Goal: Contribute content: Add original content to the website for others to see

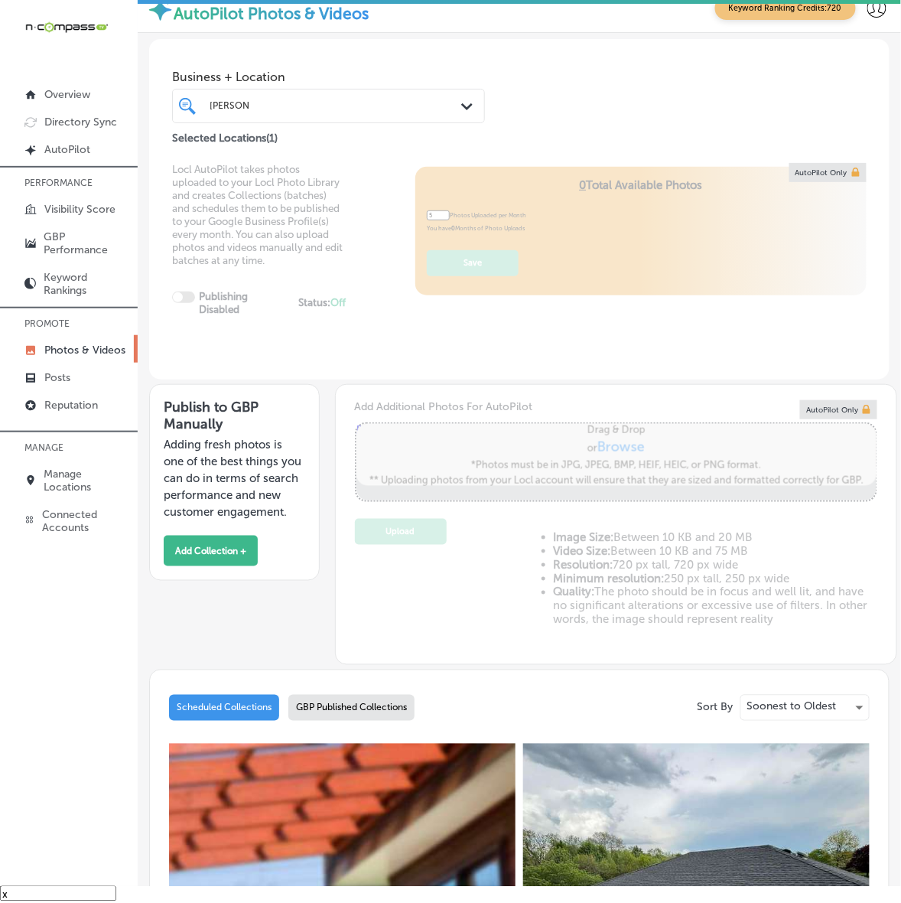
scroll to position [21, 0]
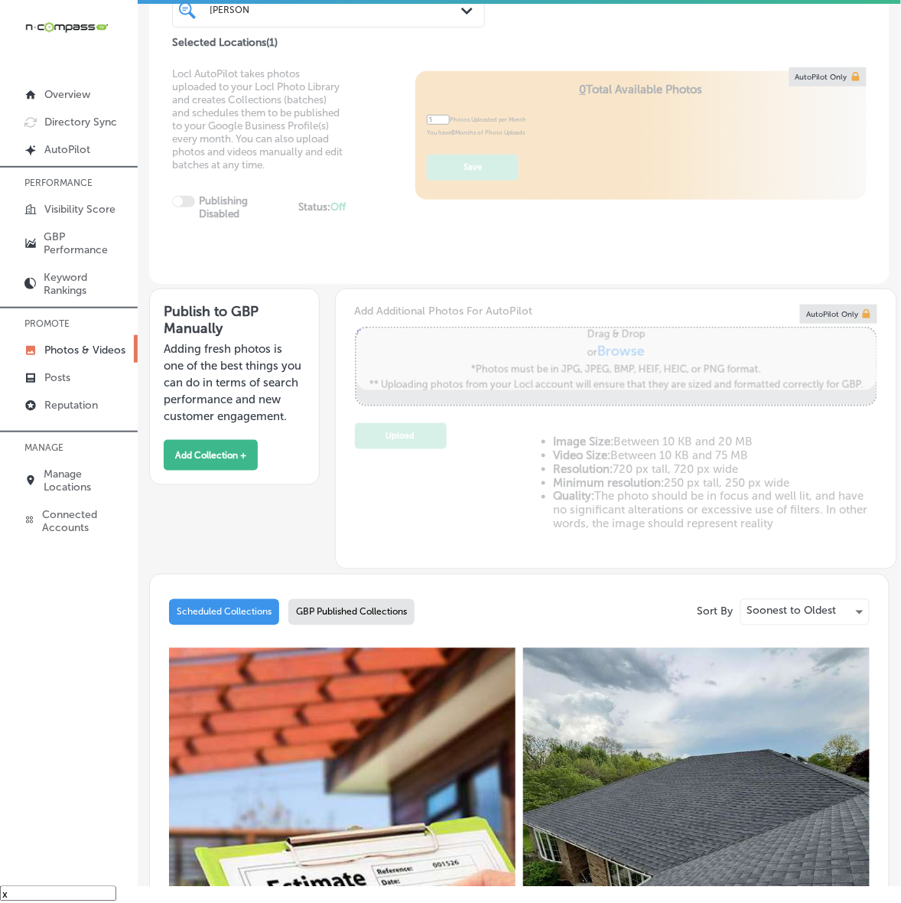
click at [357, 623] on div "GBP Published Collections" at bounding box center [351, 612] width 126 height 26
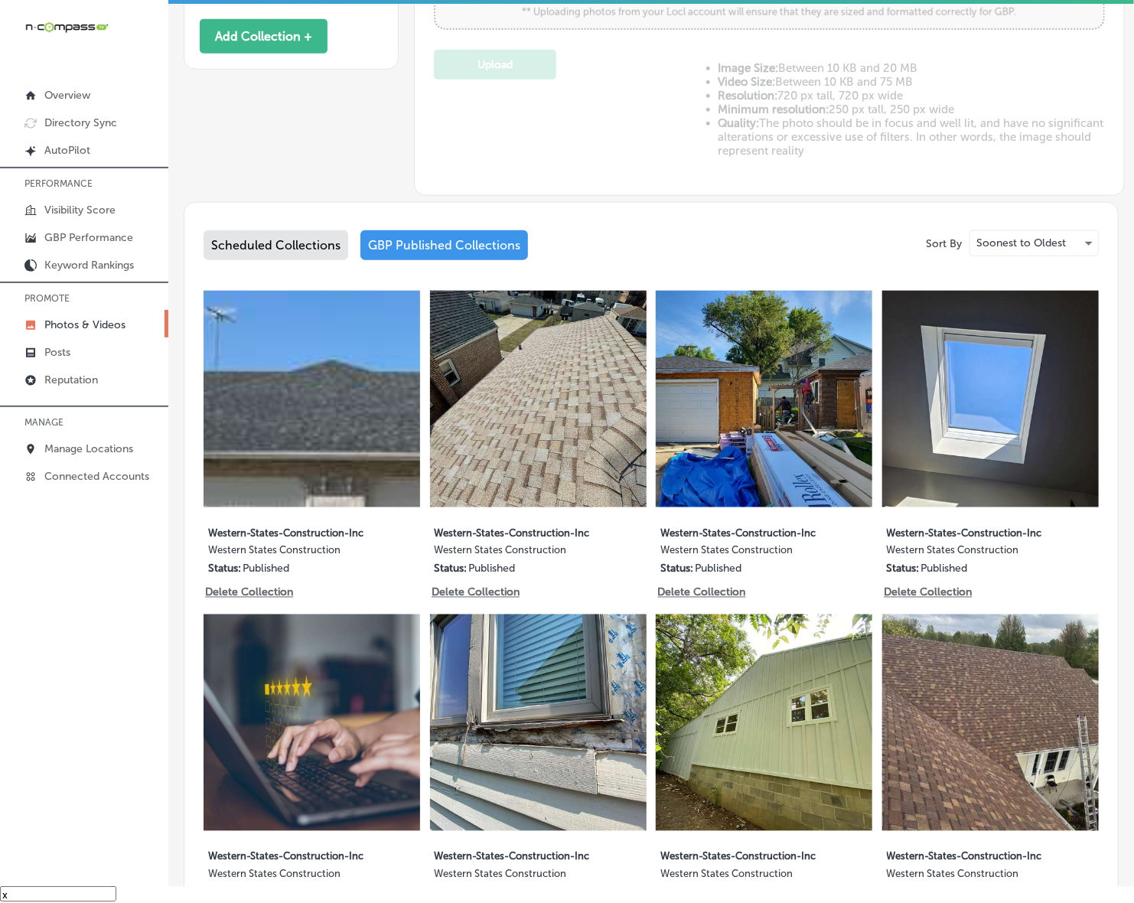
scroll to position [574, 0]
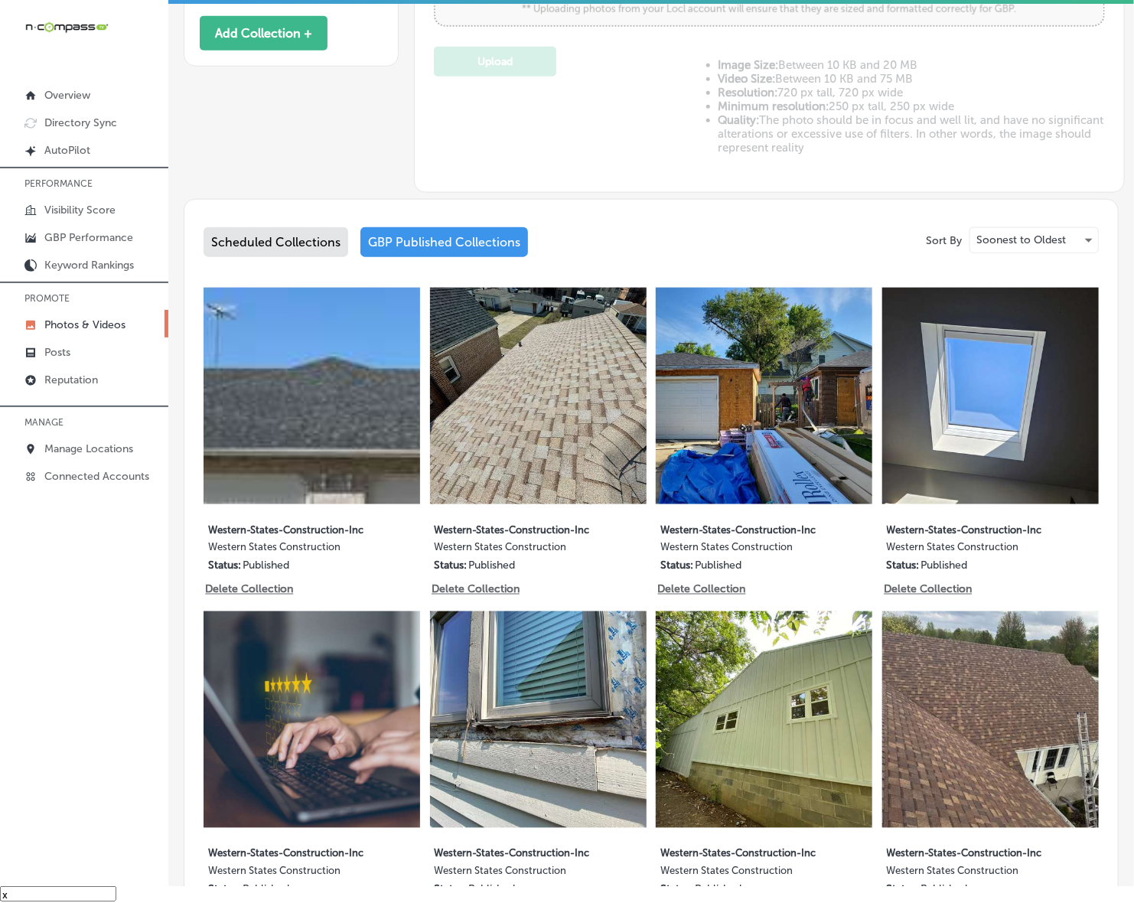
click at [262, 251] on div "Scheduled Collections" at bounding box center [275, 242] width 145 height 30
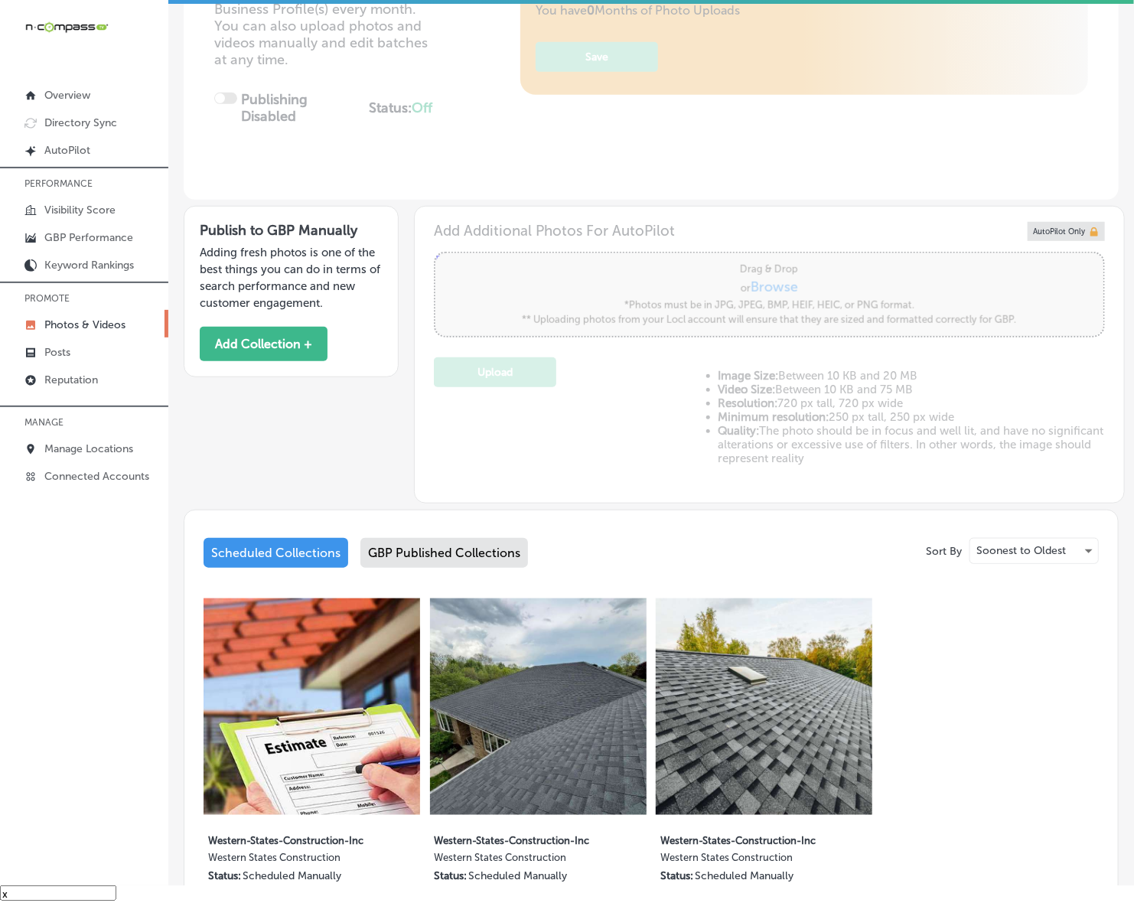
scroll to position [54, 0]
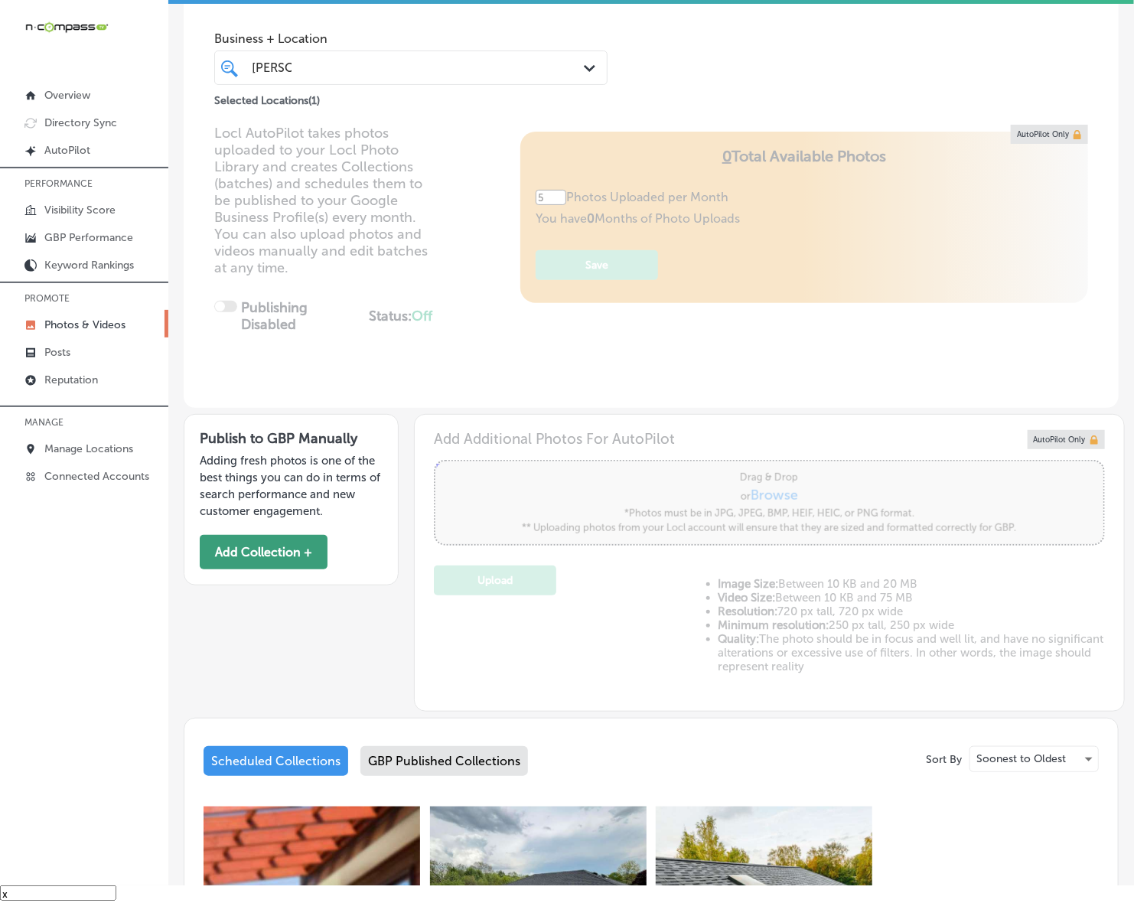
click at [279, 568] on button "Add Collection +" at bounding box center [264, 552] width 128 height 34
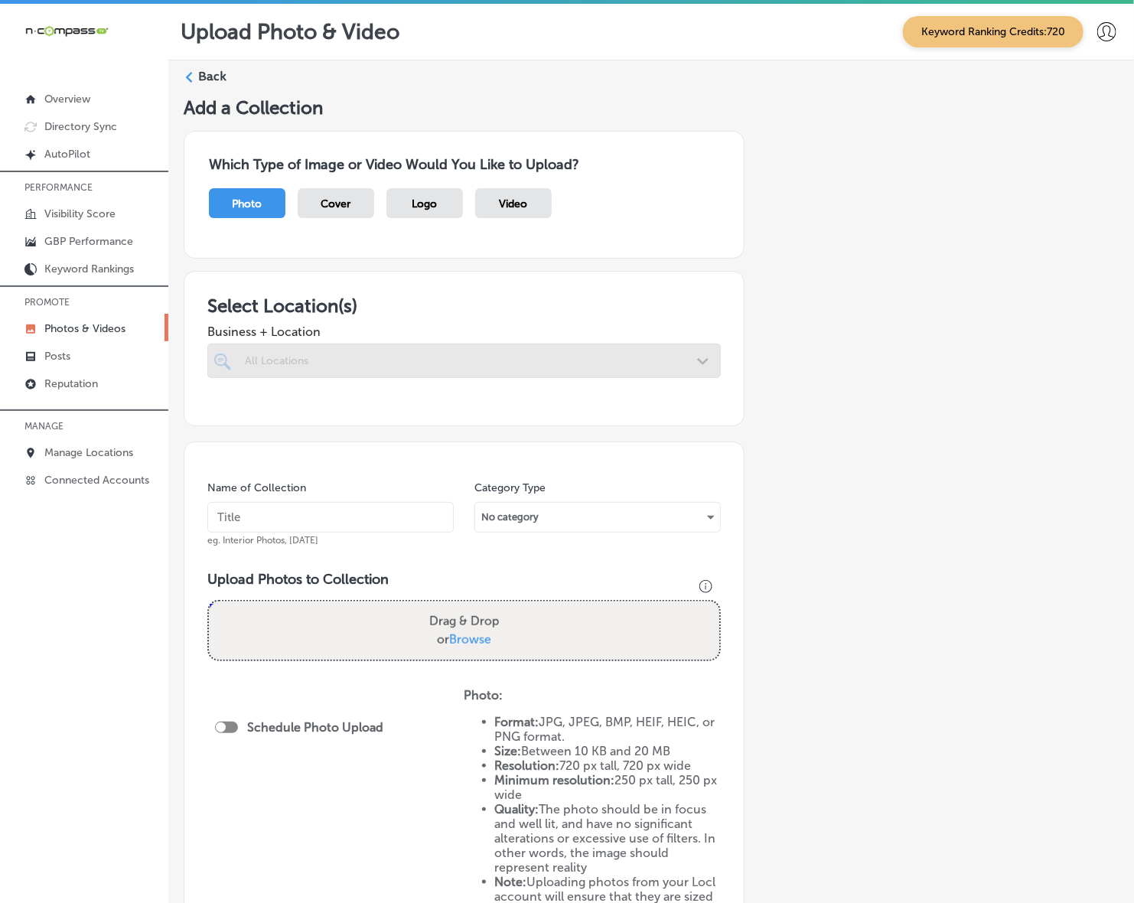
click at [410, 524] on input "text" at bounding box center [330, 517] width 246 height 31
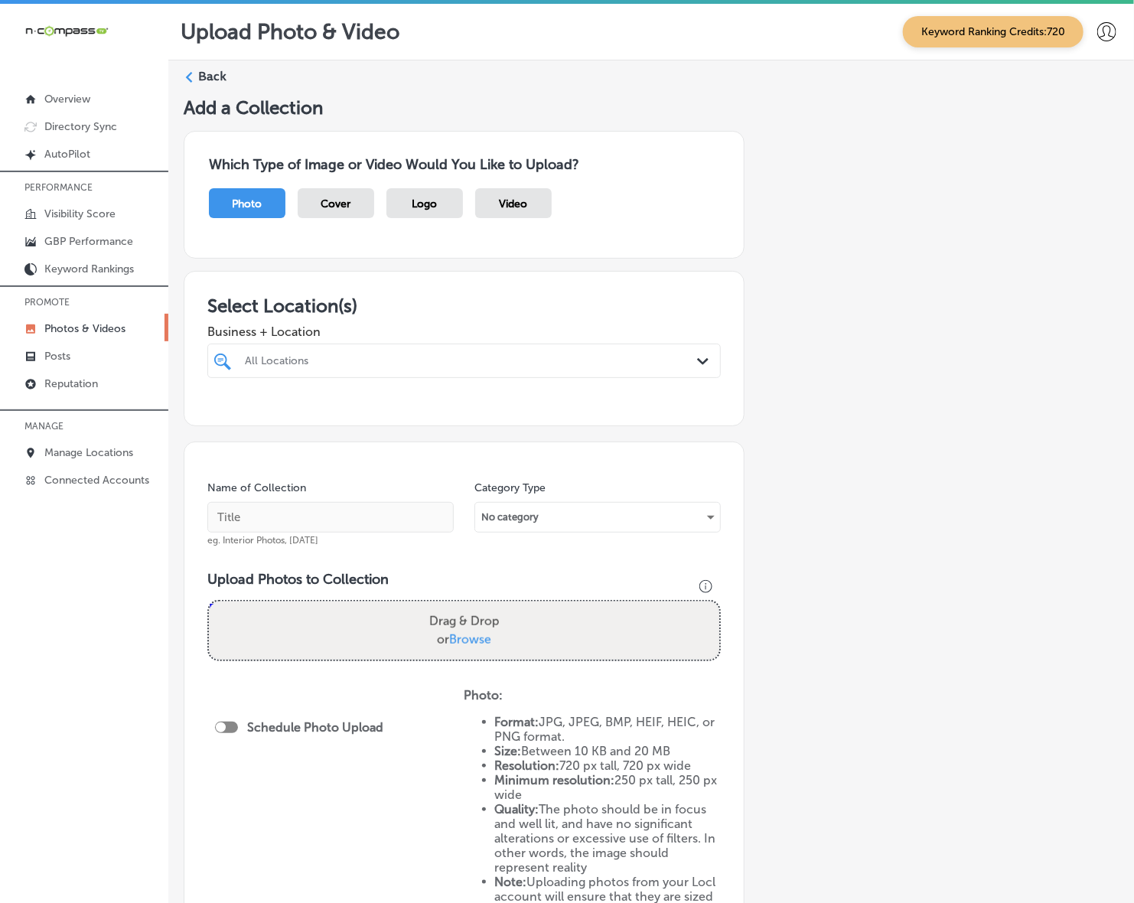
click at [404, 363] on div "All Locations" at bounding box center [472, 360] width 454 height 13
click at [394, 410] on div "Western States Construction [GEOGRAPHIC_DATA], [GEOGRAPHIC_DATA], [GEOGRAPHIC_D…" at bounding box center [463, 419] width 501 height 24
type input "[PERSON_NAME]"
click at [900, 446] on div "Add a Collection Which Type of Image or Video Would You Like to Upload? Photo C…" at bounding box center [651, 571] width 935 height 951
click at [326, 522] on input "text" at bounding box center [330, 517] width 246 height 31
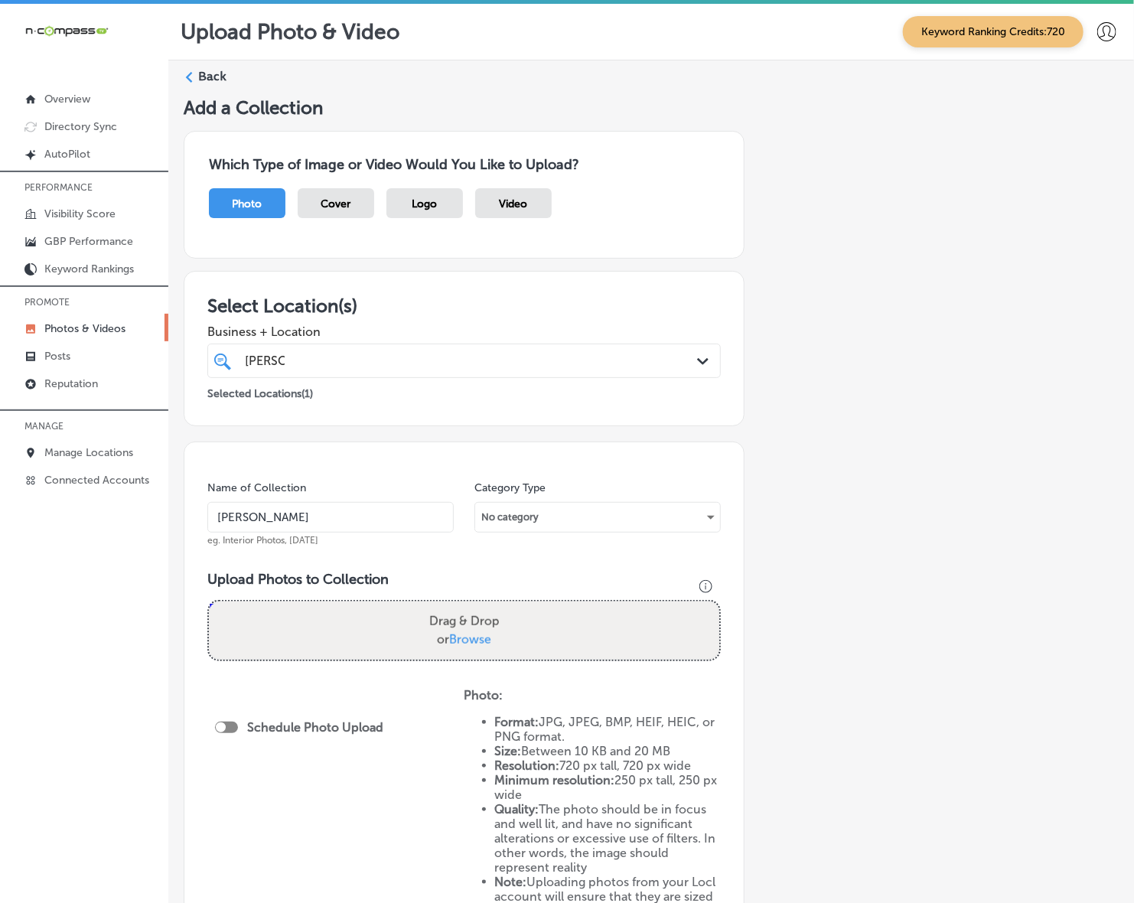
type input "Western-States-Construction-Inc"
click at [415, 522] on input "Western-States-Construction-Inc" at bounding box center [330, 517] width 246 height 31
click at [887, 464] on div "Add a Collection Which Type of Image or Video Would You Like to Upload? Photo C…" at bounding box center [651, 571] width 935 height 951
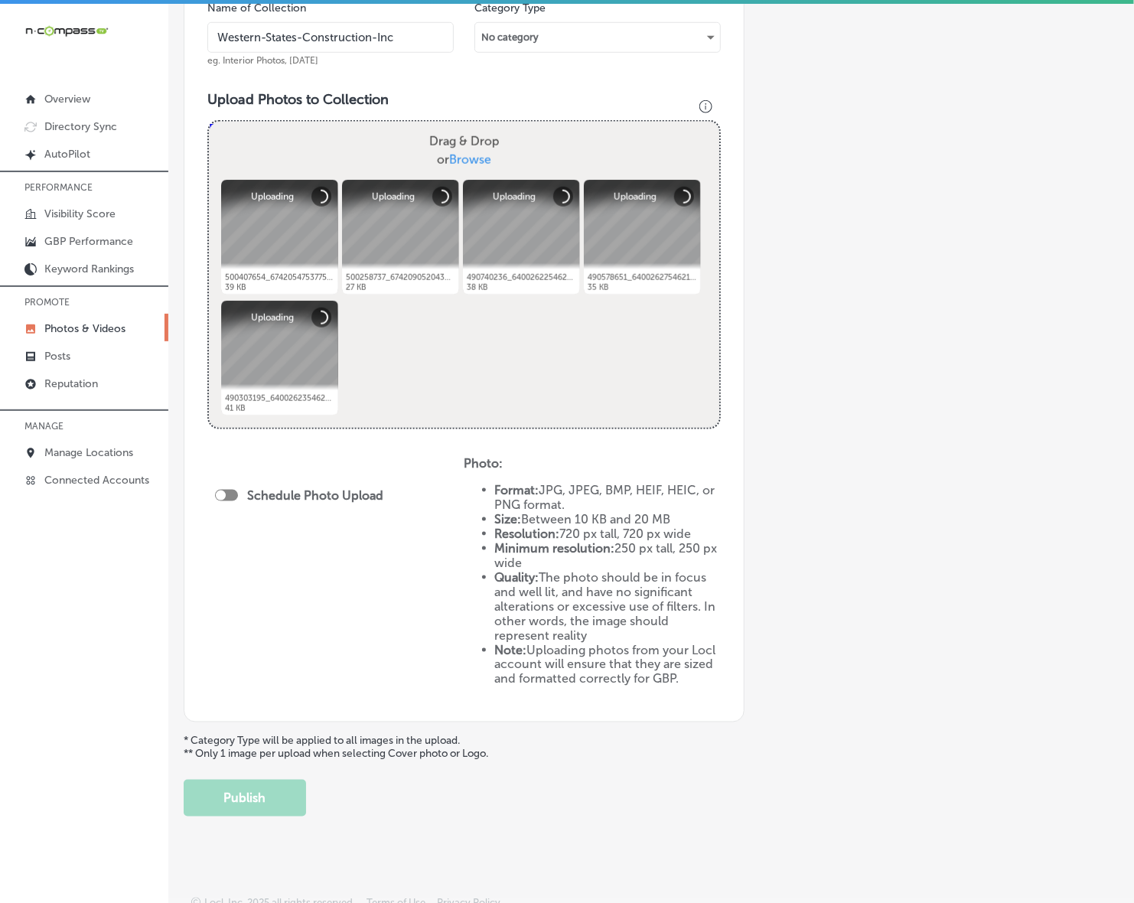
scroll to position [486, 0]
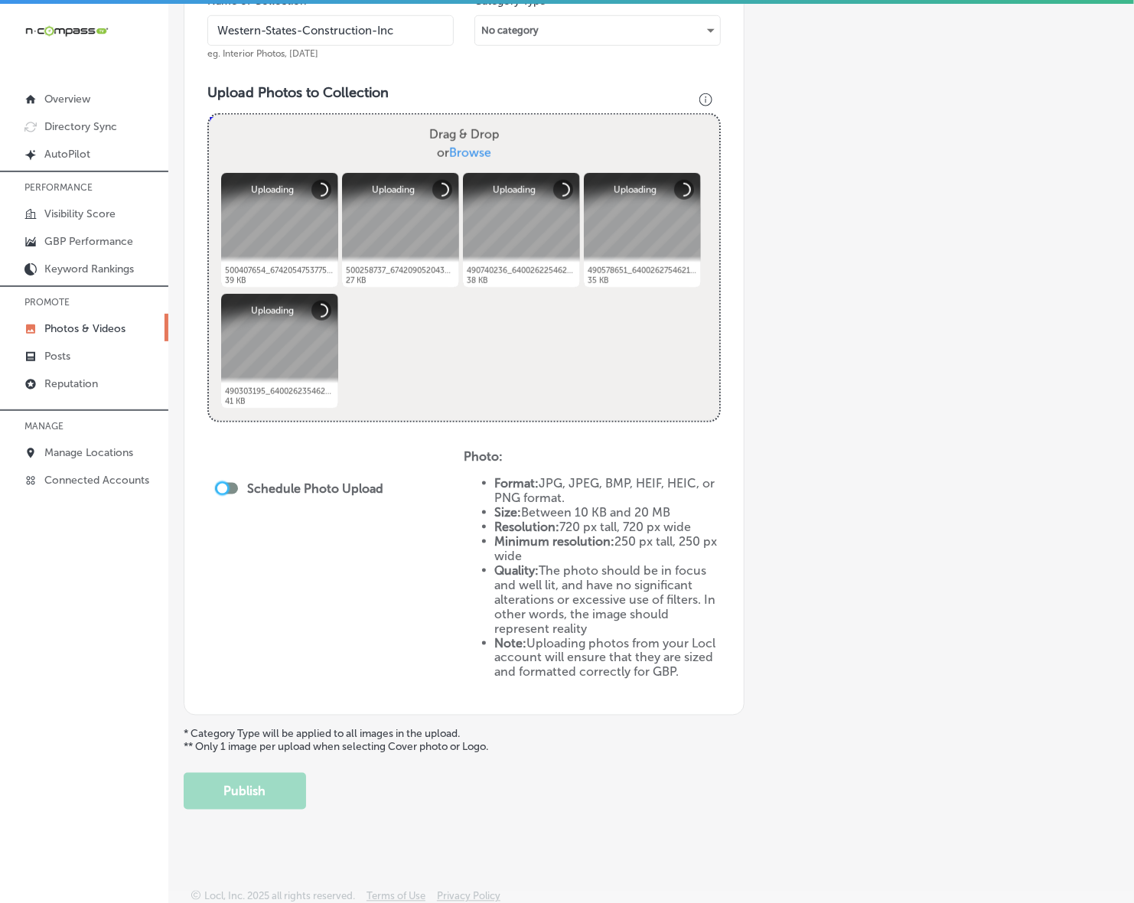
click at [226, 487] on div at bounding box center [222, 488] width 10 height 10
checkbox input "true"
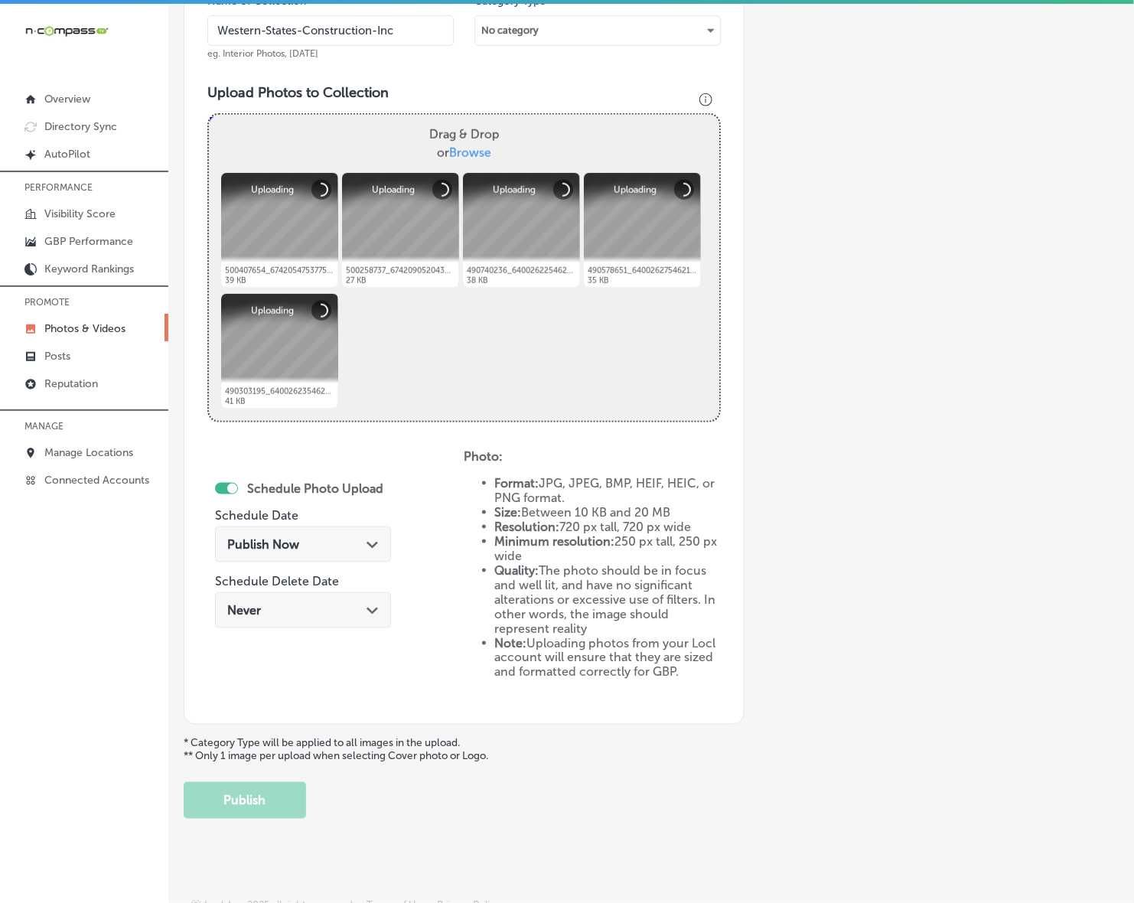
click at [314, 537] on div "Publish Now Path Created with Sketch." at bounding box center [302, 544] width 151 height 15
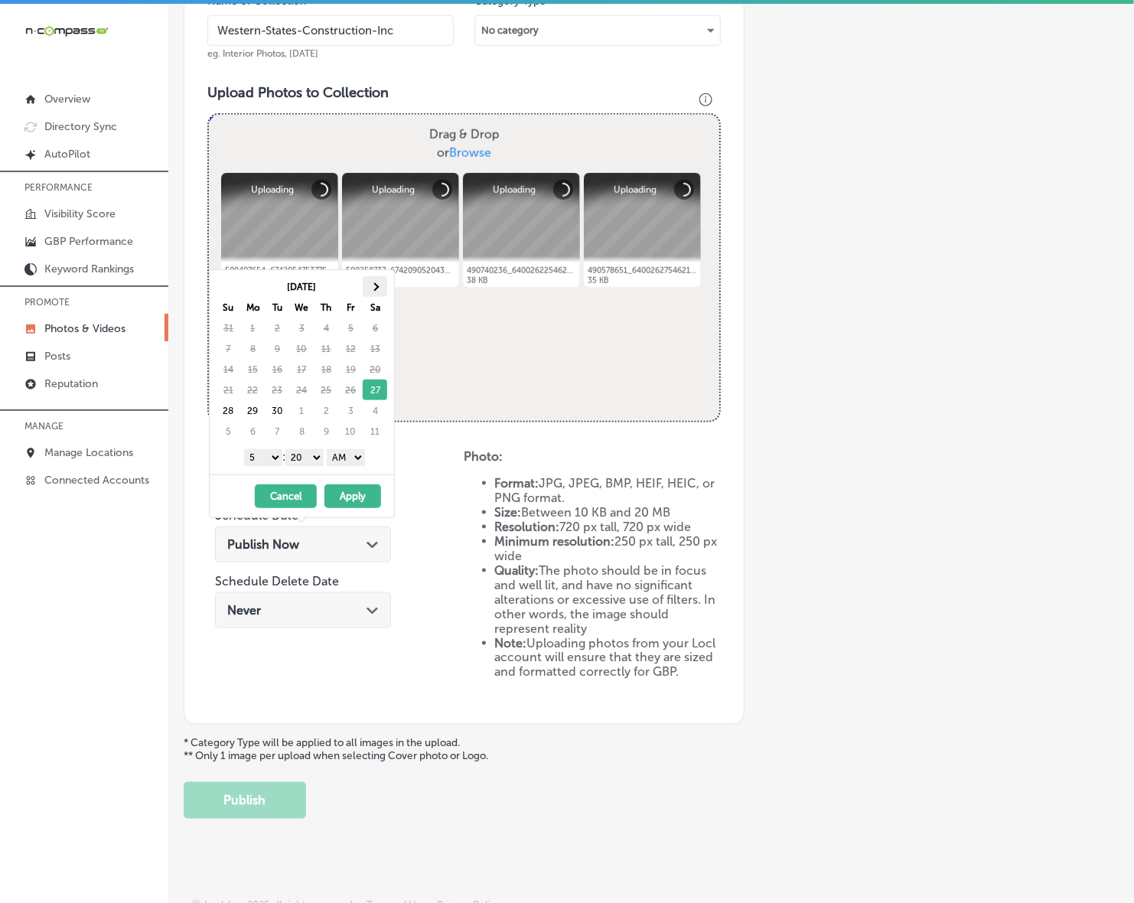
click at [381, 281] on th at bounding box center [375, 286] width 24 height 21
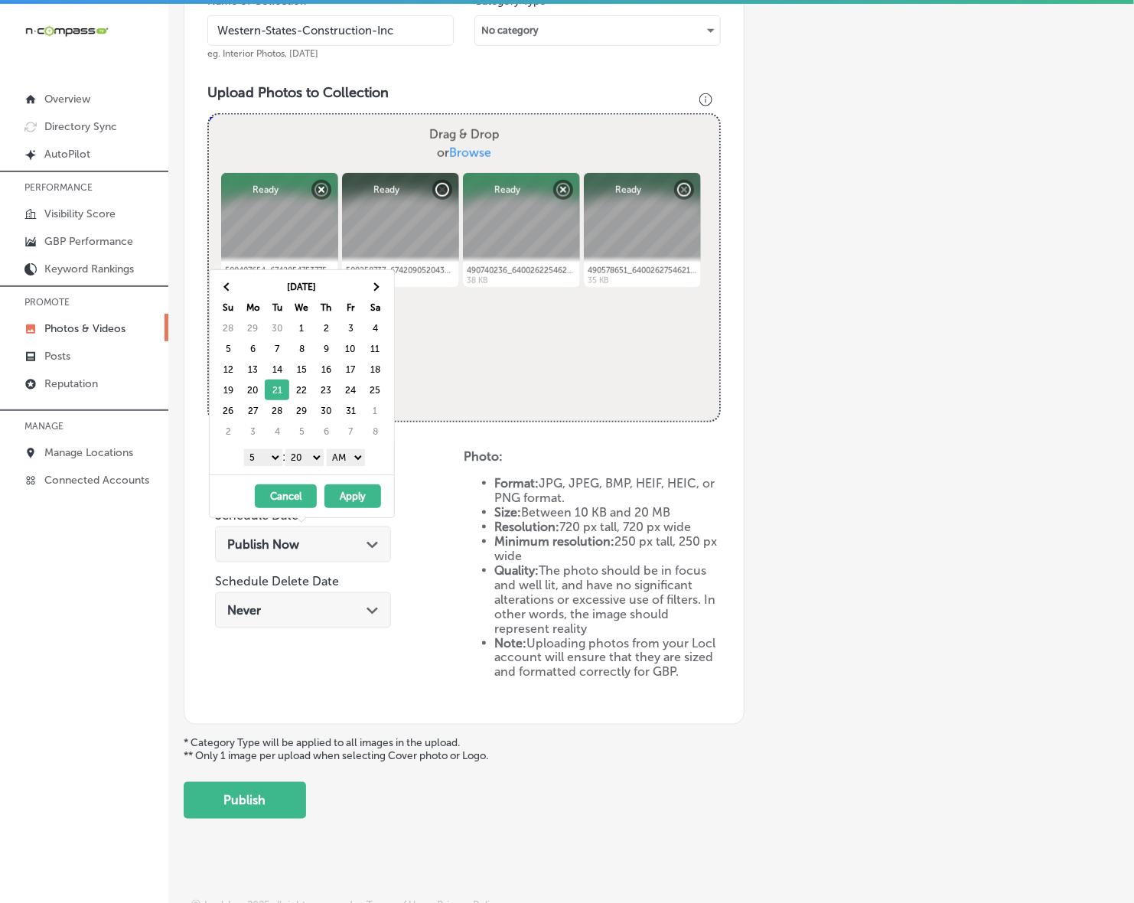
click at [276, 449] on div "1 2 3 4 5 6 7 8 9 10 11 12 : 00 10 20 30 40 50 AM PM" at bounding box center [305, 456] width 178 height 23
click at [276, 455] on select "1 2 3 4 5 6 7 8 9 10 11 12" at bounding box center [263, 457] width 38 height 17
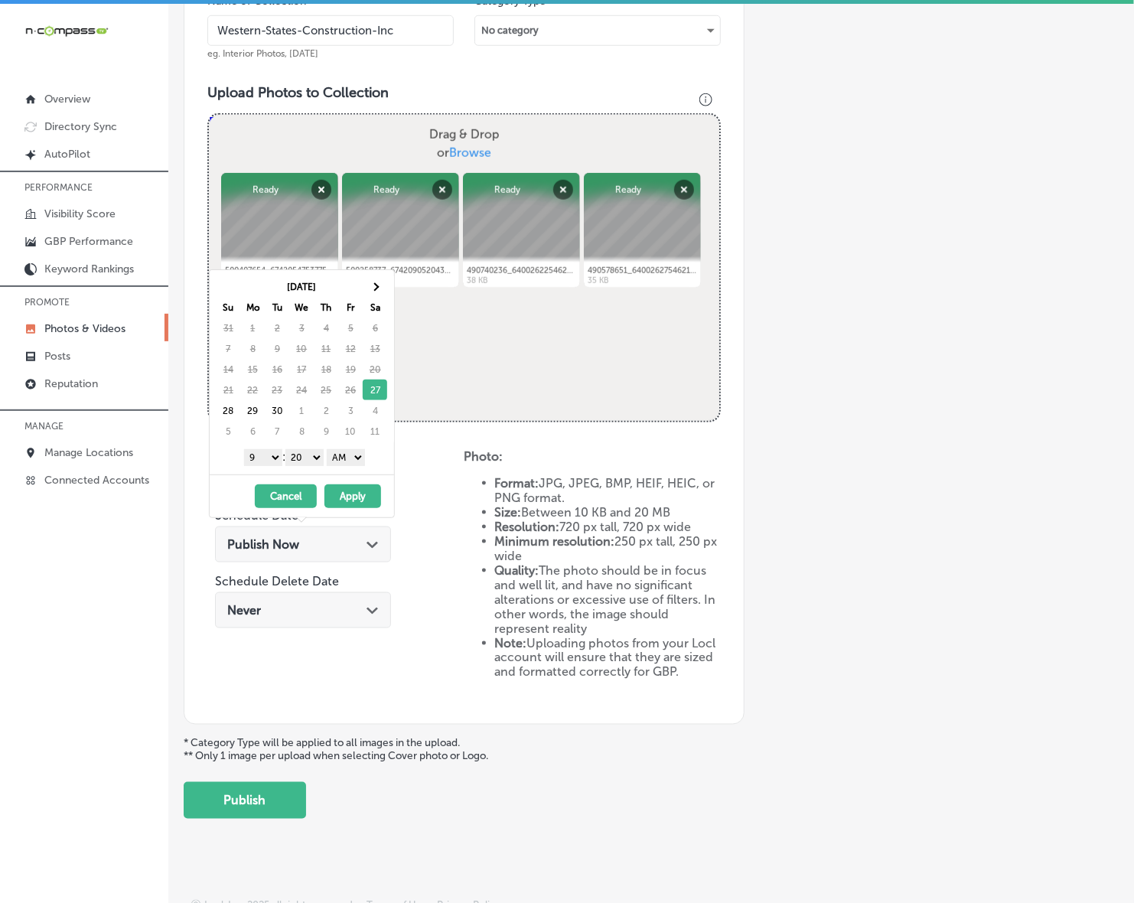
drag, startPoint x: 312, startPoint y: 454, endPoint x: 312, endPoint y: 464, distance: 10.7
click at [312, 454] on select "00 10 20 30 40 50" at bounding box center [304, 457] width 38 height 17
click at [342, 460] on select "AM PM" at bounding box center [346, 457] width 38 height 17
click at [376, 285] on span at bounding box center [375, 286] width 8 height 8
click at [356, 502] on button "Apply" at bounding box center [352, 496] width 57 height 24
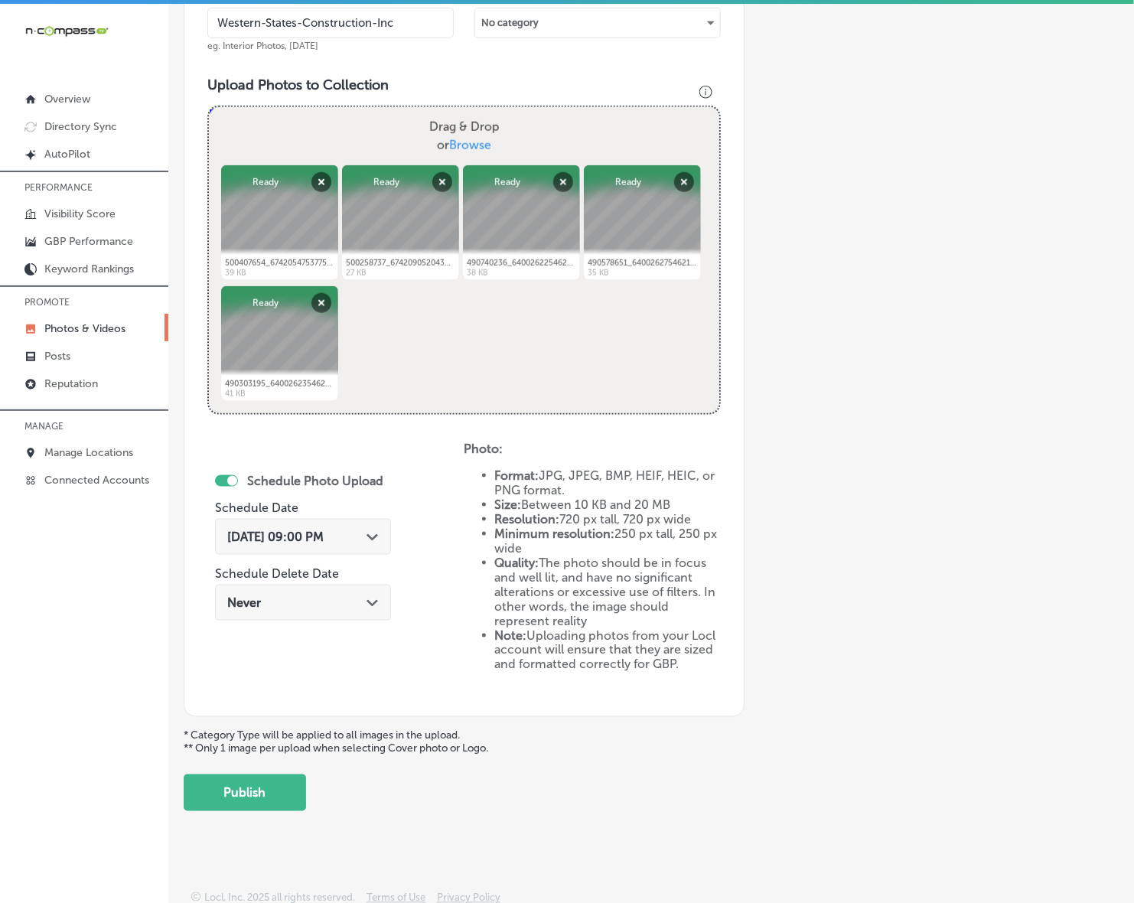
scroll to position [498, 0]
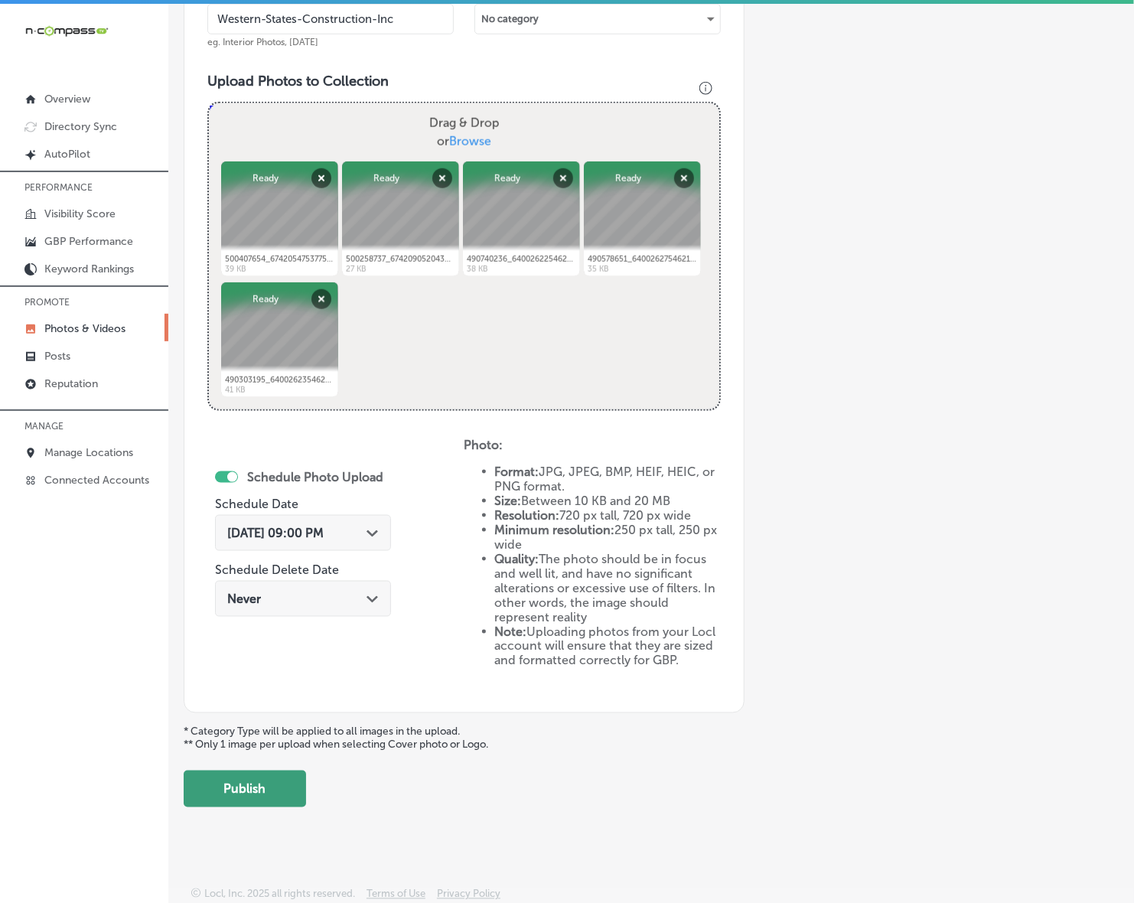
click at [295, 782] on button "Publish" at bounding box center [245, 788] width 122 height 37
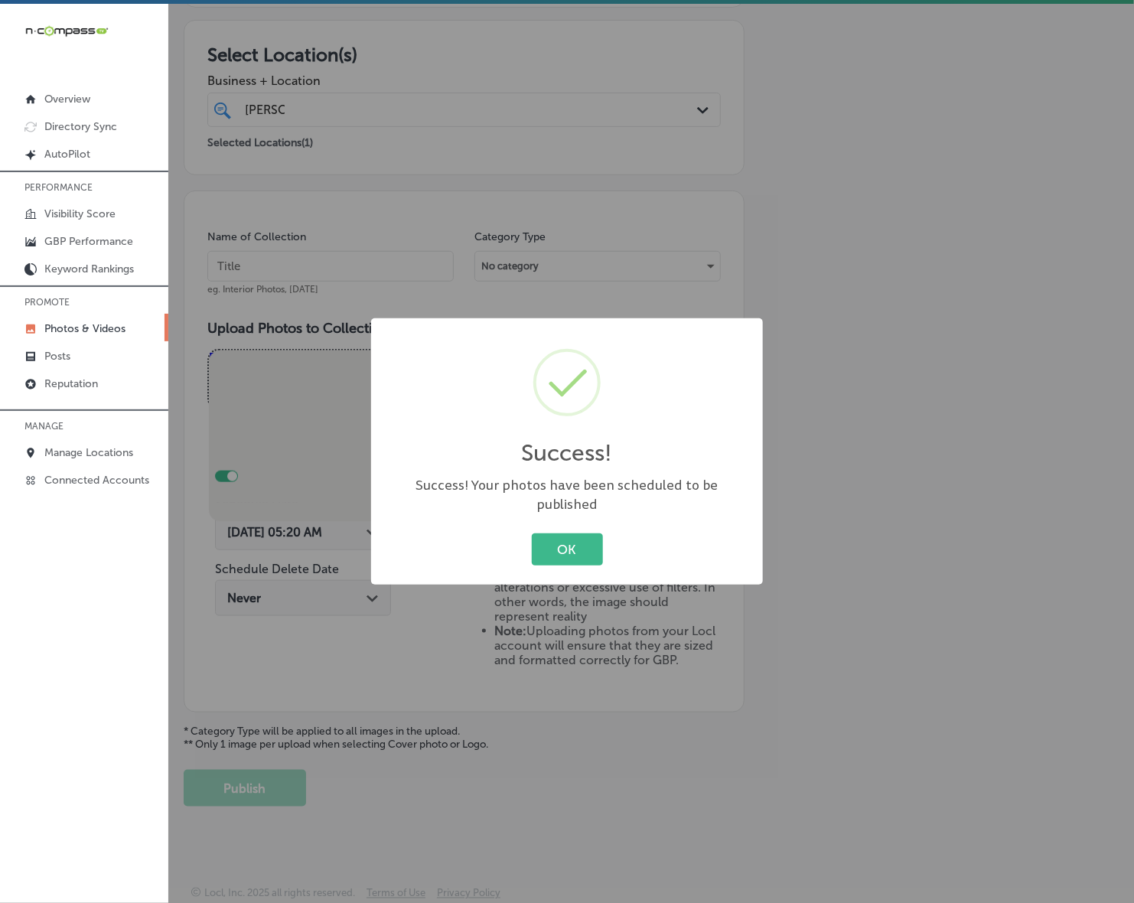
scroll to position [250, 0]
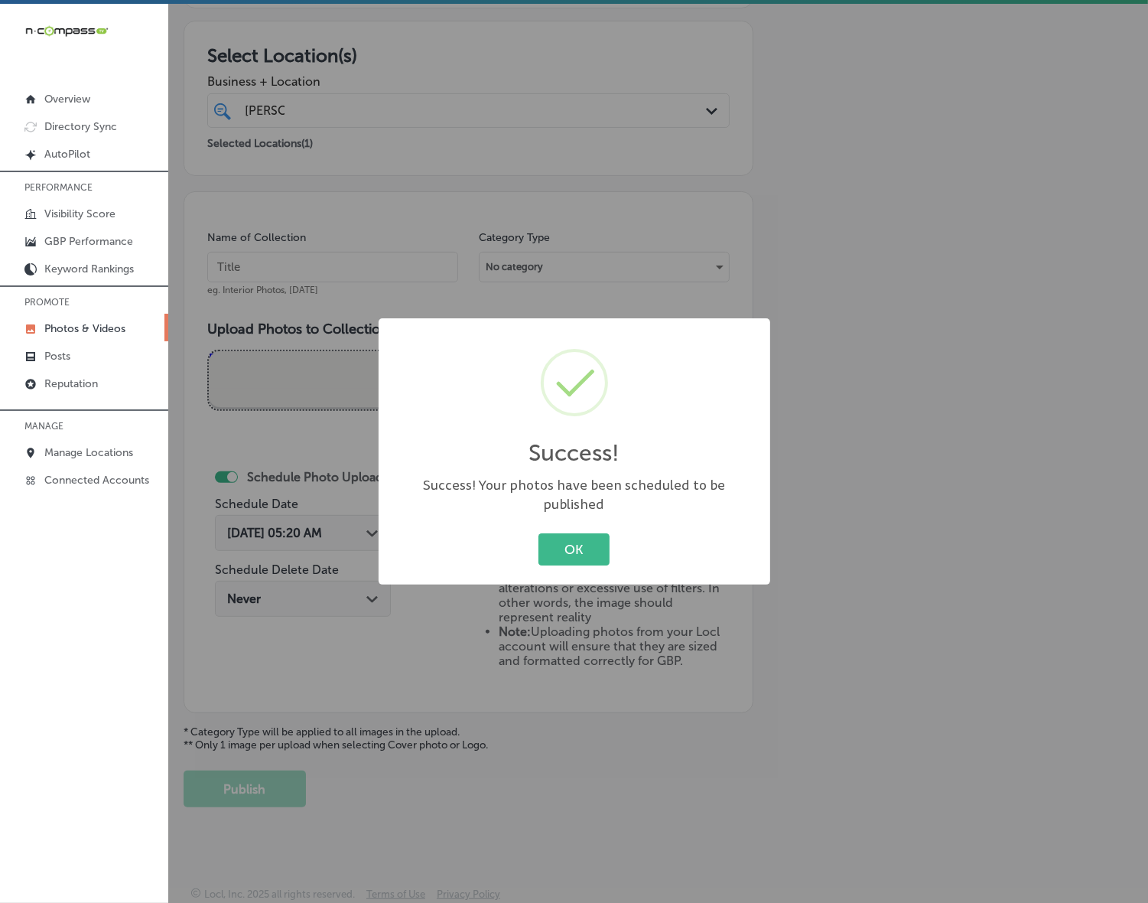
click at [538, 533] on button "OK" at bounding box center [573, 548] width 71 height 31
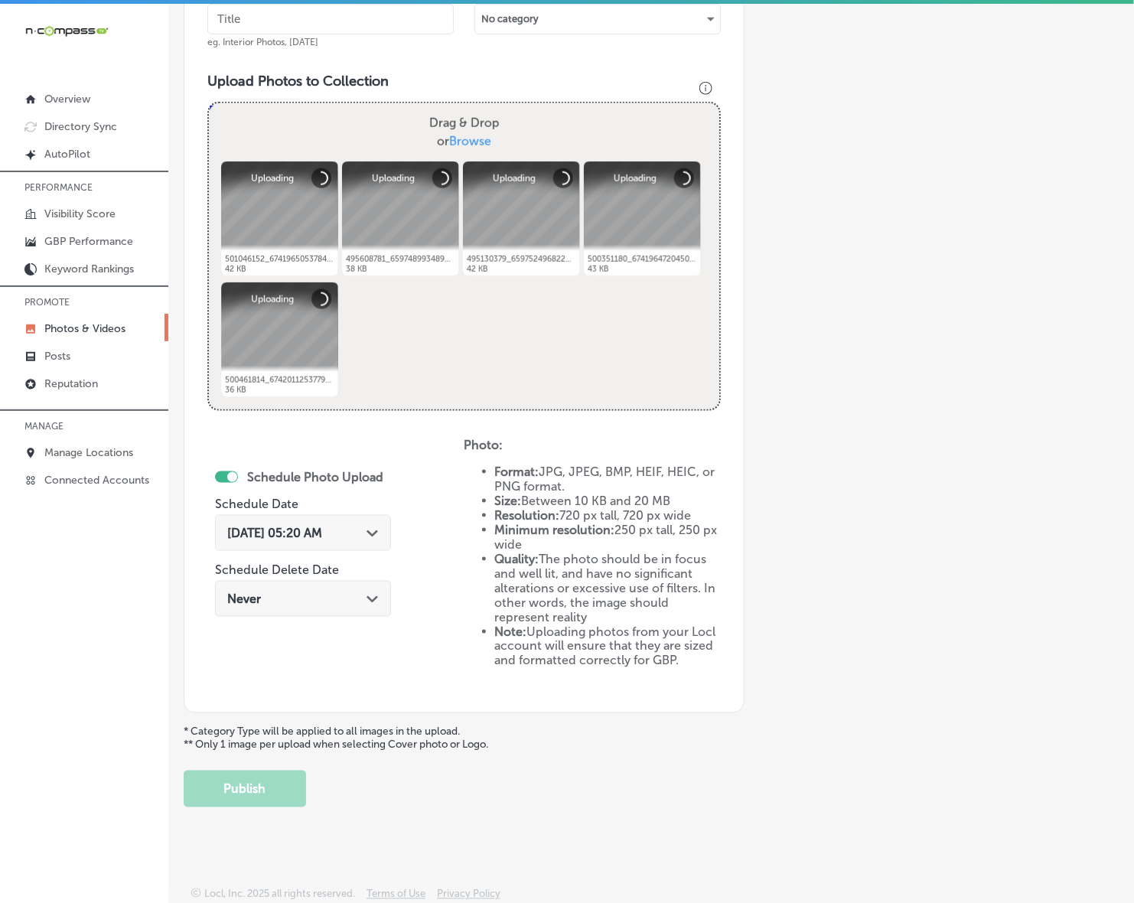
scroll to position [307, 0]
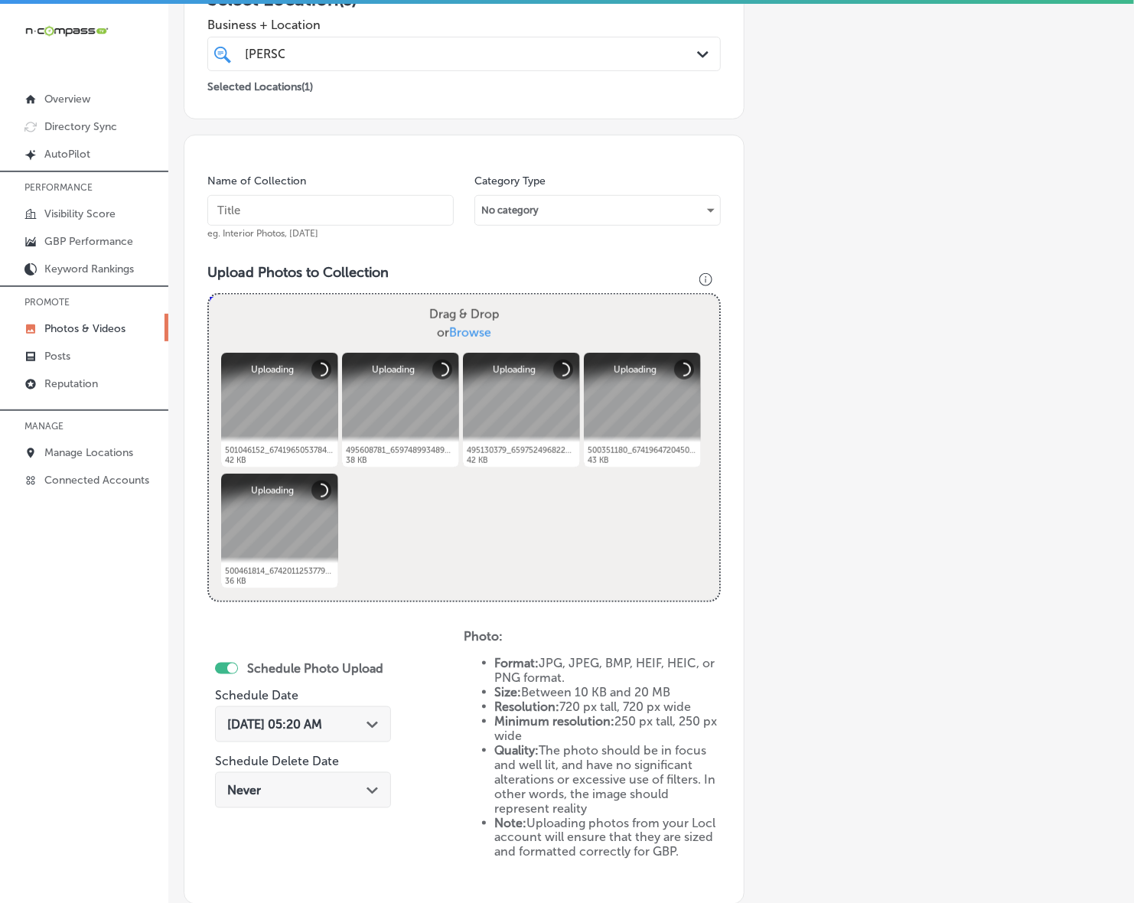
click at [402, 208] on input "text" at bounding box center [330, 210] width 246 height 31
paste input "Western-States-Construction-Inc"
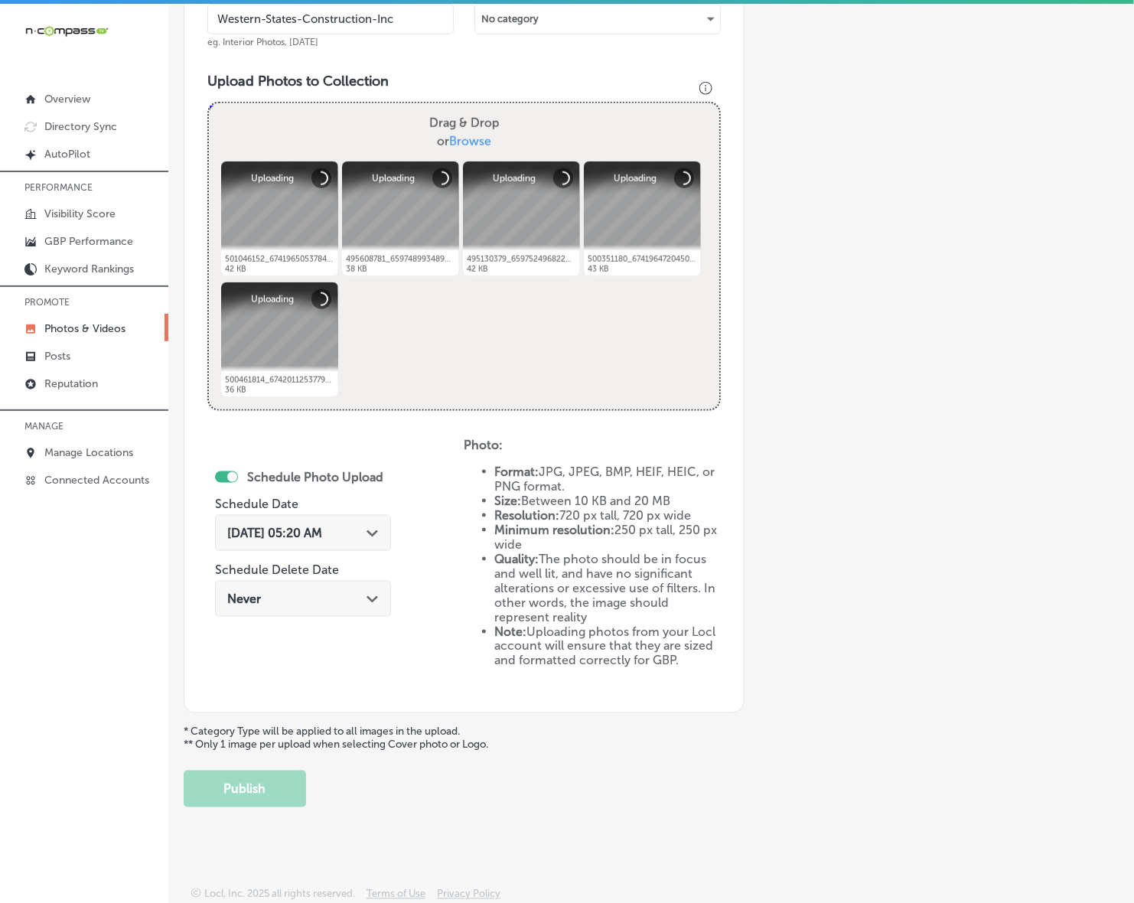
type input "Western-States-Construction-Inc"
click at [356, 542] on div "[DATE] 05:20 AM Path Created with Sketch." at bounding box center [303, 533] width 176 height 36
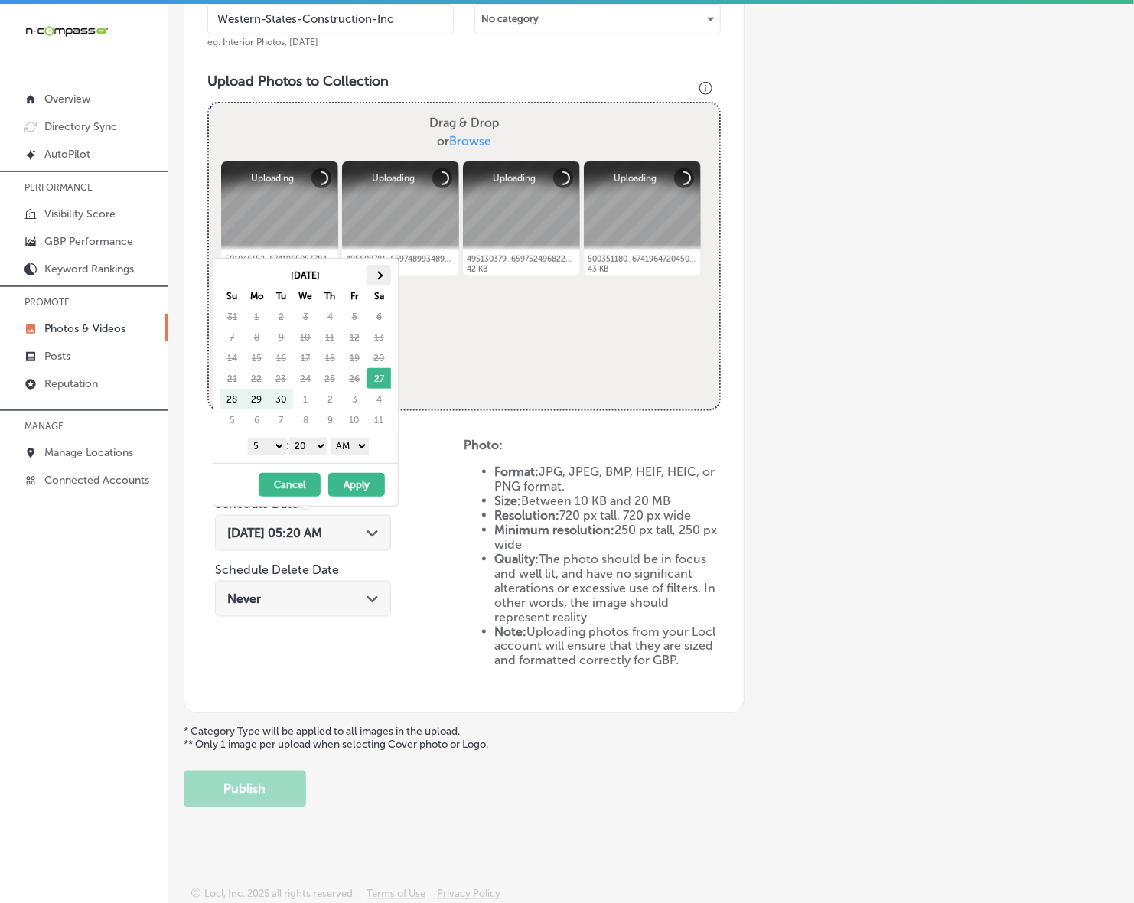
click at [384, 279] on th at bounding box center [378, 275] width 24 height 21
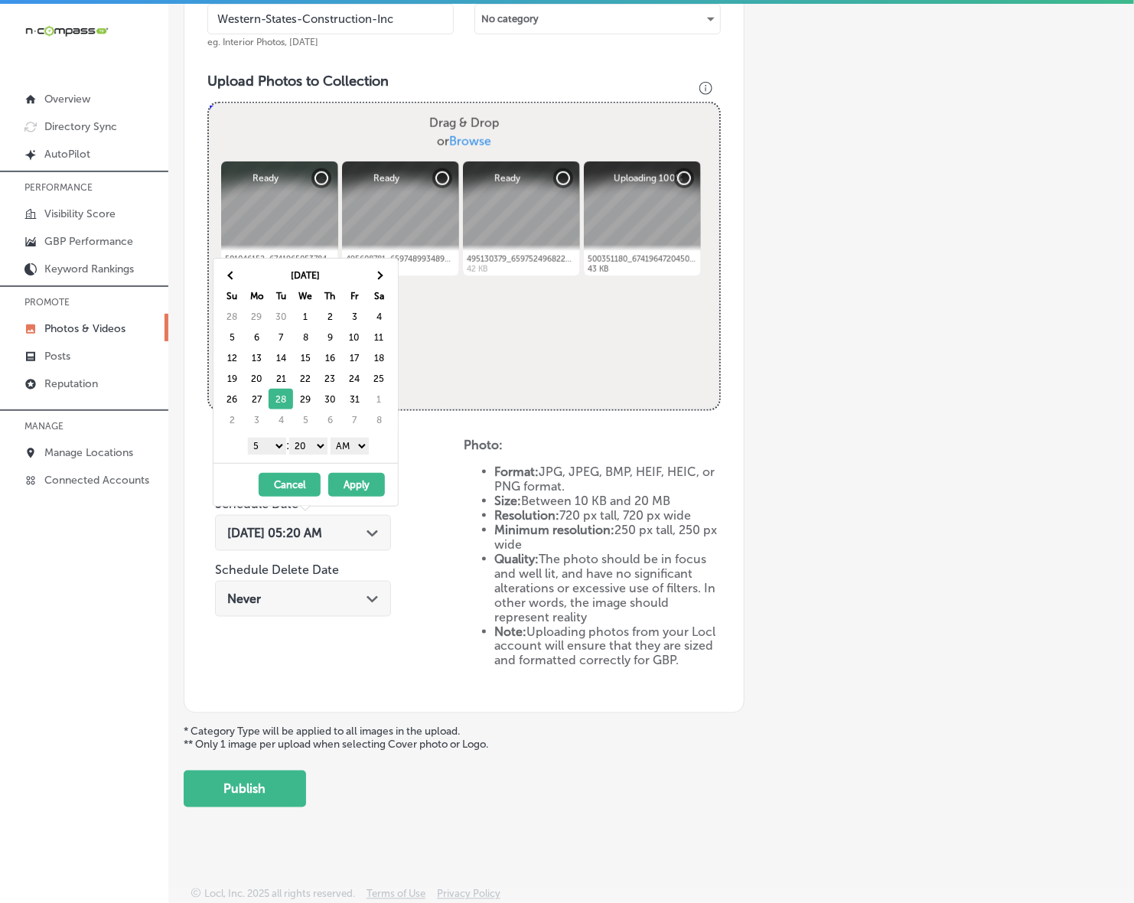
click at [273, 450] on select "1 2 3 4 5 6 7 8 9 10 11 12" at bounding box center [267, 446] width 38 height 17
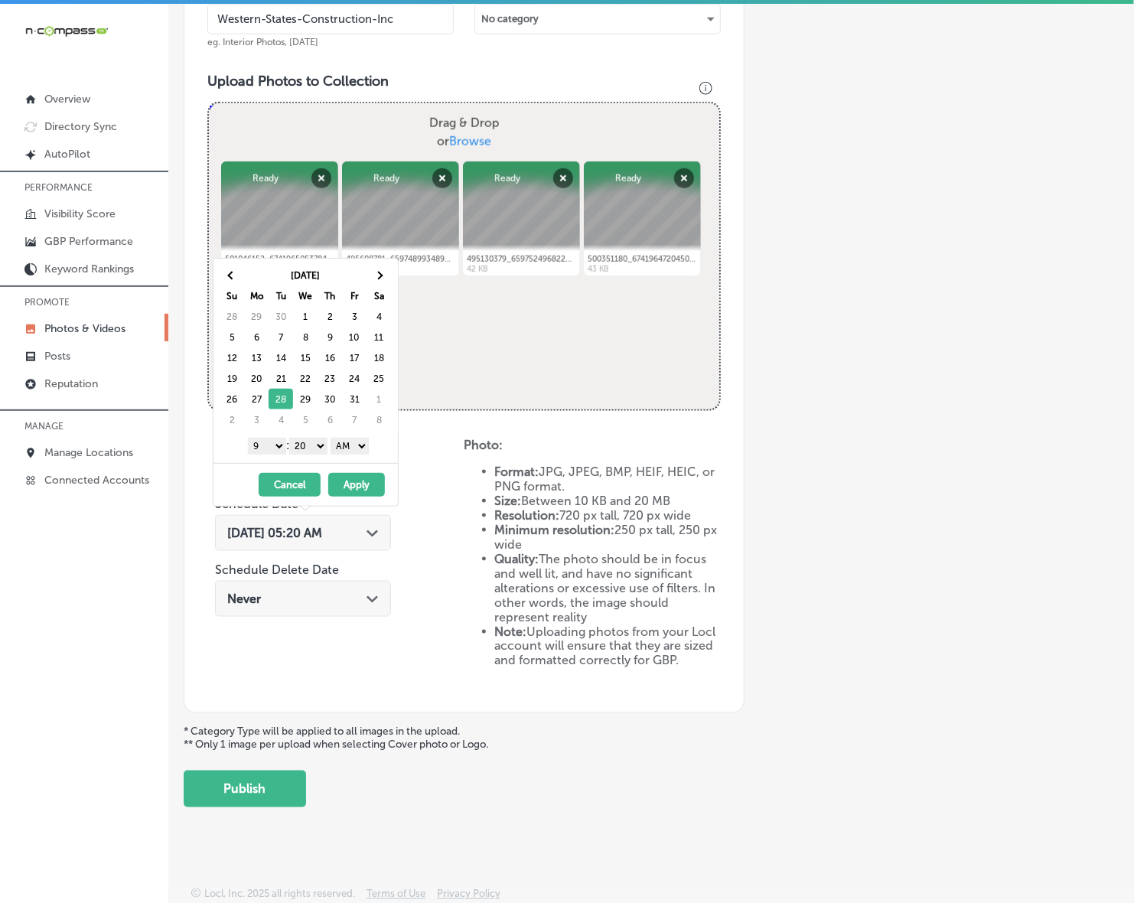
click at [323, 444] on select "00 10 20 30 40 50" at bounding box center [308, 446] width 38 height 17
click at [363, 450] on select "AM PM" at bounding box center [349, 446] width 38 height 17
click at [354, 491] on button "Apply" at bounding box center [356, 485] width 57 height 24
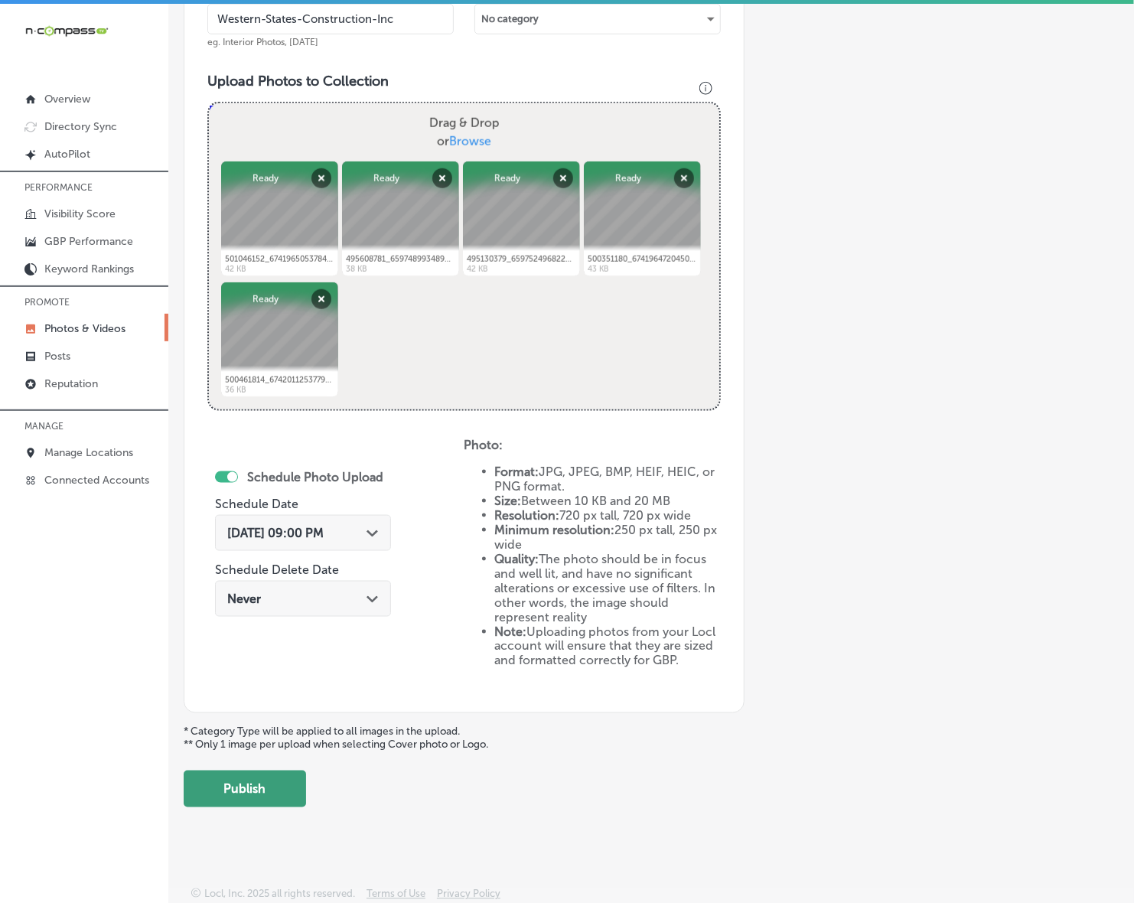
click at [251, 792] on button "Publish" at bounding box center [245, 788] width 122 height 37
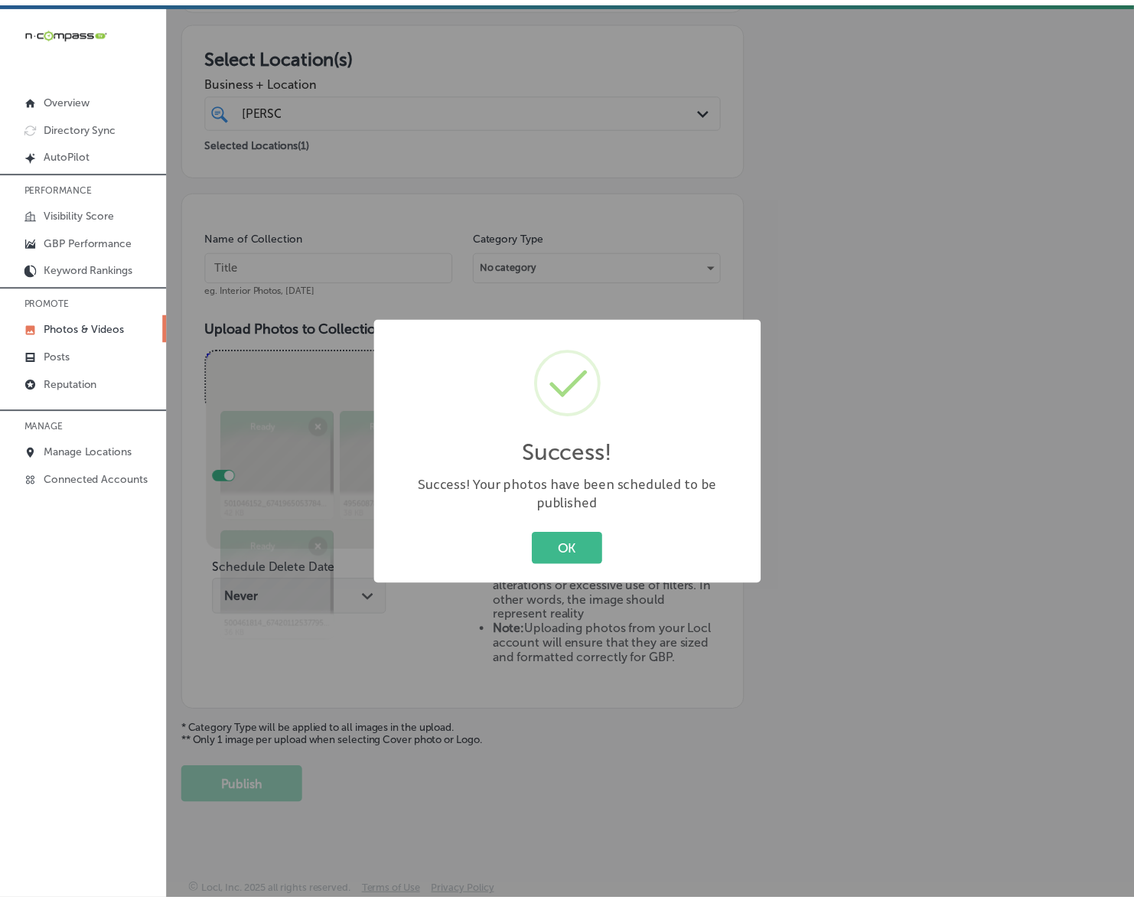
scroll to position [250, 0]
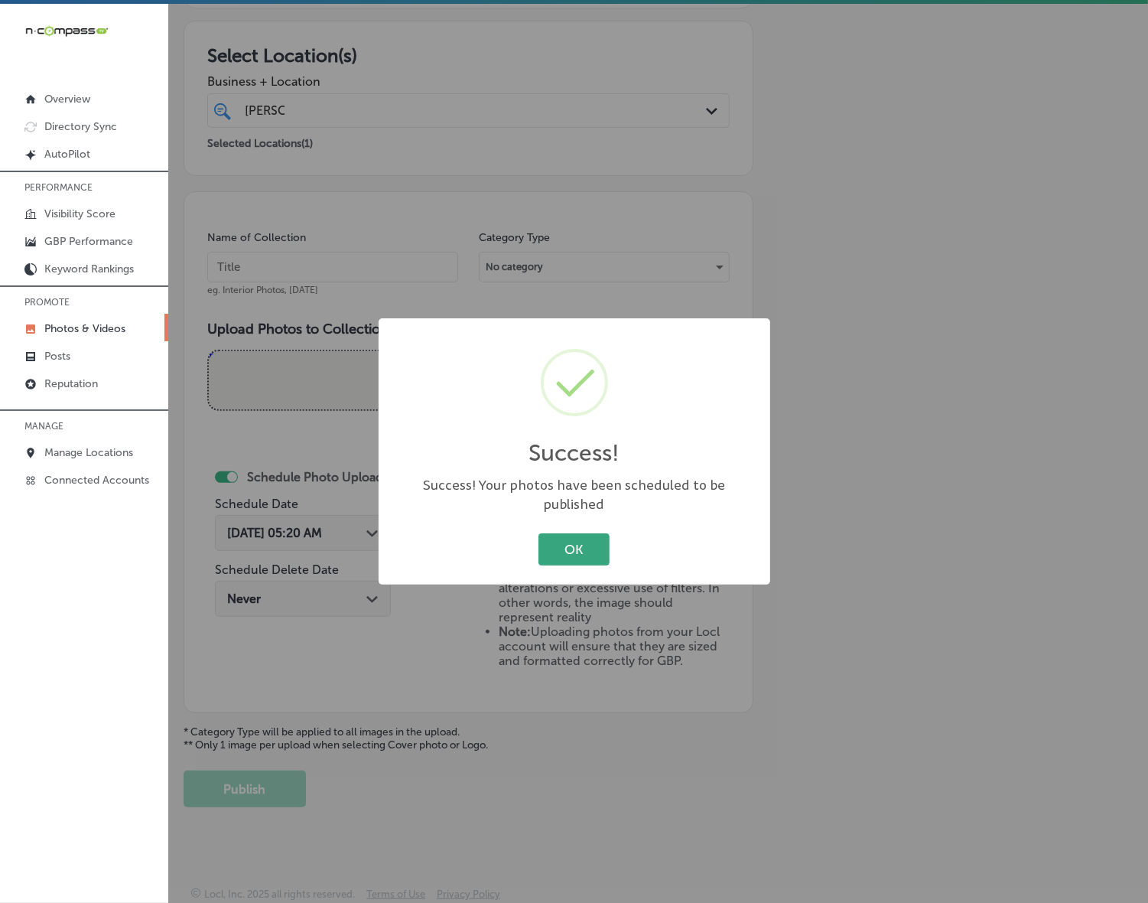
click at [590, 537] on button "OK" at bounding box center [573, 548] width 71 height 31
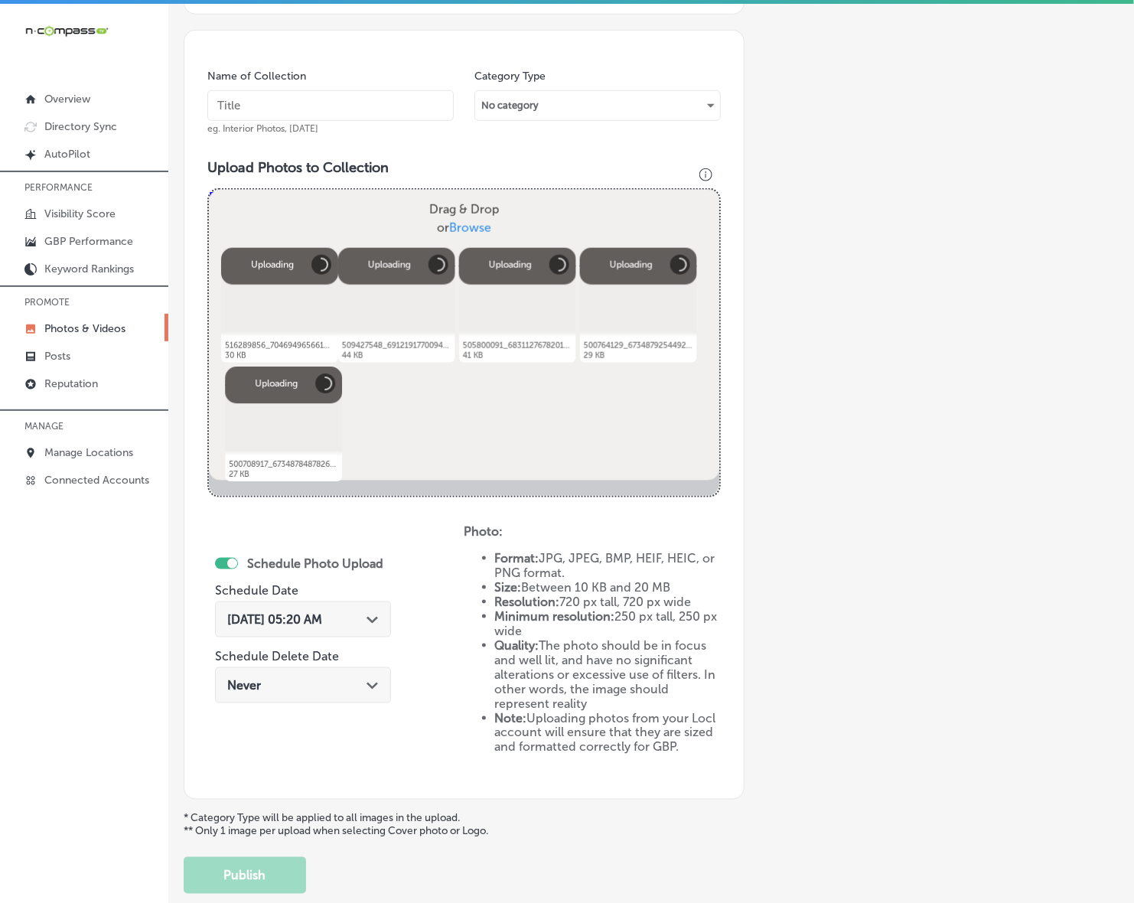
scroll to position [307, 0]
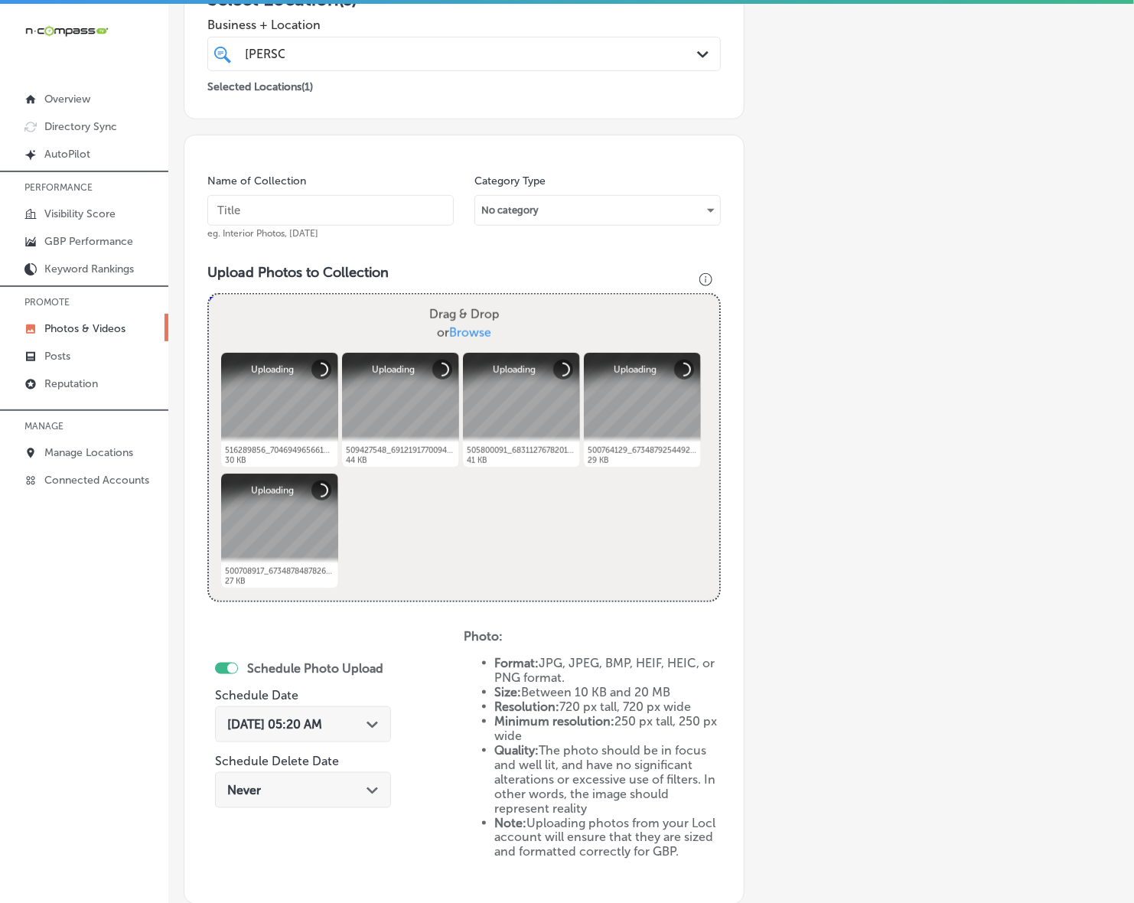
click at [318, 203] on input "text" at bounding box center [330, 210] width 246 height 31
paste input "Western-States-Construction-Inc"
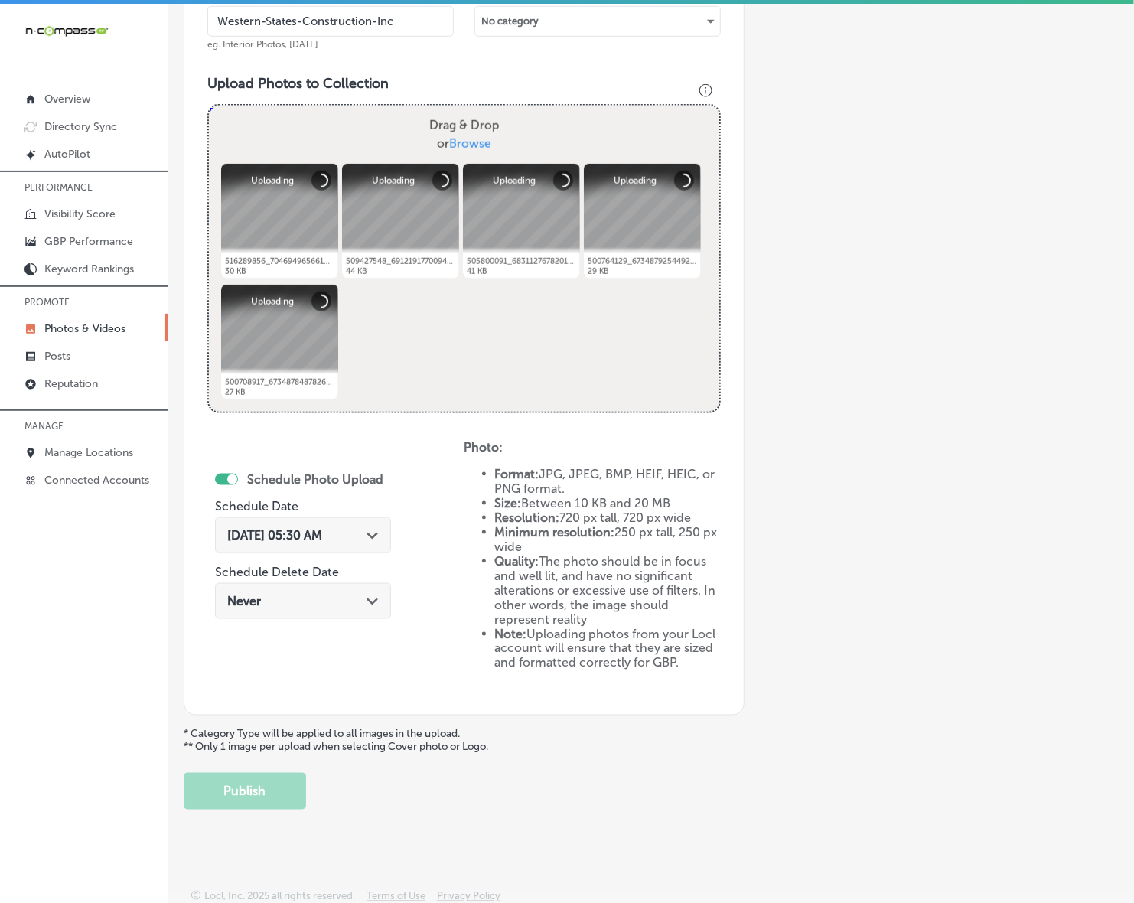
scroll to position [498, 0]
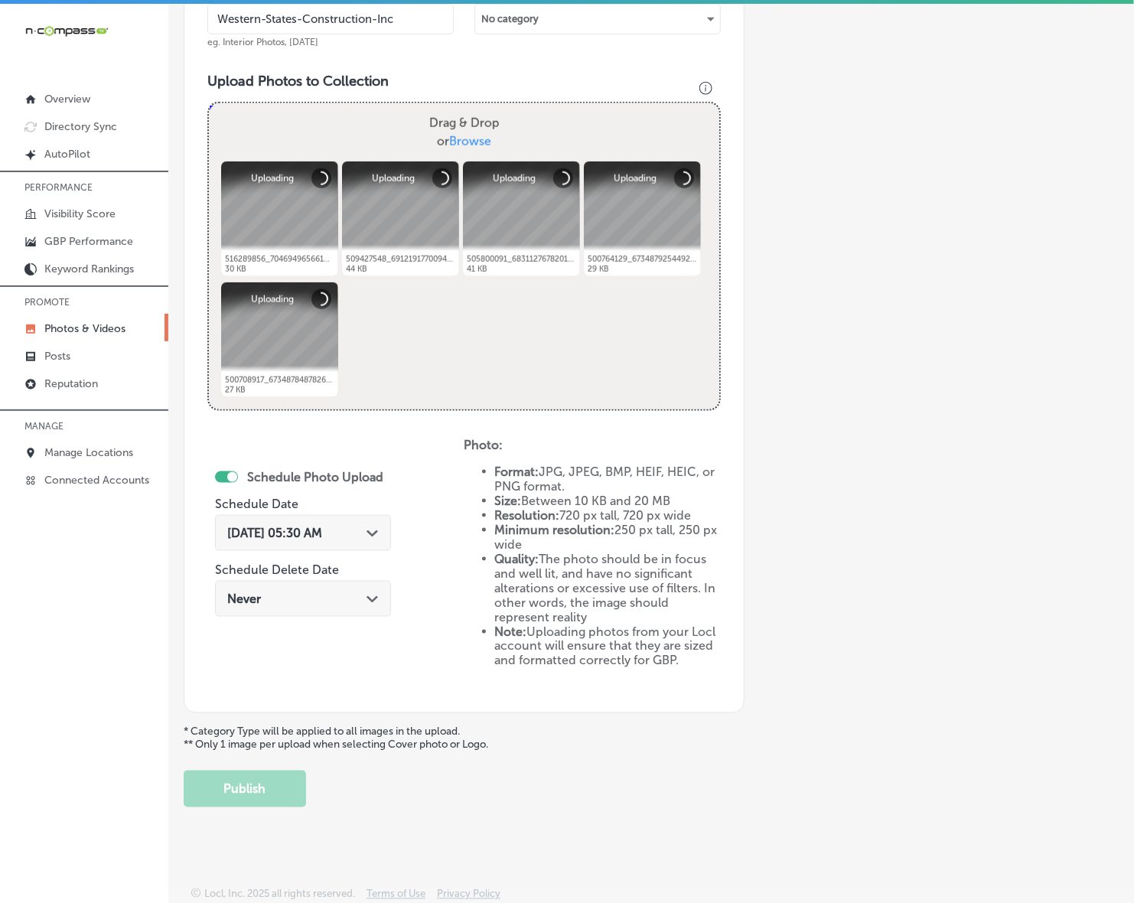
type input "Western-States-Construction-Inc"
click at [372, 530] on polygon at bounding box center [371, 533] width 11 height 7
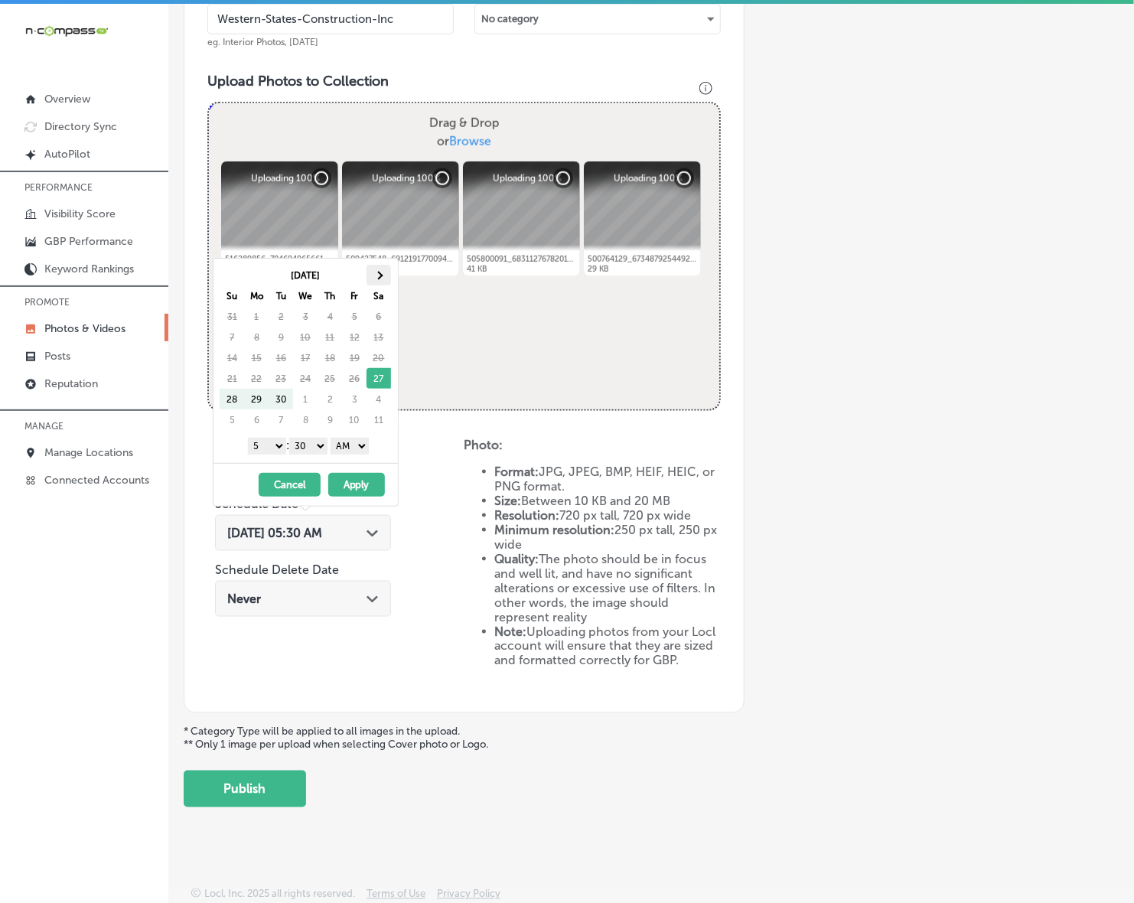
click at [385, 281] on th at bounding box center [378, 275] width 24 height 21
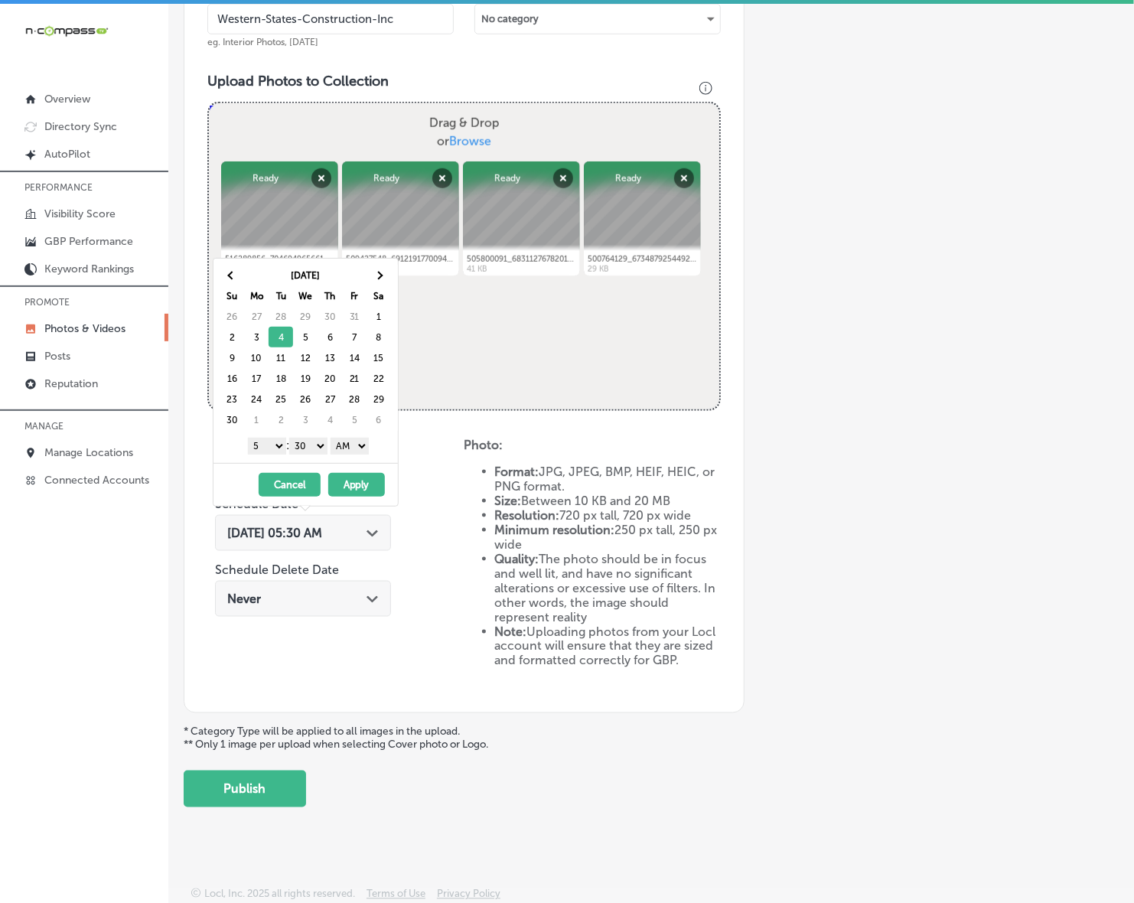
click at [268, 448] on select "1 2 3 4 5 6 7 8 9 10 11 12" at bounding box center [267, 446] width 38 height 17
click at [314, 452] on select "00 10 20 30 40 50" at bounding box center [308, 446] width 38 height 17
click at [349, 456] on div "1 2 3 4 5 6 7 8 9 10 11 12 : 00 10 20 30 40 50 AM PM" at bounding box center [309, 445] width 178 height 23
click at [356, 447] on select "AM PM" at bounding box center [349, 446] width 38 height 17
click at [353, 490] on button "Apply" at bounding box center [356, 485] width 57 height 24
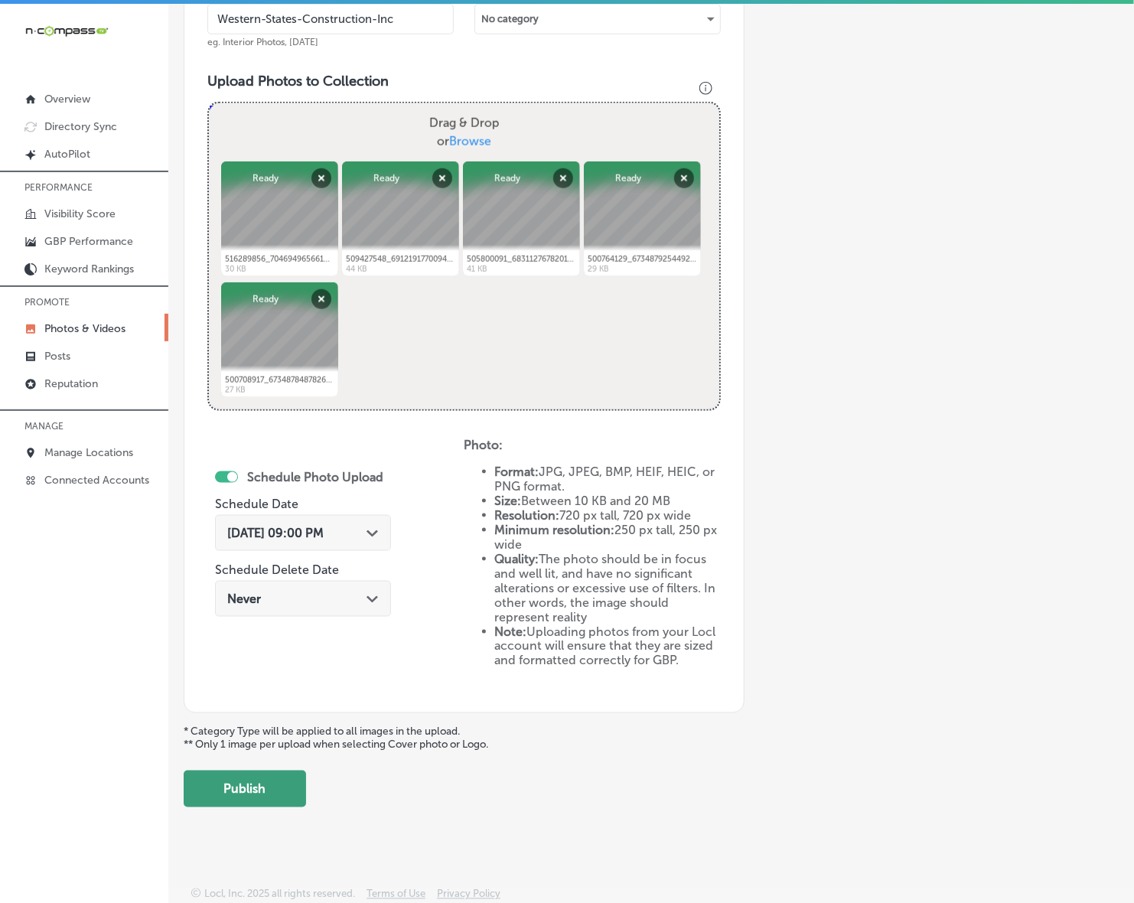
click at [241, 793] on button "Publish" at bounding box center [245, 788] width 122 height 37
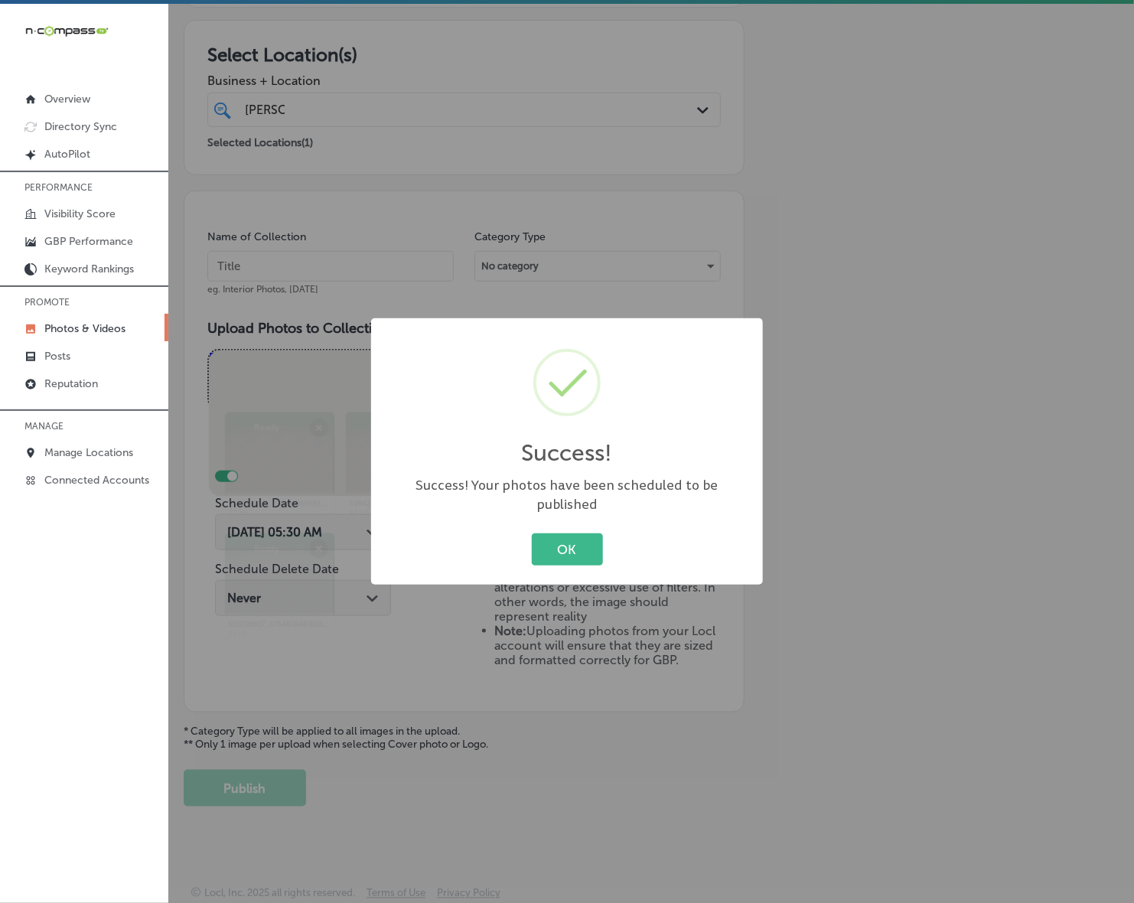
scroll to position [250, 0]
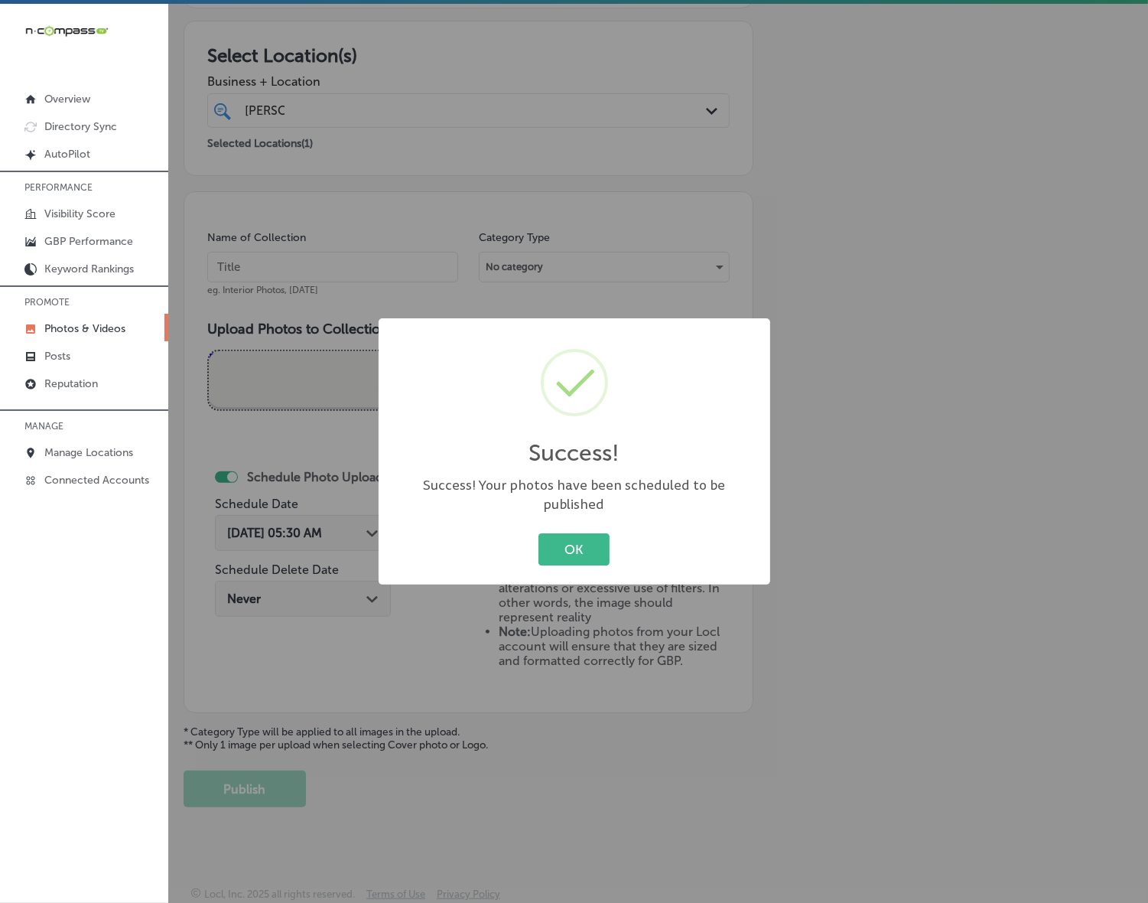
click at [538, 533] on button "OK" at bounding box center [573, 548] width 71 height 31
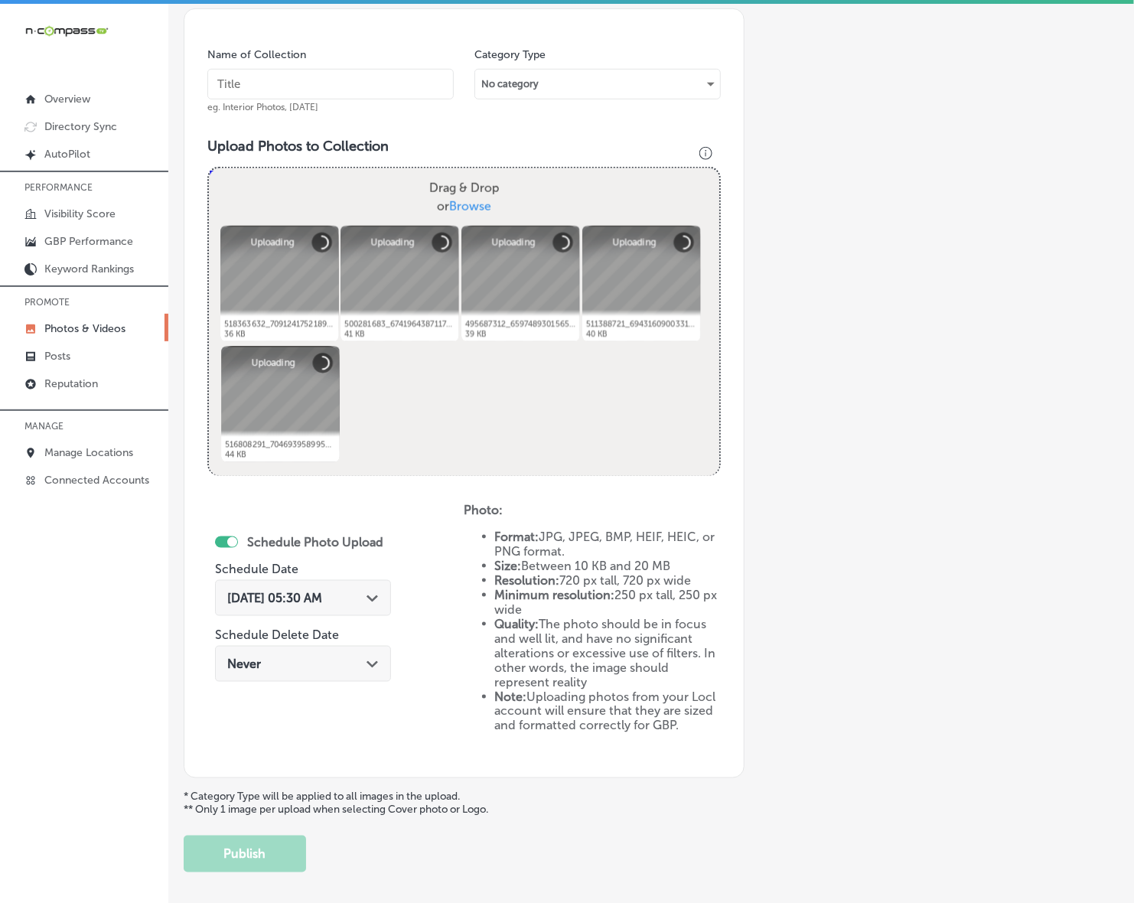
scroll to position [402, 0]
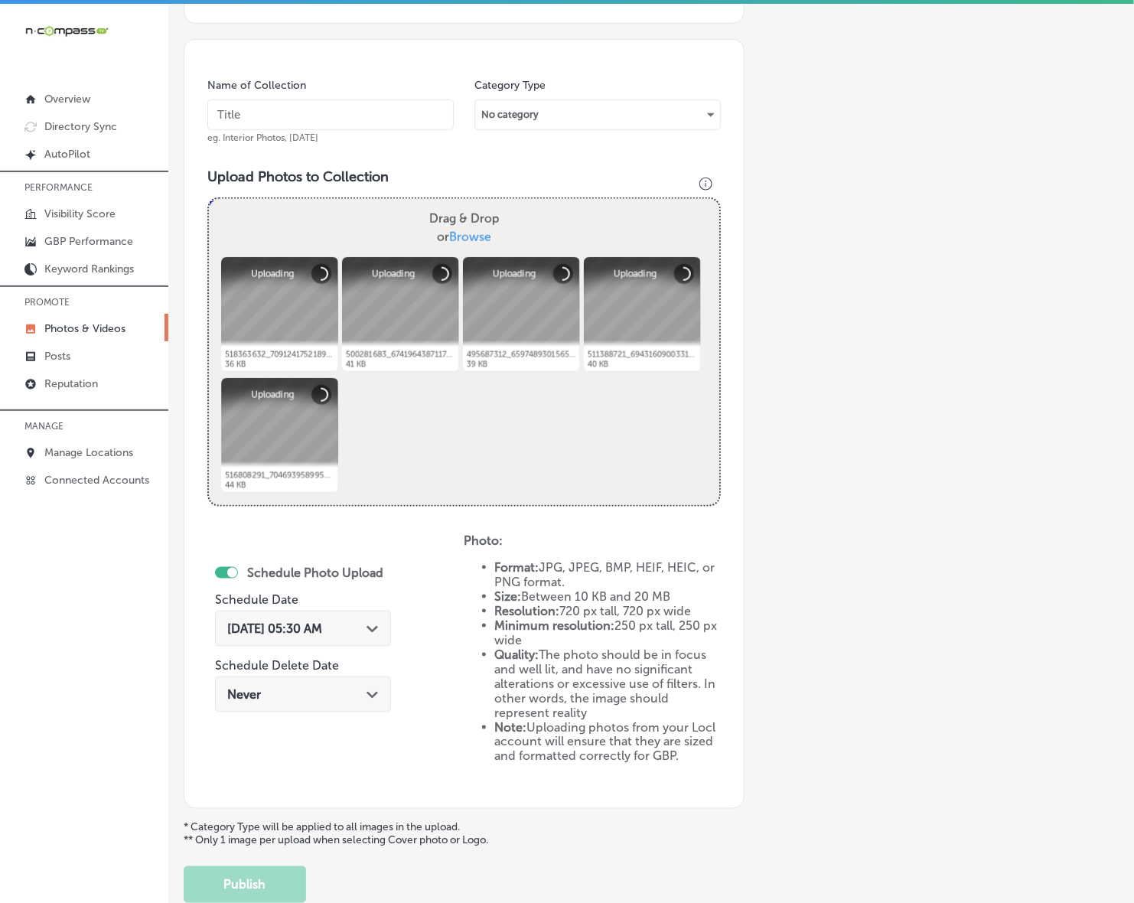
click at [407, 117] on input "text" at bounding box center [330, 114] width 246 height 31
paste input "Western-States-Construction-Inc"
type input "Western-States-Construction-Inc"
click at [322, 626] on span "[DATE] 05:30 AM" at bounding box center [274, 628] width 95 height 15
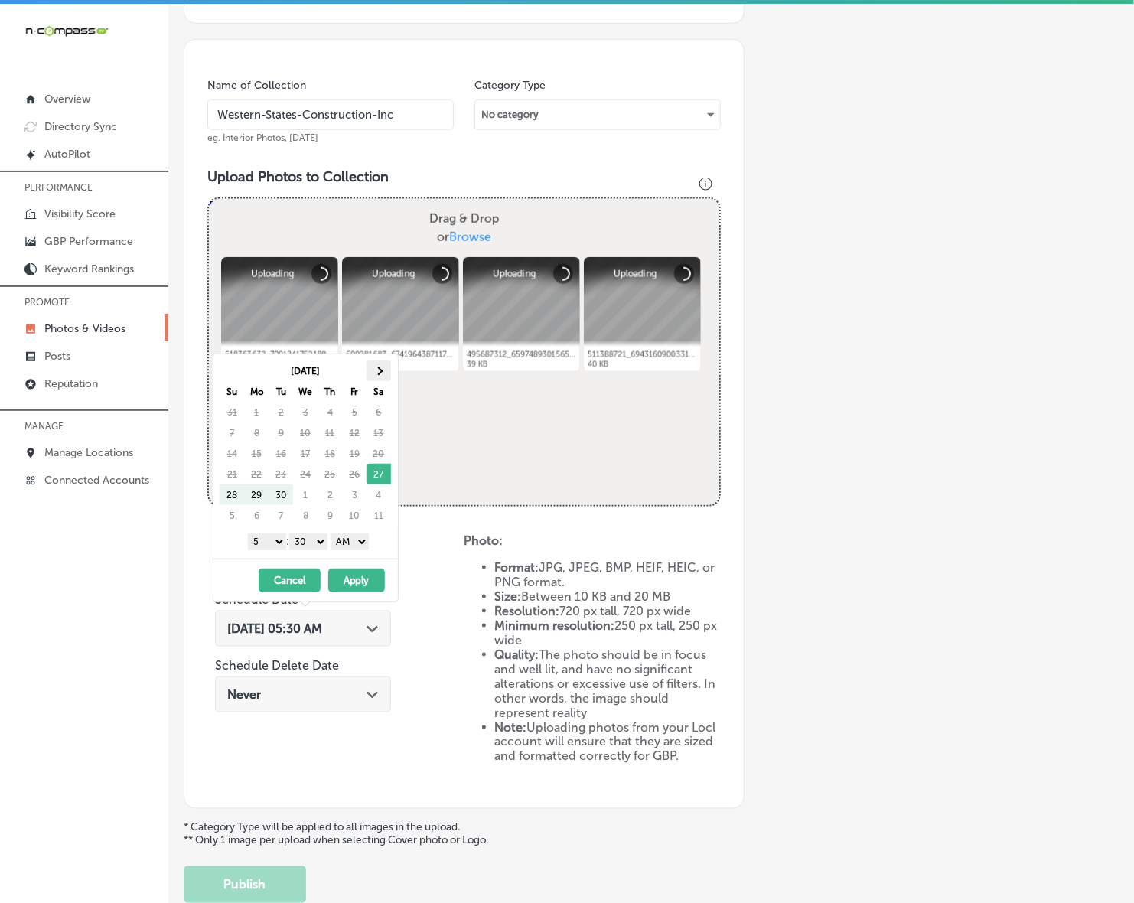
click at [382, 373] on th at bounding box center [378, 370] width 24 height 21
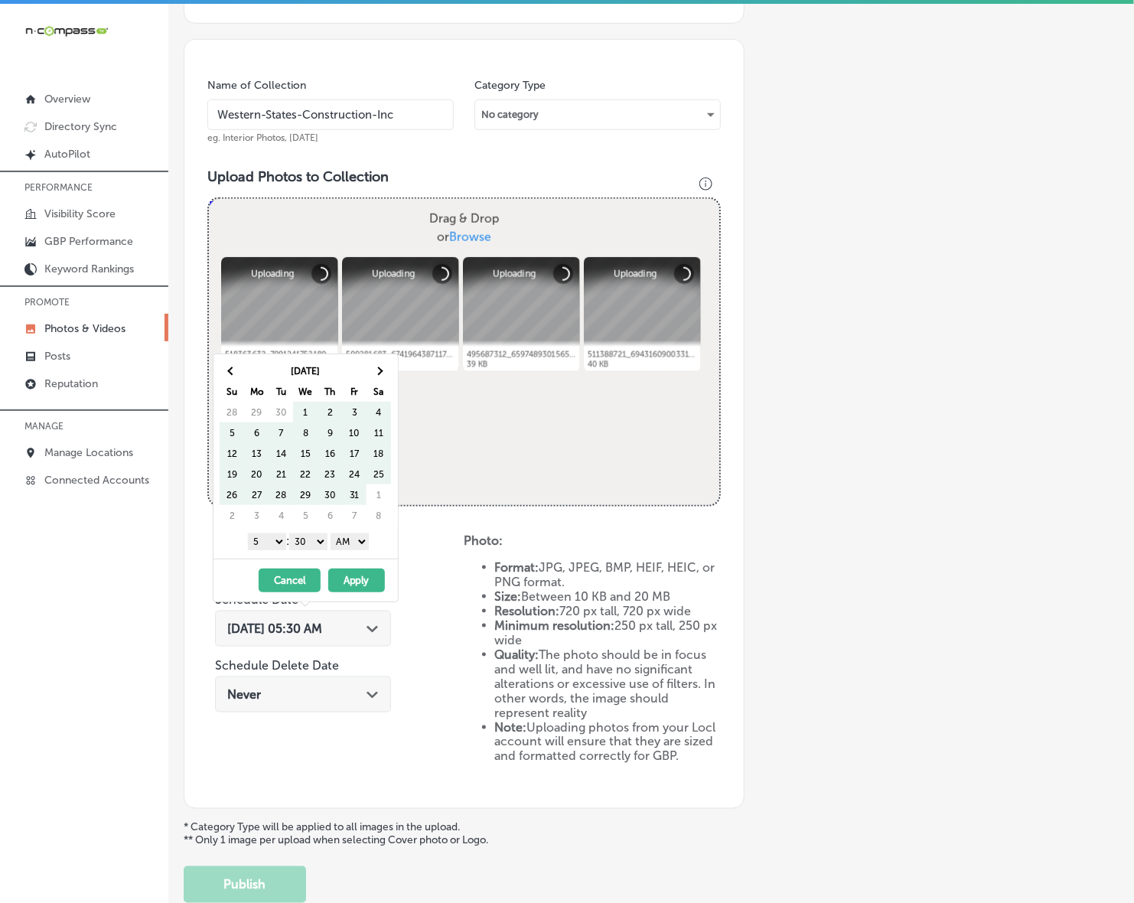
click at [382, 373] on th at bounding box center [378, 370] width 24 height 21
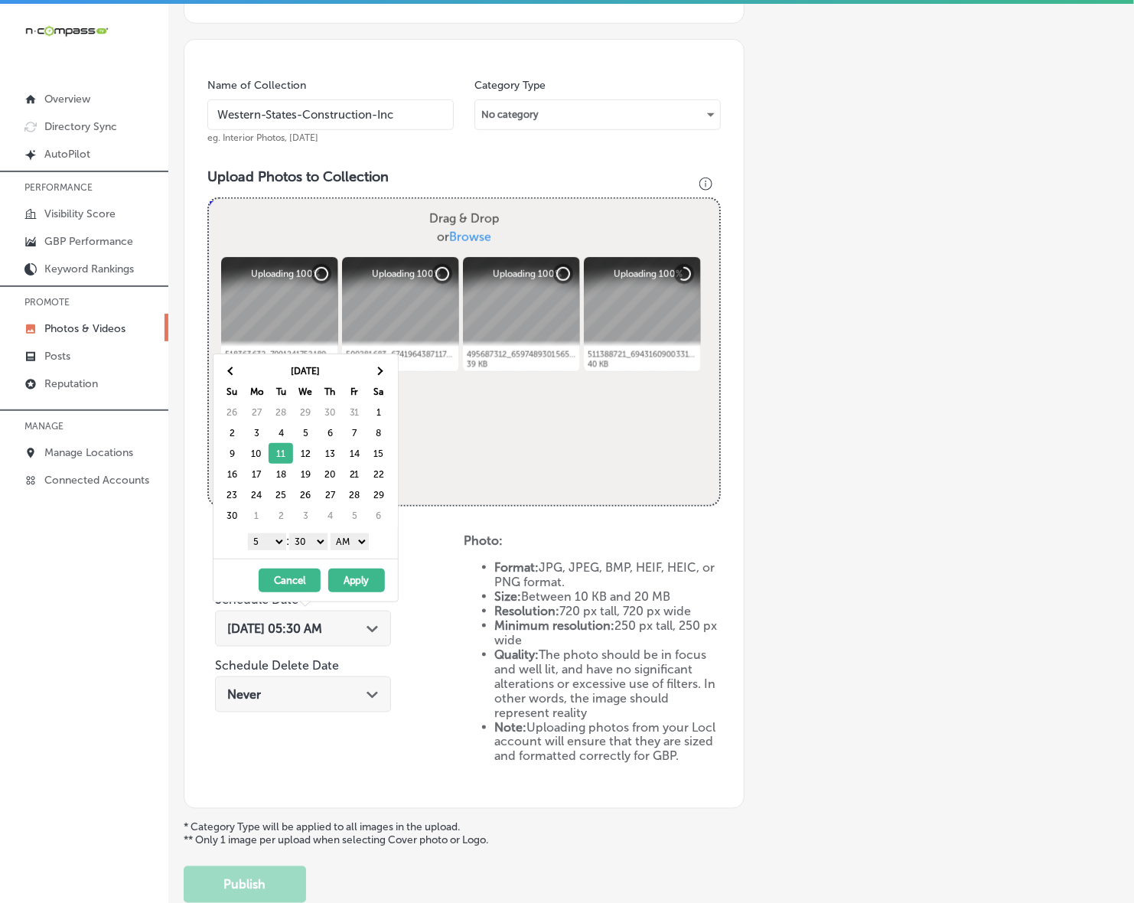
drag, startPoint x: 273, startPoint y: 537, endPoint x: 274, endPoint y: 548, distance: 10.7
click at [273, 537] on select "1 2 3 4 5 6 7 8 9 10 11 12" at bounding box center [267, 541] width 38 height 17
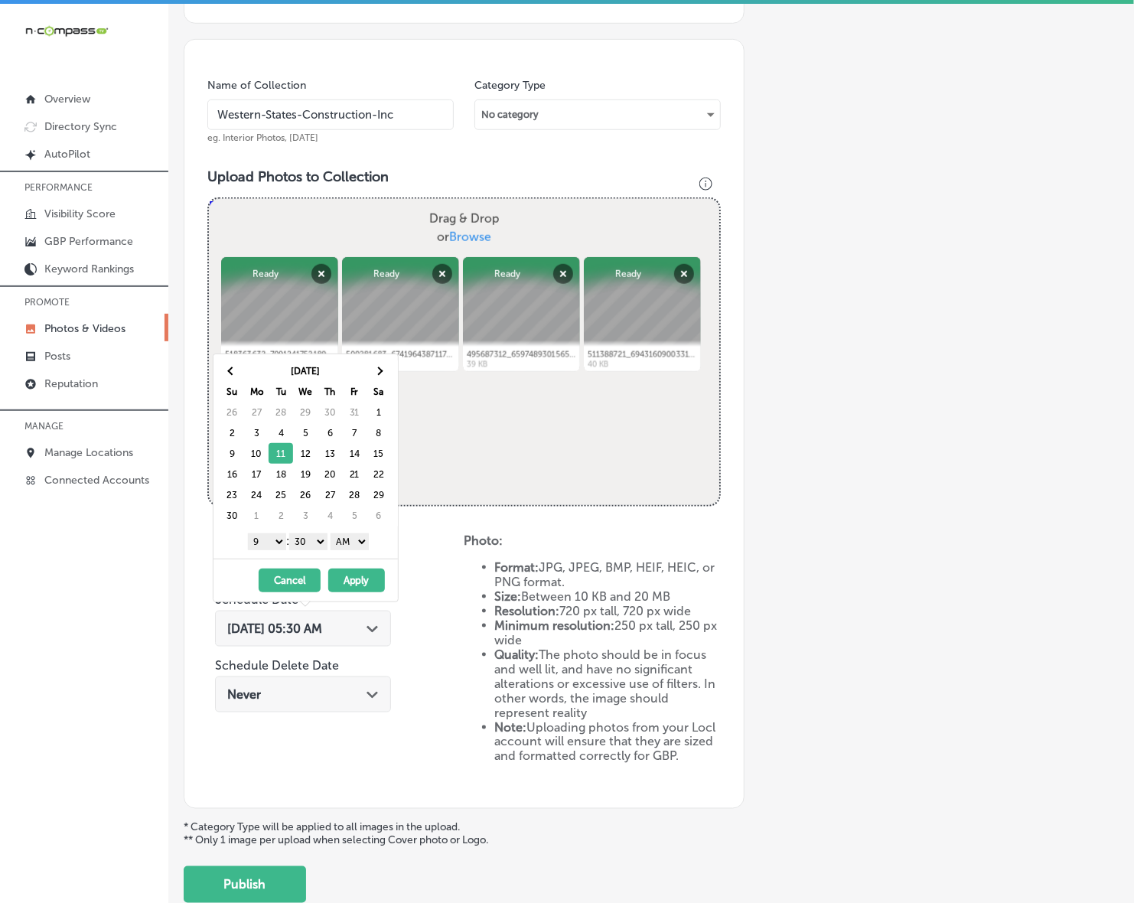
drag, startPoint x: 310, startPoint y: 540, endPoint x: 314, endPoint y: 548, distance: 9.2
click at [310, 540] on select "00 10 20 30 40 50" at bounding box center [308, 541] width 38 height 17
click at [357, 548] on select "AM PM" at bounding box center [349, 541] width 38 height 17
click at [350, 583] on button "Apply" at bounding box center [356, 580] width 57 height 24
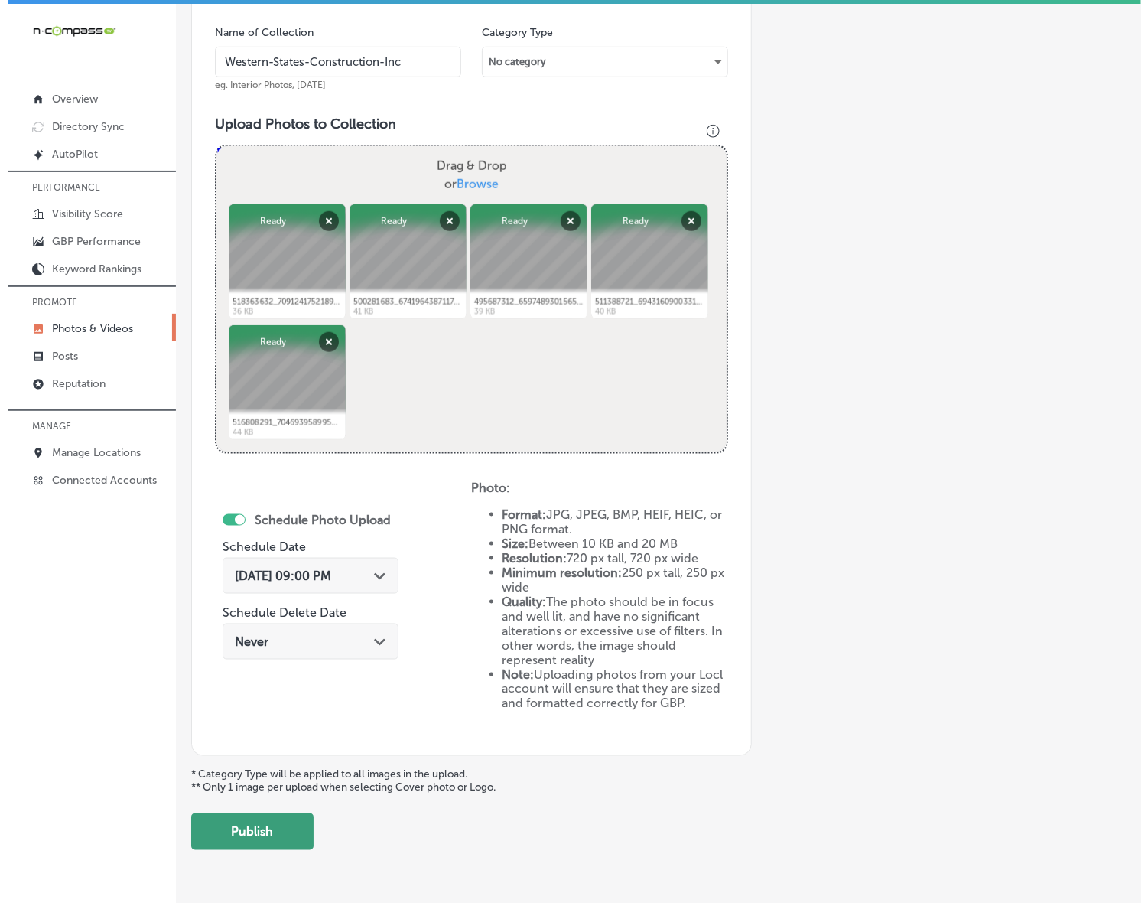
scroll to position [498, 0]
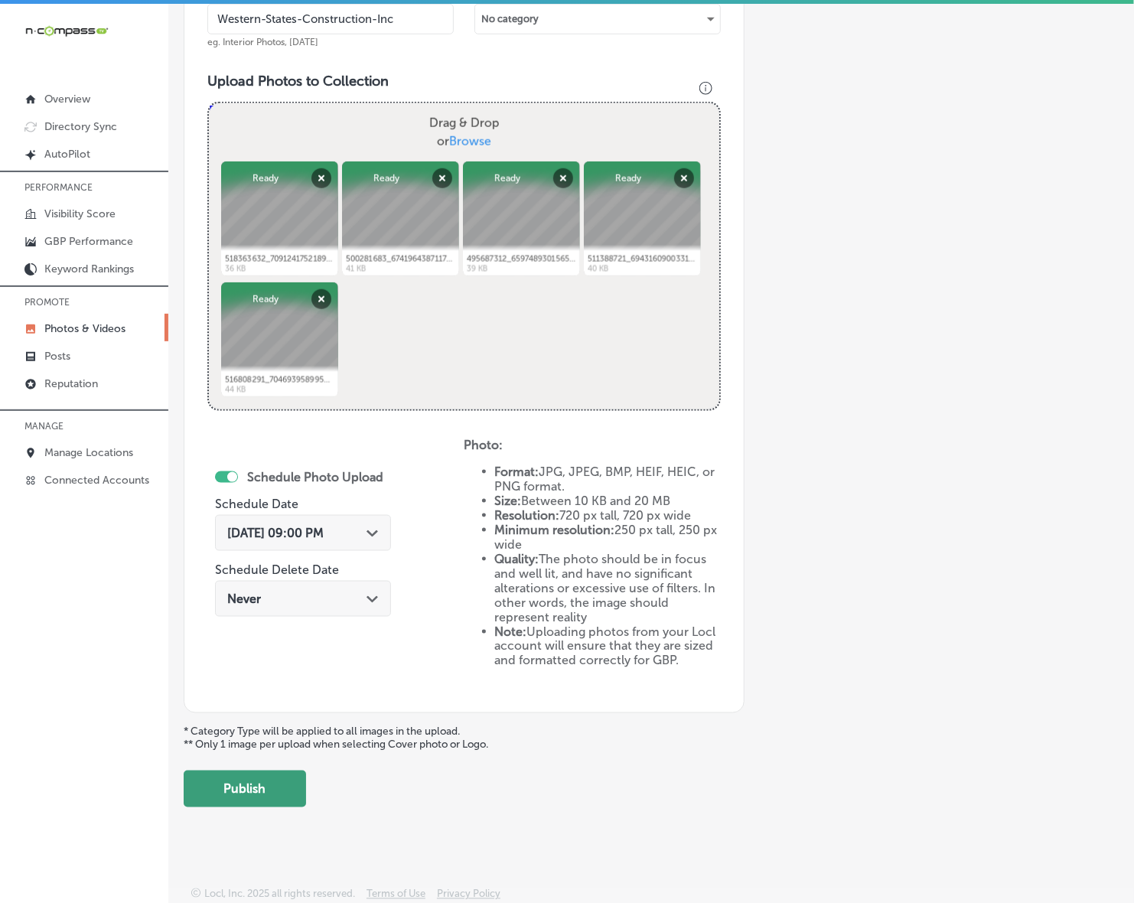
click at [287, 782] on button "Publish" at bounding box center [245, 788] width 122 height 37
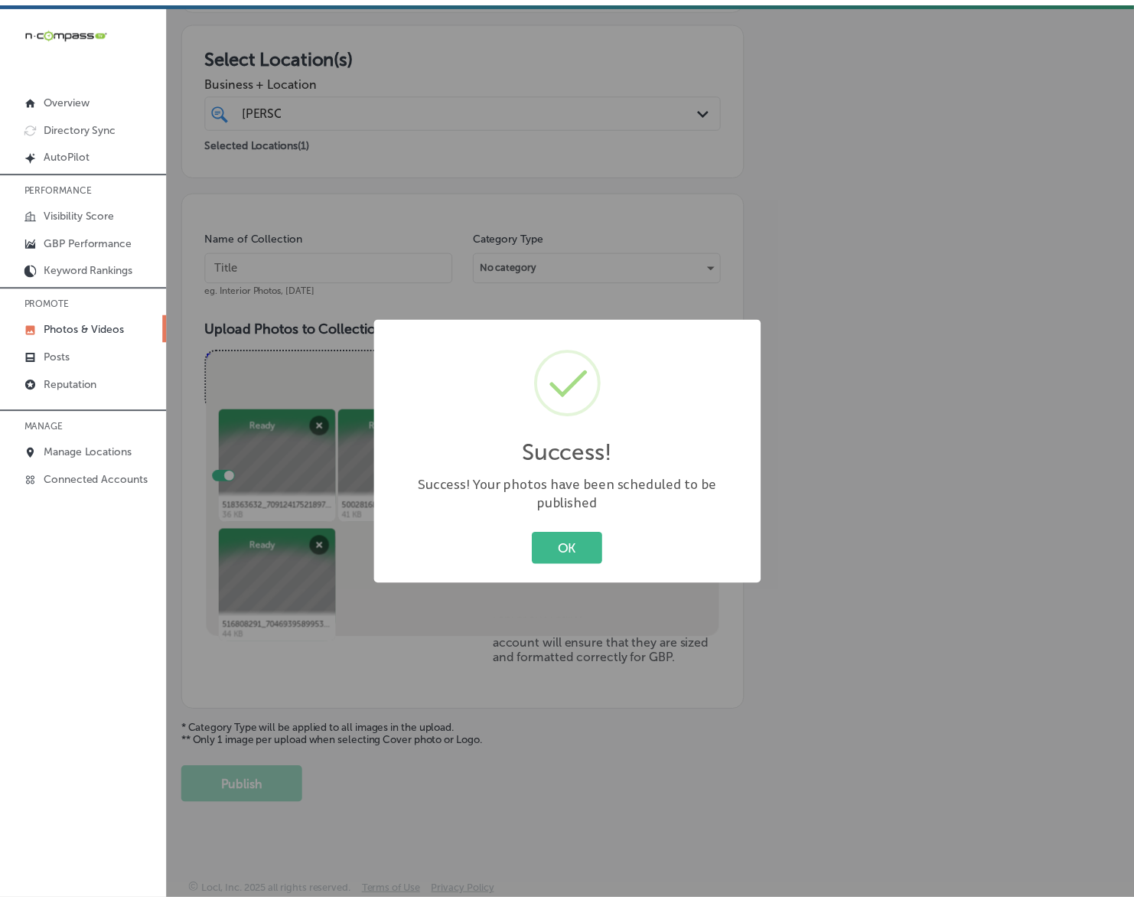
scroll to position [250, 0]
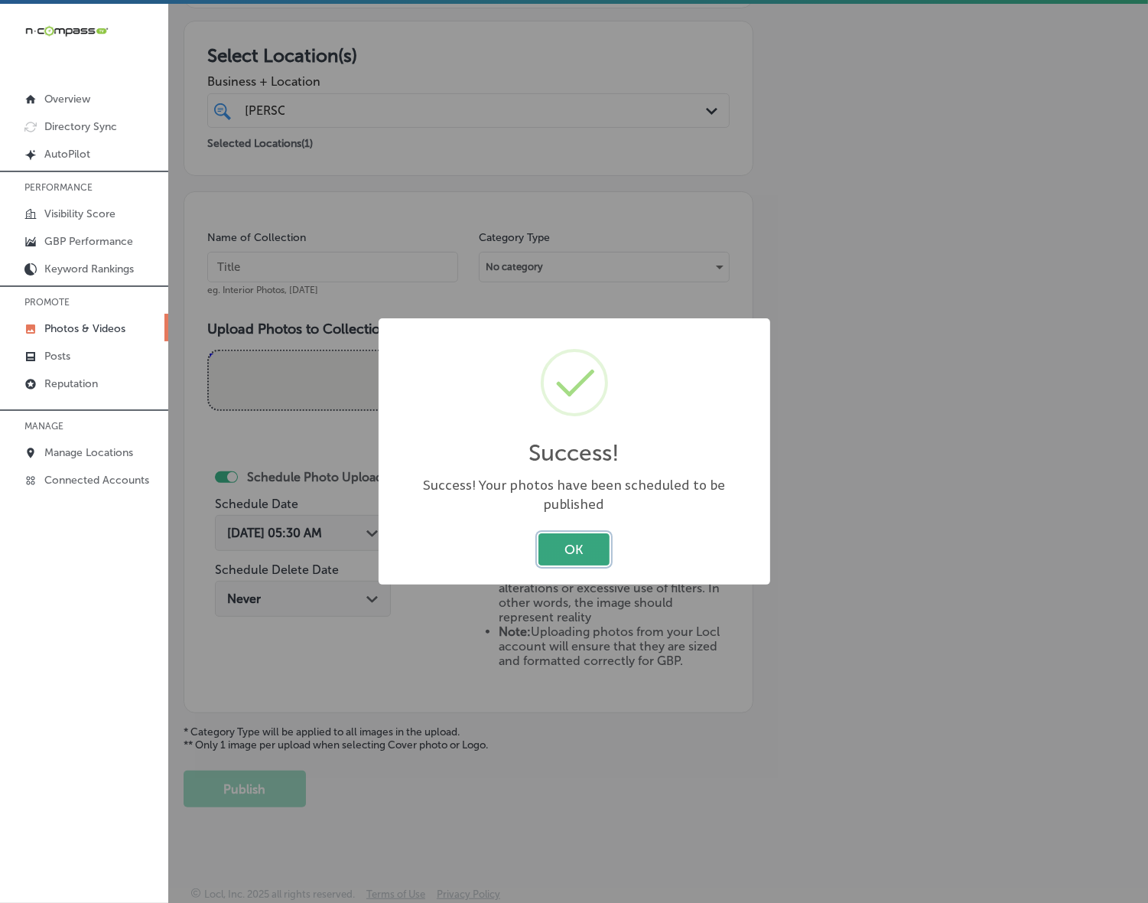
click at [585, 543] on button "OK" at bounding box center [573, 548] width 71 height 31
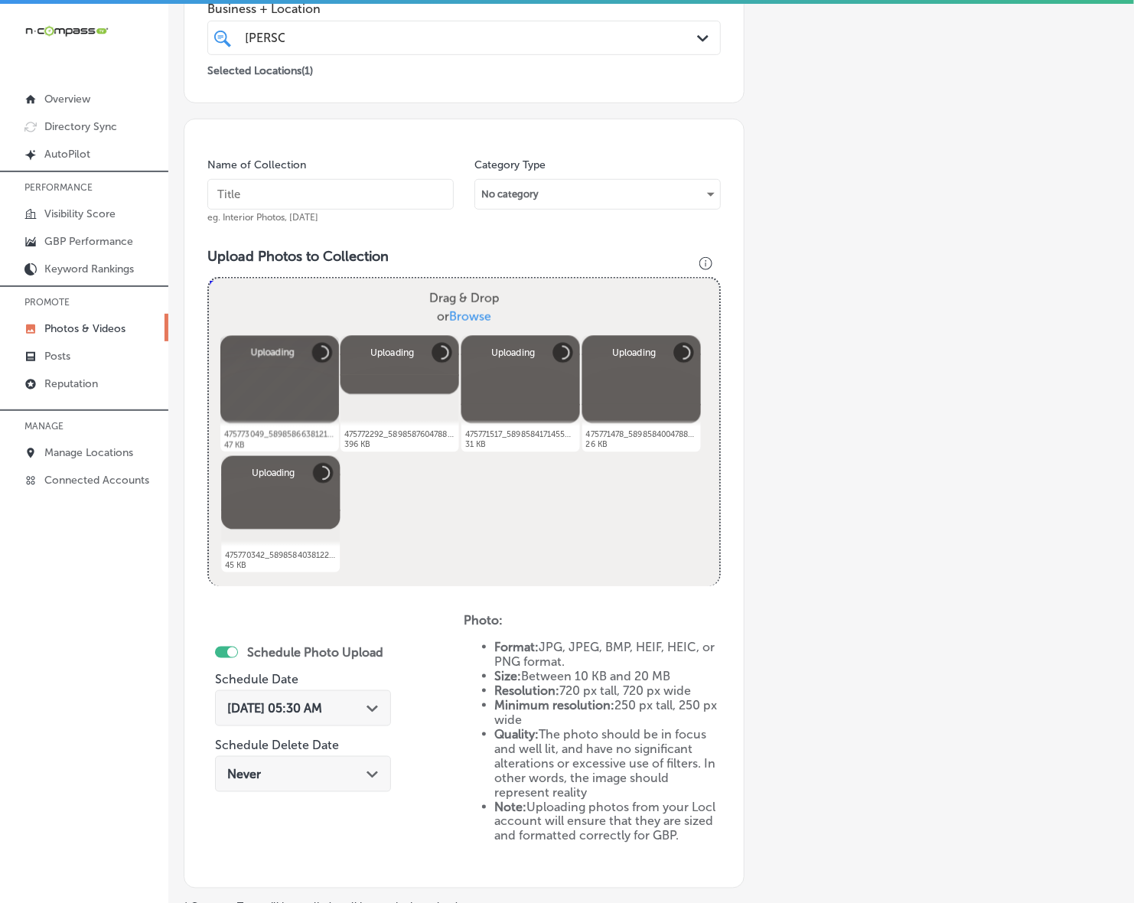
scroll to position [307, 0]
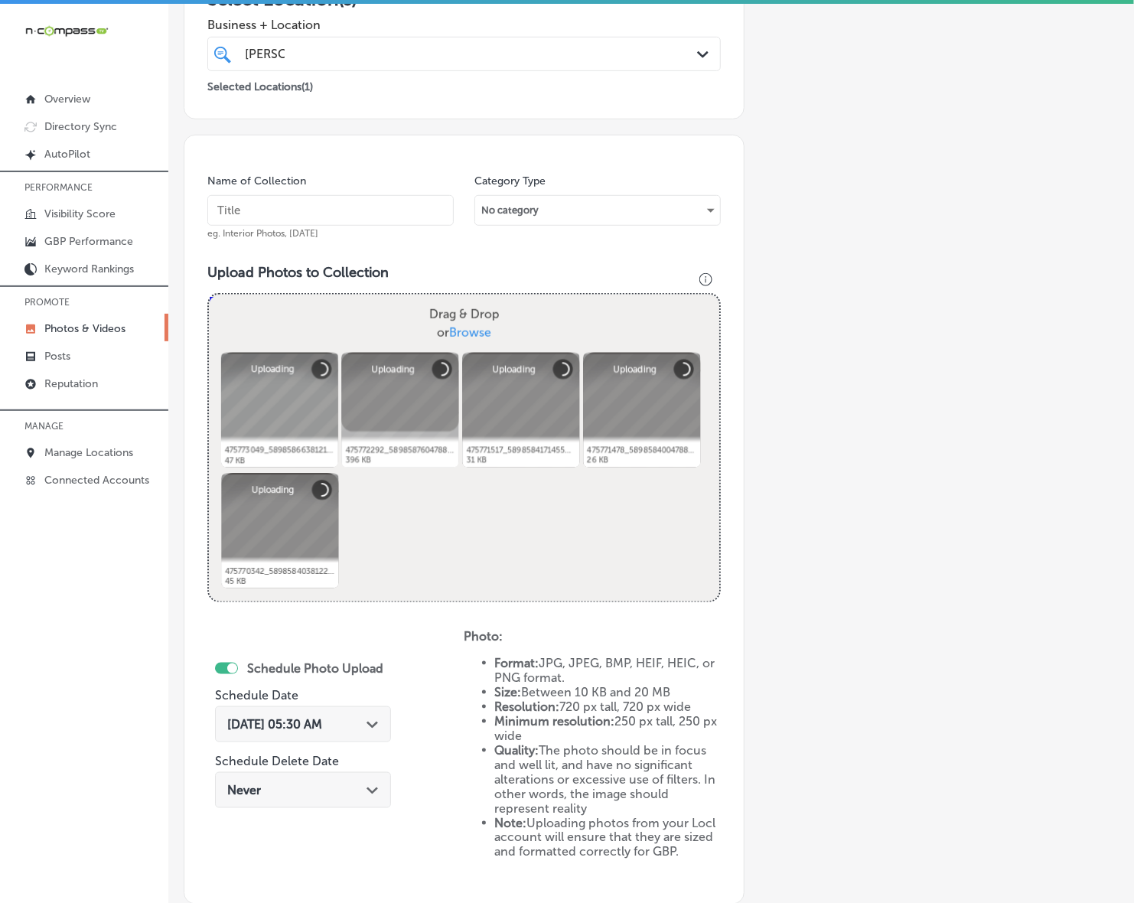
click at [418, 219] on input "text" at bounding box center [330, 210] width 246 height 31
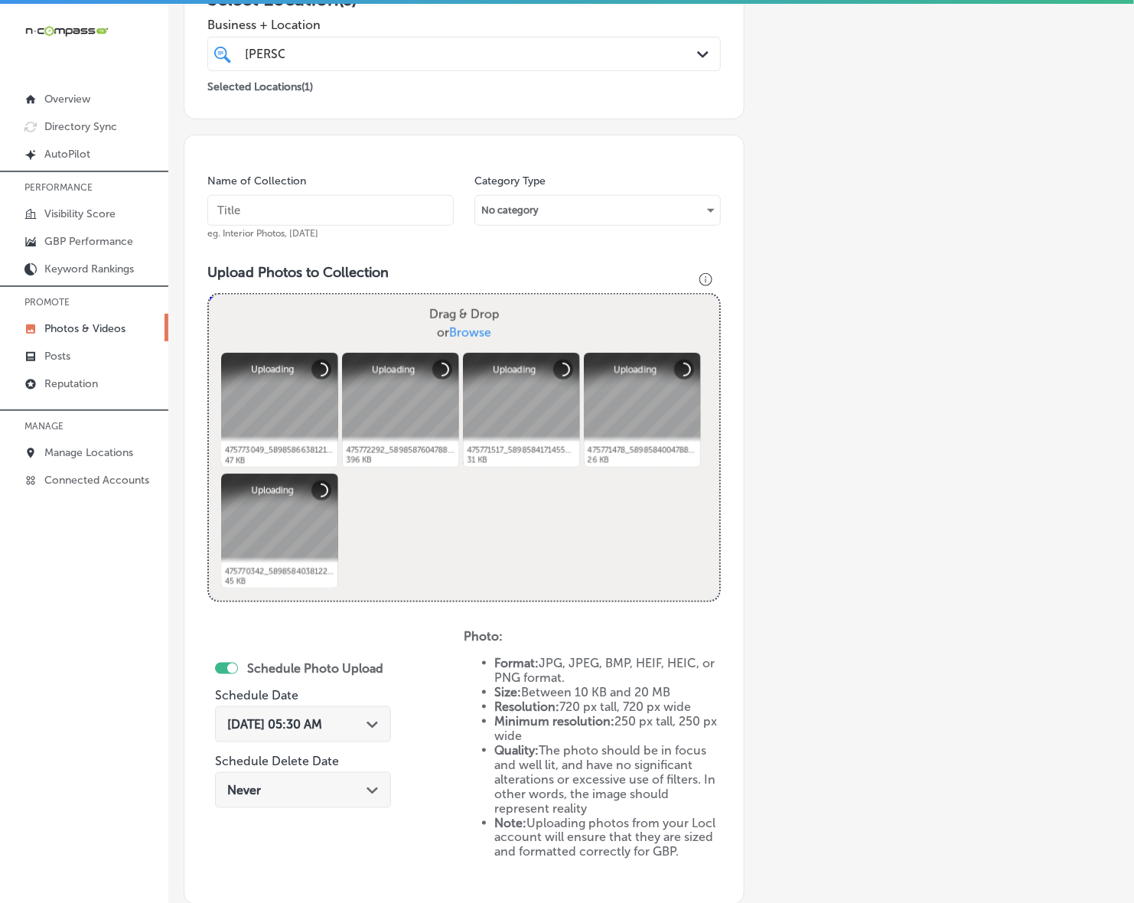
paste input "Western-States-Construction-Inc"
type input "Western-States-Construction-Inc"
click at [369, 727] on div "[DATE] 05:30 AM Path Created with Sketch." at bounding box center [302, 724] width 151 height 15
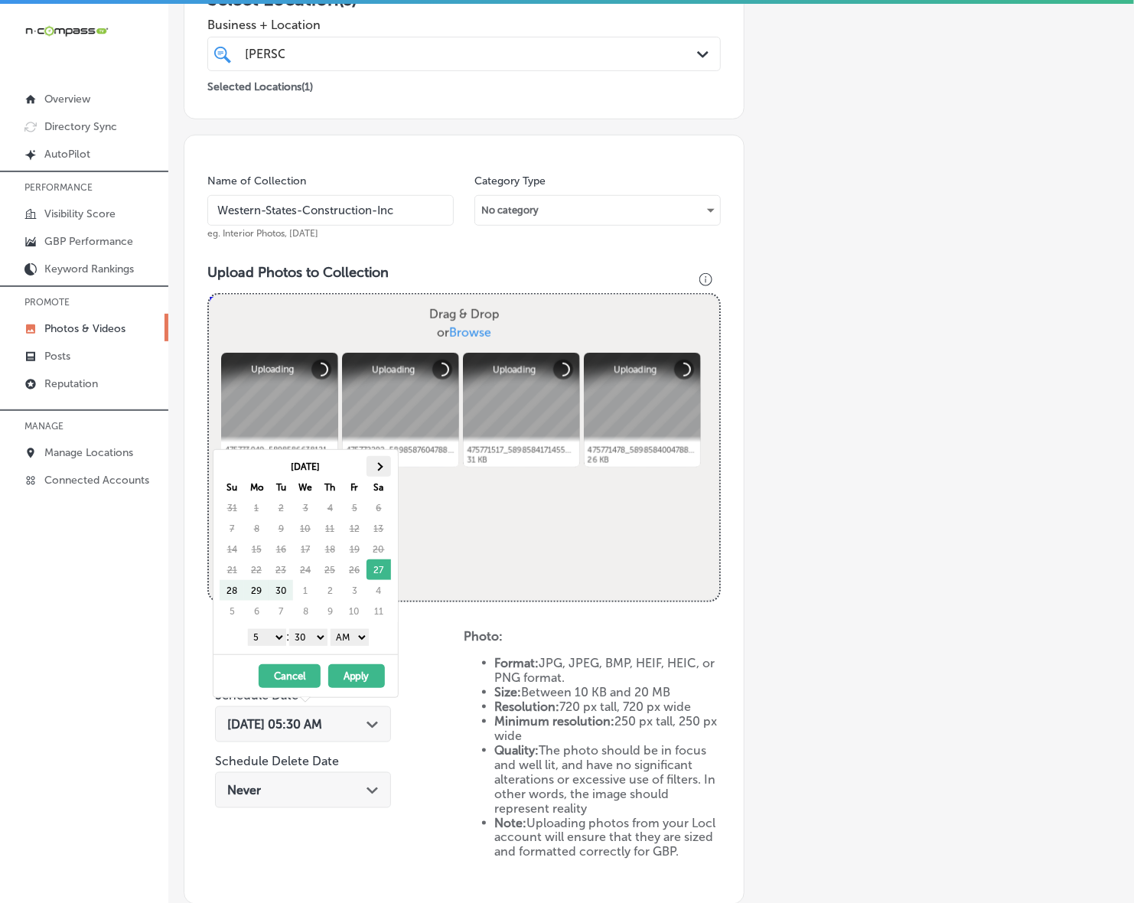
click at [379, 461] on th at bounding box center [378, 466] width 24 height 21
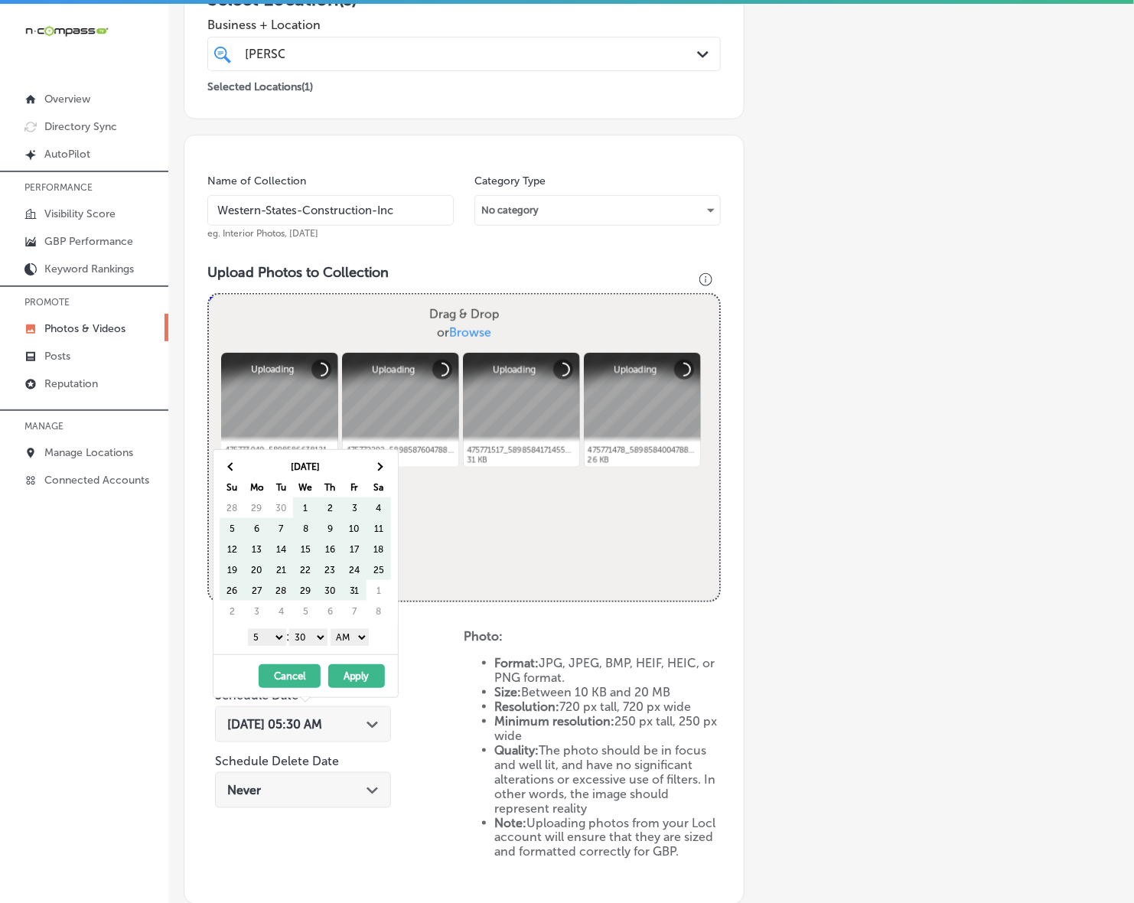
click at [379, 461] on th at bounding box center [378, 466] width 24 height 21
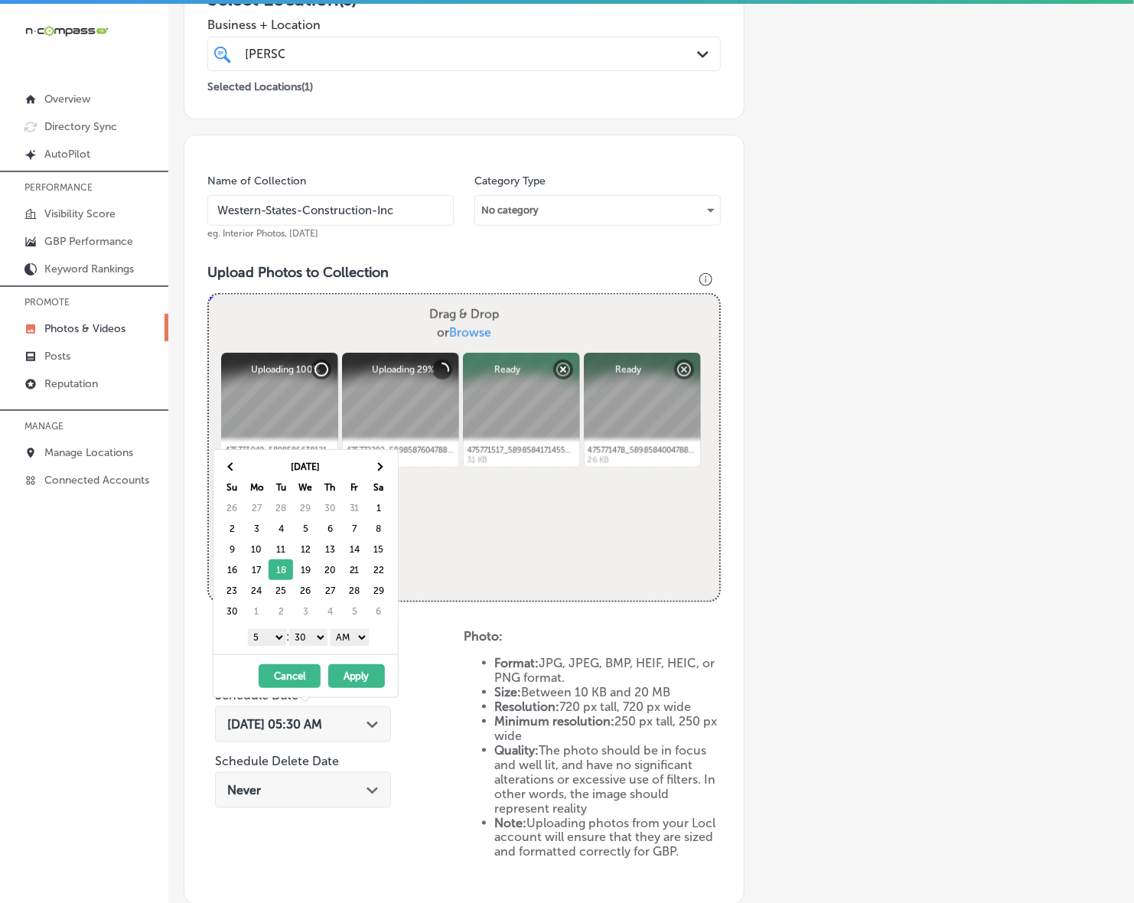
click at [270, 633] on select "1 2 3 4 5 6 7 8 9 10 11 12" at bounding box center [267, 637] width 38 height 17
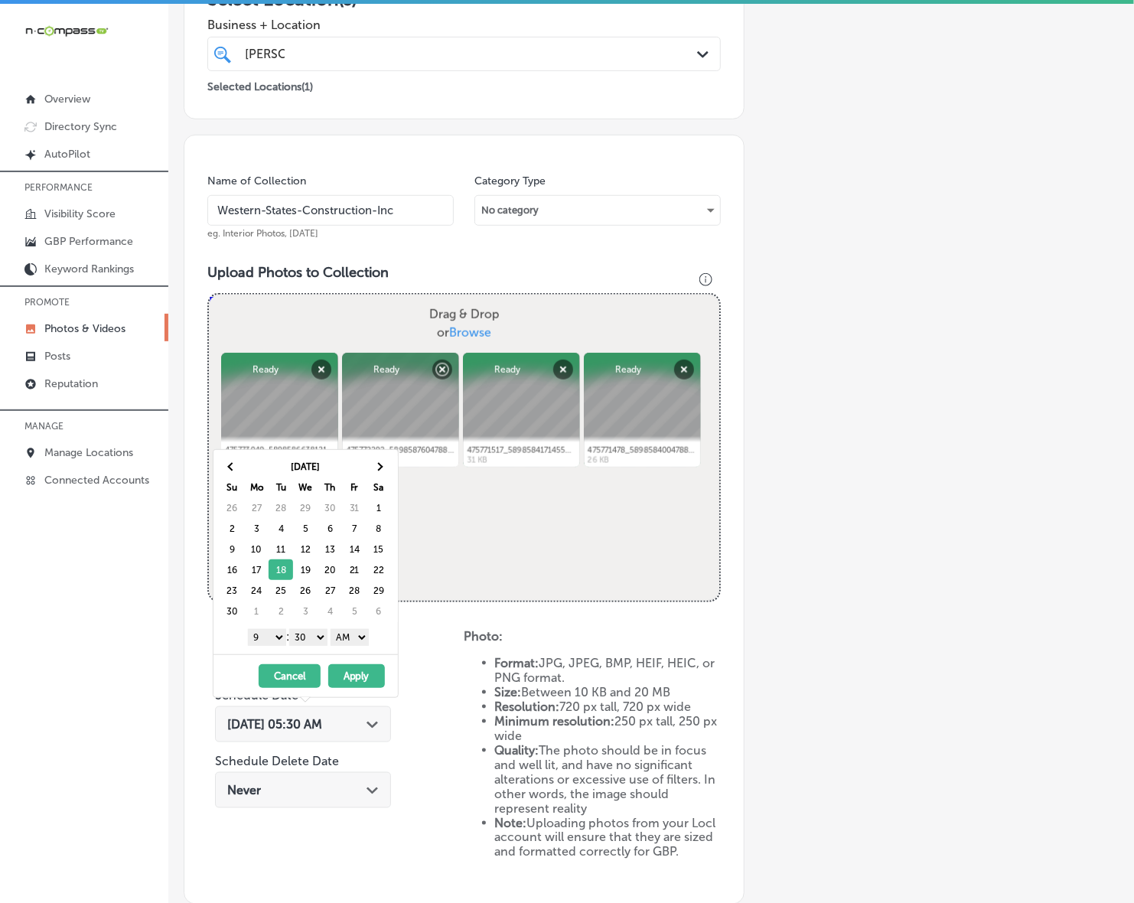
click at [322, 639] on select "00 10 20 30 40 50" at bounding box center [308, 637] width 38 height 17
drag, startPoint x: 348, startPoint y: 632, endPoint x: 348, endPoint y: 644, distance: 12.2
click at [348, 632] on select "AM PM" at bounding box center [349, 637] width 38 height 17
click at [348, 685] on button "Apply" at bounding box center [356, 676] width 57 height 24
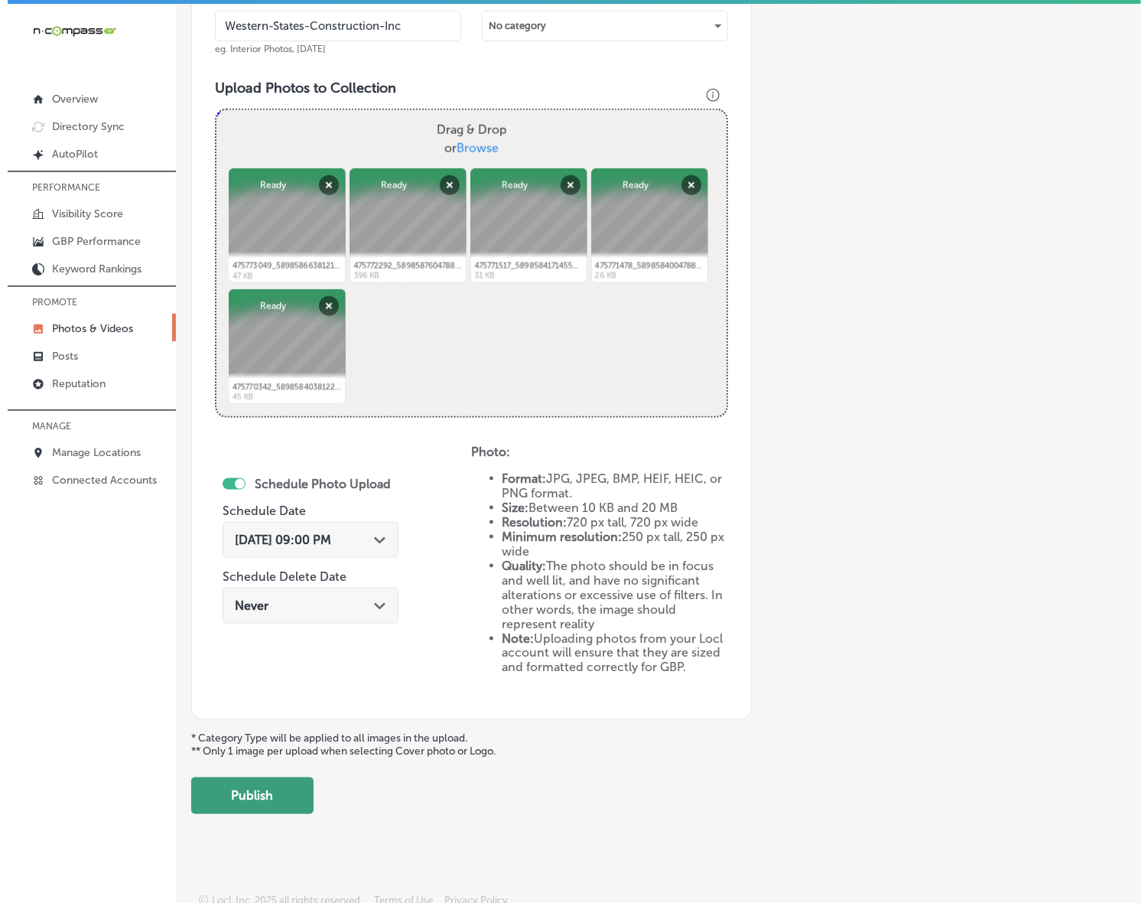
scroll to position [498, 0]
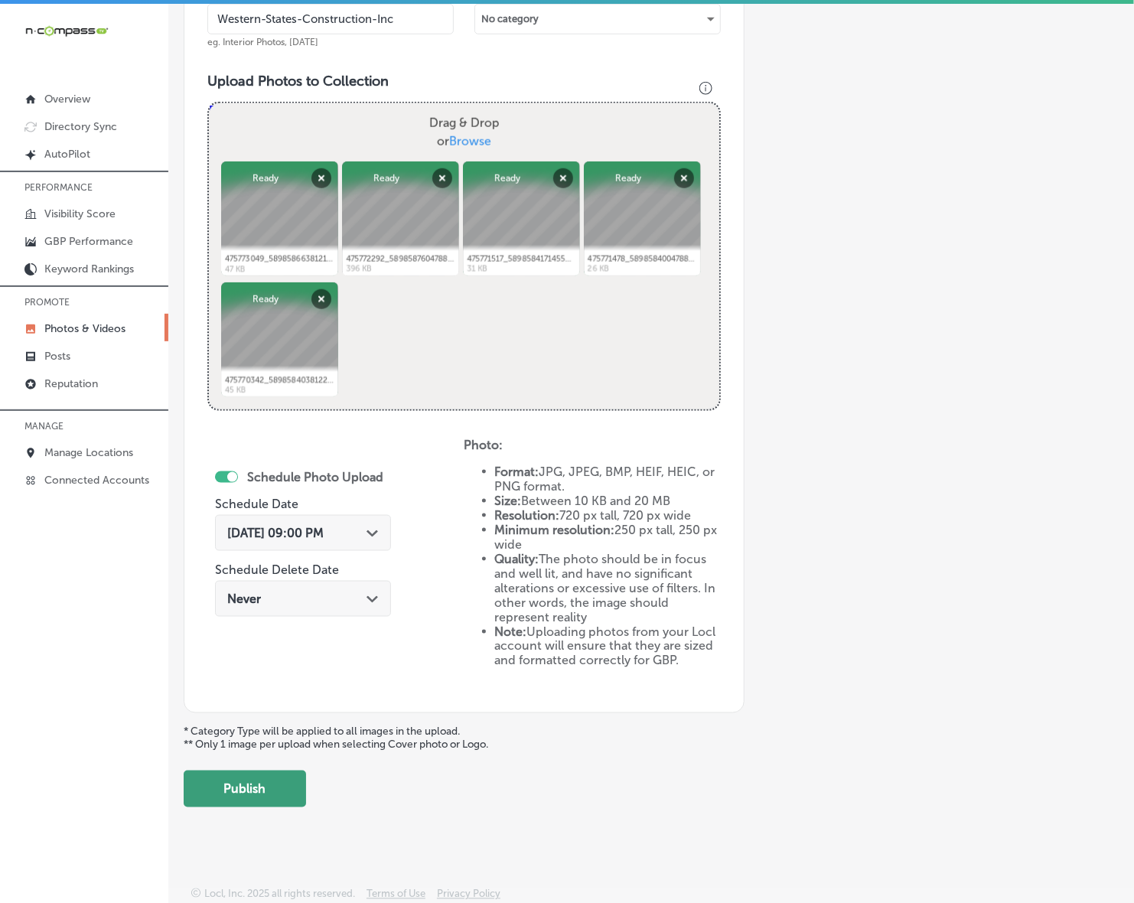
click at [281, 778] on button "Publish" at bounding box center [245, 788] width 122 height 37
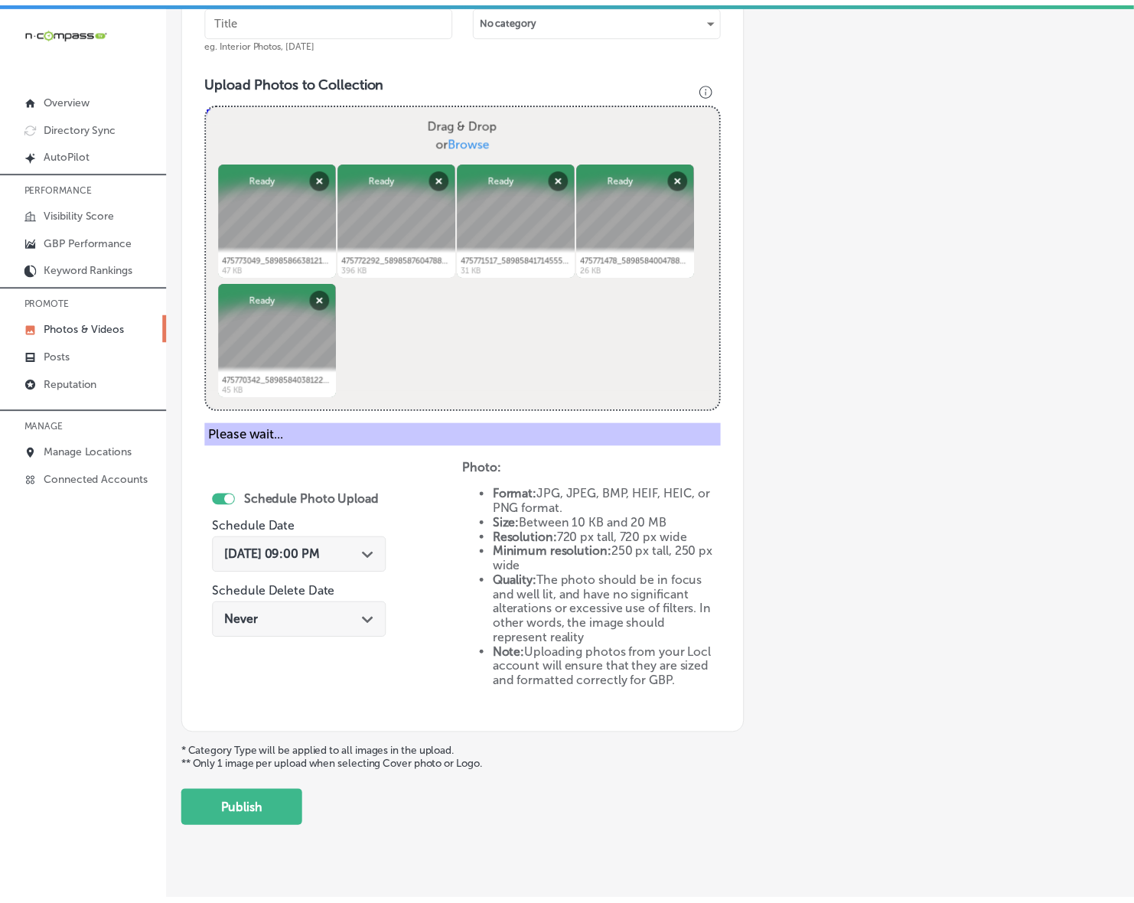
scroll to position [250, 0]
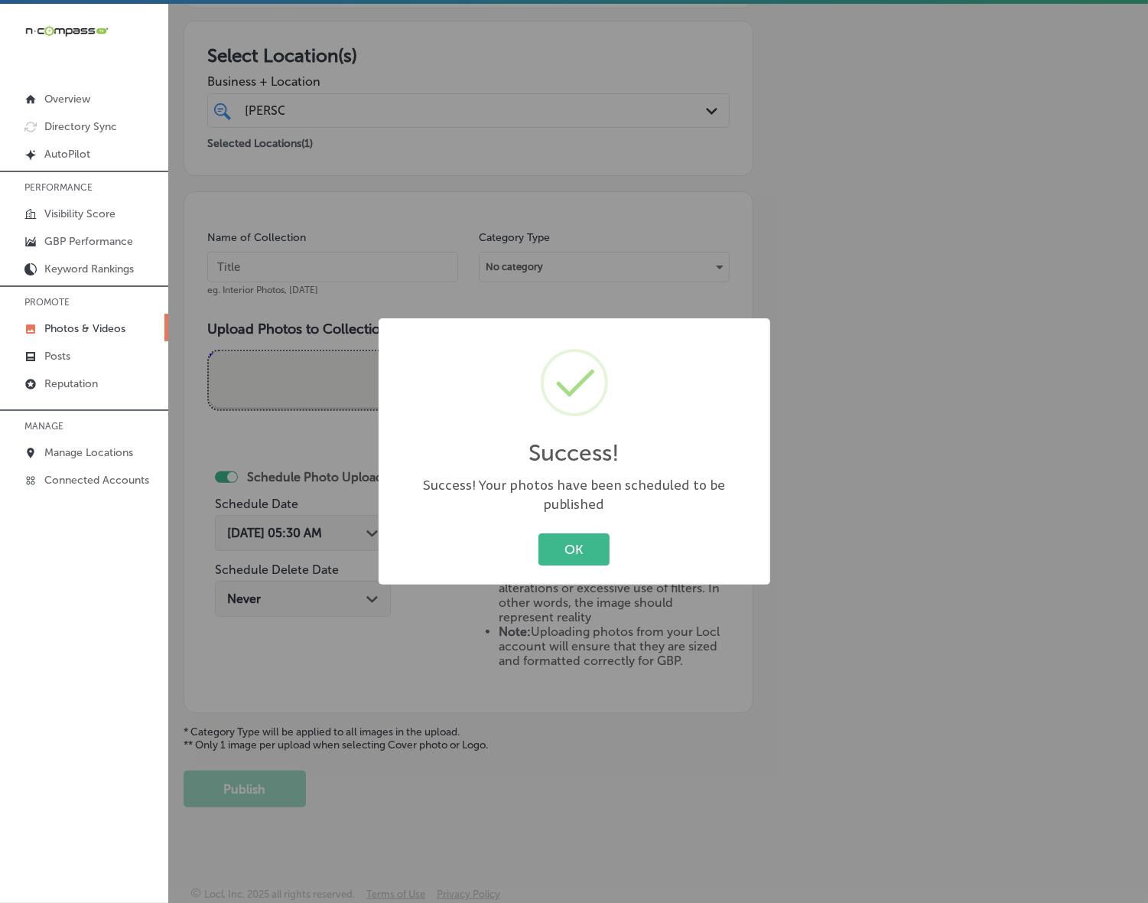
click at [538, 533] on button "OK" at bounding box center [573, 548] width 71 height 31
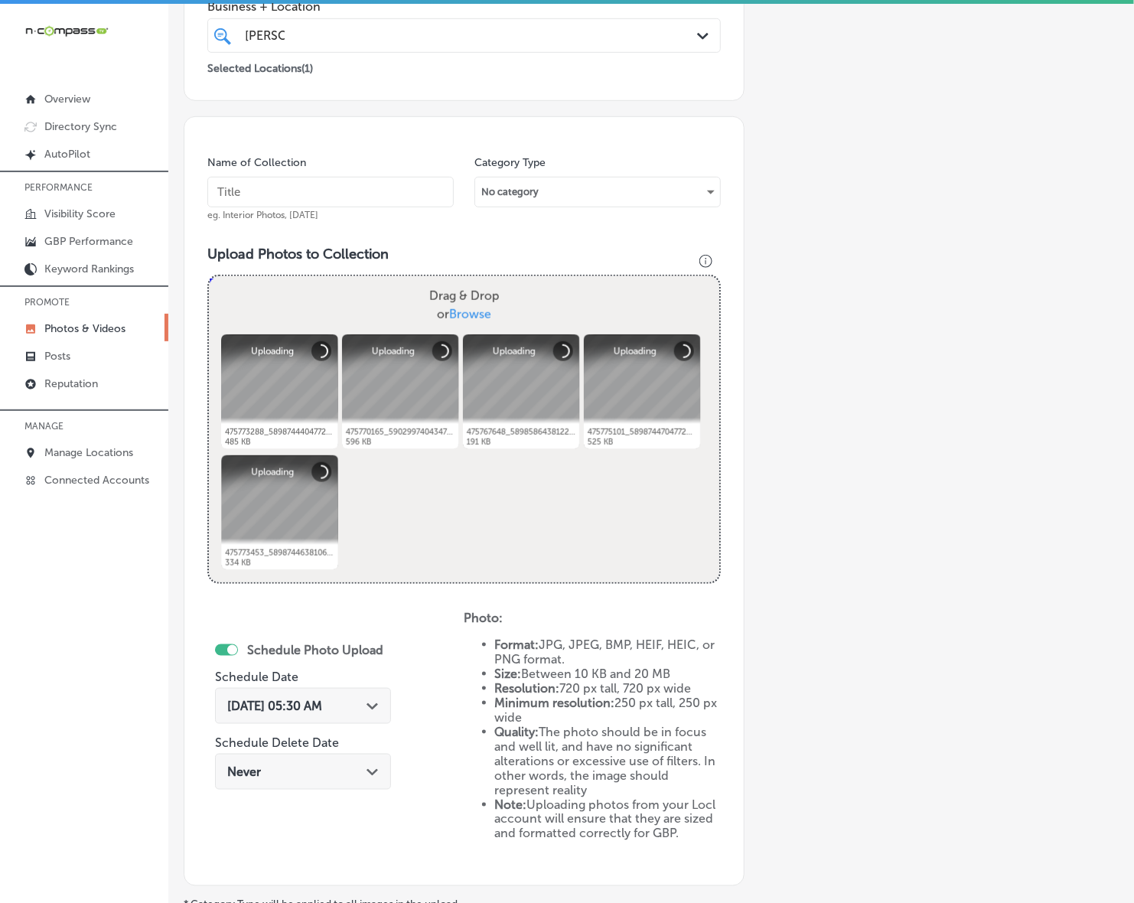
scroll to position [307, 0]
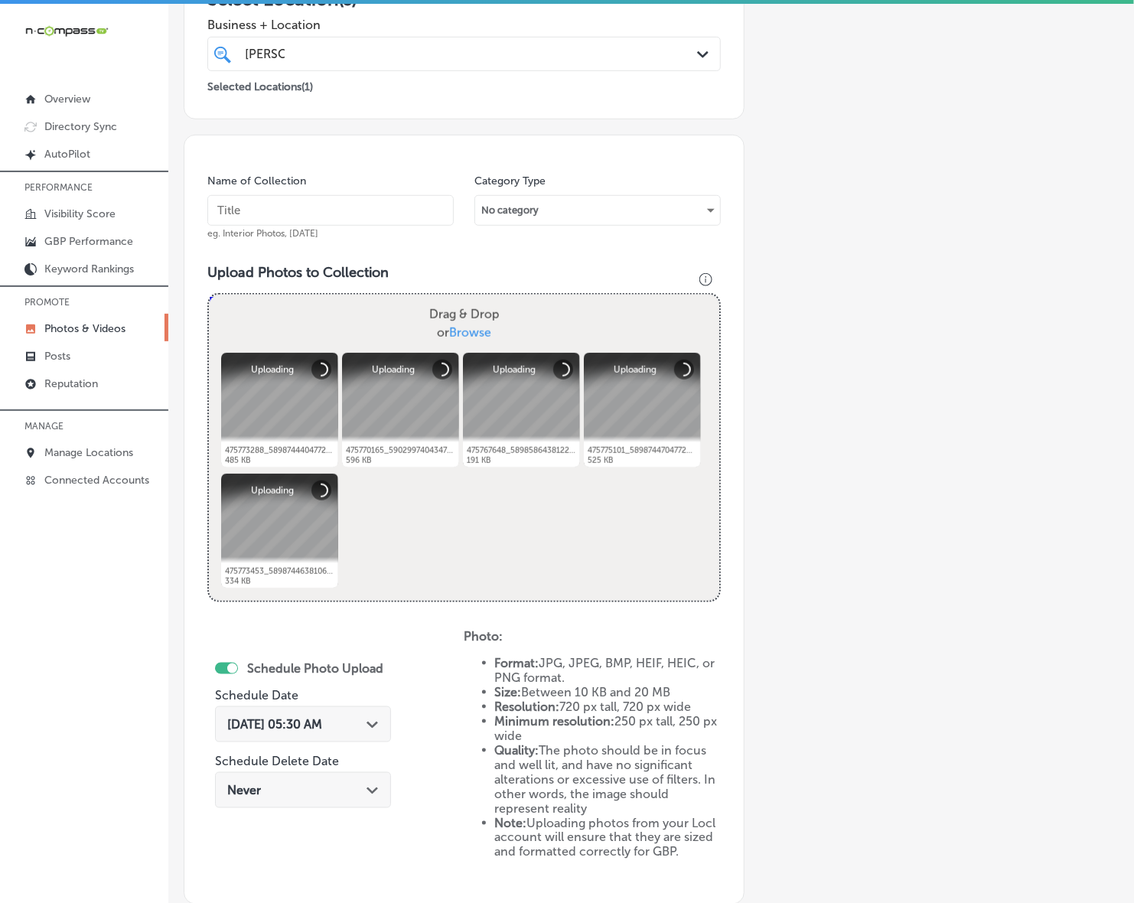
click at [384, 205] on input "text" at bounding box center [330, 210] width 246 height 31
paste input "Western-States-Construction-Inc"
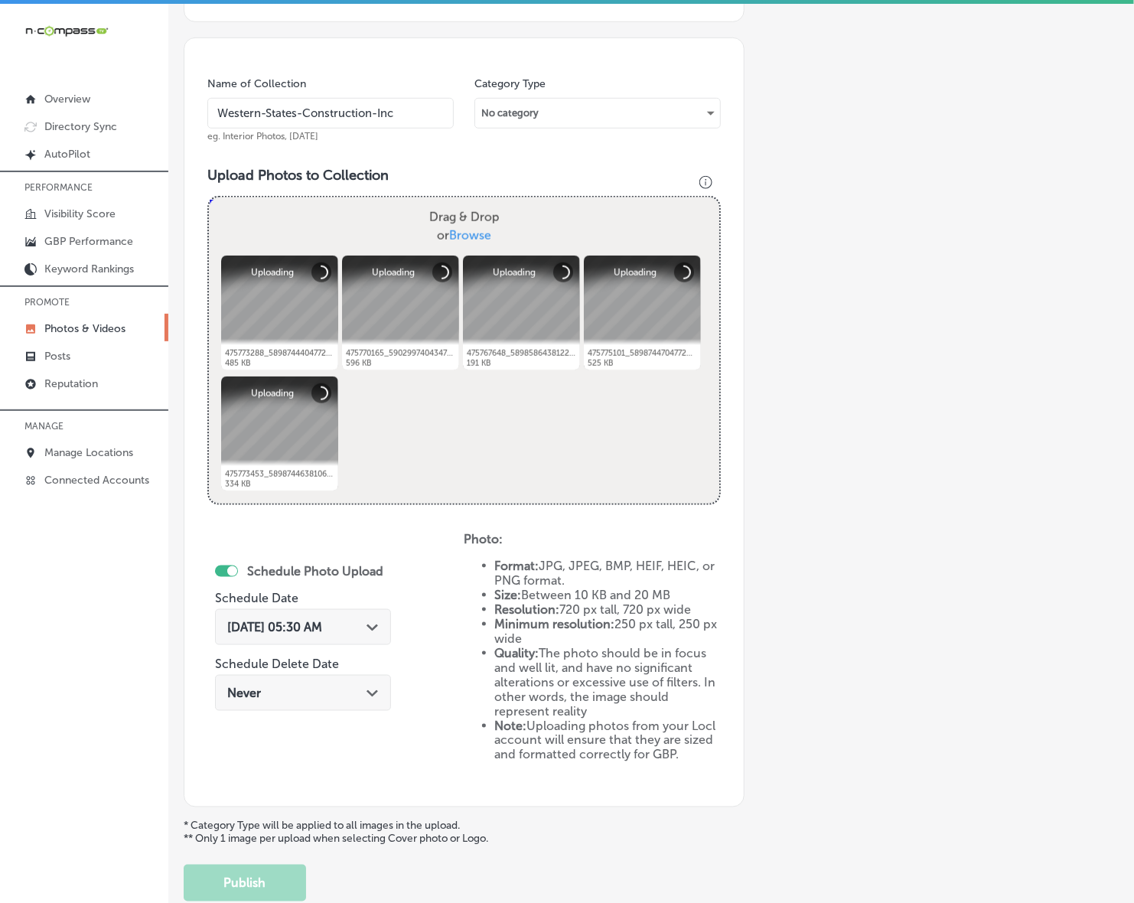
scroll to position [498, 0]
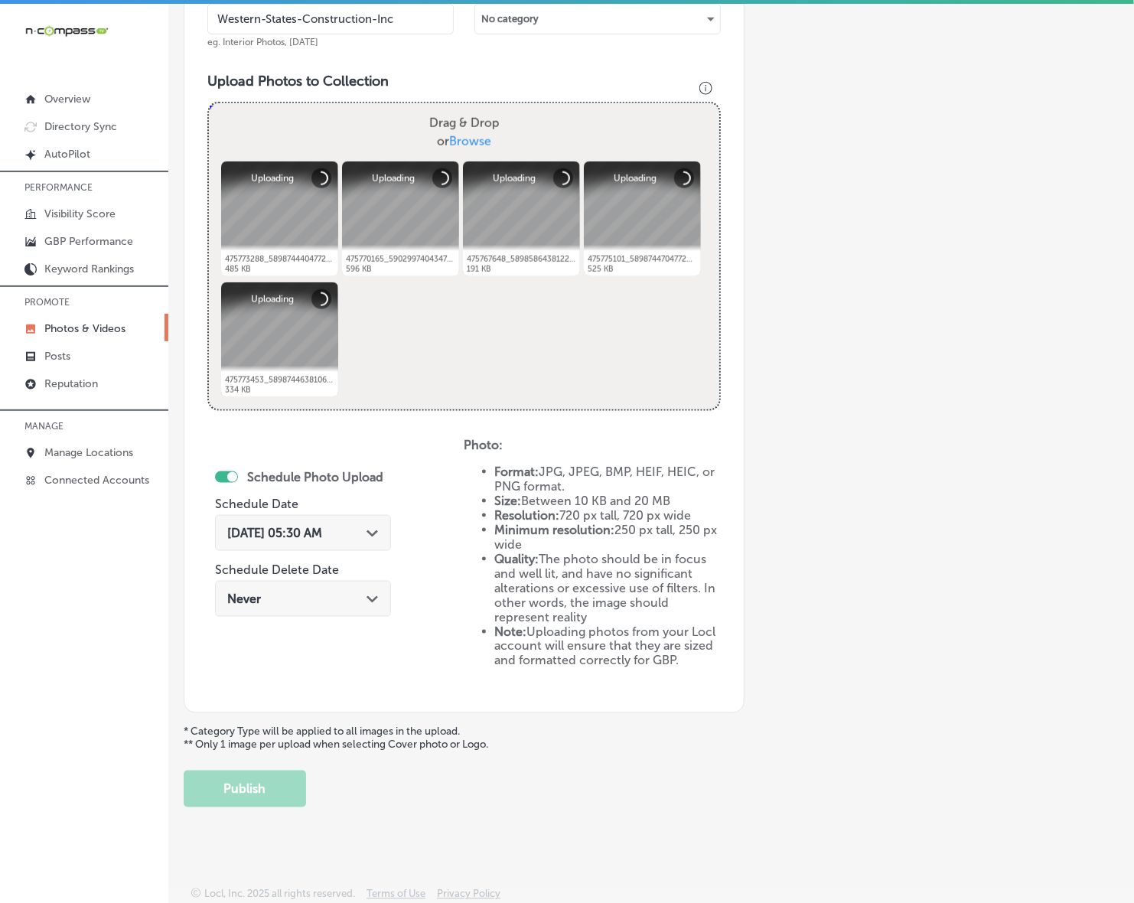
type input "Western-States-Construction-Inc"
click at [378, 534] on icon "Path Created with Sketch." at bounding box center [371, 533] width 11 height 7
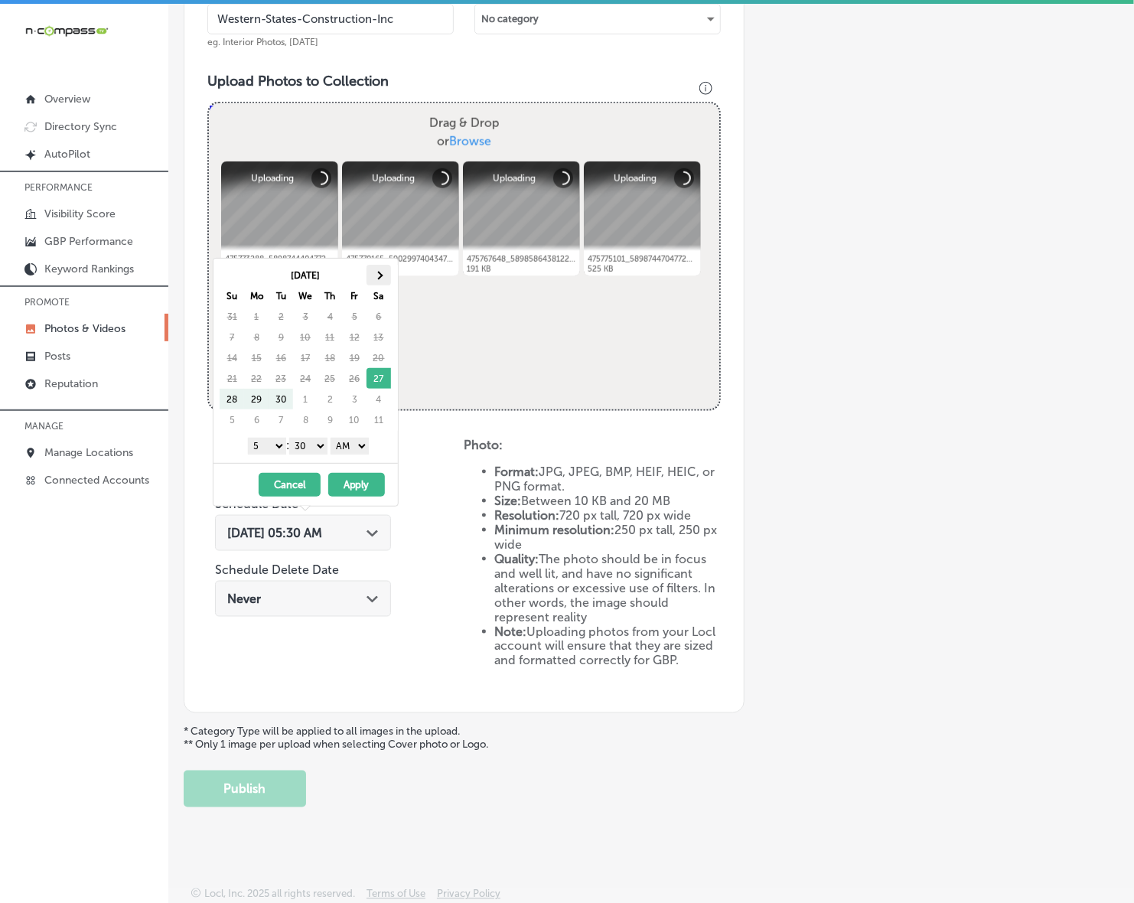
click at [383, 274] on th at bounding box center [378, 275] width 24 height 21
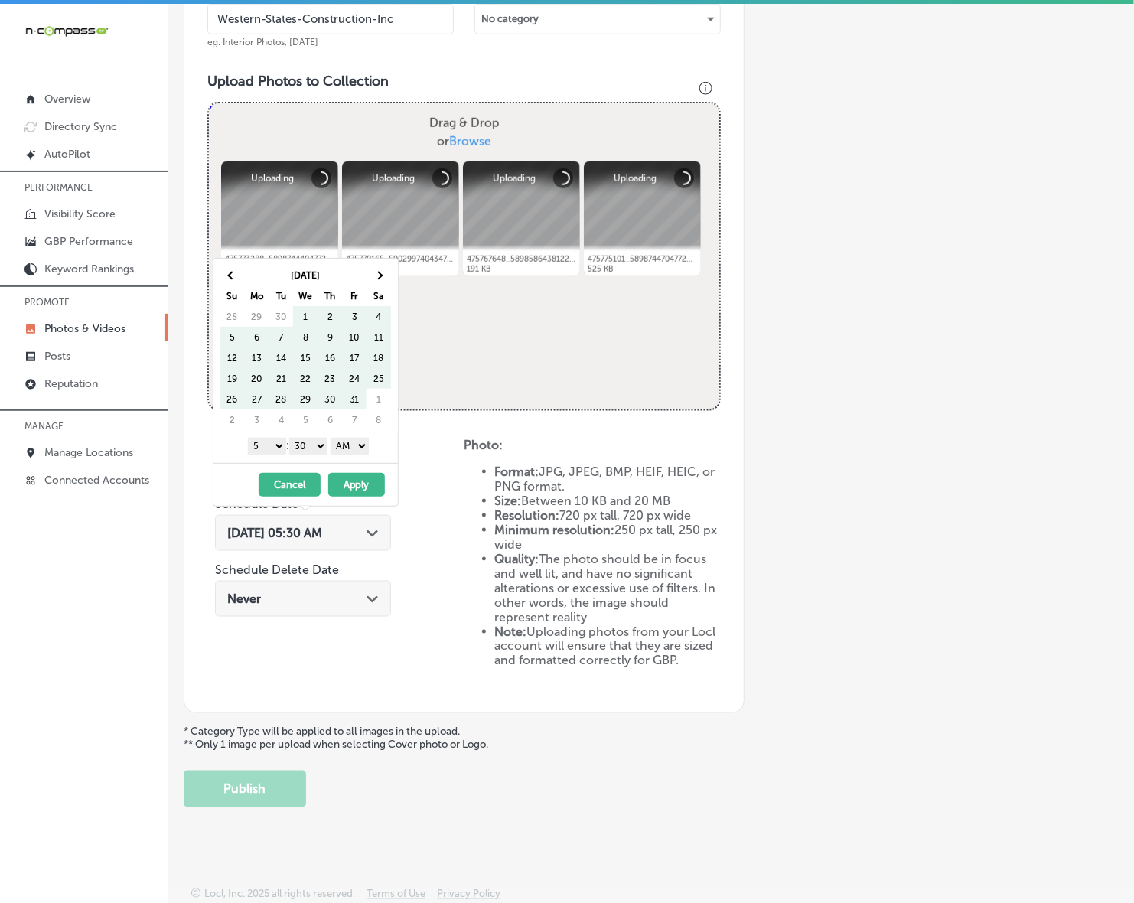
click at [383, 274] on th at bounding box center [378, 275] width 24 height 21
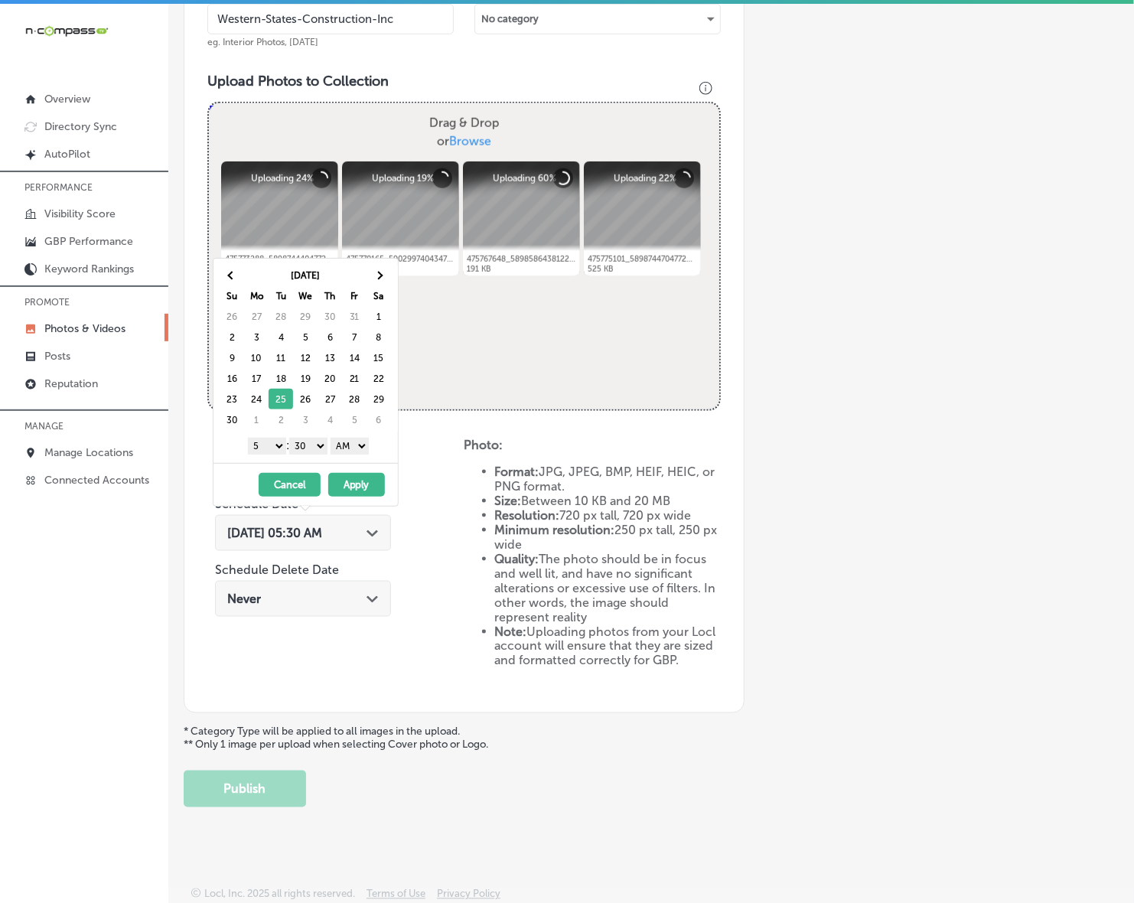
drag, startPoint x: 278, startPoint y: 398, endPoint x: 275, endPoint y: 447, distance: 49.0
drag, startPoint x: 272, startPoint y: 446, endPoint x: 283, endPoint y: 452, distance: 12.3
click at [272, 446] on select "1 2 3 4 5 6 7 8 9 10 11 12" at bounding box center [267, 446] width 38 height 17
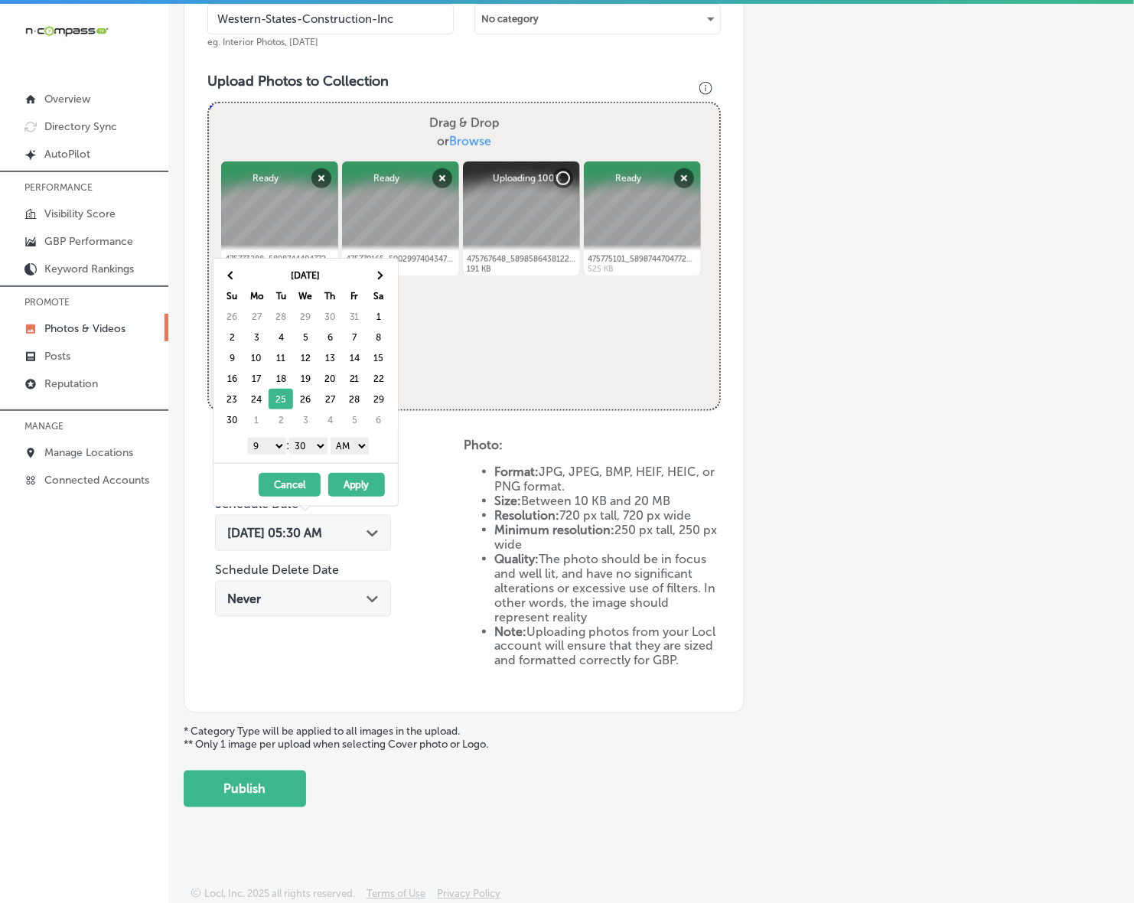
drag, startPoint x: 317, startPoint y: 444, endPoint x: 317, endPoint y: 454, distance: 9.2
click at [317, 445] on select "00 10 20 30 40 50" at bounding box center [308, 446] width 38 height 17
click at [352, 444] on select "AM PM" at bounding box center [349, 446] width 38 height 17
click at [352, 506] on div "[DATE] - [DATE] Cancel Apply" at bounding box center [305, 484] width 184 height 43
click at [363, 446] on select "AM PM" at bounding box center [349, 446] width 38 height 17
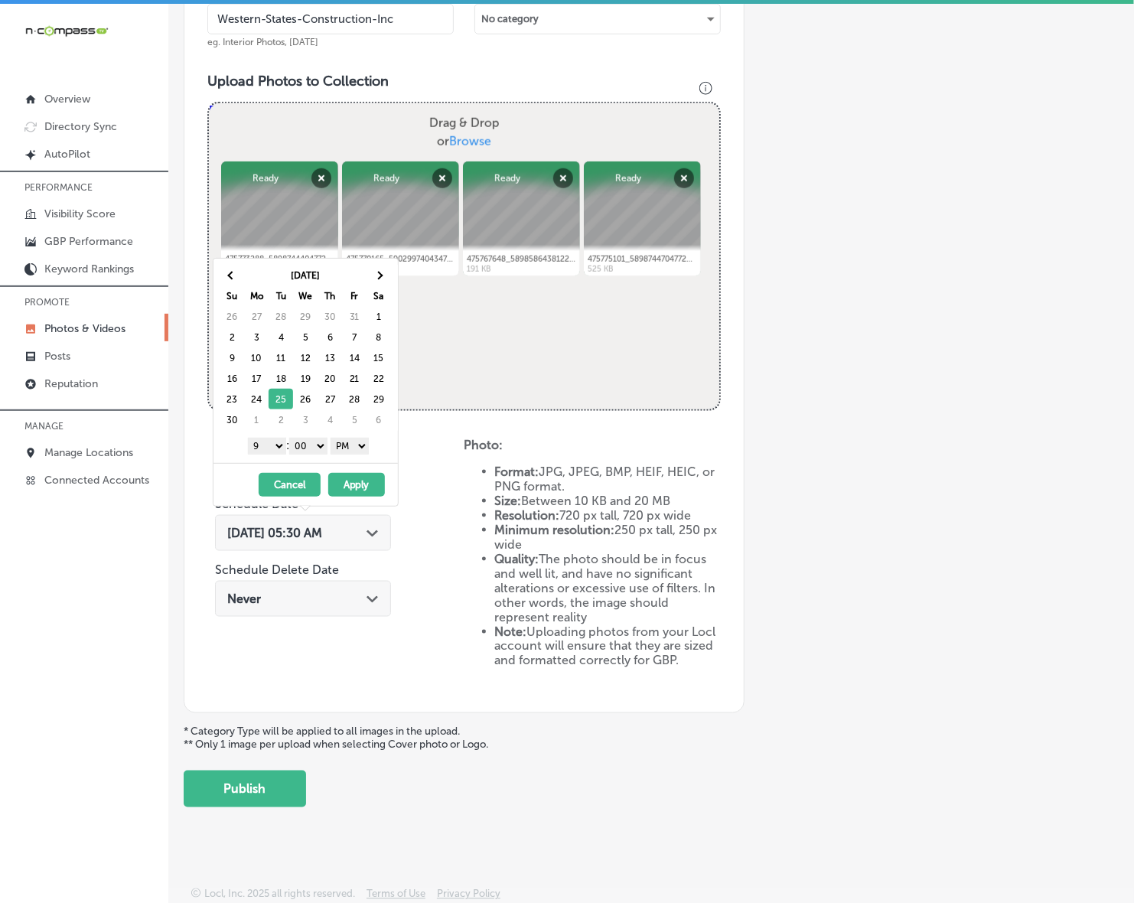
click at [359, 486] on button "Apply" at bounding box center [356, 485] width 57 height 24
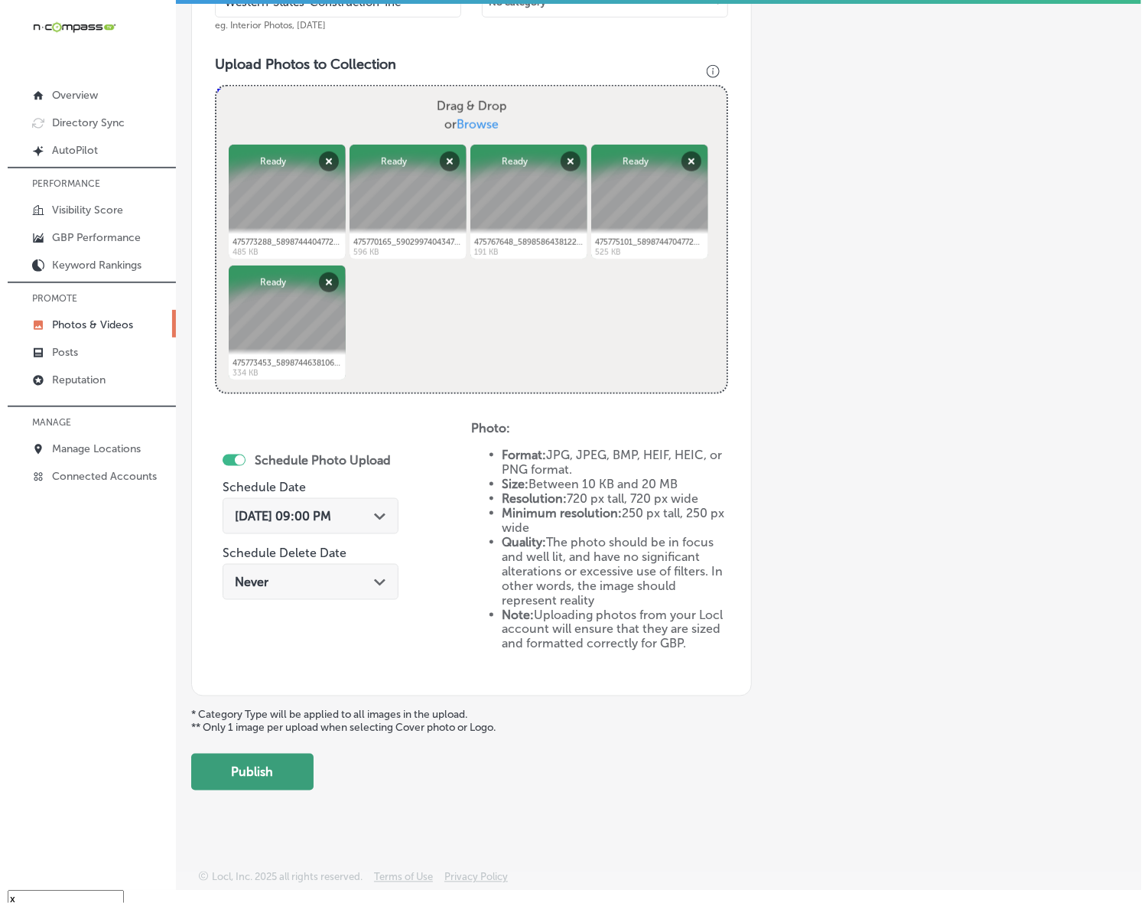
scroll to position [21, 0]
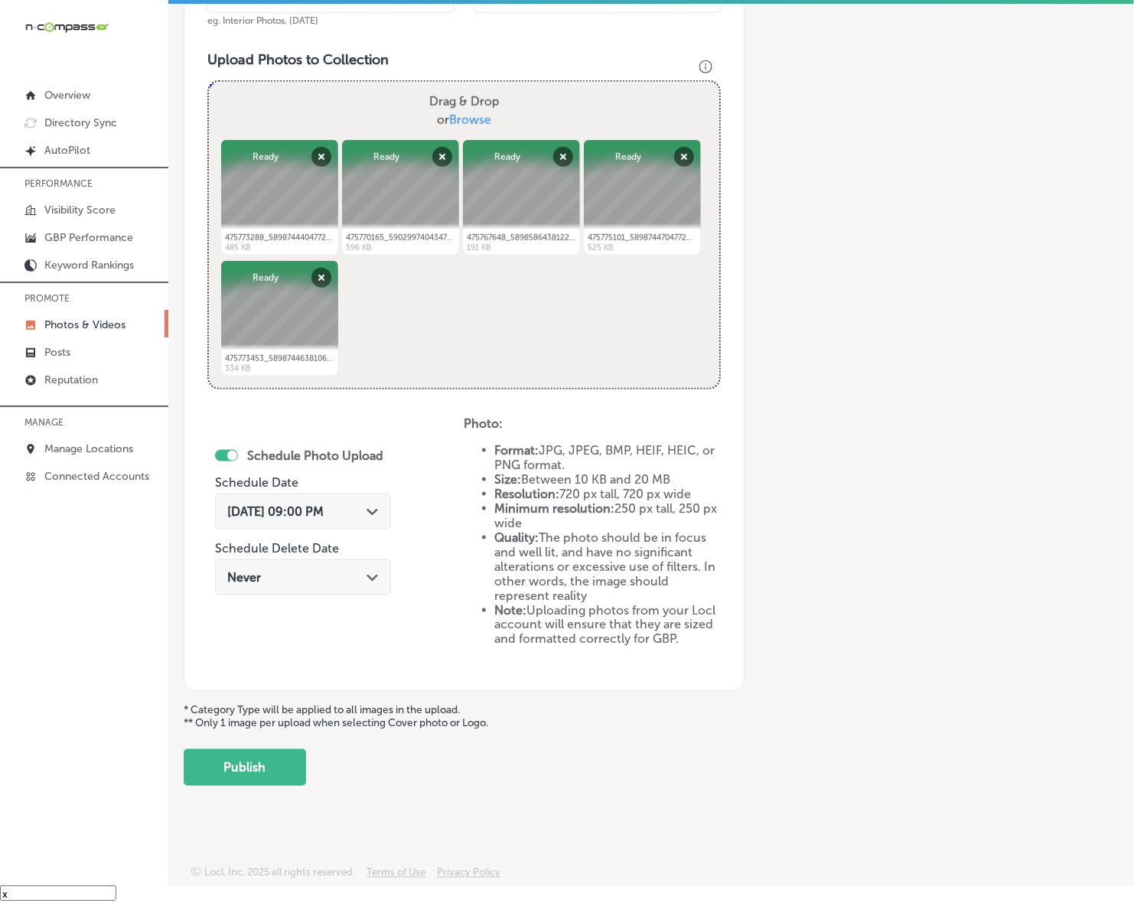
click at [276, 756] on button "Publish" at bounding box center [245, 767] width 122 height 37
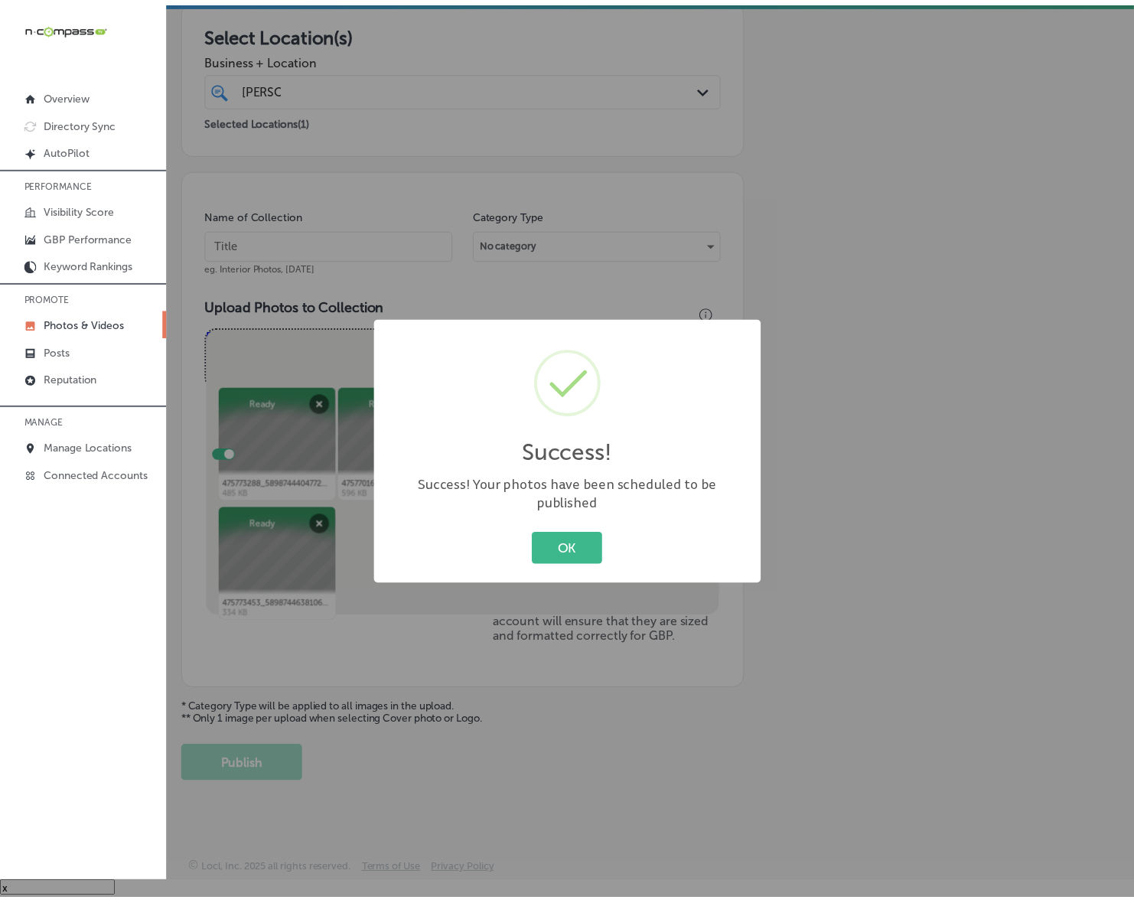
scroll to position [250, 0]
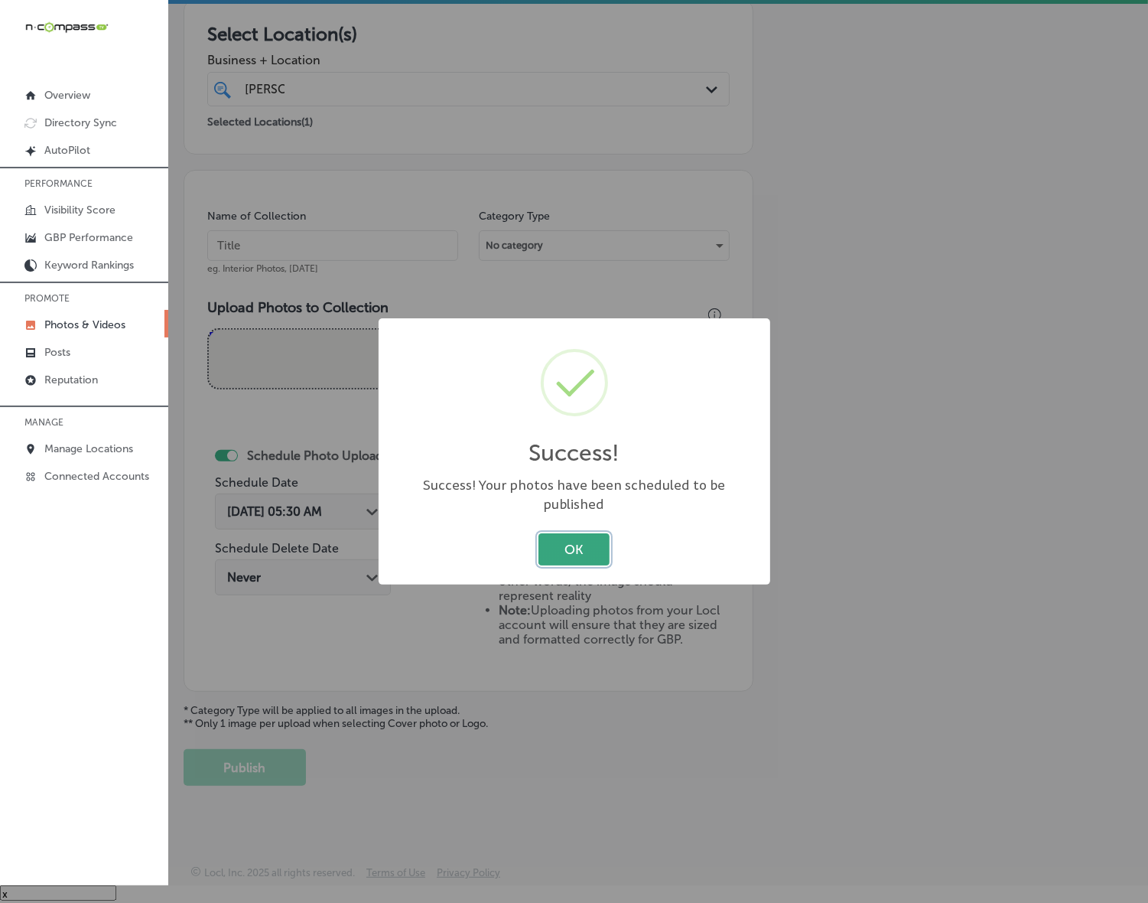
click at [564, 547] on button "OK" at bounding box center [573, 548] width 71 height 31
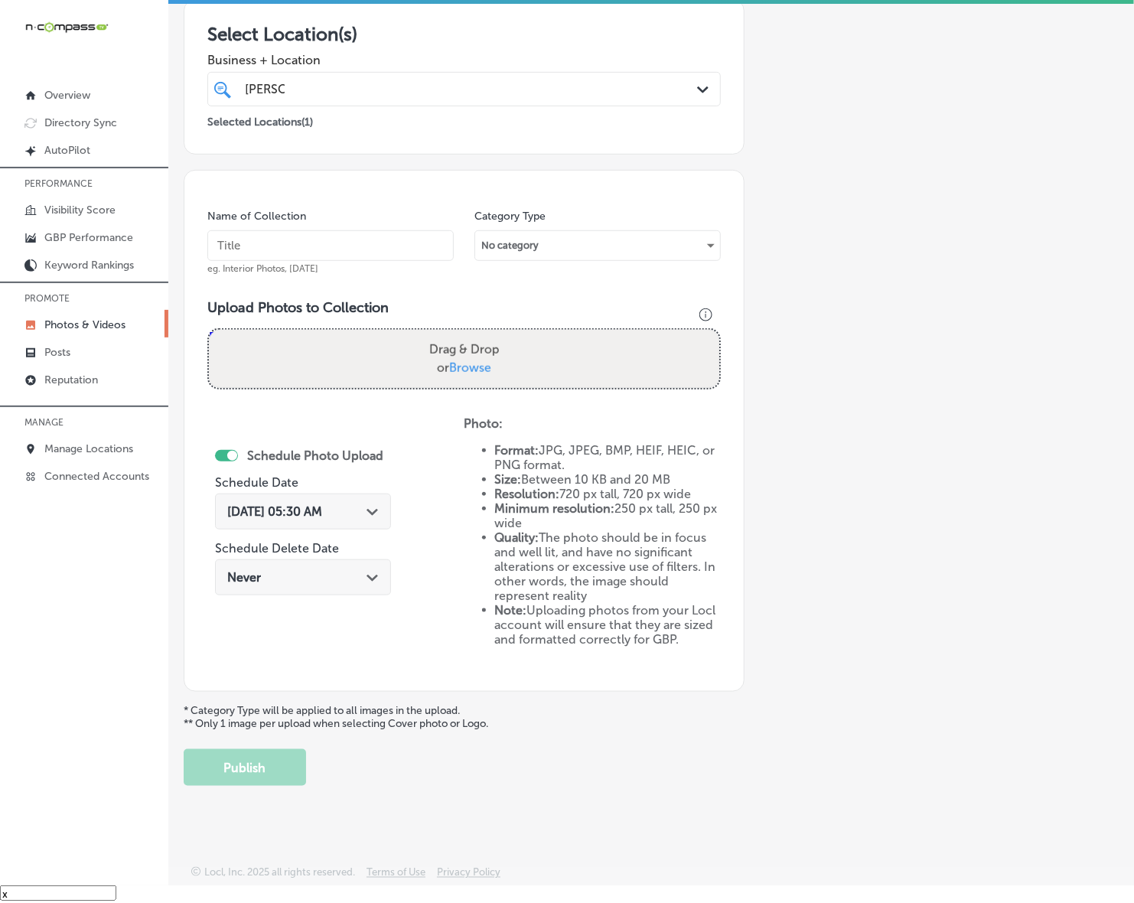
click at [900, 388] on div "Add a Collection Which Type of Image or Video Would You Like to Upload? Photo C…" at bounding box center [651, 305] width 935 height 961
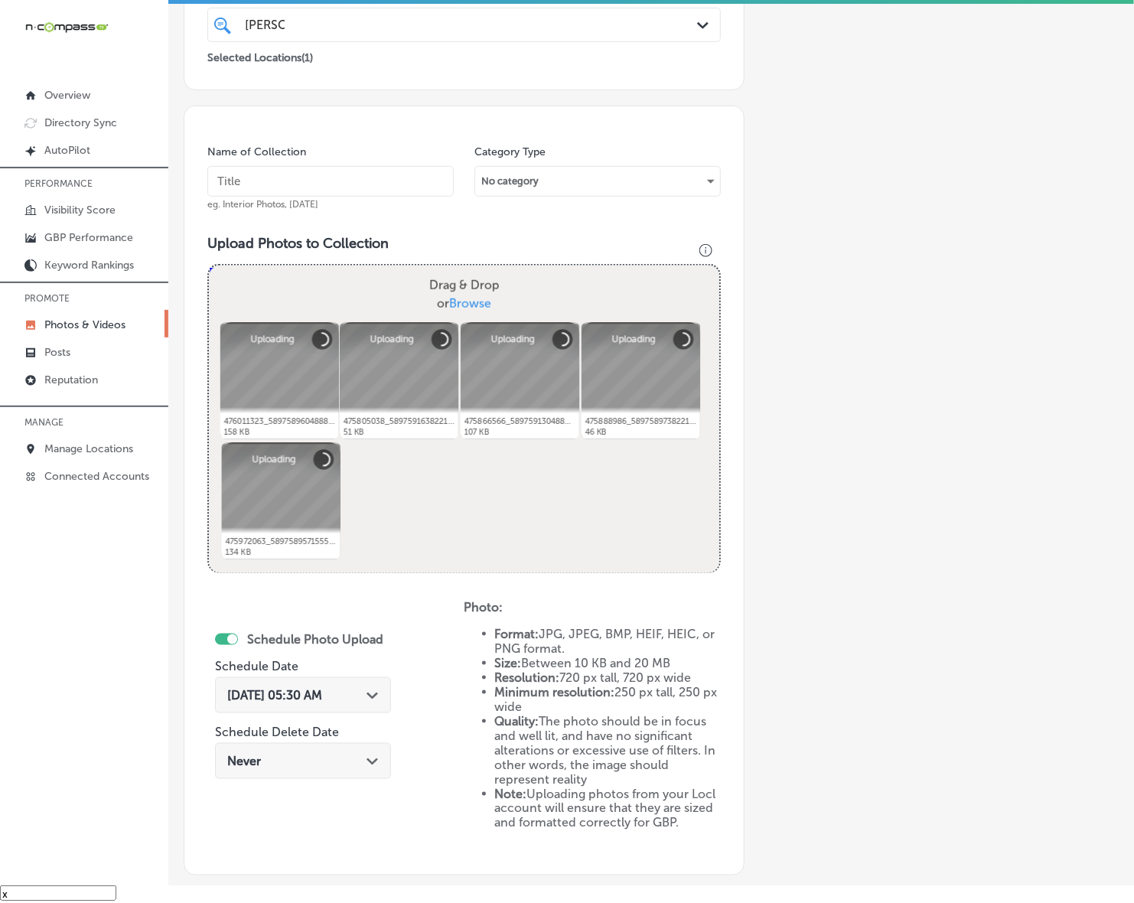
scroll to position [307, 0]
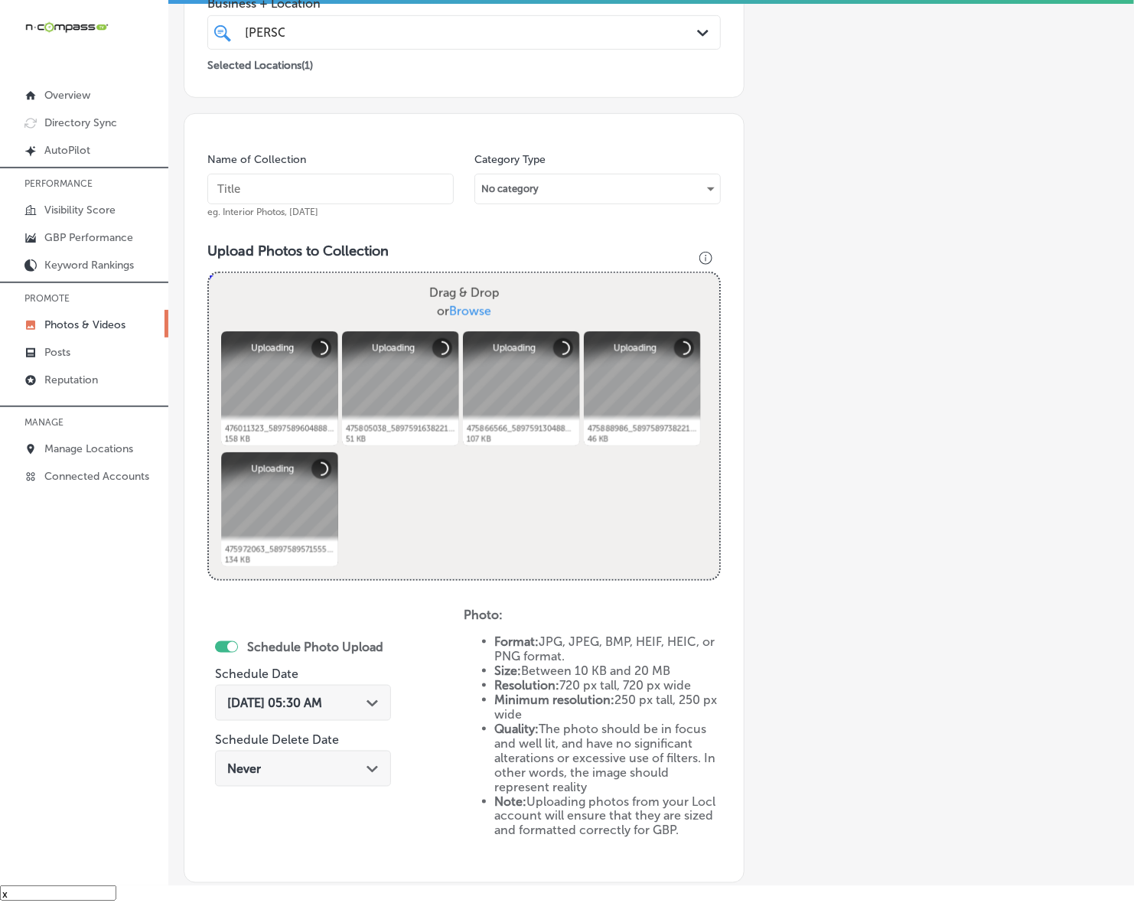
click at [390, 193] on input "text" at bounding box center [330, 189] width 246 height 31
paste input "Western-States-Construction-Inc"
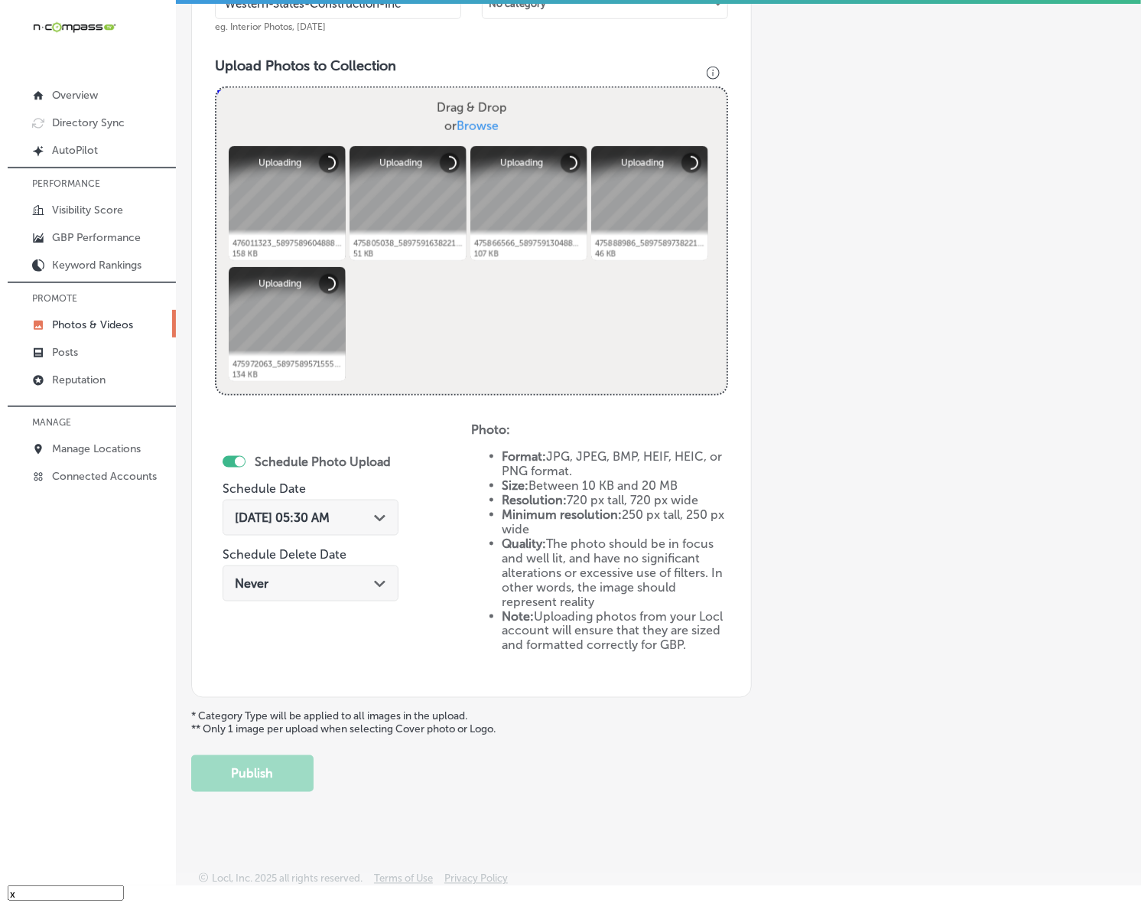
scroll to position [498, 0]
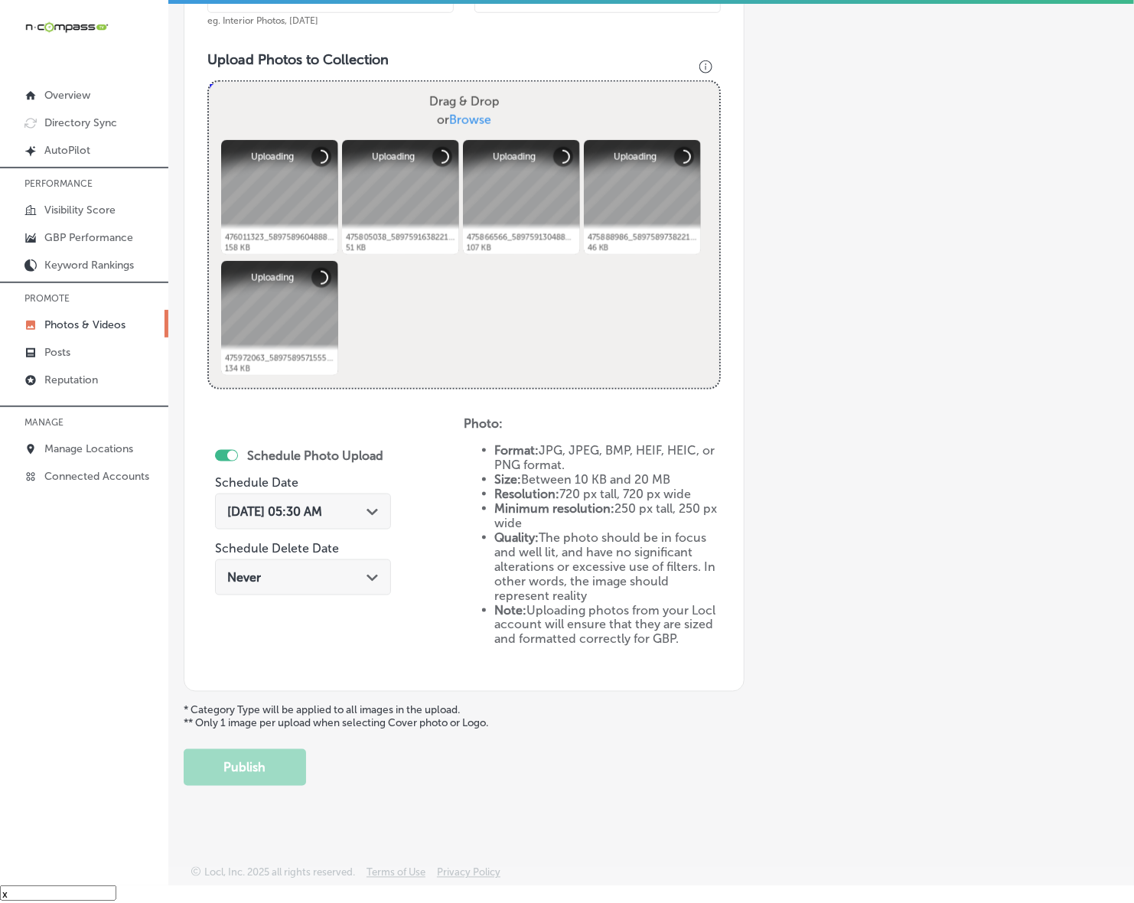
type input "Western-States-Construction-Inc"
click at [322, 509] on span "[DATE] 05:30 AM" at bounding box center [274, 511] width 95 height 15
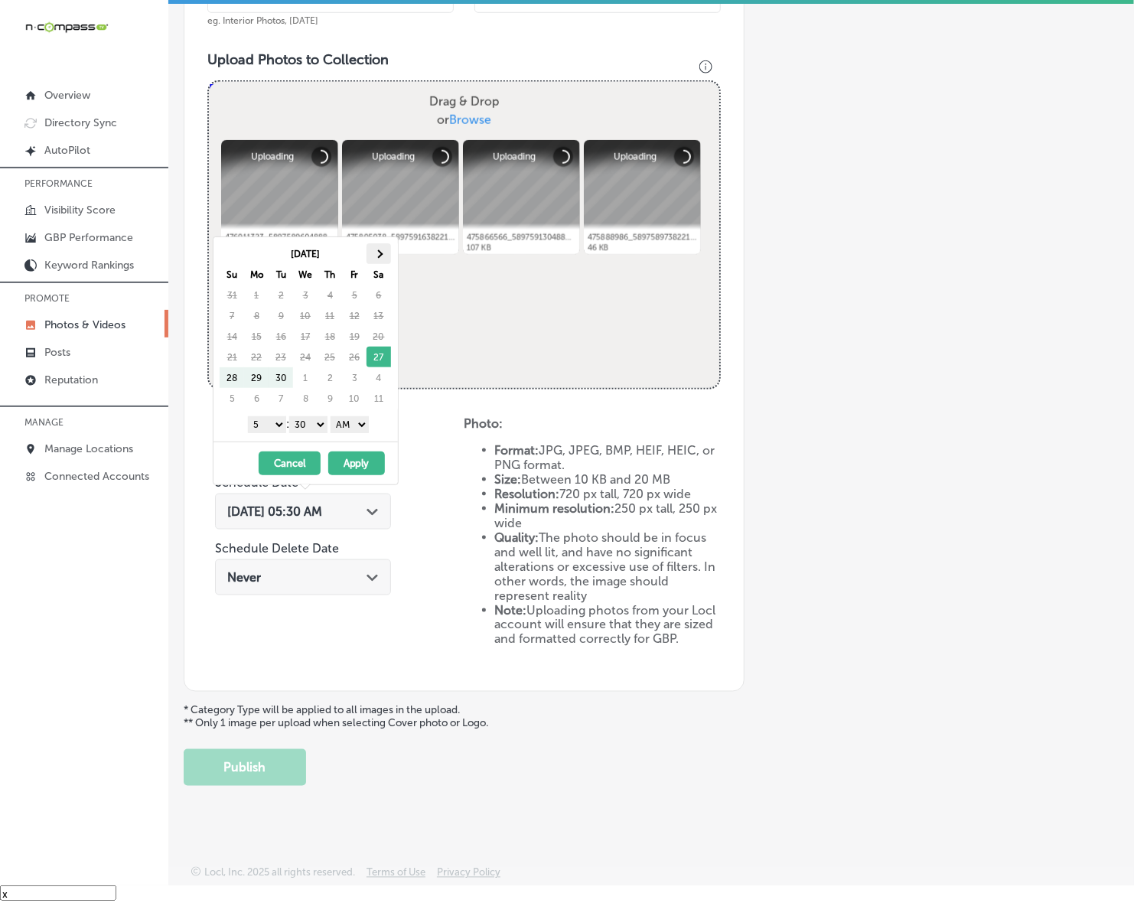
click at [388, 250] on th at bounding box center [378, 253] width 24 height 21
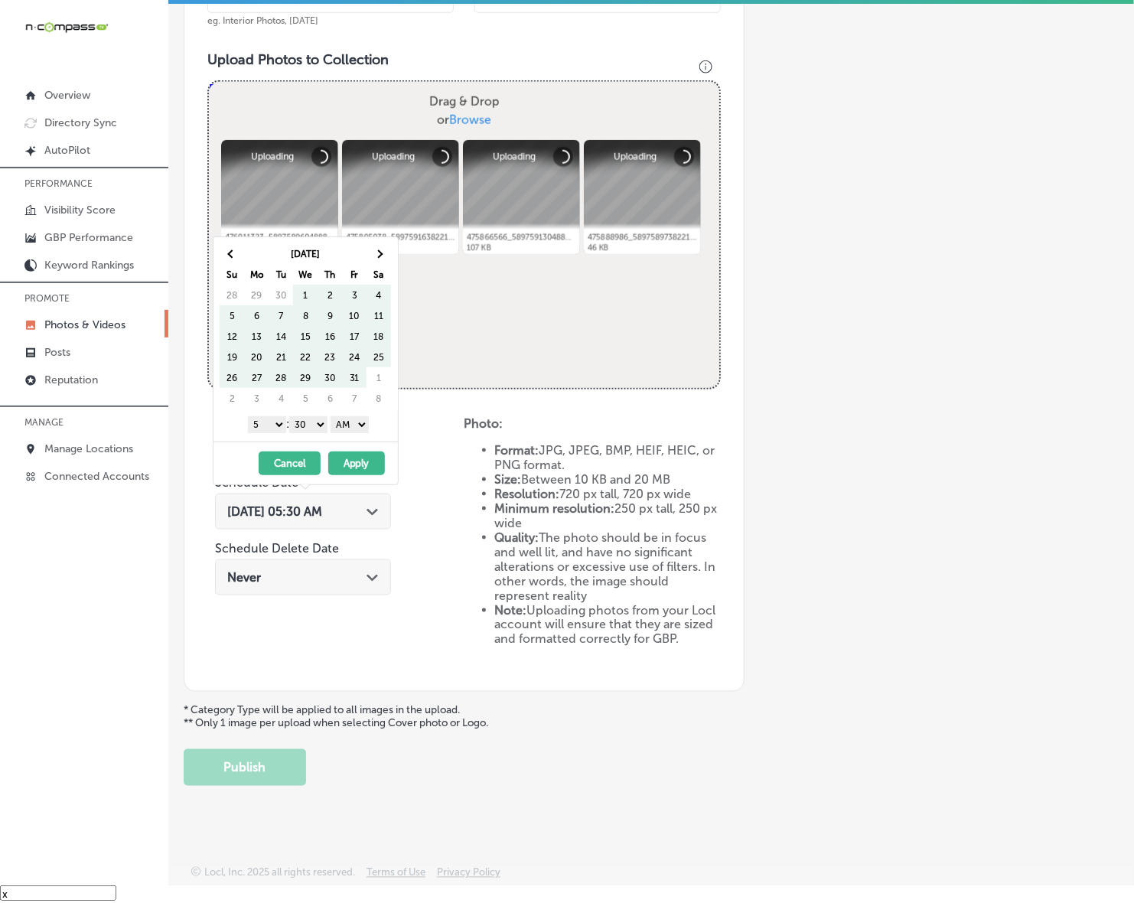
click at [388, 250] on th at bounding box center [378, 253] width 24 height 21
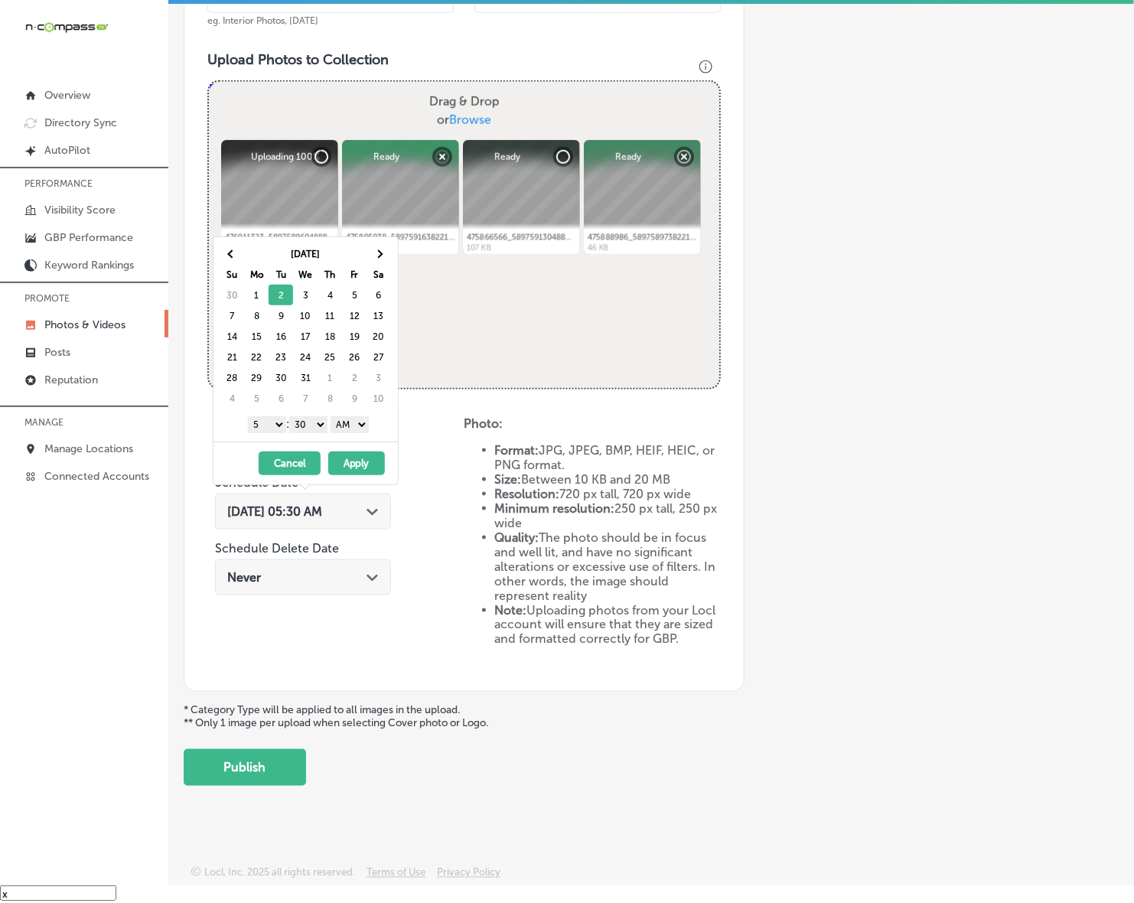
click at [272, 425] on select "1 2 3 4 5 6 7 8 9 10 11 12" at bounding box center [267, 424] width 38 height 17
click at [317, 428] on select "00 10 20 30 40 50" at bounding box center [308, 424] width 38 height 17
click at [362, 424] on select "AM PM" at bounding box center [349, 424] width 38 height 17
click at [357, 468] on button "Apply" at bounding box center [356, 463] width 57 height 24
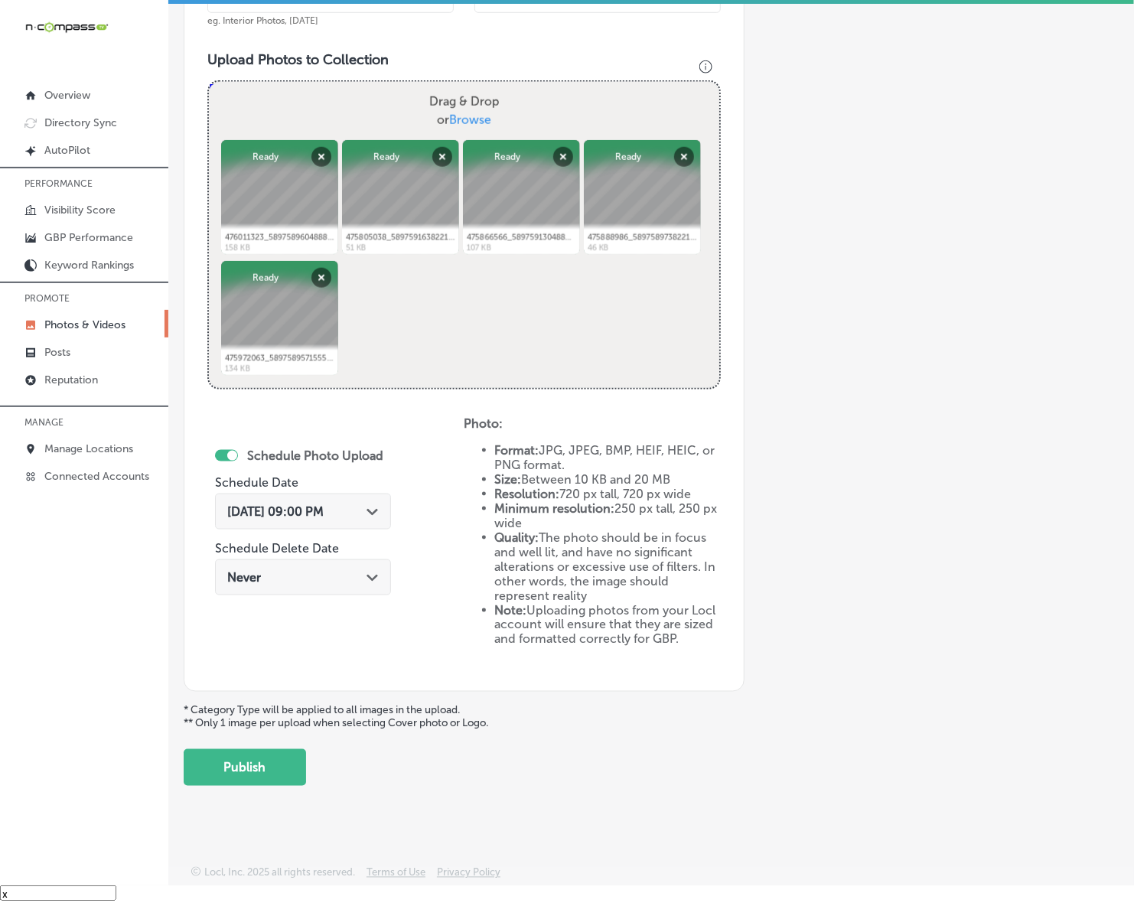
click at [278, 769] on button "Publish" at bounding box center [245, 767] width 122 height 37
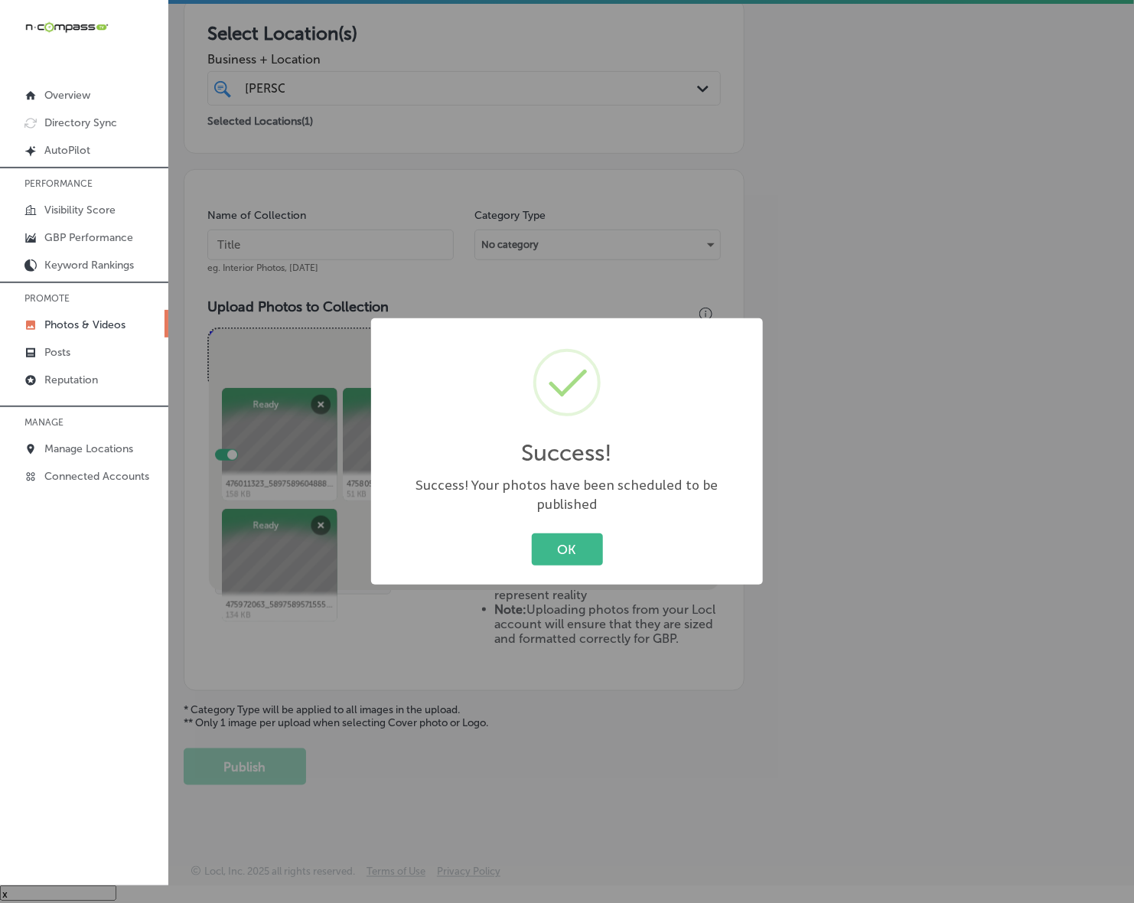
scroll to position [250, 0]
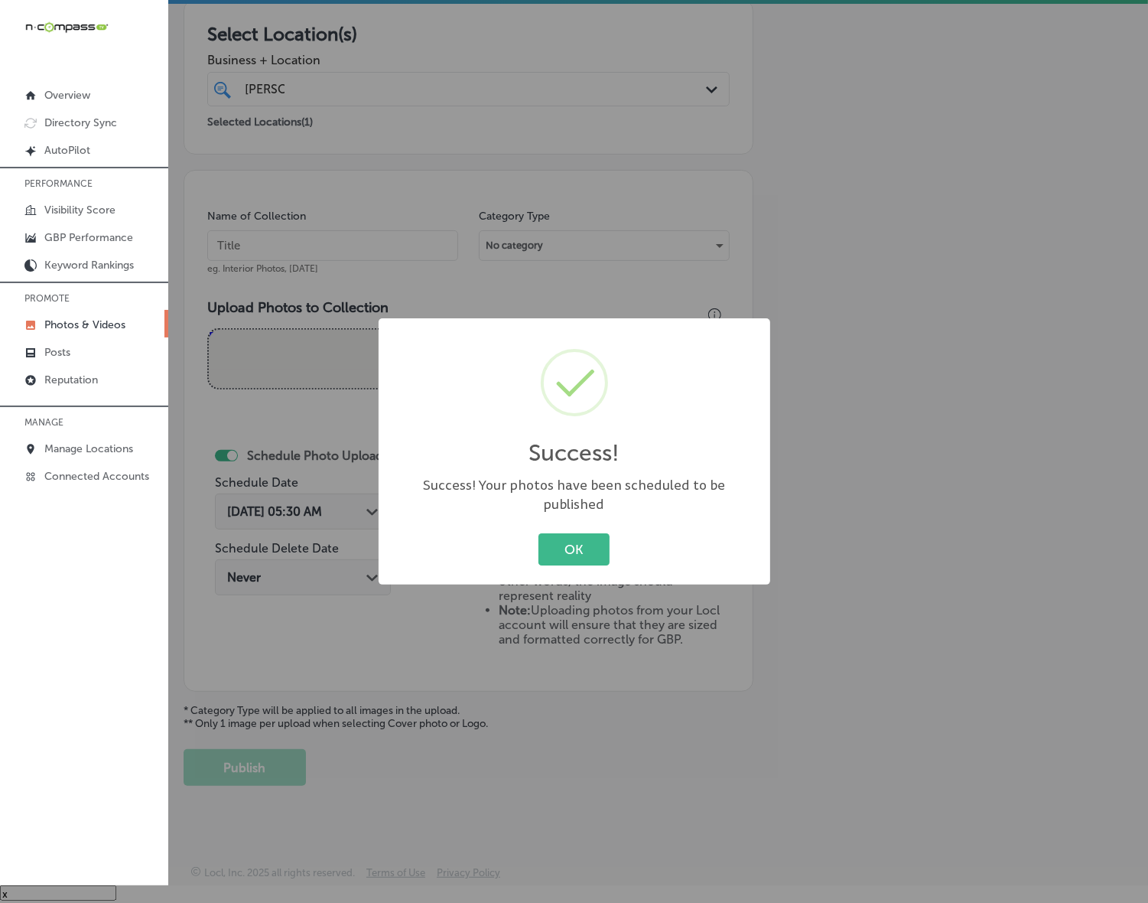
click at [538, 533] on button "OK" at bounding box center [573, 548] width 71 height 31
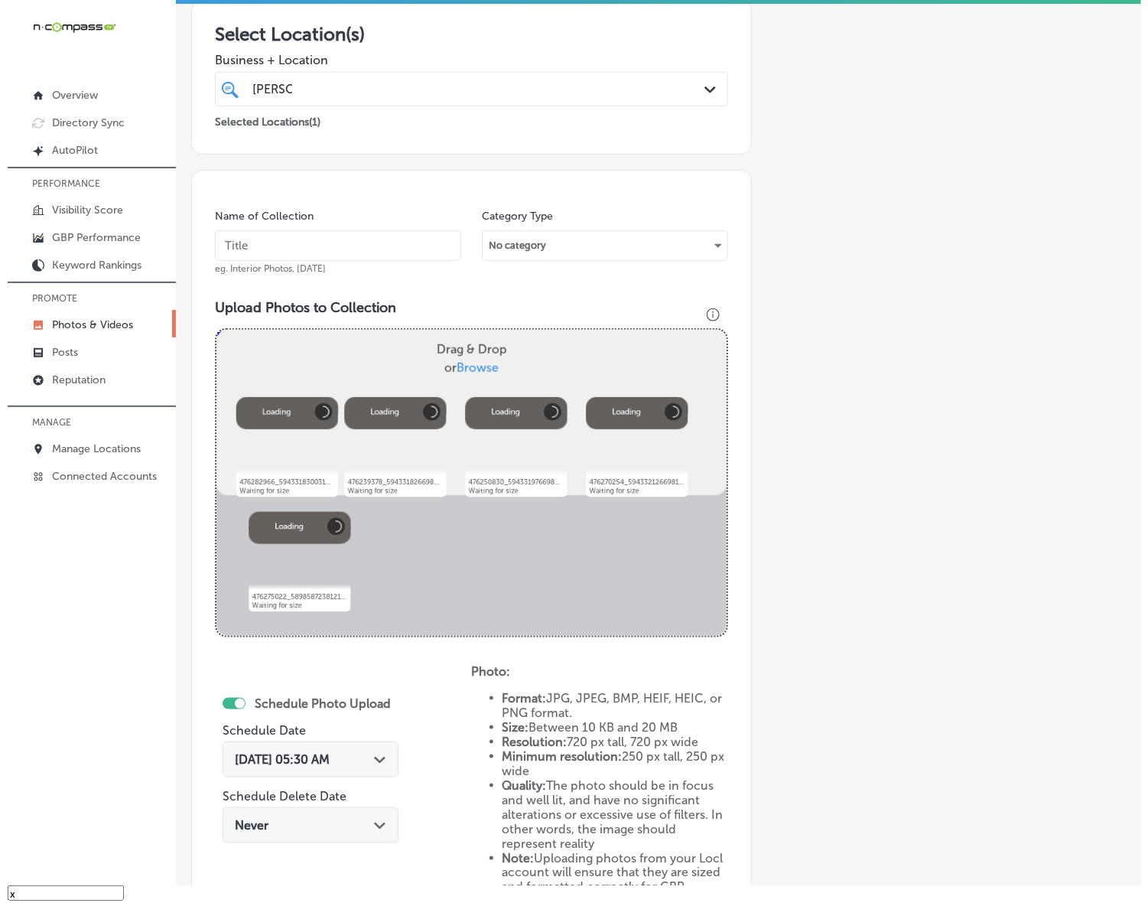
scroll to position [498, 0]
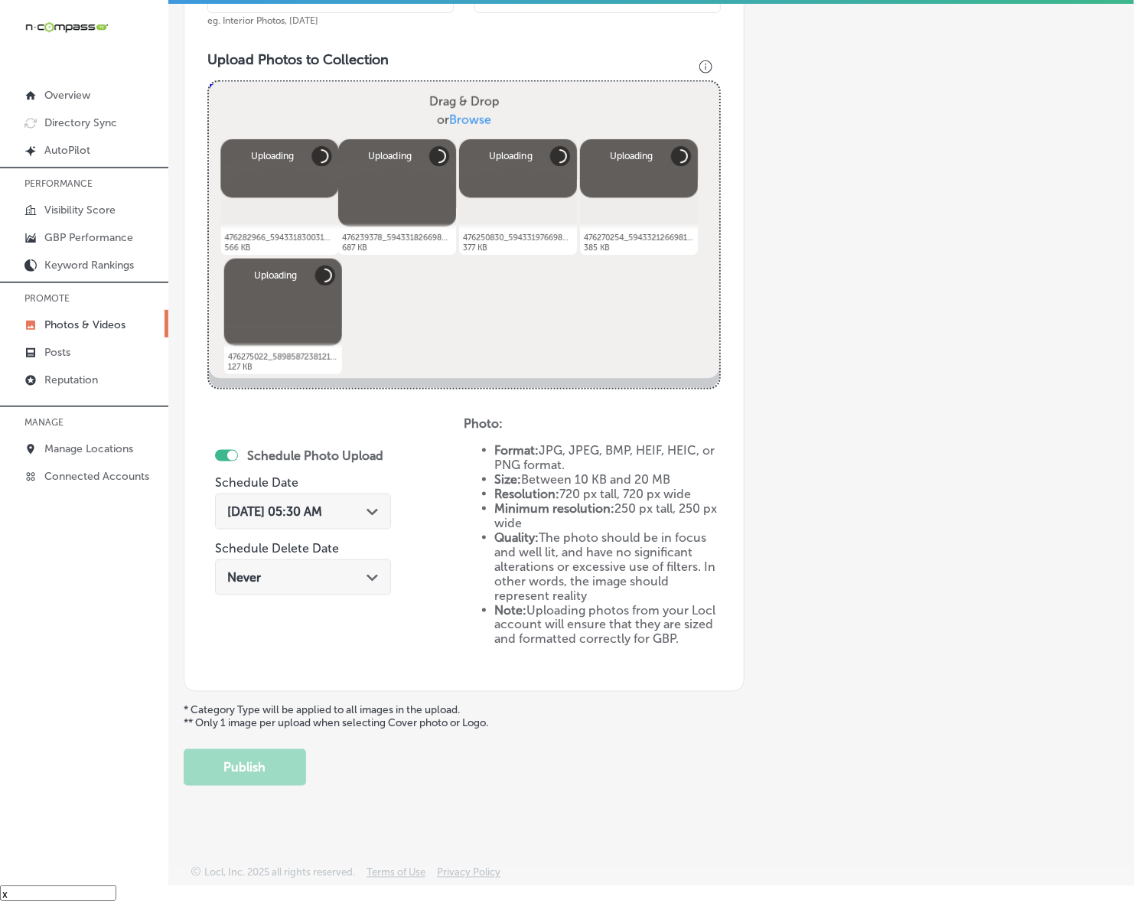
click at [376, 509] on icon "Path Created with Sketch." at bounding box center [371, 512] width 11 height 7
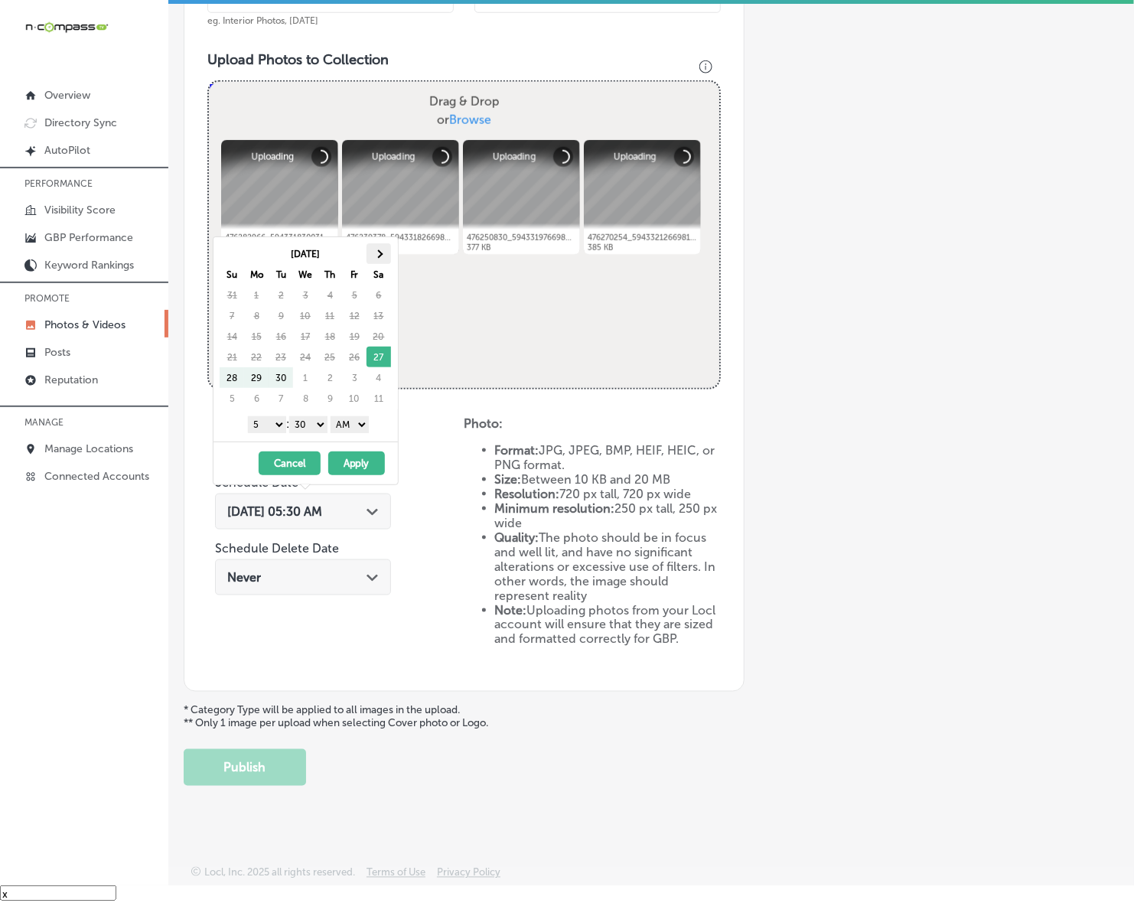
click at [377, 256] on span at bounding box center [378, 253] width 8 height 8
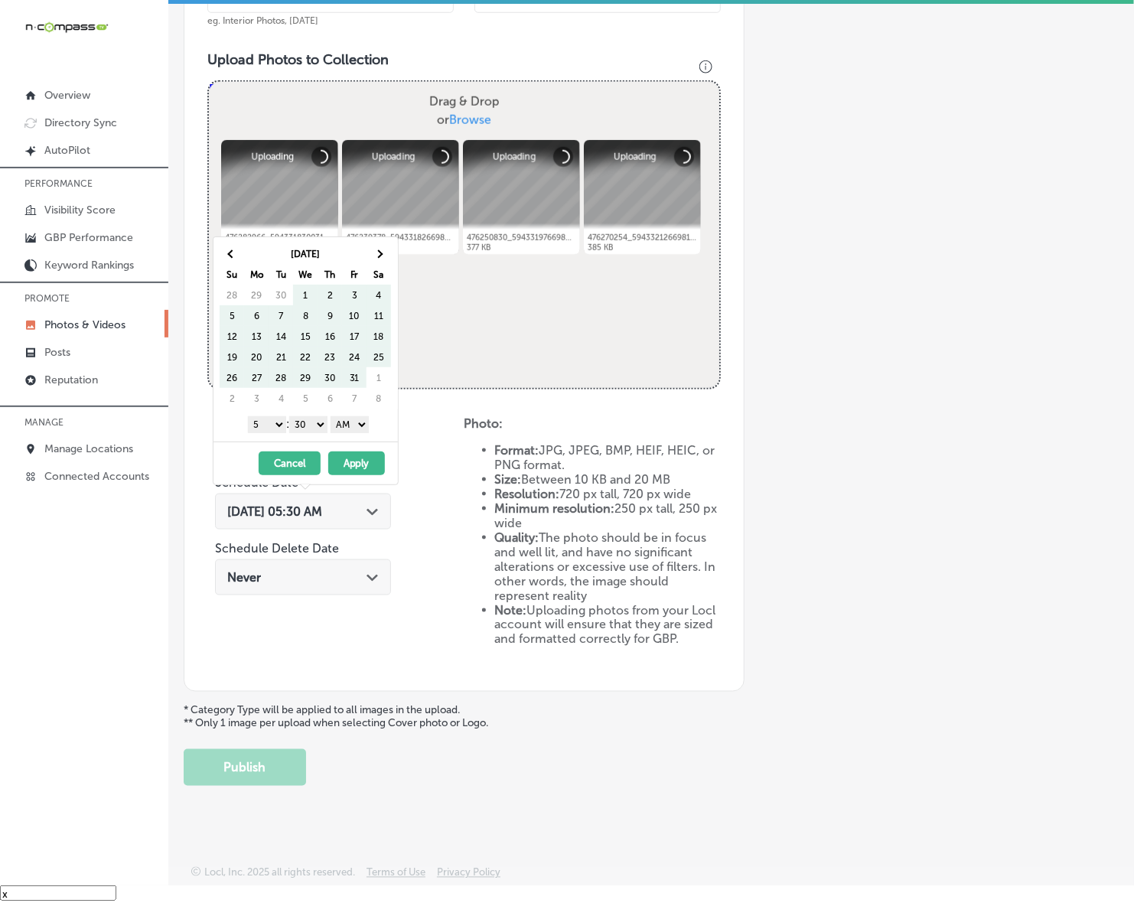
click at [377, 256] on span at bounding box center [378, 253] width 8 height 8
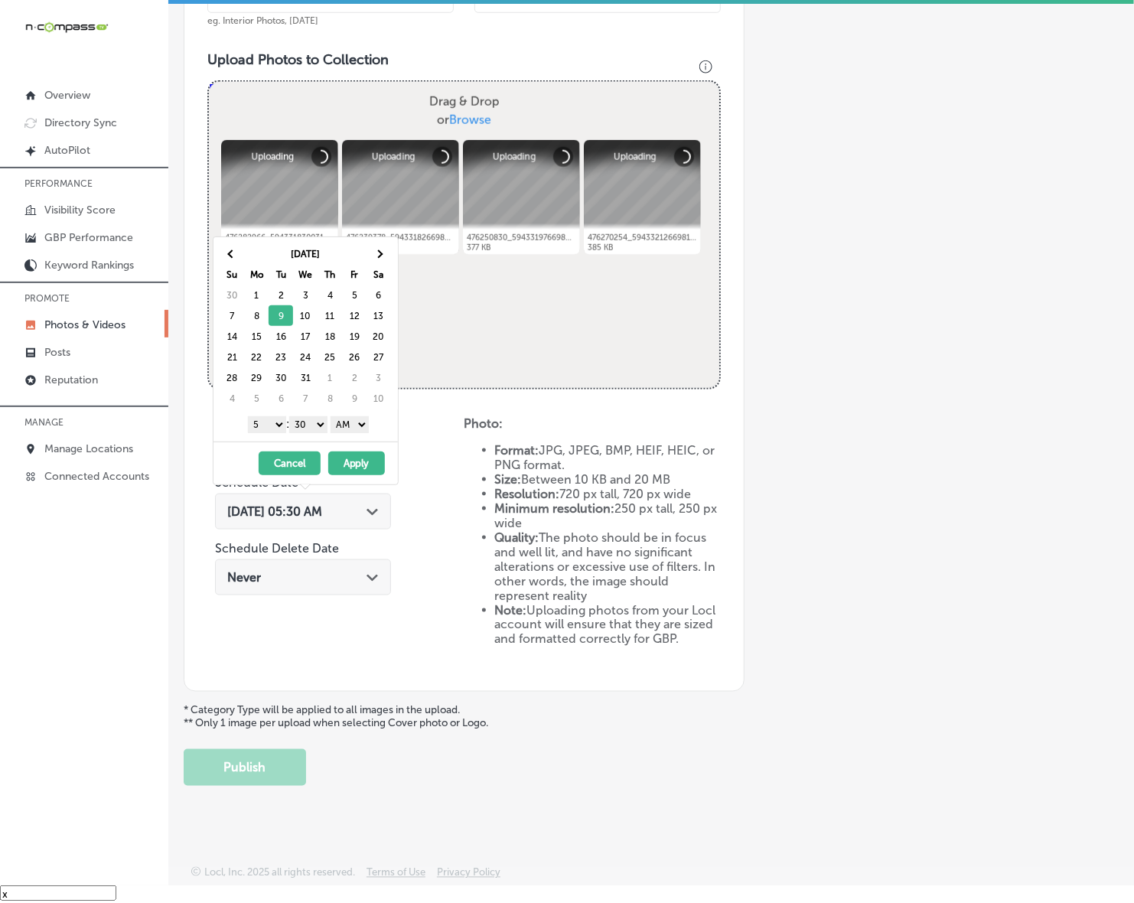
click at [276, 424] on select "1 2 3 4 5 6 7 8 9 10 11 12" at bounding box center [267, 424] width 38 height 17
click at [311, 425] on select "00 10 20 30 40 50" at bounding box center [308, 424] width 38 height 17
click at [358, 422] on select "AM PM" at bounding box center [349, 424] width 38 height 17
click at [353, 465] on button "Apply" at bounding box center [356, 463] width 57 height 24
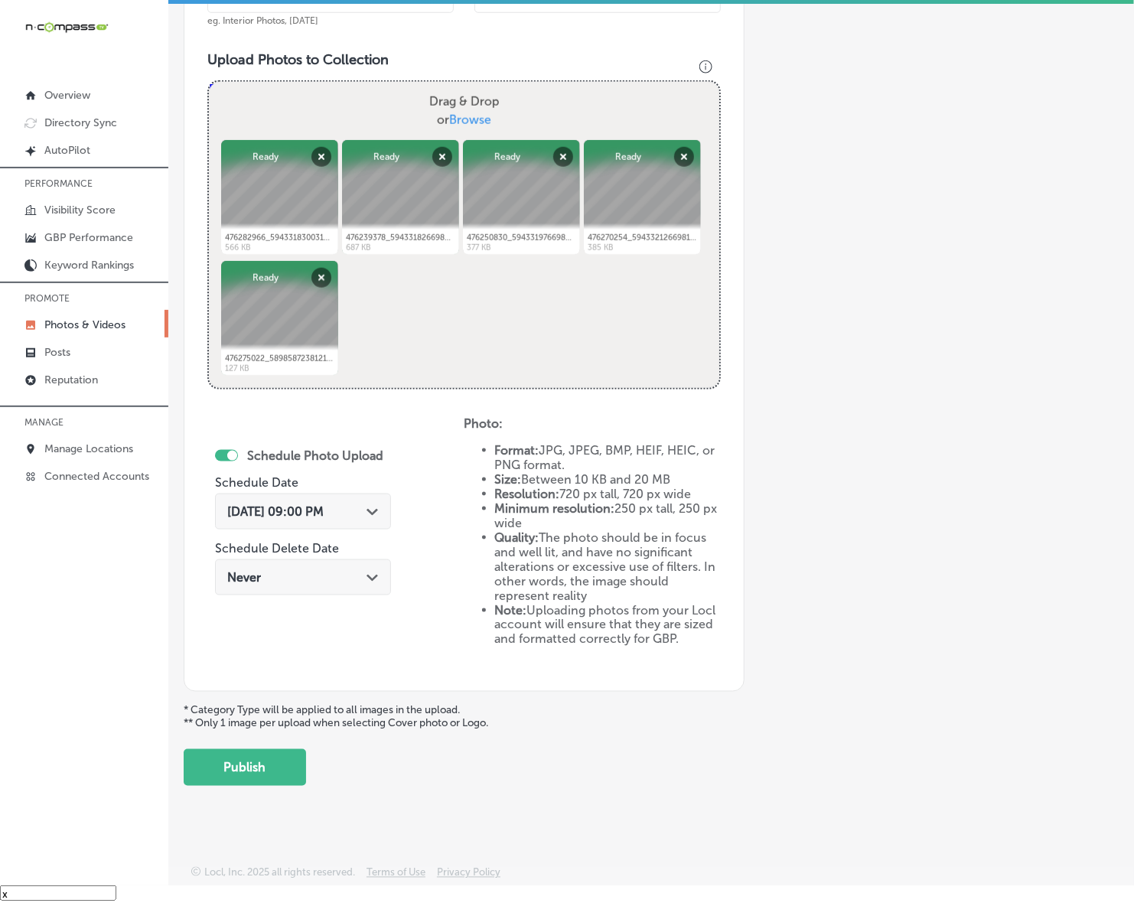
click at [265, 769] on button "Publish" at bounding box center [245, 767] width 122 height 37
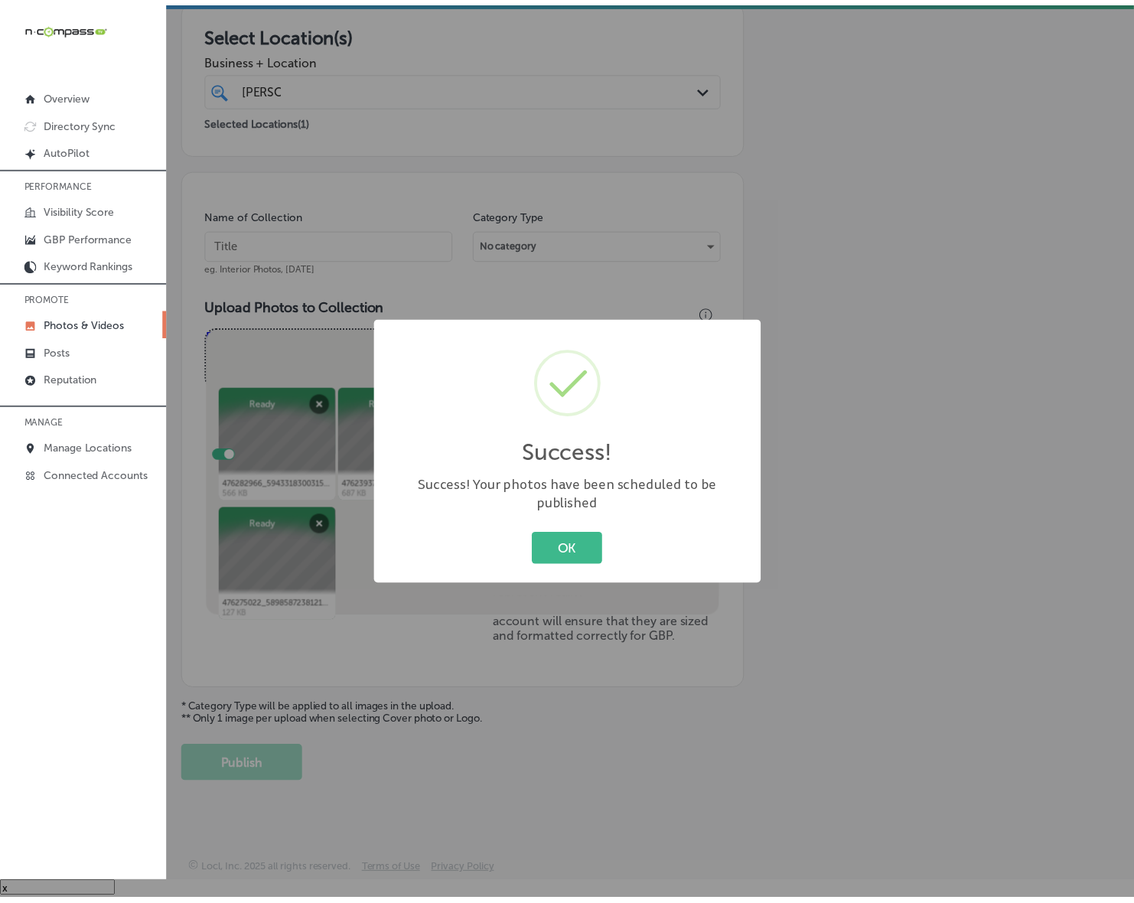
scroll to position [250, 0]
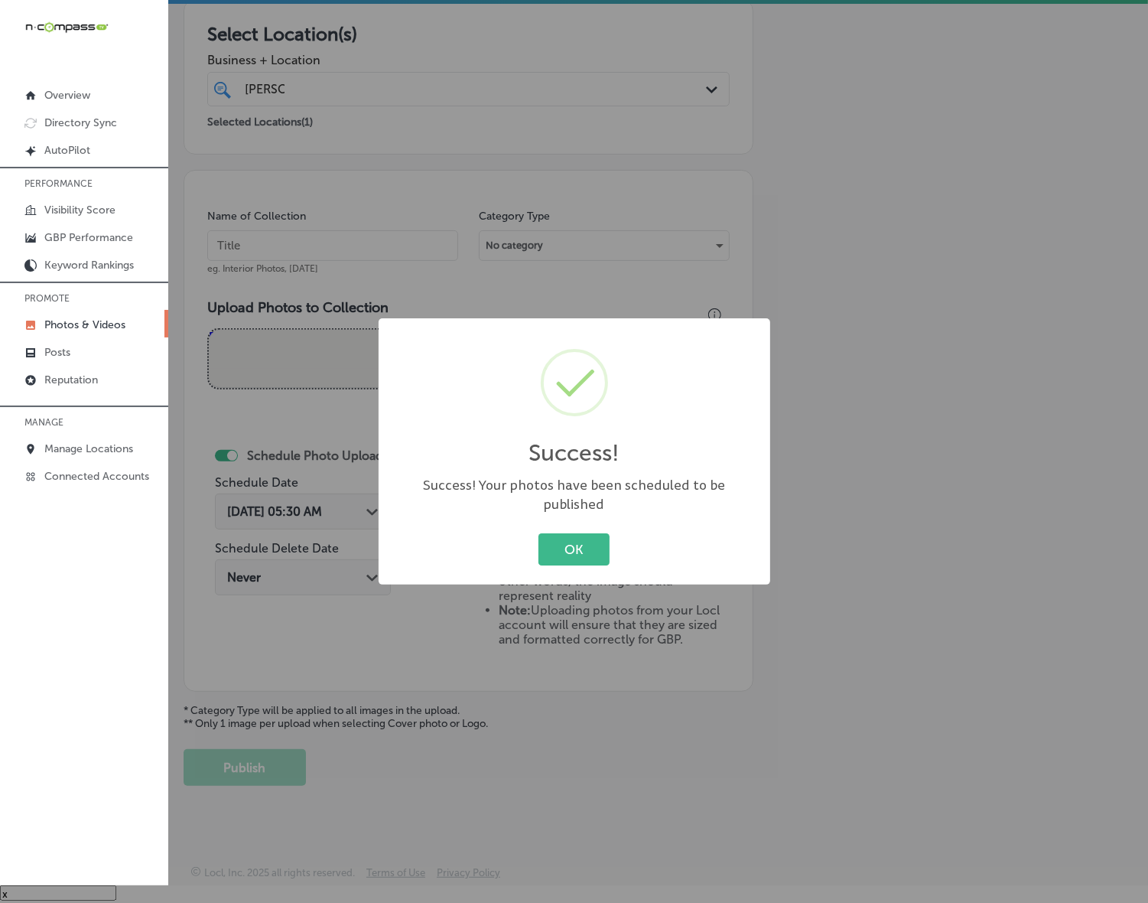
click at [538, 533] on button "OK" at bounding box center [573, 548] width 71 height 31
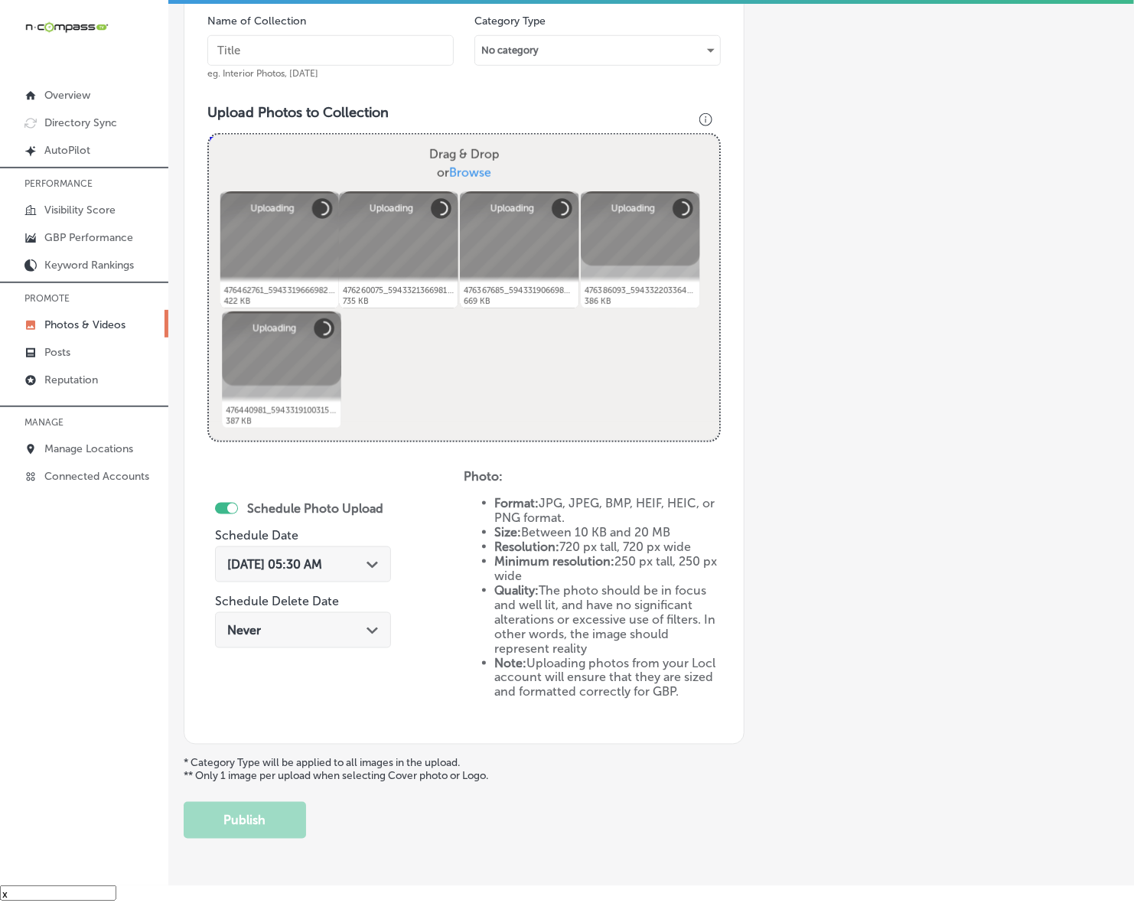
scroll to position [307, 0]
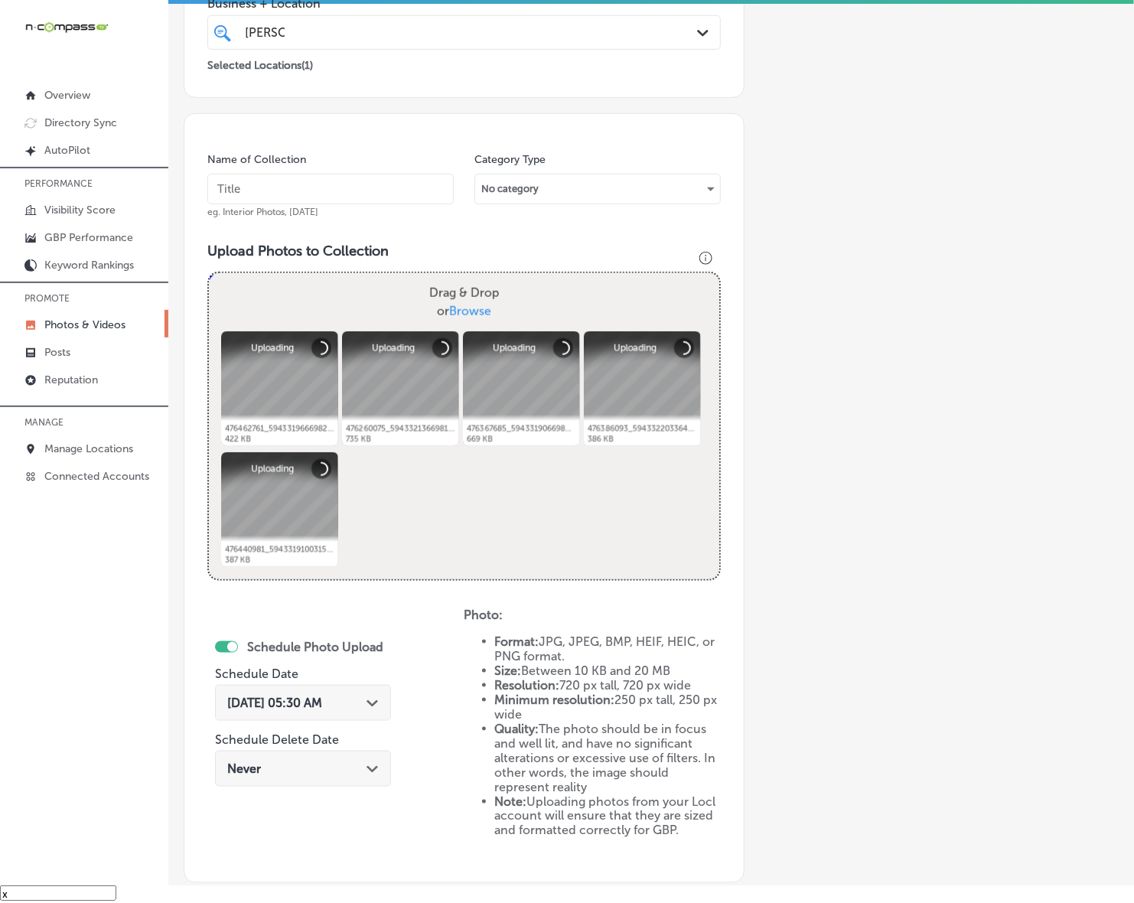
click at [406, 180] on input "text" at bounding box center [330, 189] width 246 height 31
paste input "Western-States-Construction-Inc"
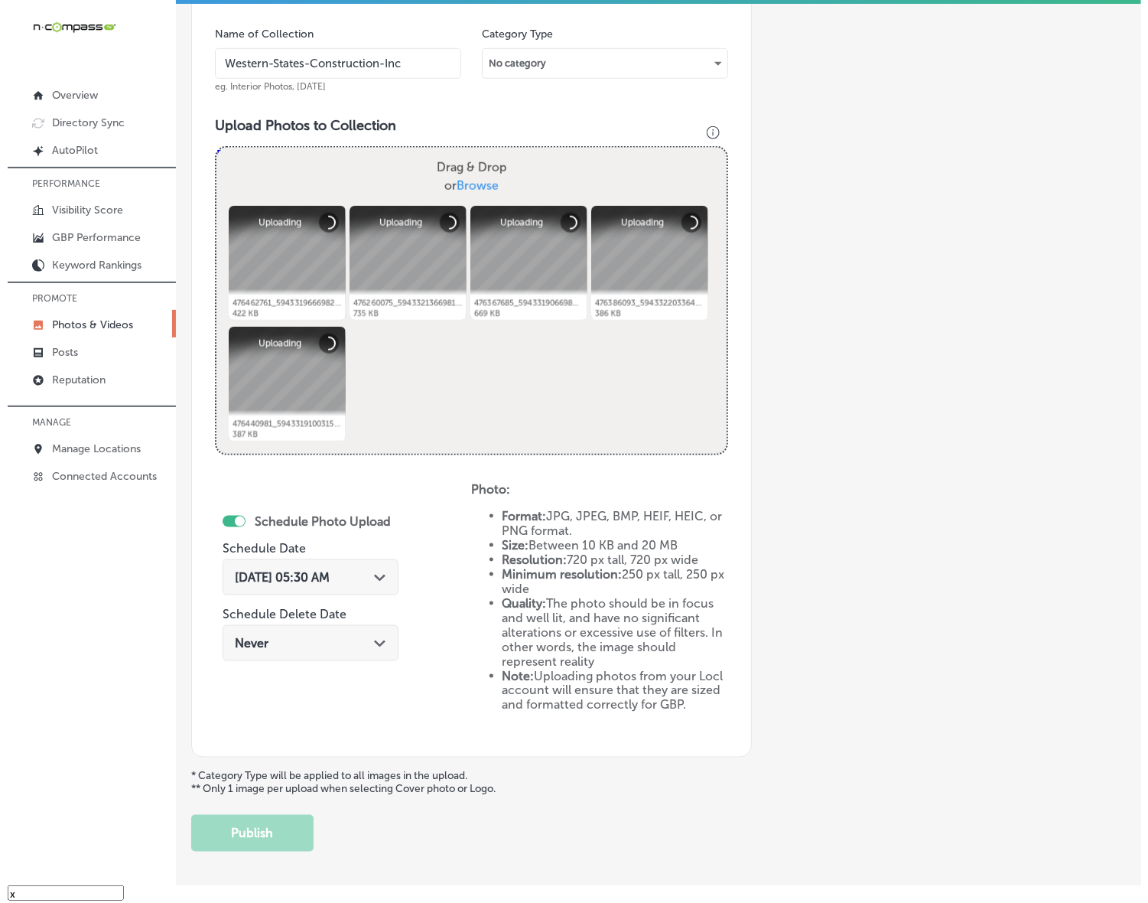
scroll to position [498, 0]
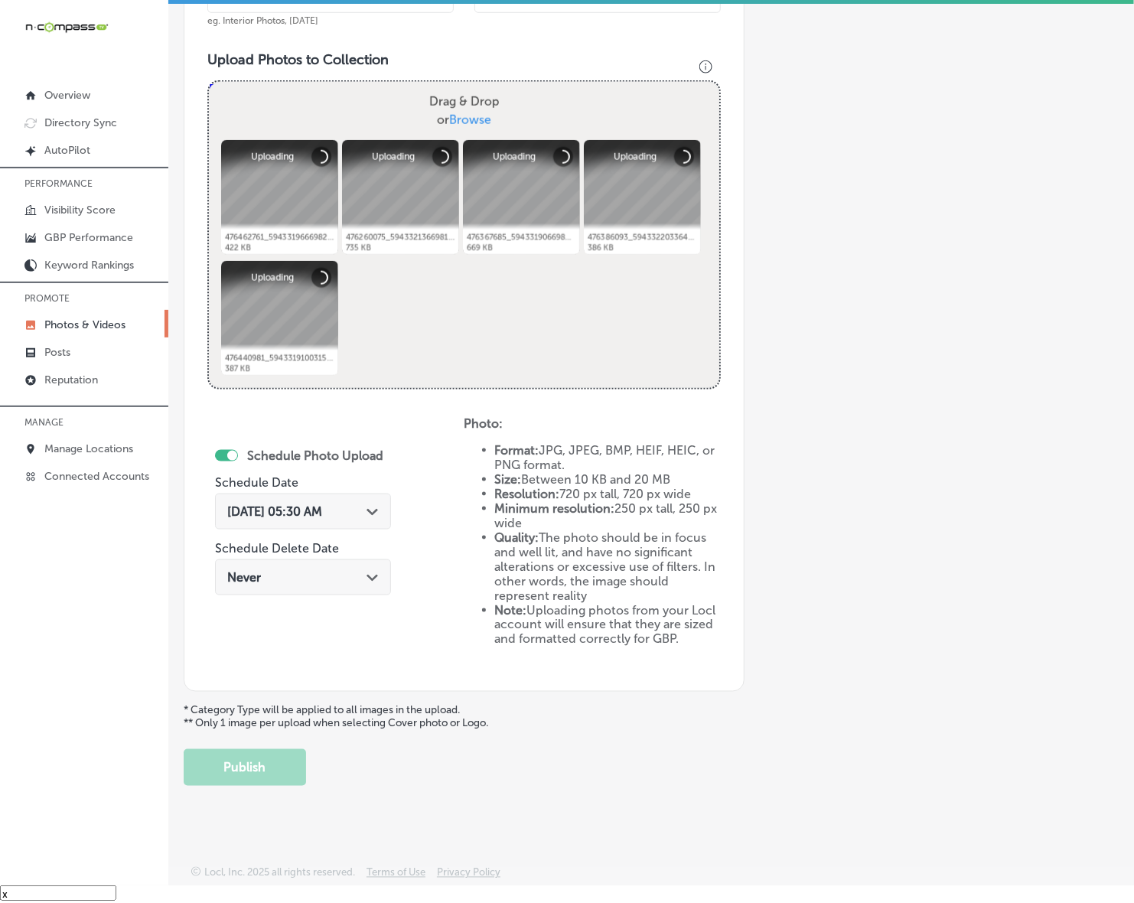
type input "Western-States-Construction-Inc"
click at [379, 509] on div "Path Created with Sketch." at bounding box center [372, 510] width 12 height 12
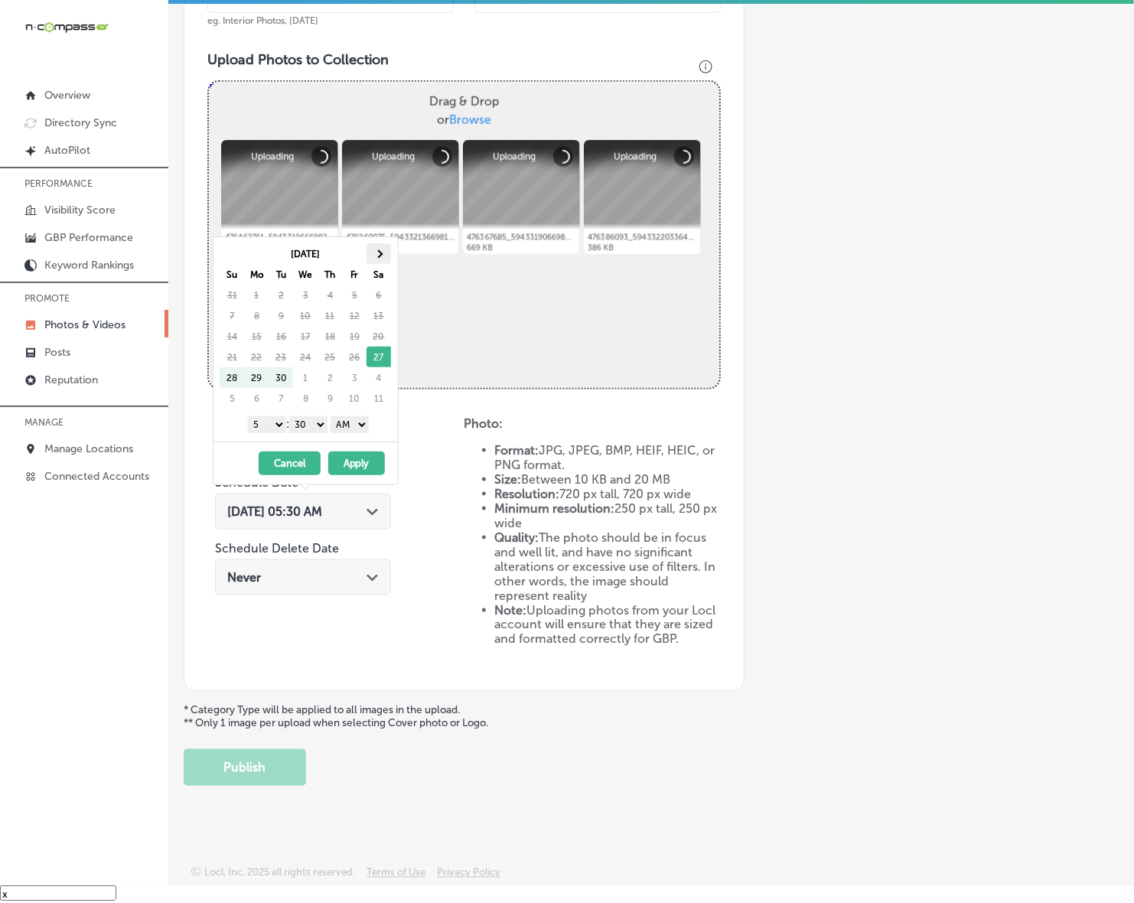
click at [376, 260] on th at bounding box center [378, 253] width 24 height 21
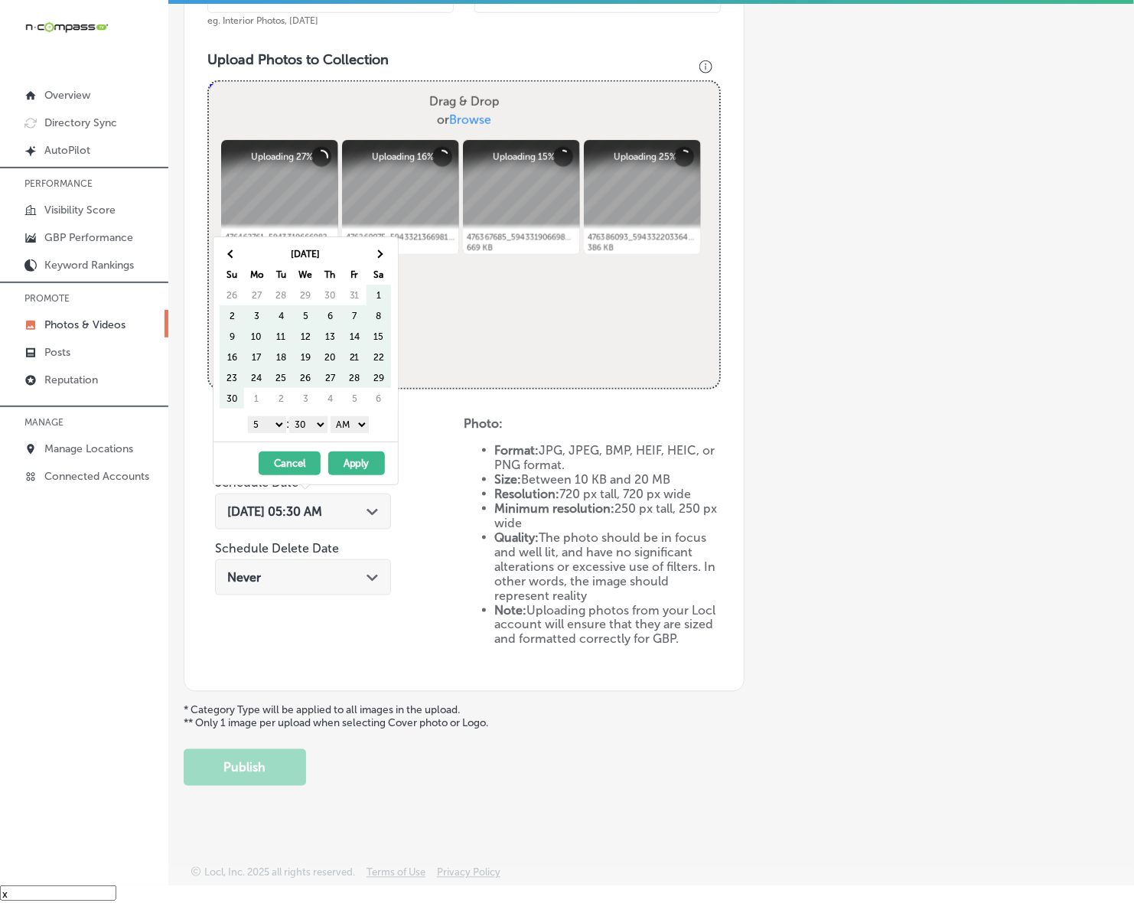
click at [376, 260] on th at bounding box center [378, 253] width 24 height 21
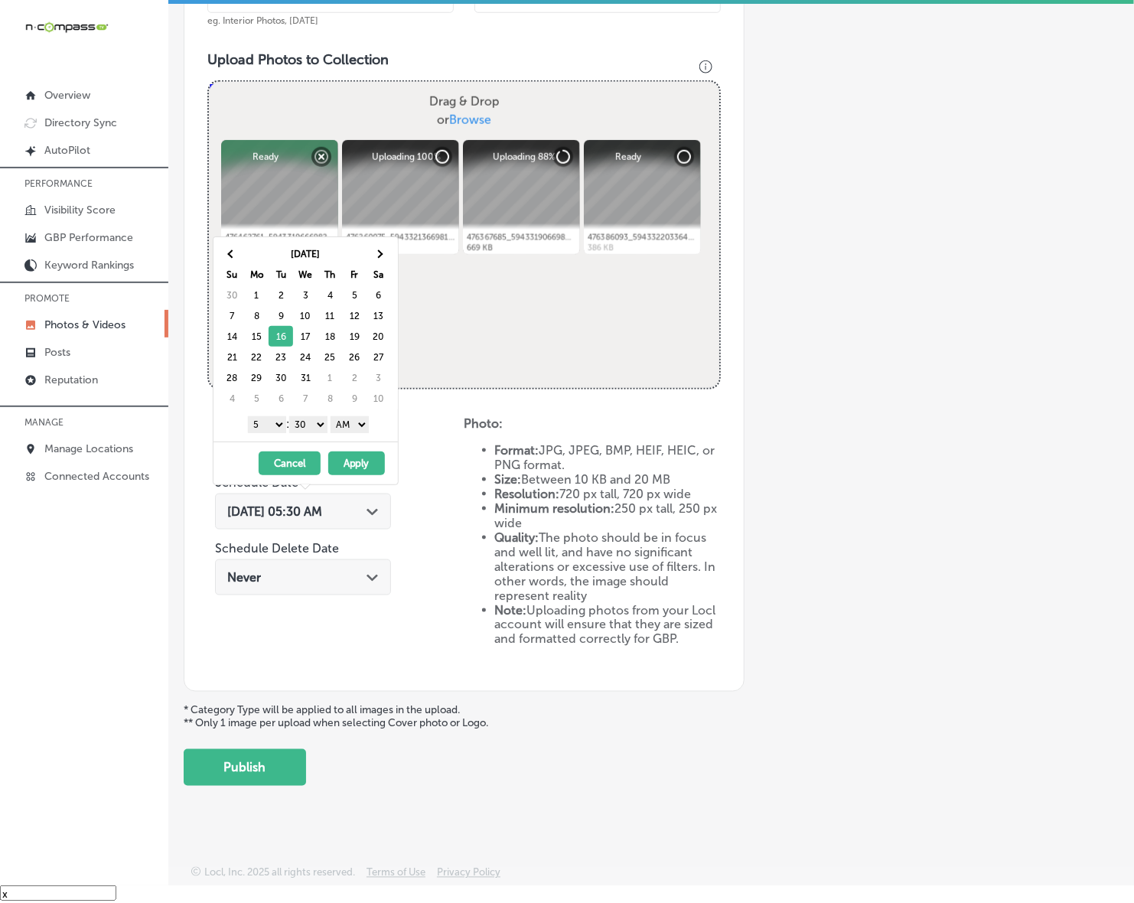
click at [276, 426] on select "1 2 3 4 5 6 7 8 9 10 11 12" at bounding box center [267, 424] width 38 height 17
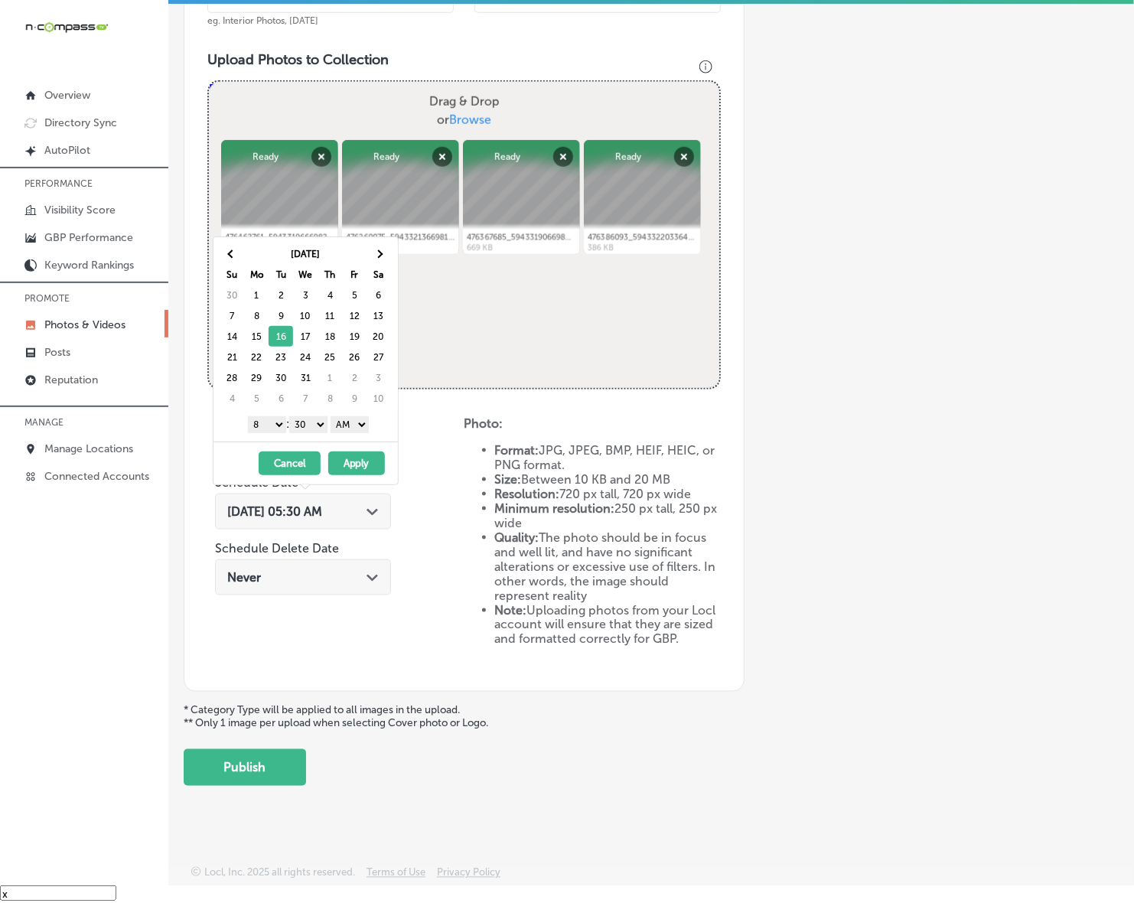
click at [277, 426] on select "1 2 3 4 5 6 7 8 9 10 11 12" at bounding box center [267, 424] width 38 height 17
click at [314, 425] on select "00 10 20 30 40 50" at bounding box center [308, 424] width 38 height 17
click at [362, 423] on select "AM PM" at bounding box center [349, 424] width 38 height 17
click at [349, 463] on button "Apply" at bounding box center [356, 463] width 57 height 24
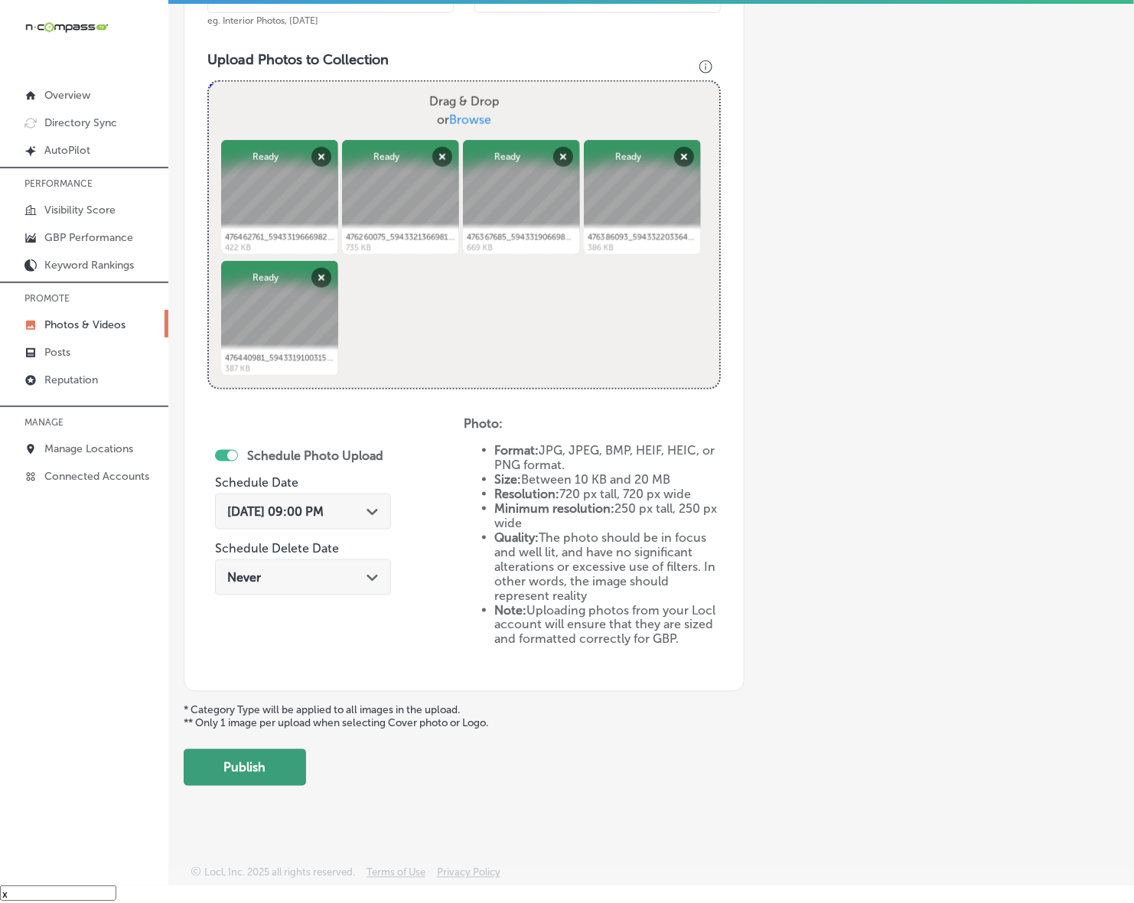
click at [262, 766] on button "Publish" at bounding box center [245, 767] width 122 height 37
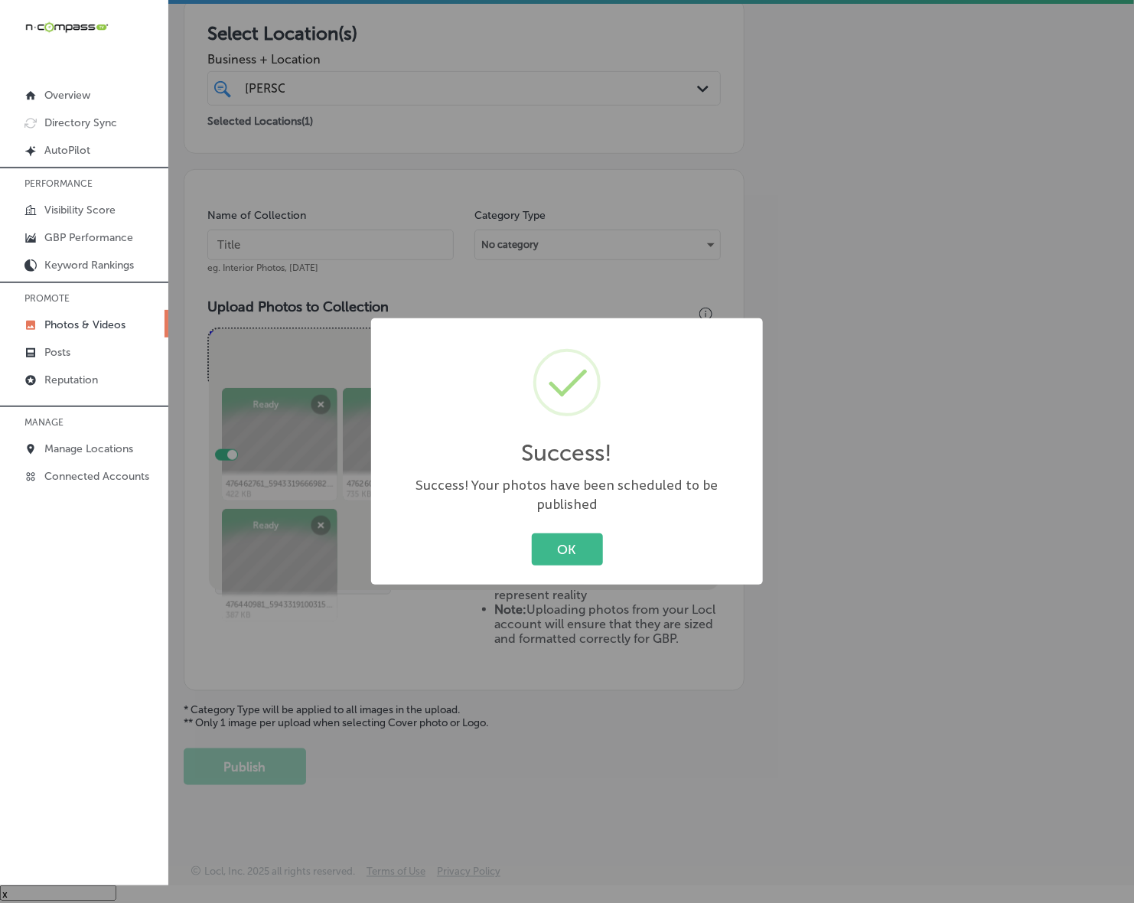
scroll to position [250, 0]
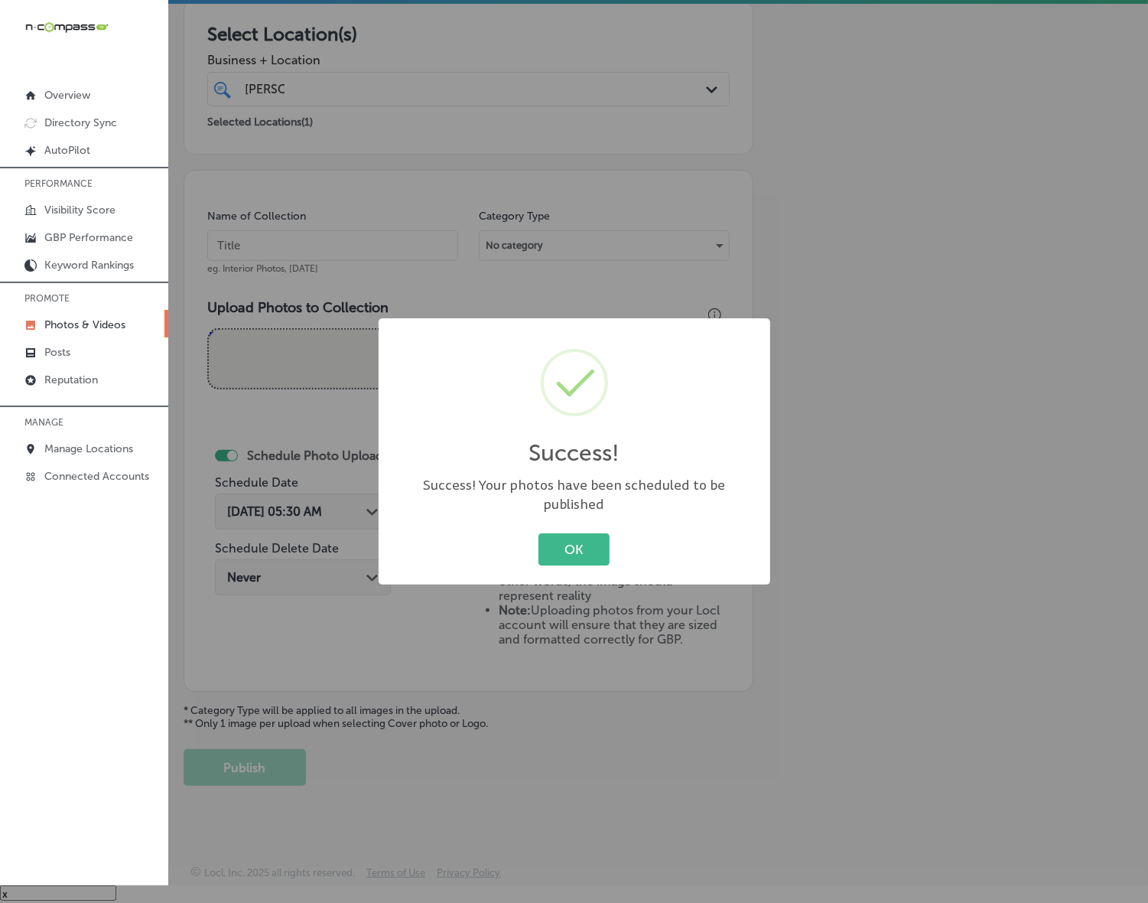
click at [538, 533] on button "OK" at bounding box center [573, 548] width 71 height 31
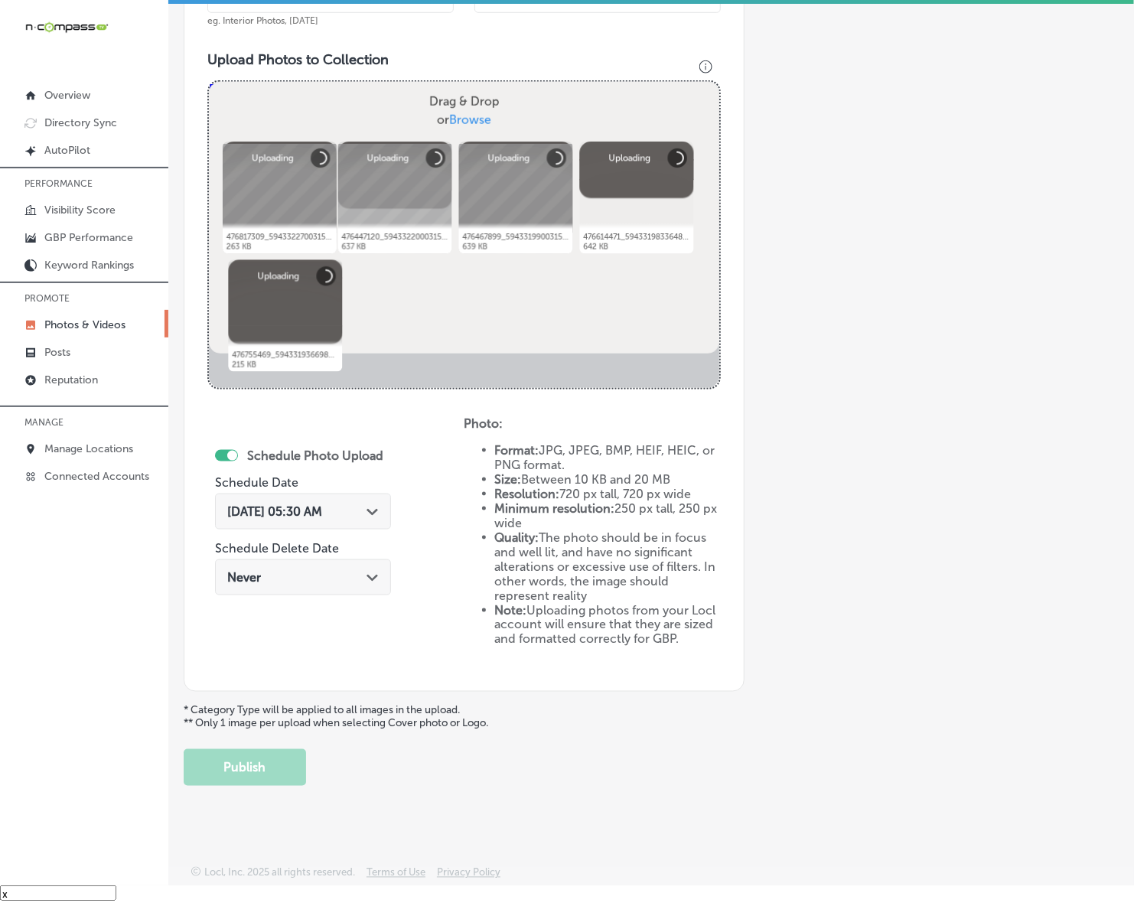
scroll to position [307, 0]
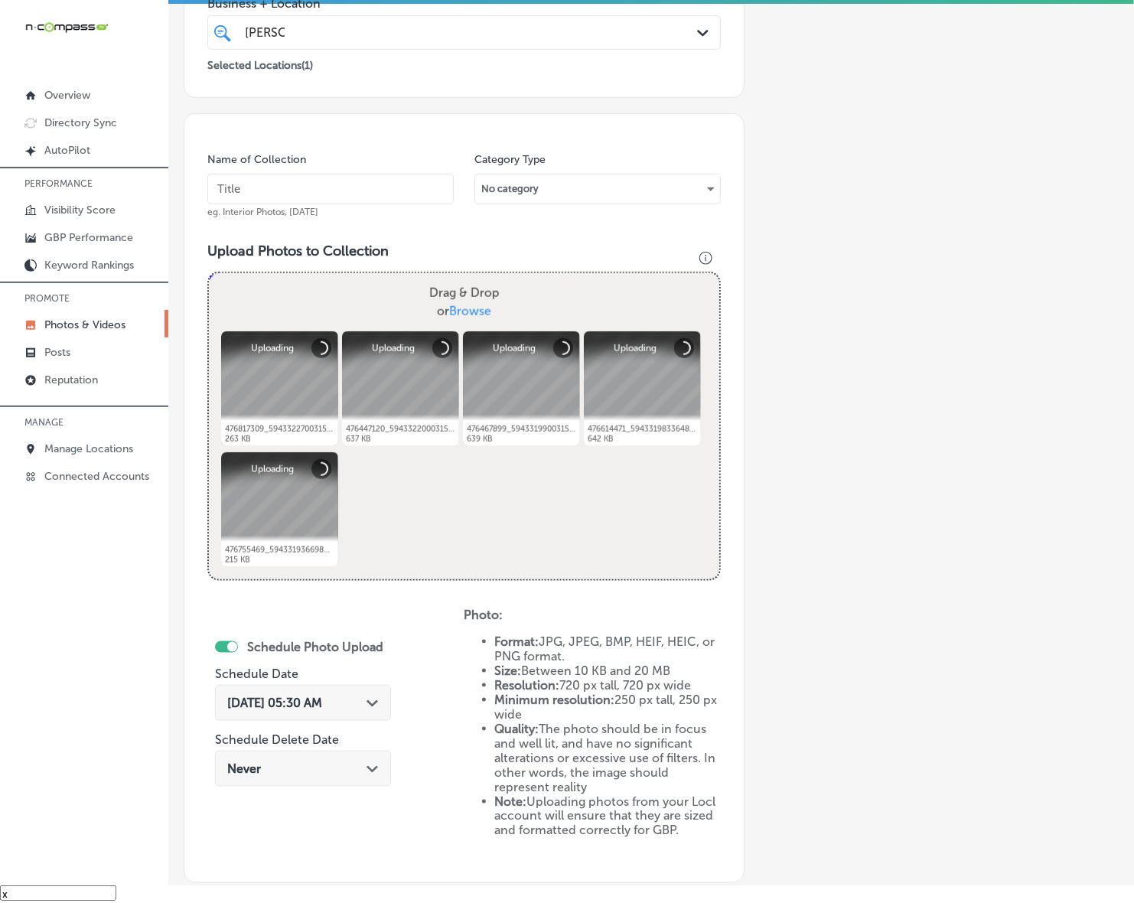
click at [389, 184] on input "text" at bounding box center [330, 189] width 246 height 31
paste input "Western-States-Construction-Inc"
type input "Western-States-Construction-Inc"
drag, startPoint x: 372, startPoint y: 724, endPoint x: 372, endPoint y: 708, distance: 16.1
click at [372, 724] on div "[DATE] 05:30 AM Path Created with Sketch." at bounding box center [303, 706] width 176 height 51
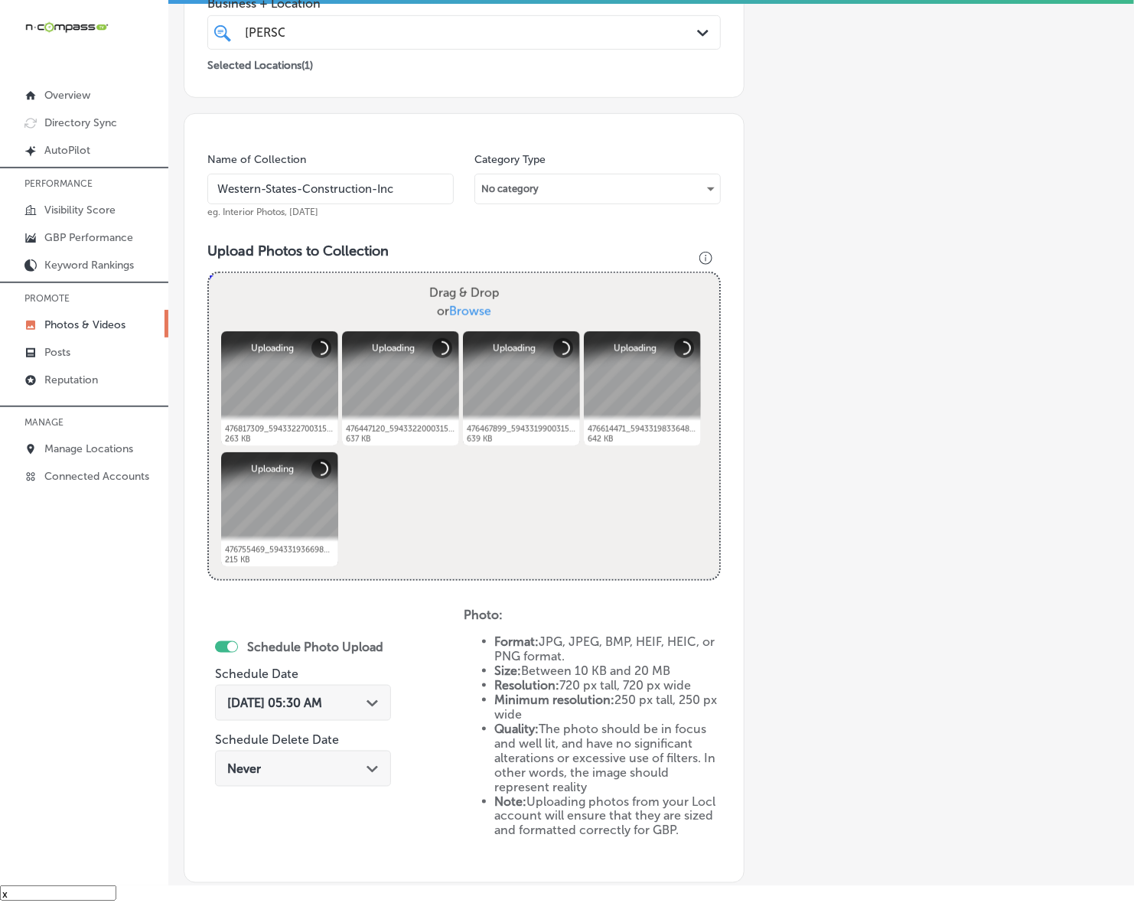
click at [372, 707] on div "[DATE] 05:30 AM Path Created with Sketch." at bounding box center [302, 702] width 151 height 15
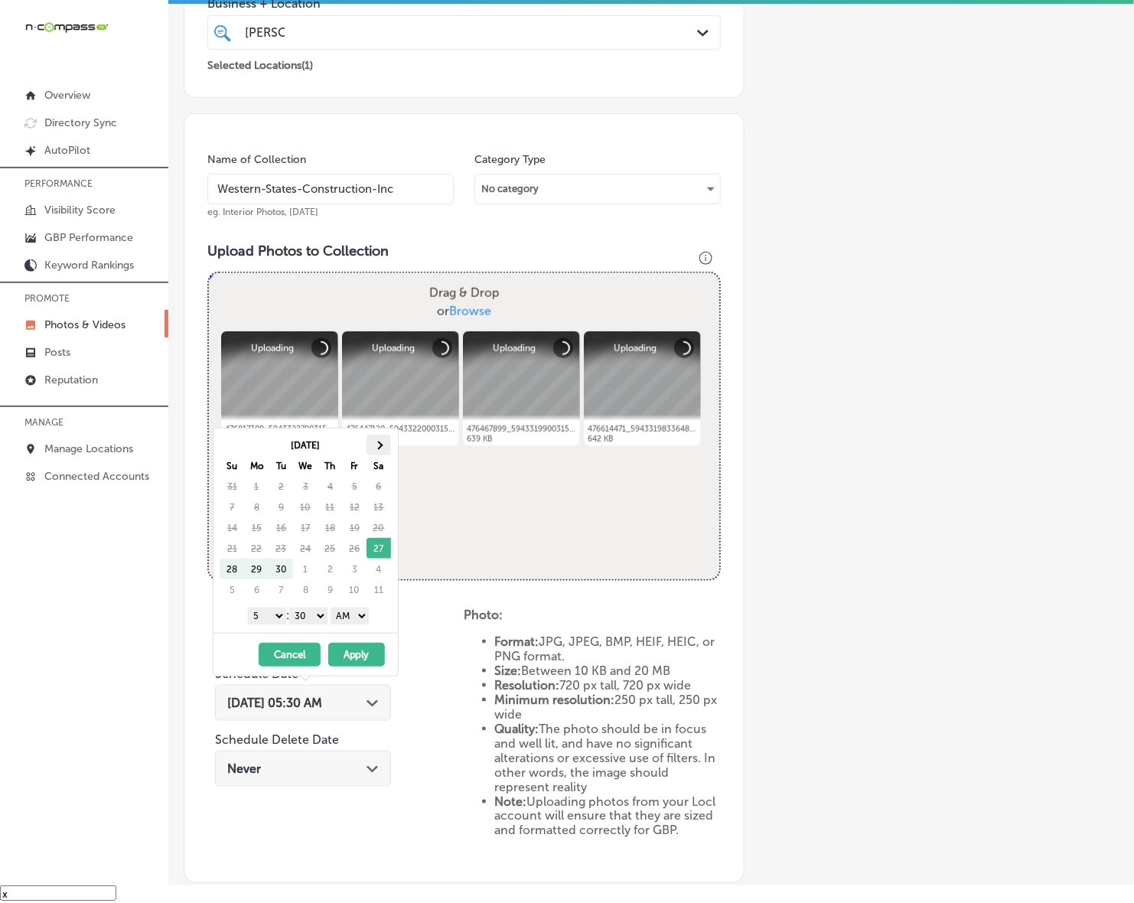
click at [380, 449] on th at bounding box center [378, 444] width 24 height 21
click at [380, 448] on th at bounding box center [378, 444] width 24 height 21
click at [241, 445] on th at bounding box center [232, 444] width 24 height 21
click at [276, 617] on select "1 2 3 4 5 6 7 8 9 10 11 12" at bounding box center [267, 615] width 38 height 17
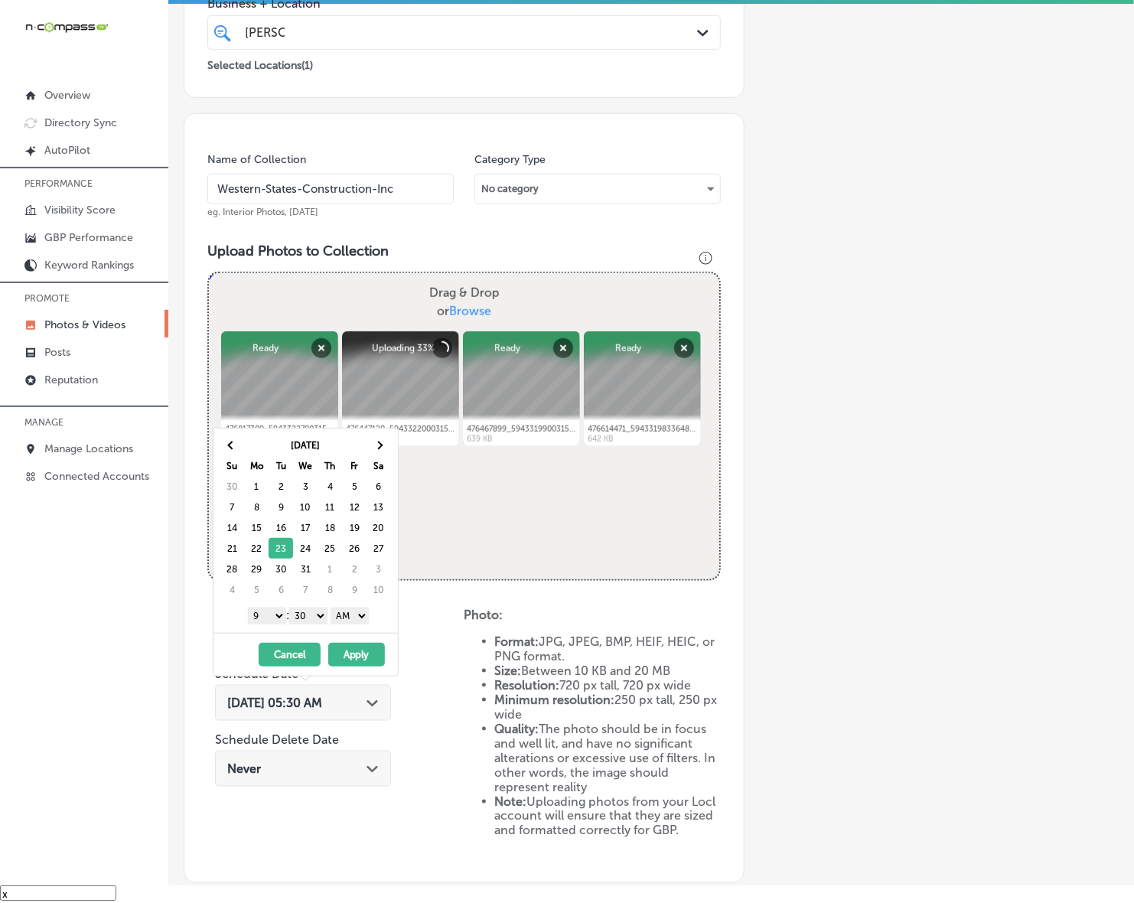
click at [312, 620] on select "00 10 20 30 40 50" at bounding box center [308, 615] width 38 height 17
click at [352, 616] on select "AM PM" at bounding box center [349, 615] width 38 height 17
click at [350, 665] on button "Apply" at bounding box center [356, 654] width 57 height 24
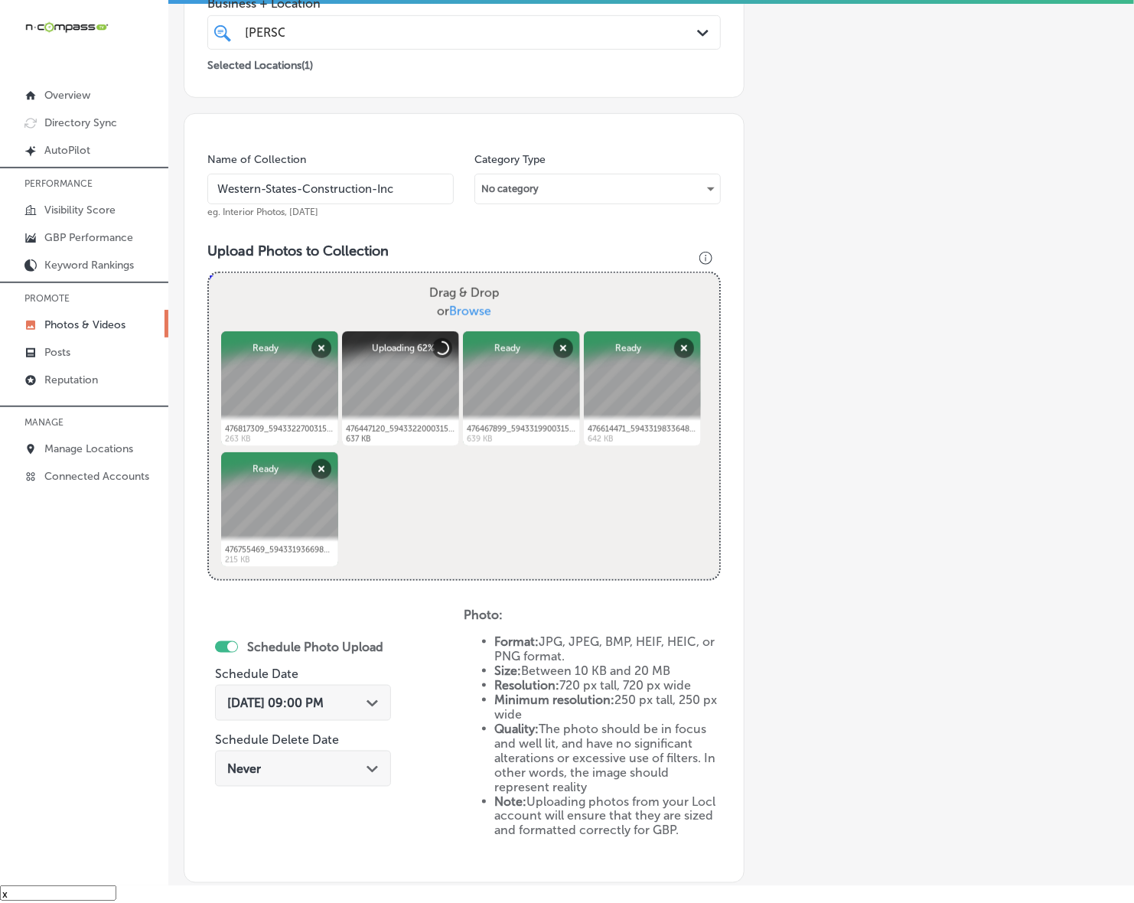
scroll to position [498, 0]
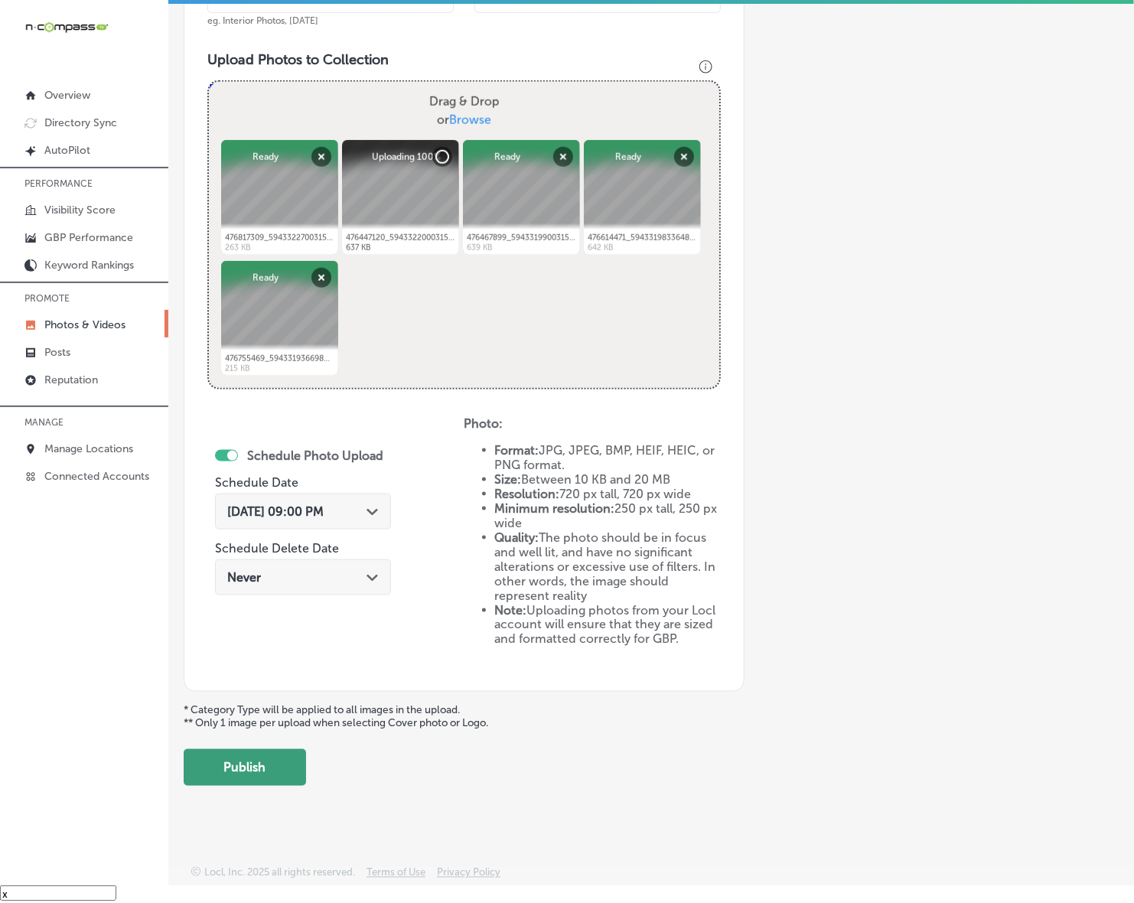
click at [246, 770] on button "Publish" at bounding box center [245, 767] width 122 height 37
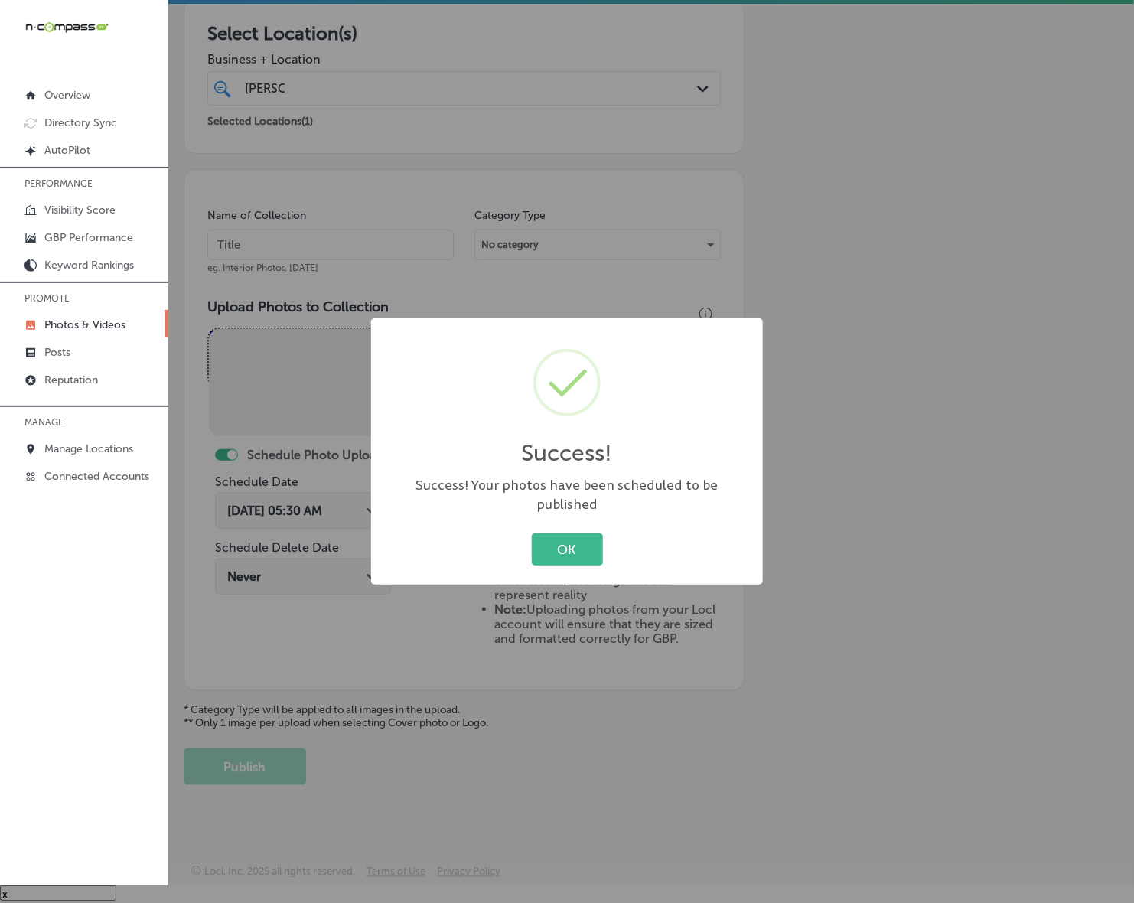
scroll to position [250, 0]
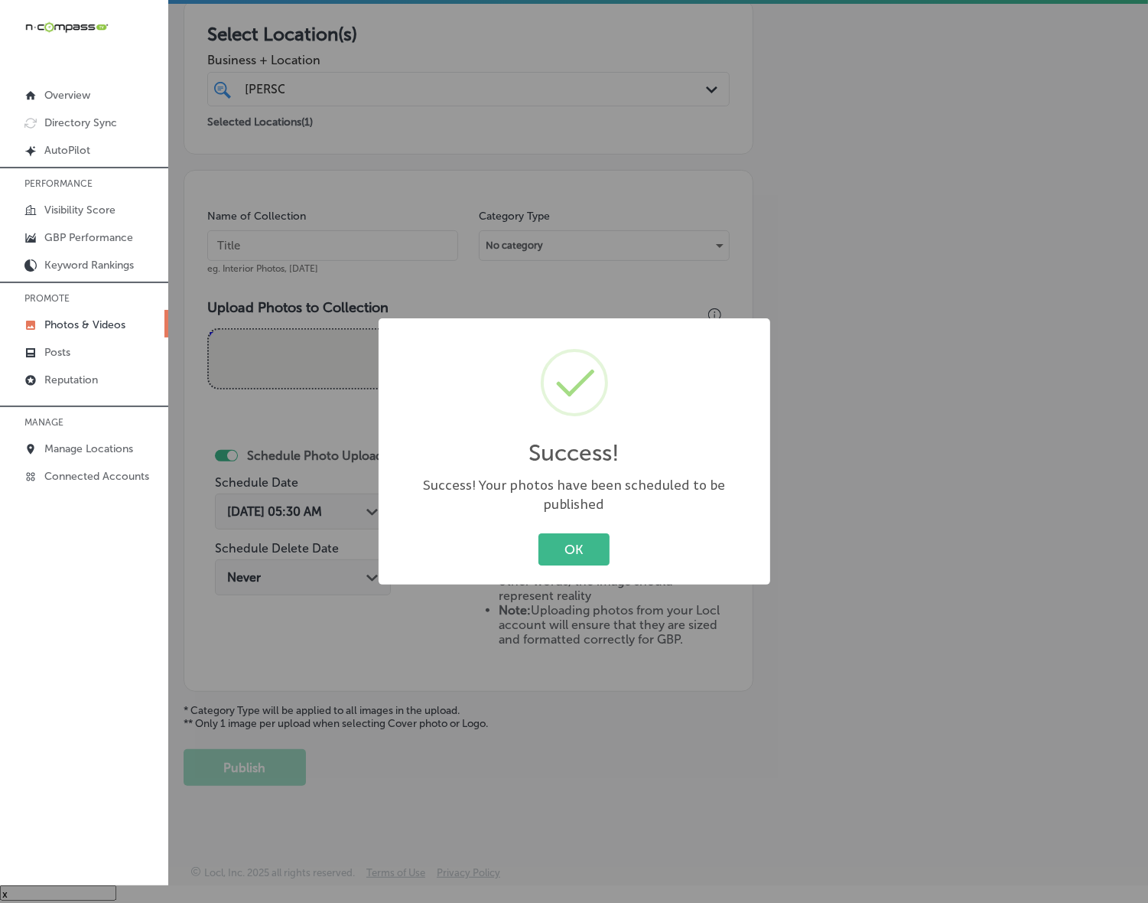
click at [538, 533] on button "OK" at bounding box center [573, 548] width 71 height 31
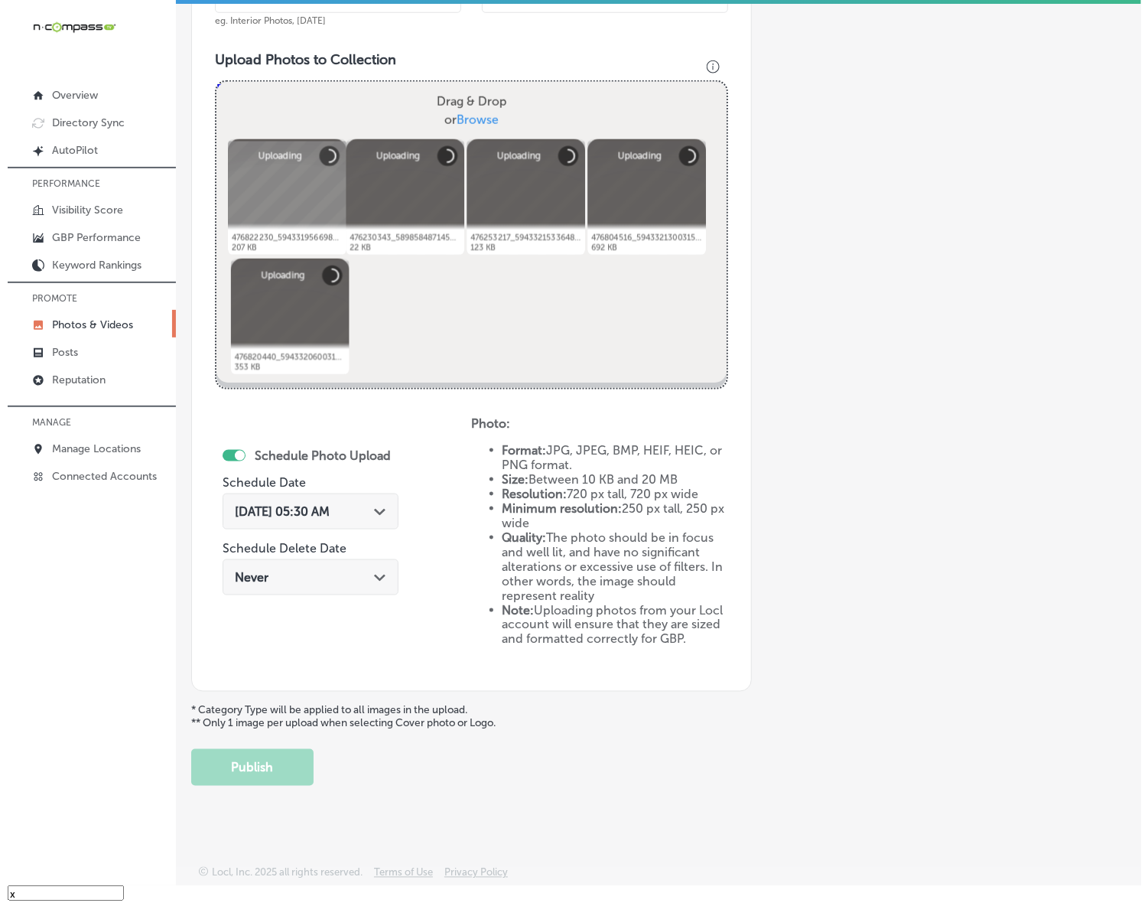
scroll to position [402, 0]
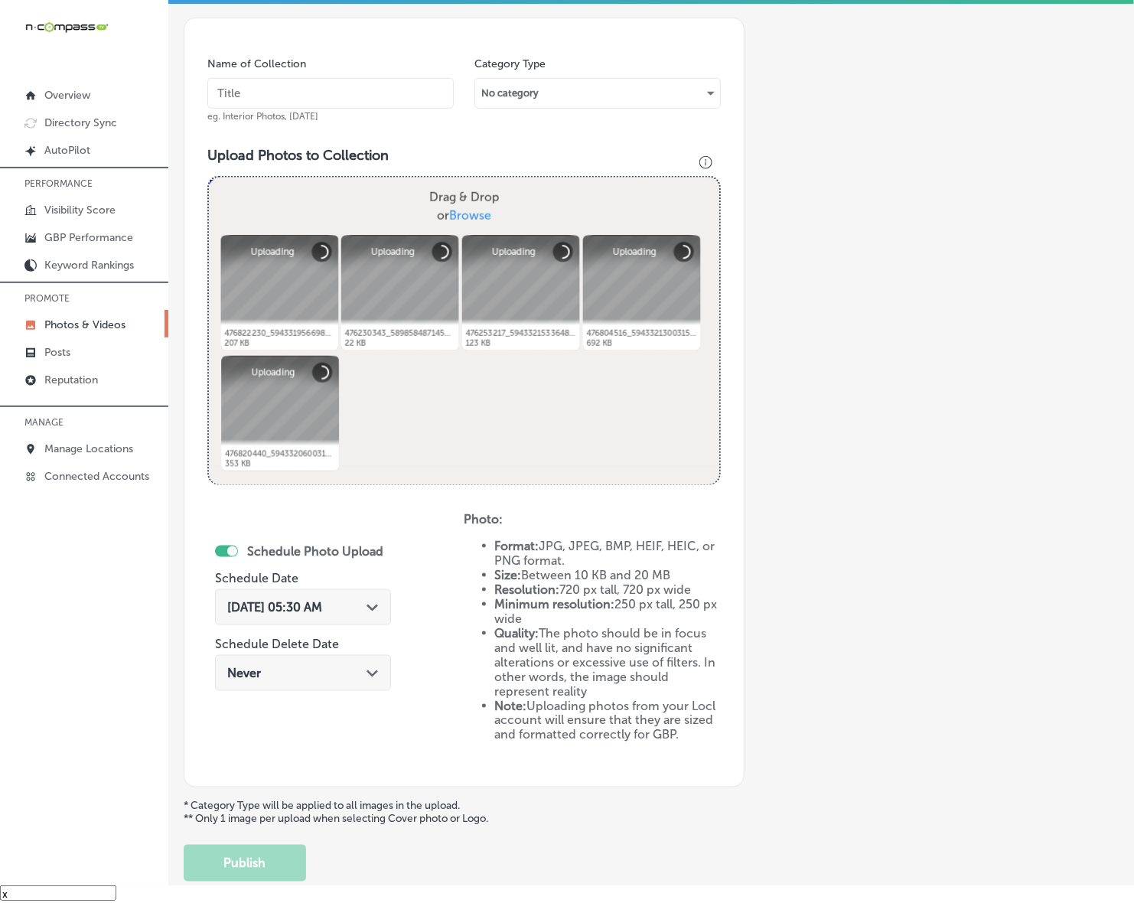
click at [423, 94] on input "text" at bounding box center [330, 93] width 246 height 31
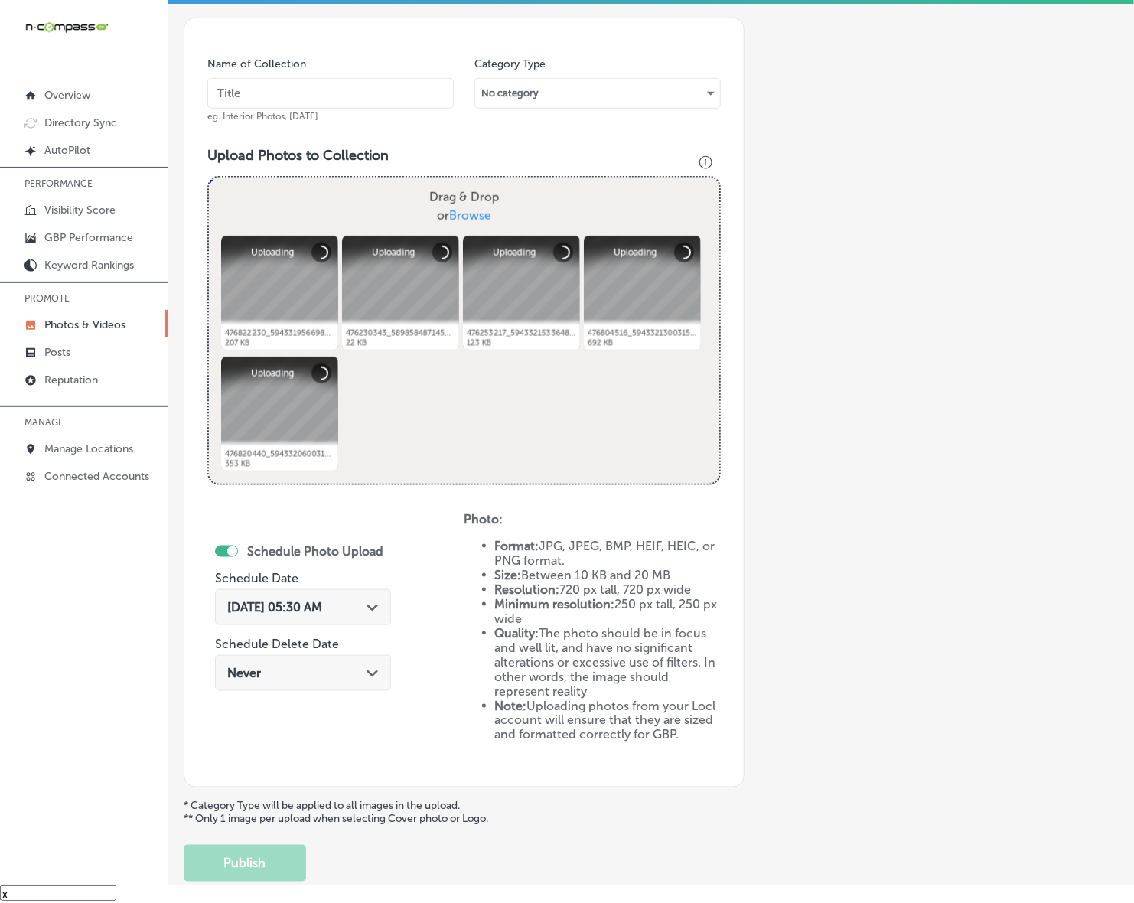
paste input "Western-States-Construction-Inc"
type input "Western-States-Construction-Inc"
click at [368, 613] on div "[DATE] 05:30 AM Path Created with Sketch." at bounding box center [303, 607] width 176 height 36
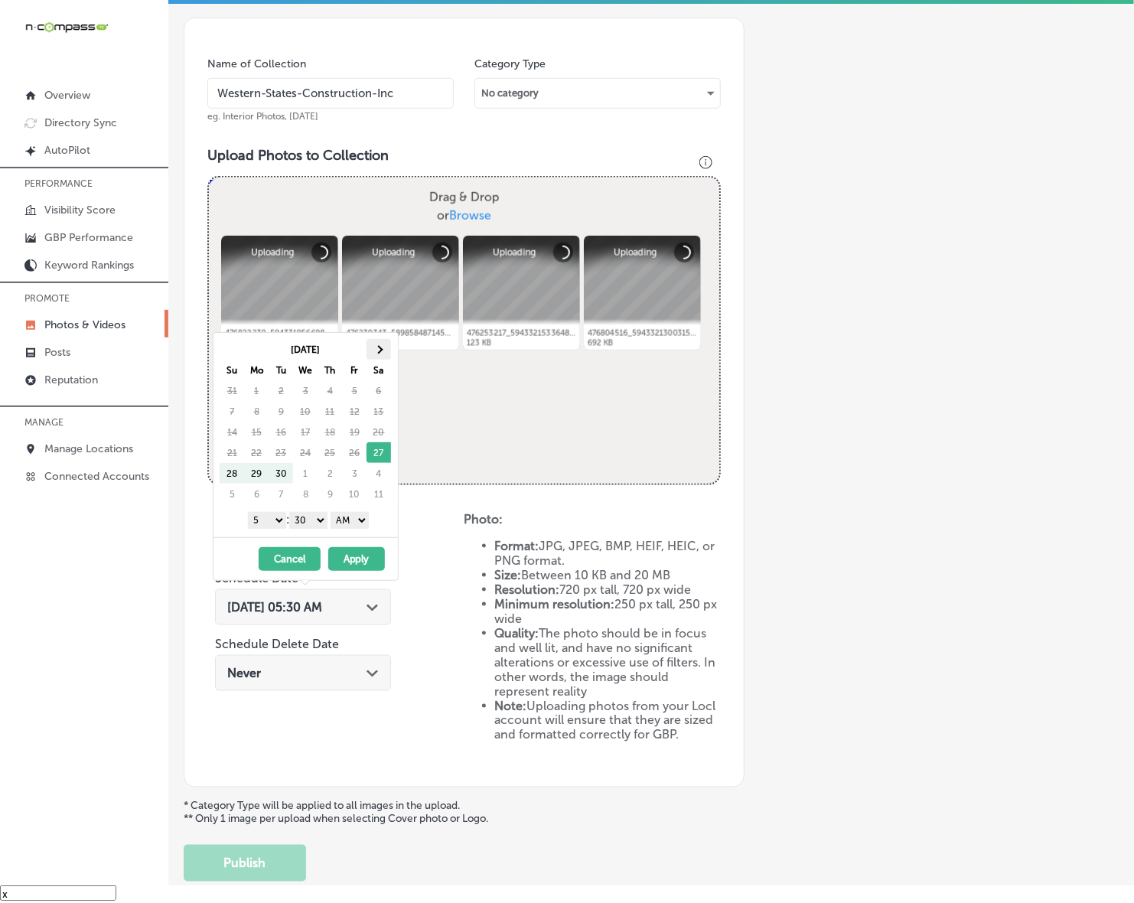
click at [380, 350] on span at bounding box center [378, 349] width 8 height 8
click at [380, 349] on span at bounding box center [378, 349] width 8 height 8
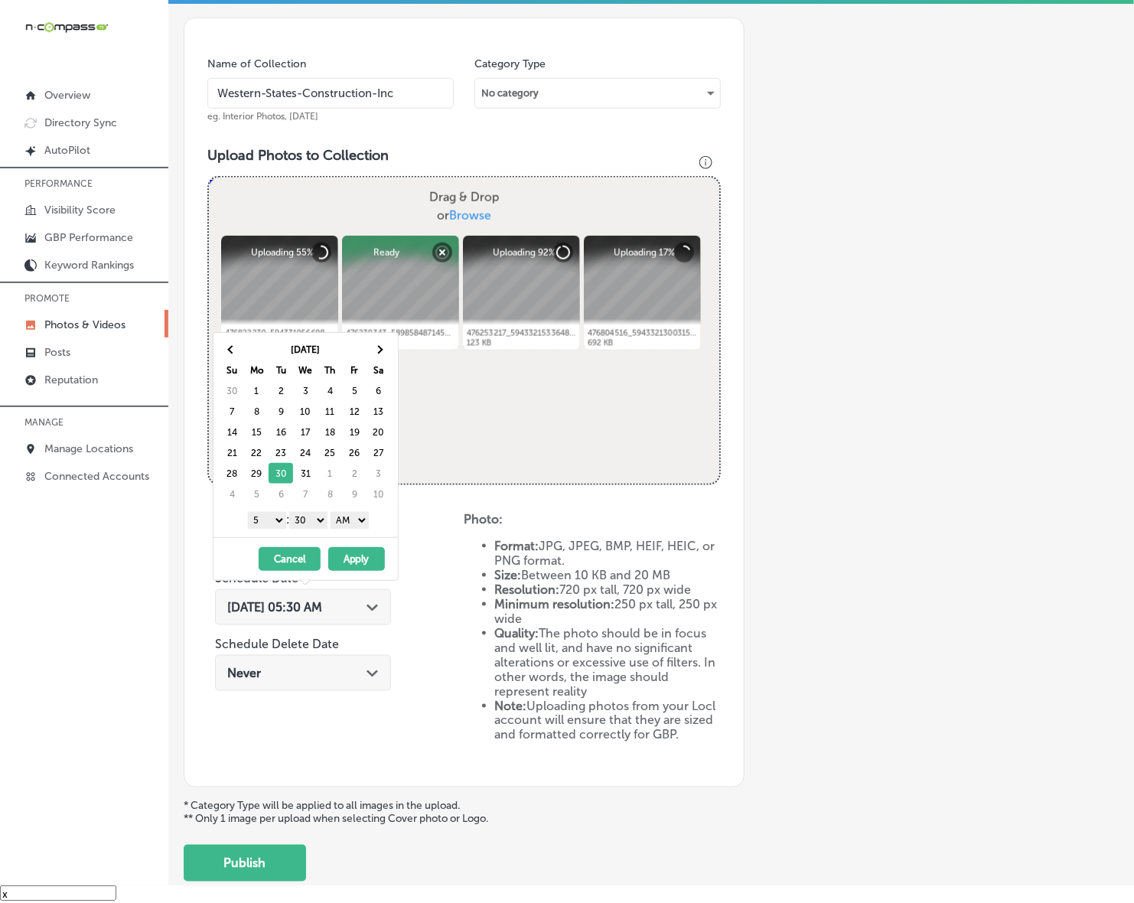
click at [275, 522] on select "1 2 3 4 5 6 7 8 9 10 11 12" at bounding box center [267, 520] width 38 height 17
click at [320, 521] on select "00 10 20 30 40 50" at bounding box center [308, 520] width 38 height 17
drag, startPoint x: 330, startPoint y: 530, endPoint x: 346, endPoint y: 528, distance: 17.0
click at [346, 524] on select "AM PM" at bounding box center [349, 520] width 38 height 17
click at [350, 566] on button "Apply" at bounding box center [356, 559] width 57 height 24
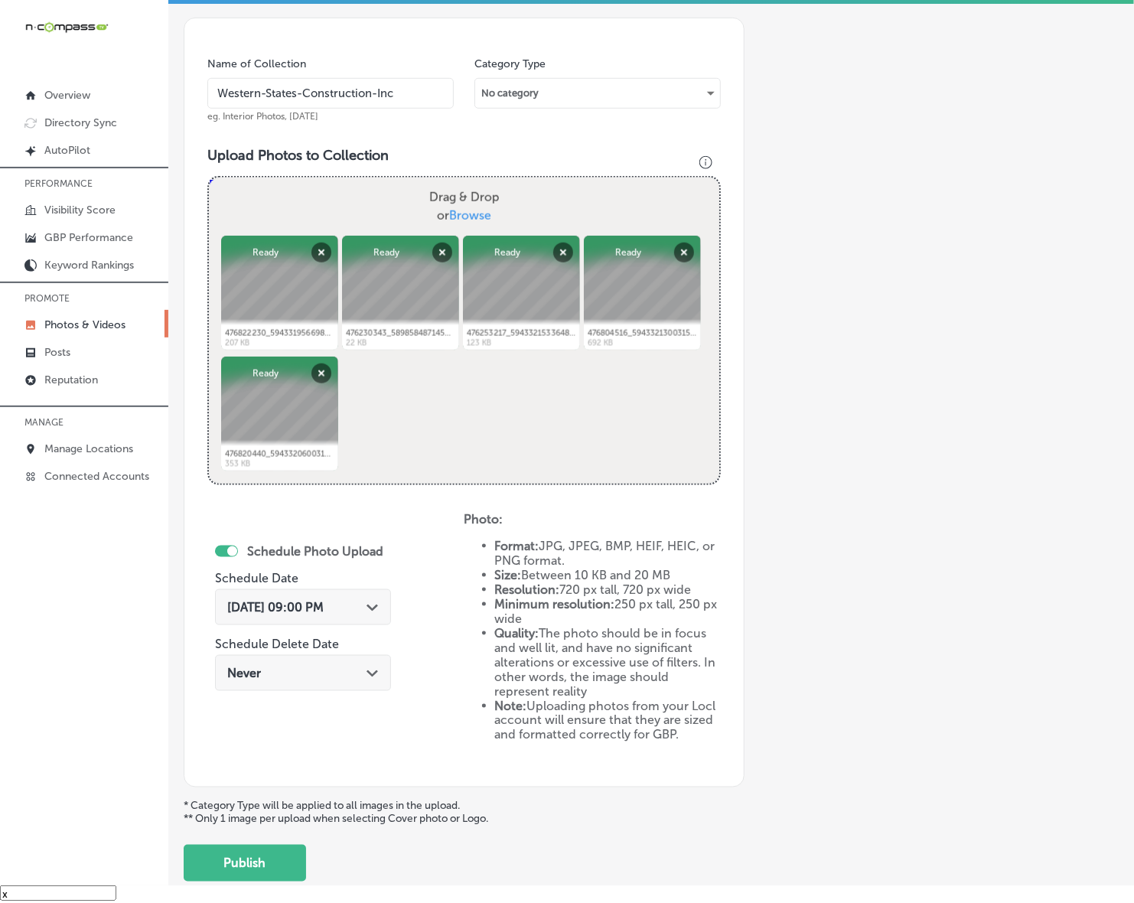
drag, startPoint x: 280, startPoint y: 851, endPoint x: 295, endPoint y: 849, distance: 15.4
click at [280, 851] on button "Publish" at bounding box center [245, 862] width 122 height 37
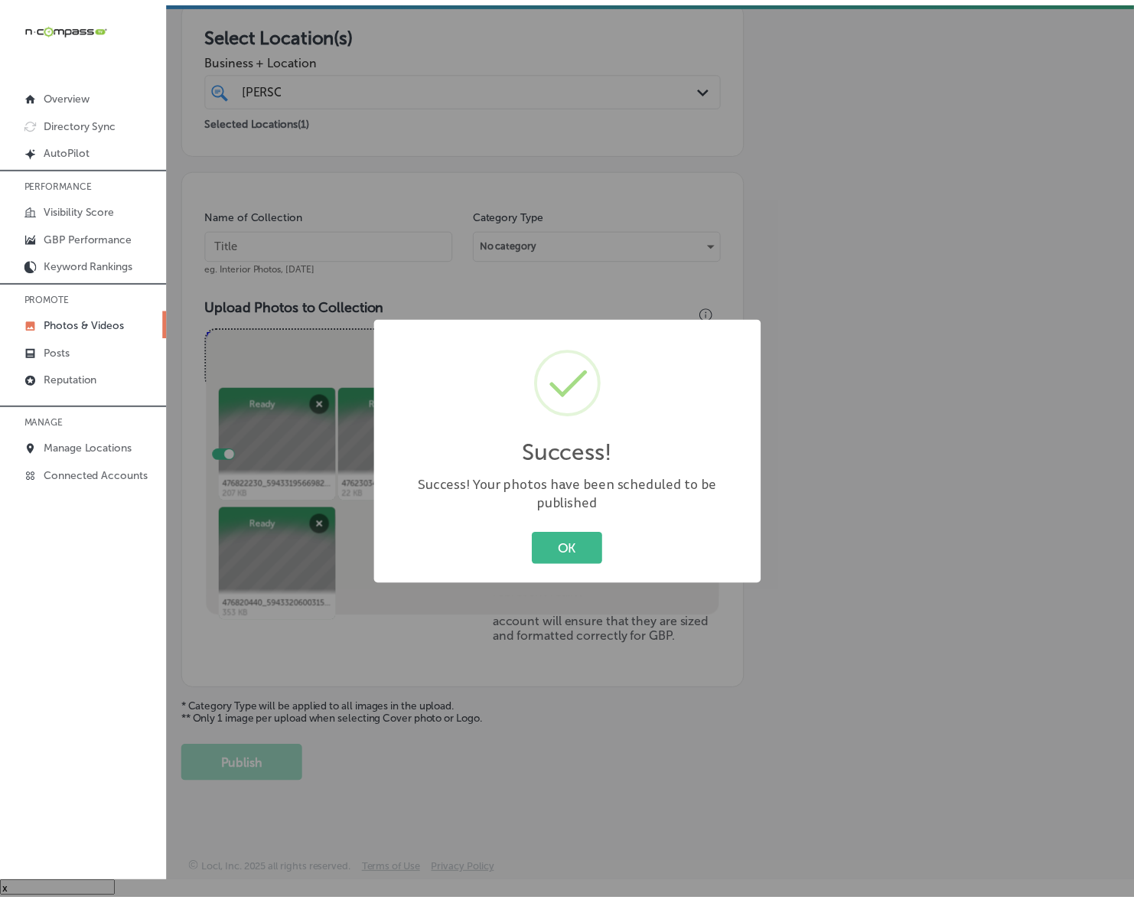
scroll to position [250, 0]
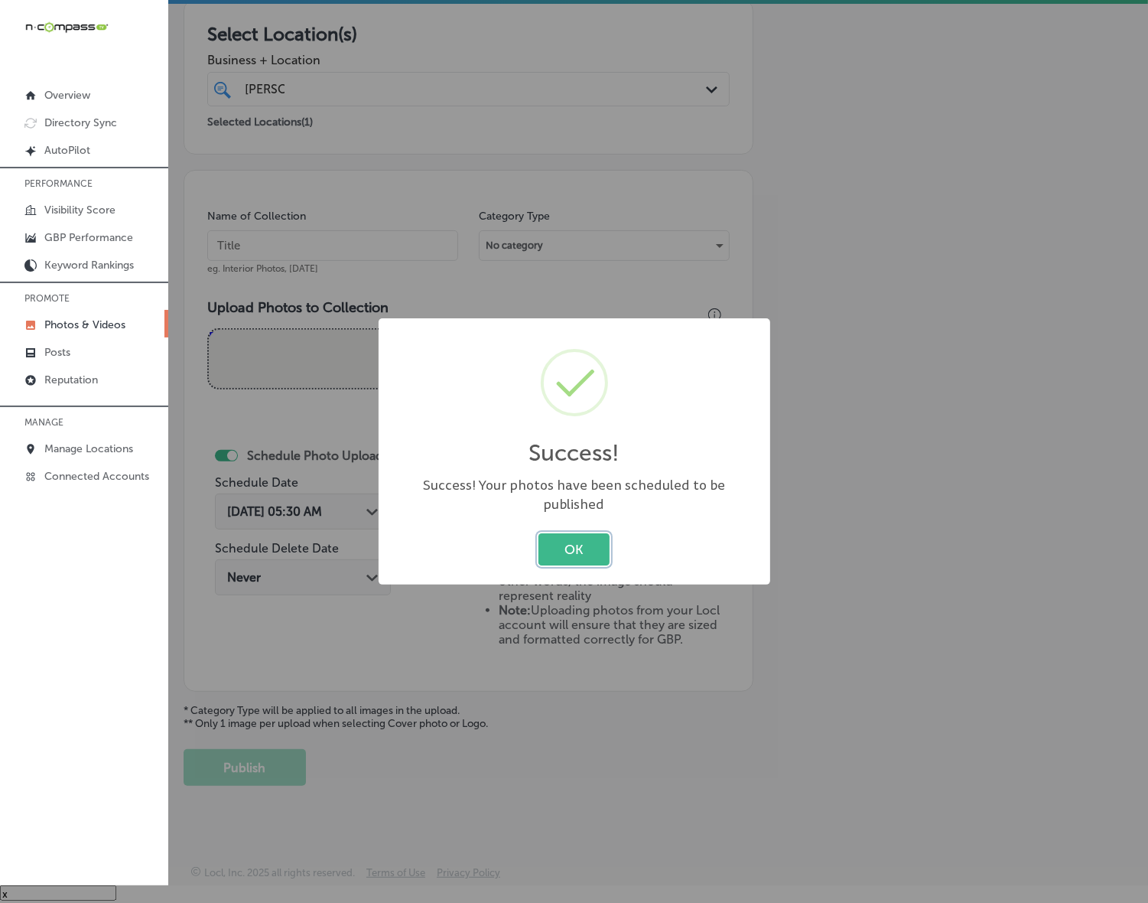
drag, startPoint x: 1145, startPoint y: 233, endPoint x: 587, endPoint y: 535, distance: 634.8
click at [585, 535] on button "OK" at bounding box center [573, 548] width 71 height 31
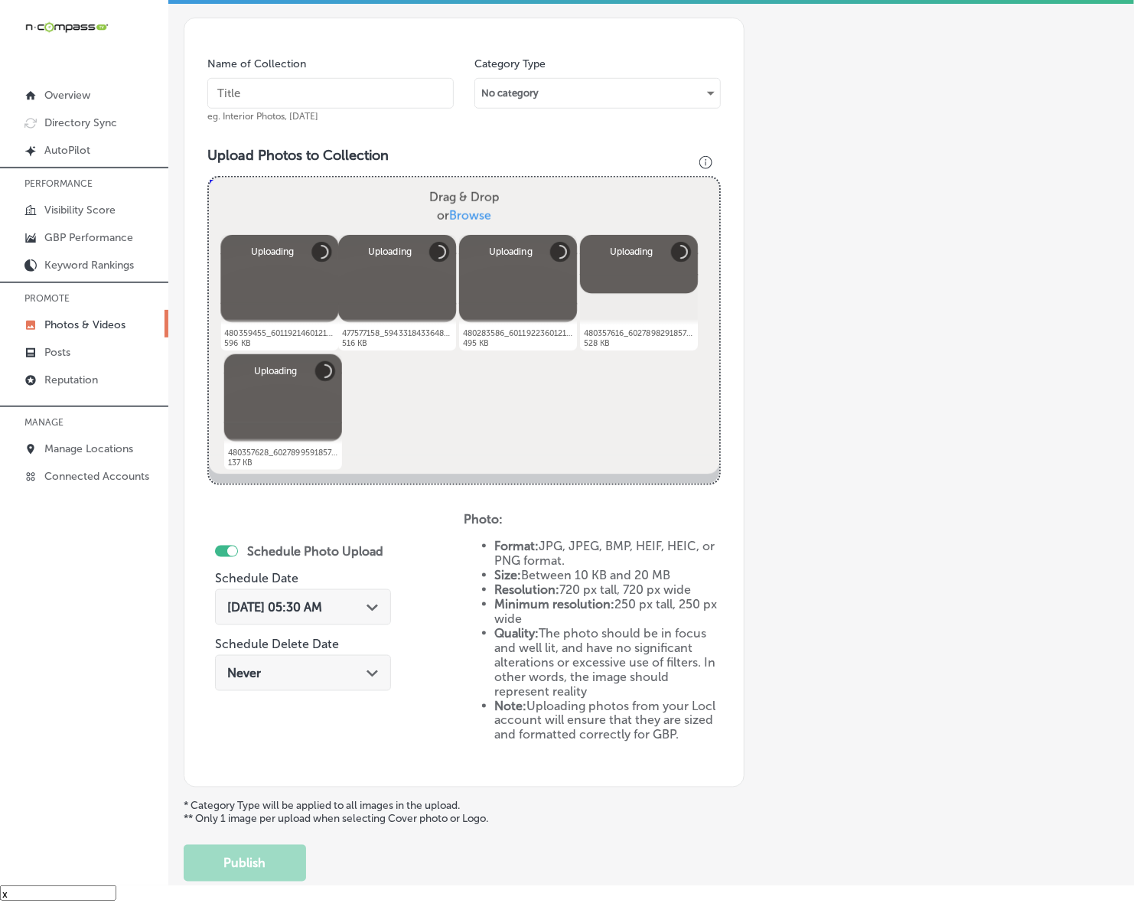
scroll to position [307, 0]
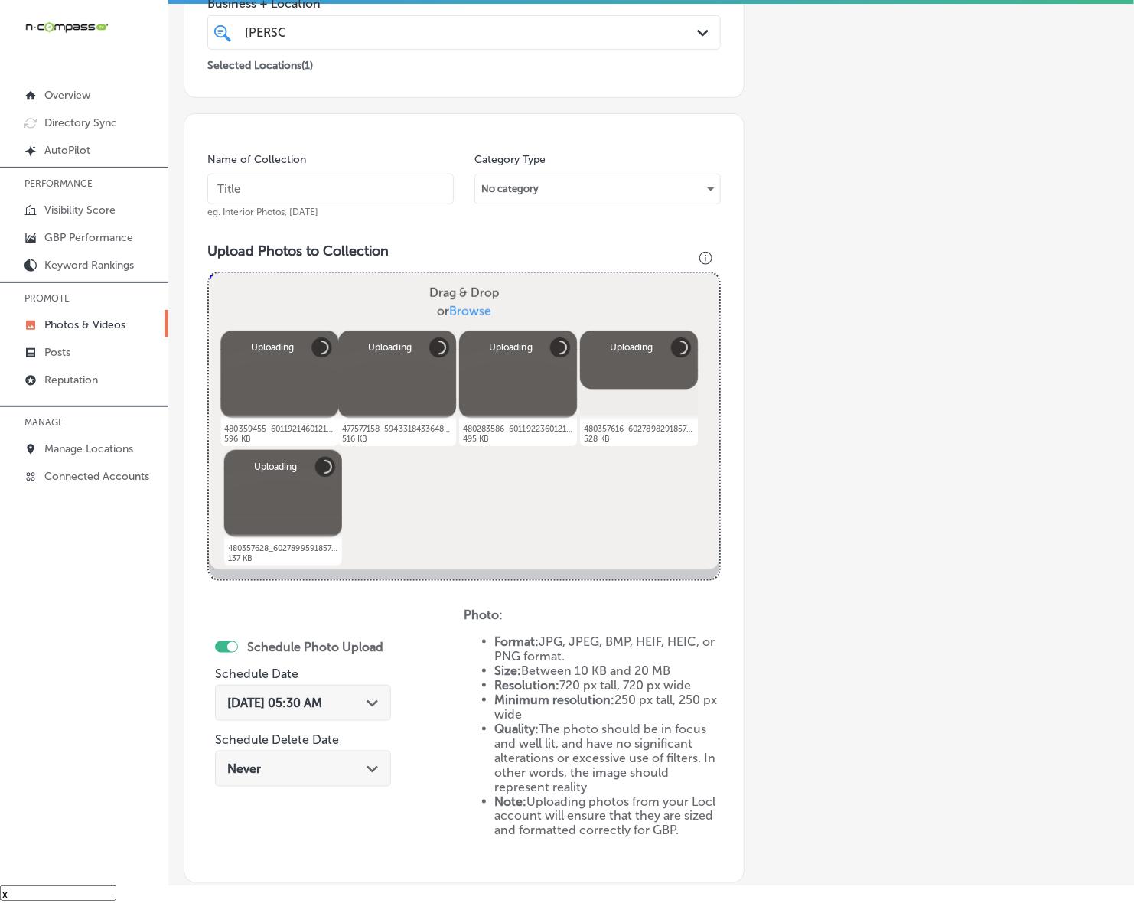
click at [404, 184] on input "text" at bounding box center [330, 189] width 246 height 31
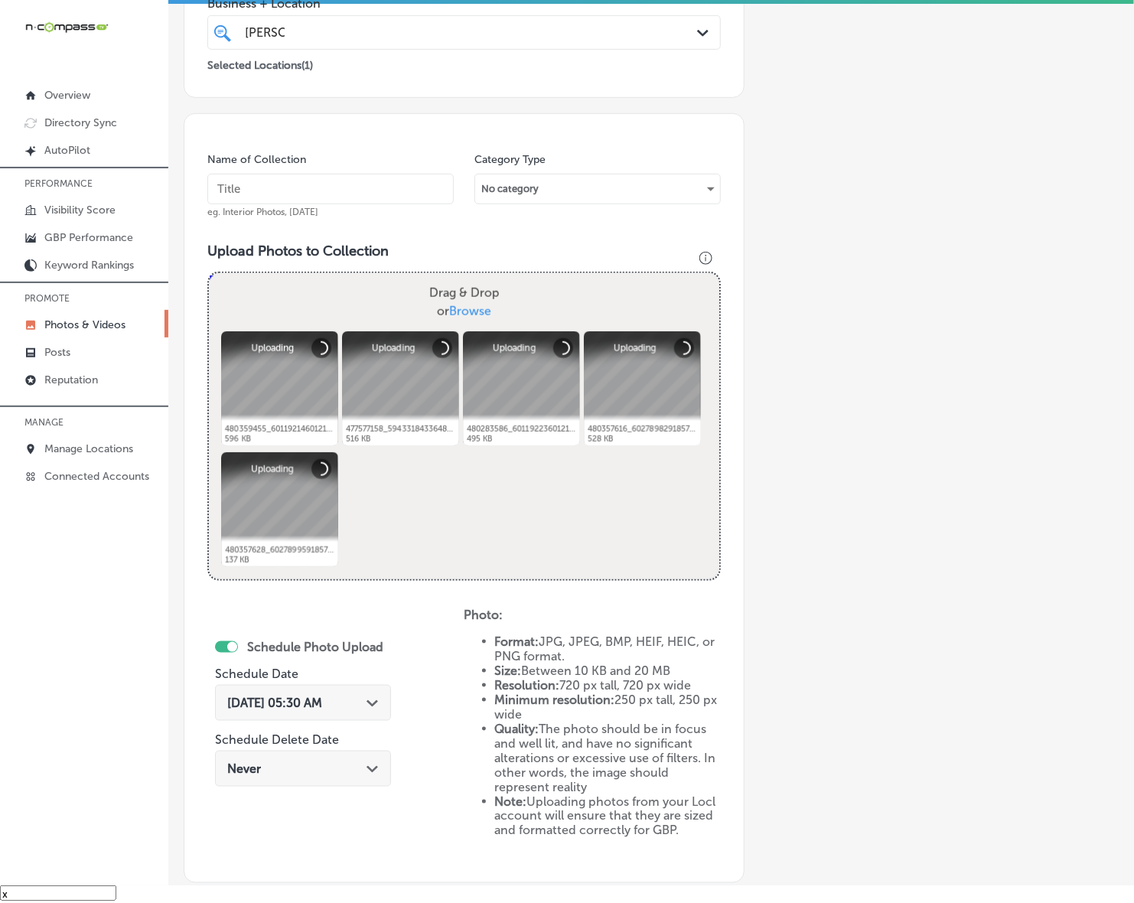
paste input "Western-States-Construction-Inc"
type input "Western-States-Construction-Inc"
drag, startPoint x: 358, startPoint y: 710, endPoint x: 383, endPoint y: 616, distance: 96.7
click at [358, 708] on div "[DATE] 05:30 AM Path Created with Sketch." at bounding box center [303, 703] width 176 height 36
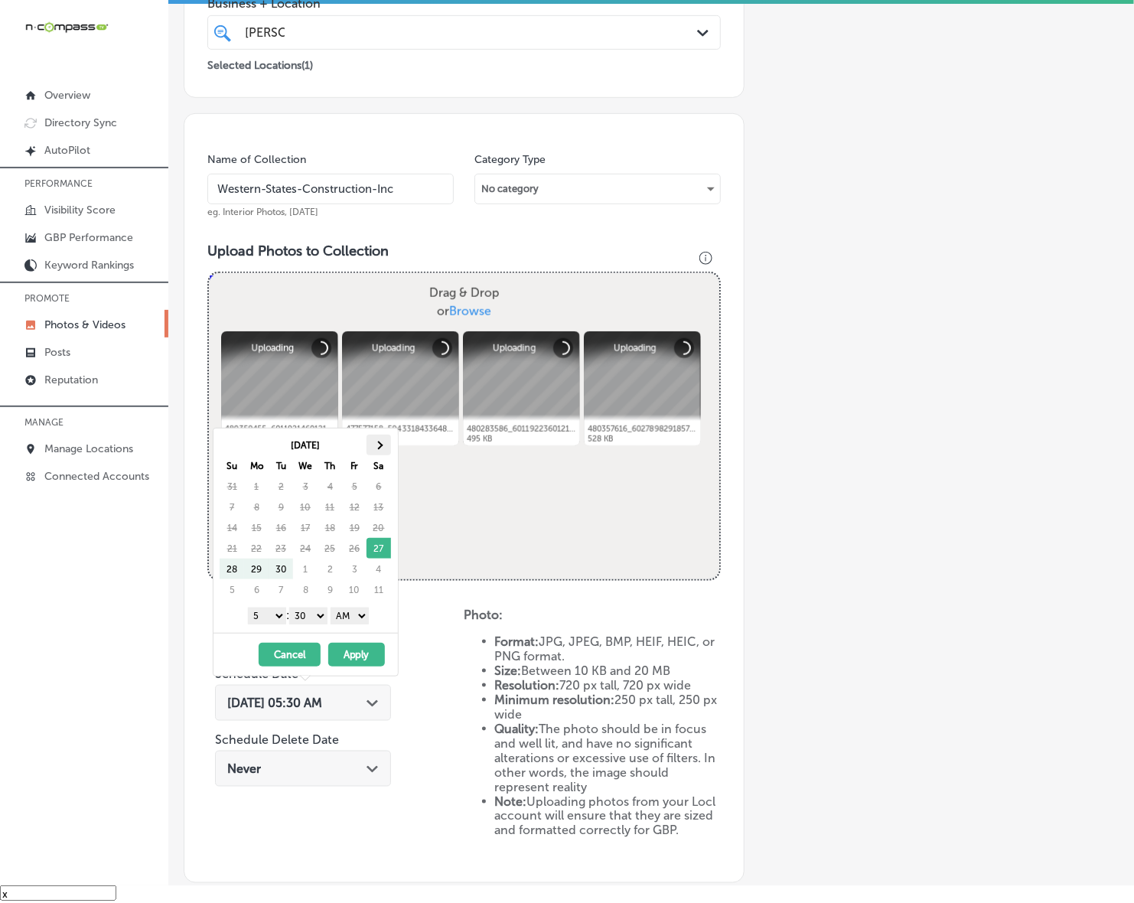
click at [380, 450] on th at bounding box center [378, 444] width 24 height 21
click at [265, 620] on select "1 2 3 4 5 6 7 8 9 10 11 12" at bounding box center [267, 615] width 38 height 17
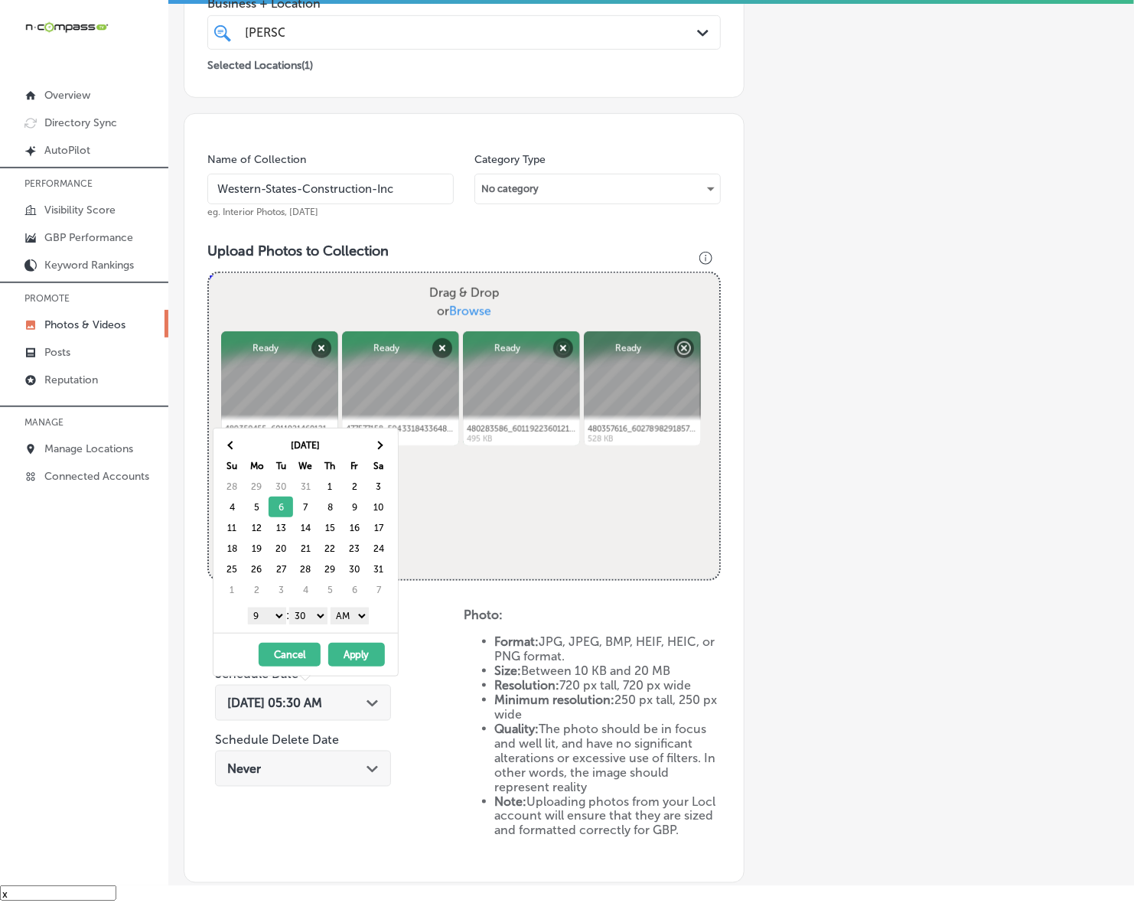
click at [312, 606] on div "1 2 3 4 5 6 7 8 9 10 11 12 : 00 10 20 30 40 50 AM PM" at bounding box center [309, 614] width 178 height 23
click at [318, 616] on select "00 10 20 30 40 50" at bounding box center [308, 615] width 38 height 17
click at [362, 621] on select "AM PM" at bounding box center [349, 615] width 38 height 17
click at [357, 651] on button "Apply" at bounding box center [356, 654] width 57 height 24
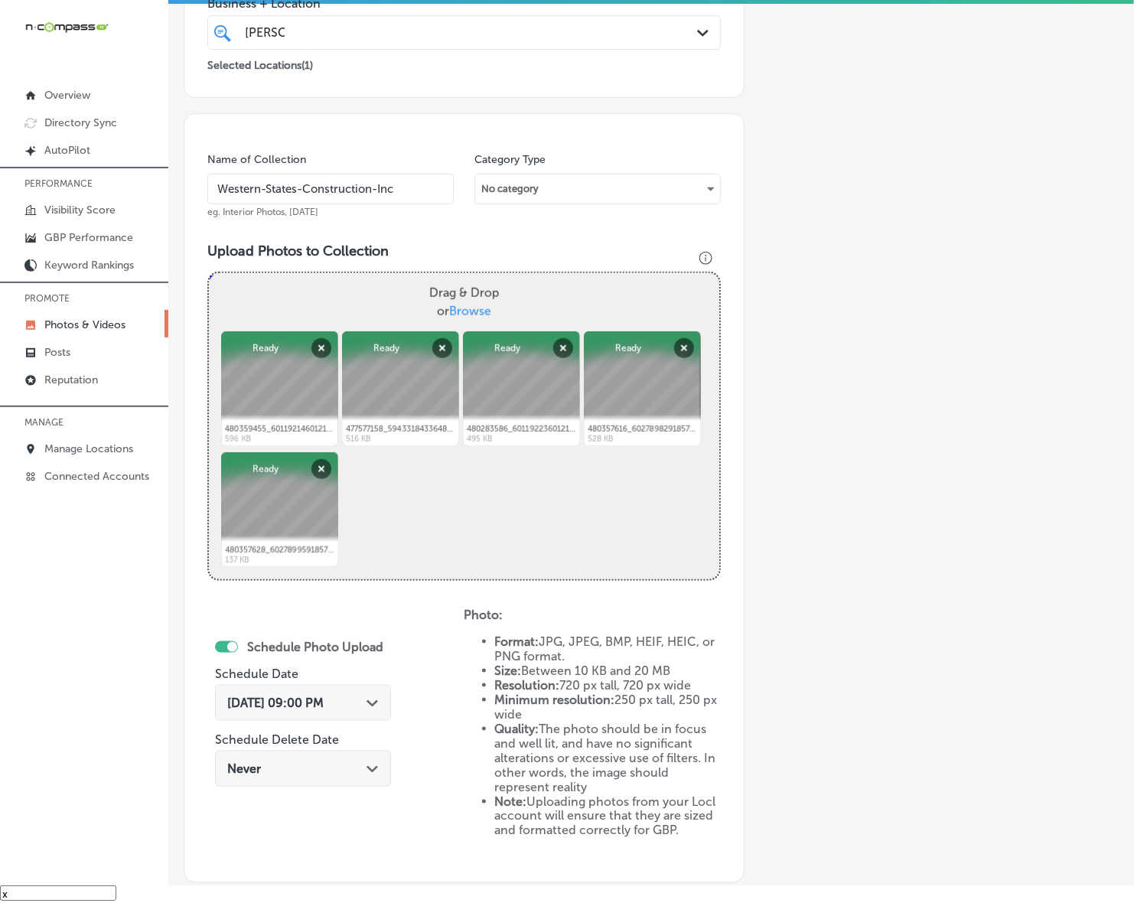
scroll to position [498, 0]
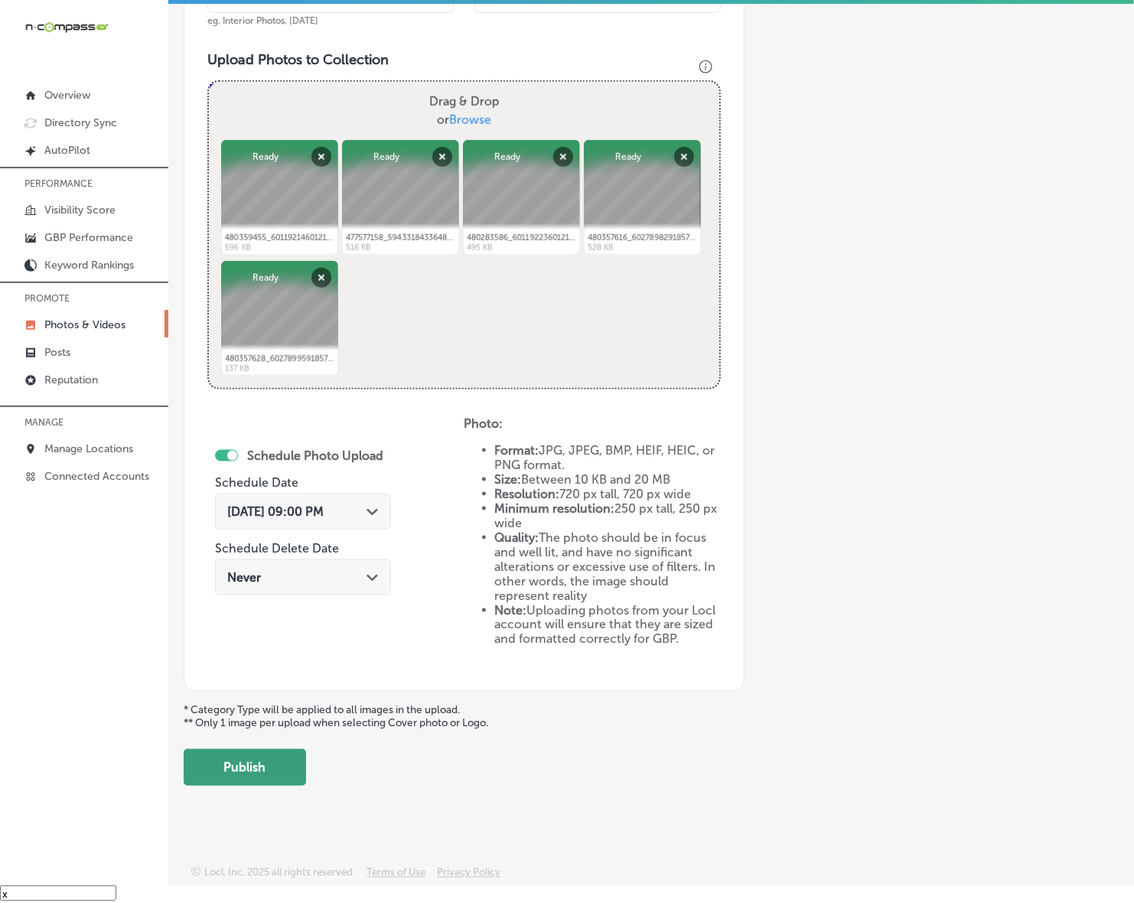
click at [289, 757] on button "Publish" at bounding box center [245, 767] width 122 height 37
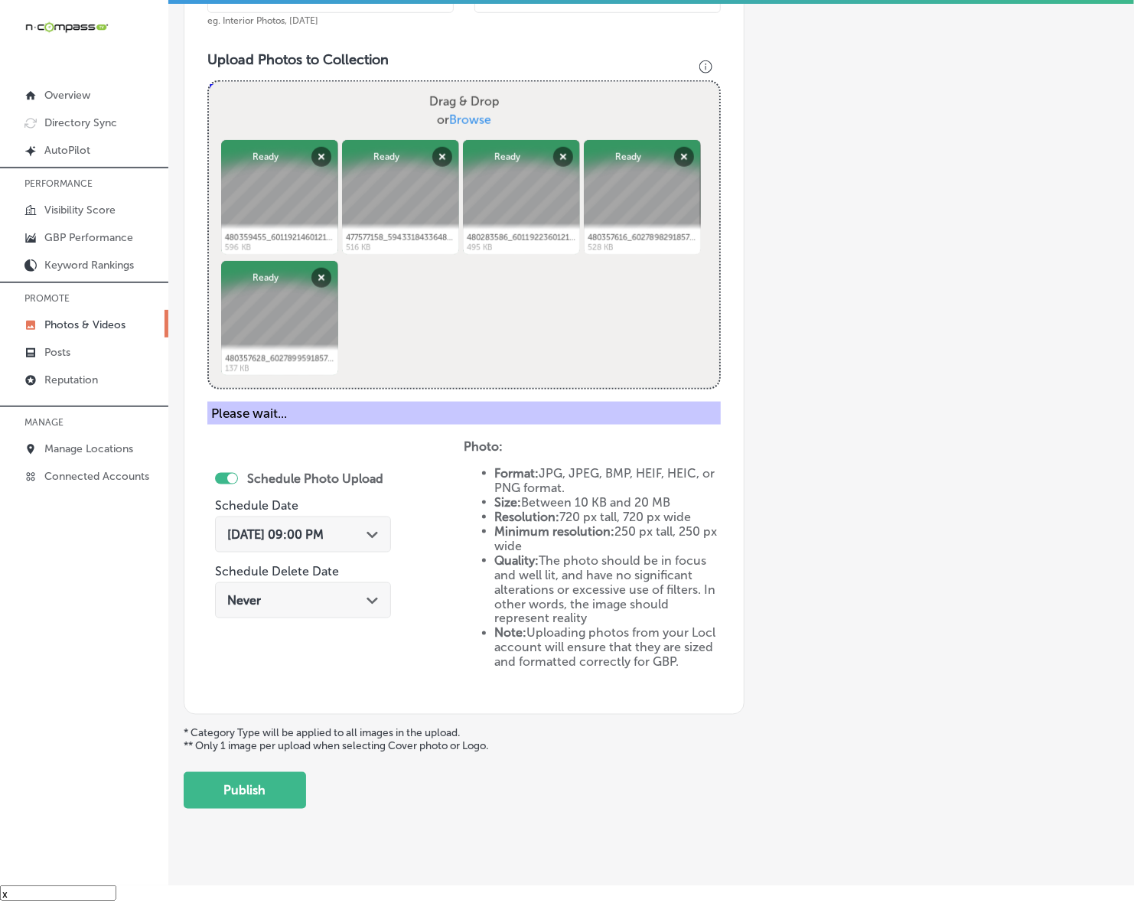
scroll to position [250, 0]
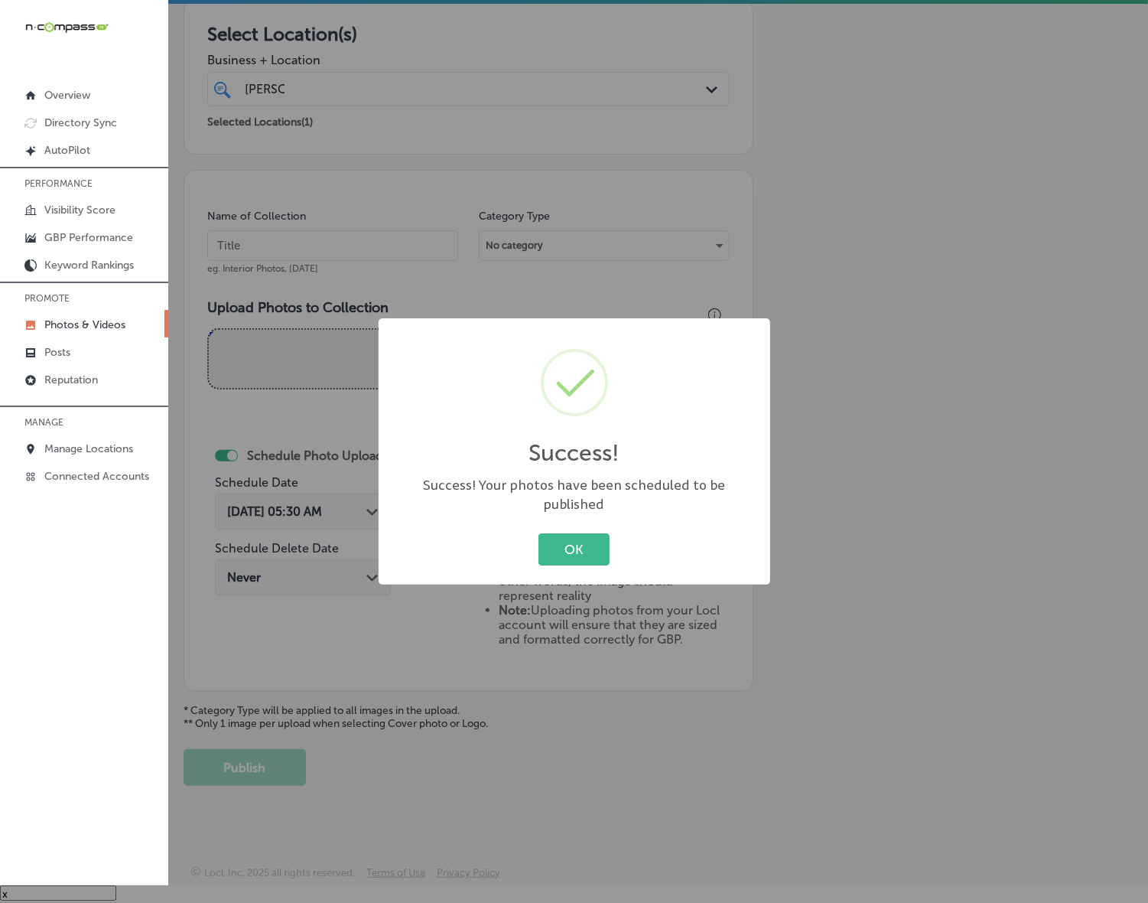
click at [538, 533] on button "OK" at bounding box center [573, 548] width 71 height 31
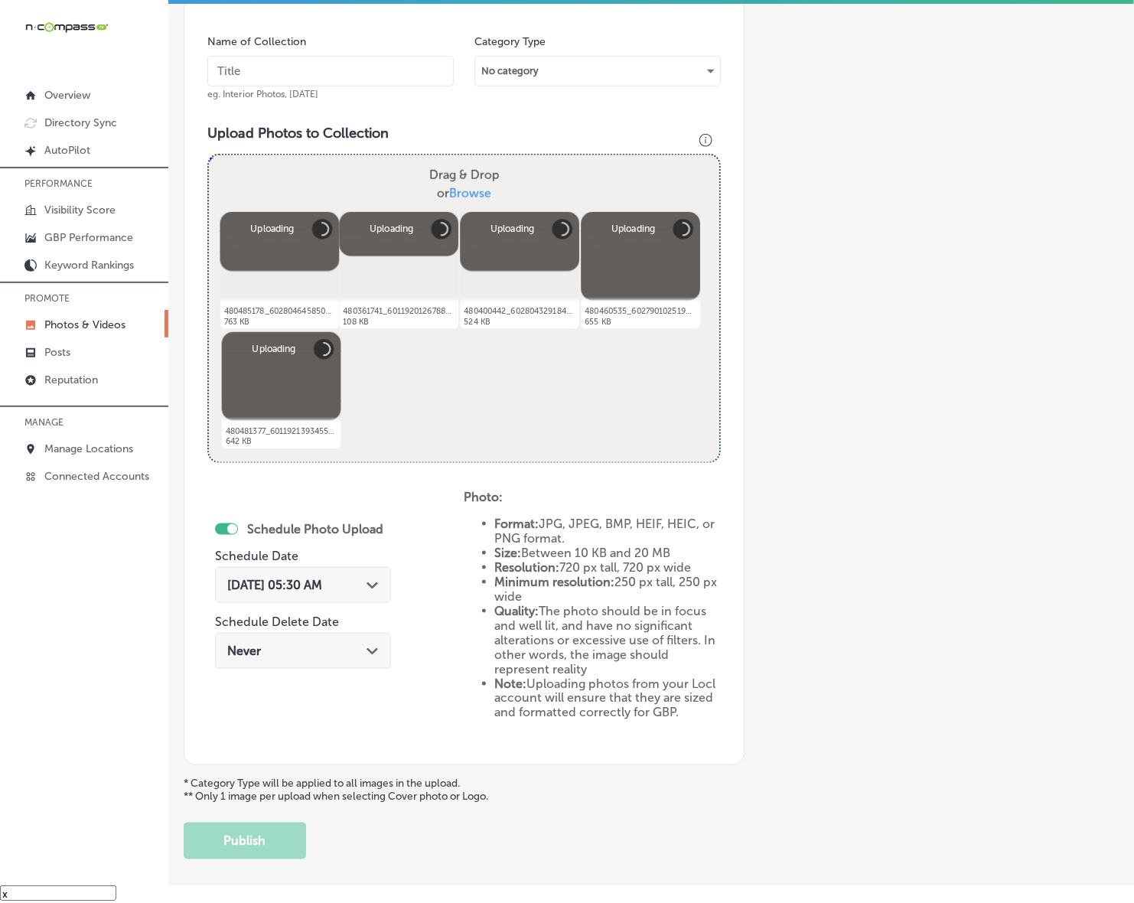
scroll to position [402, 0]
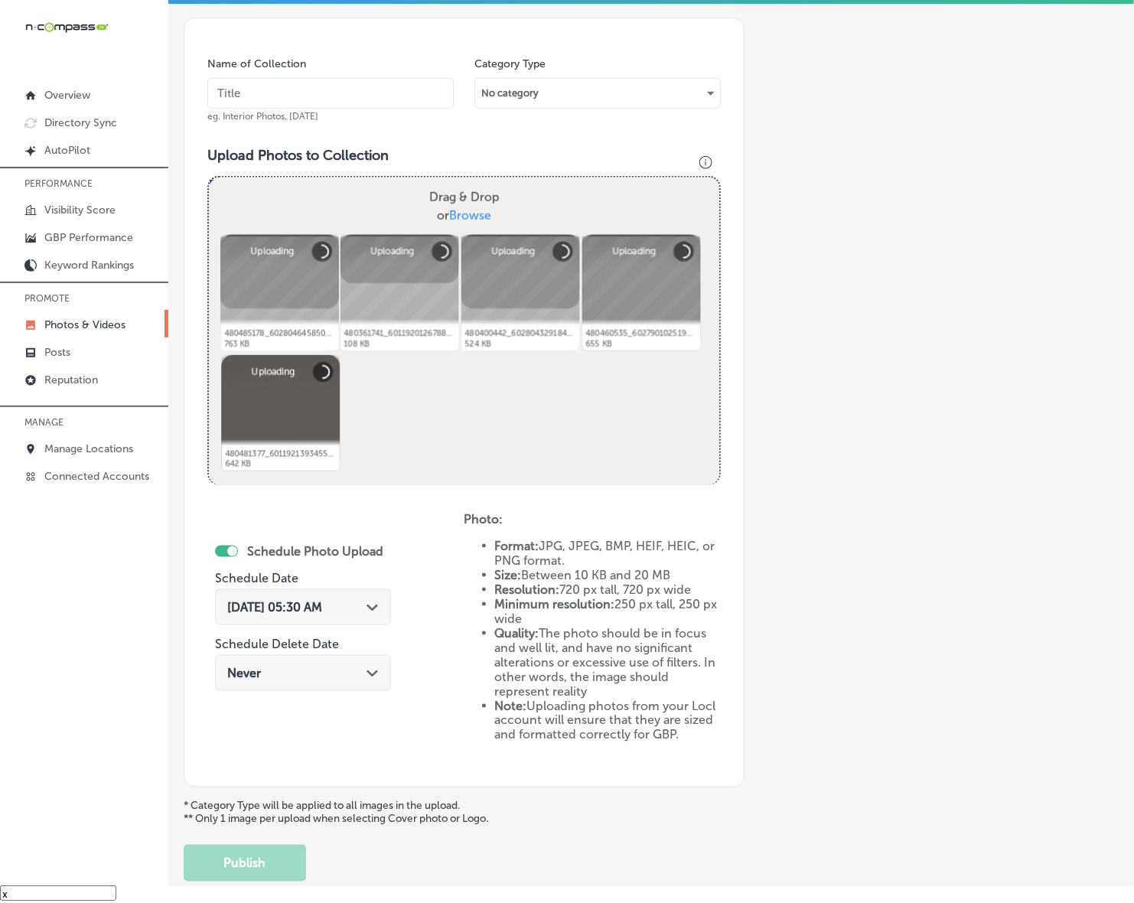
click at [400, 86] on input "text" at bounding box center [330, 93] width 246 height 31
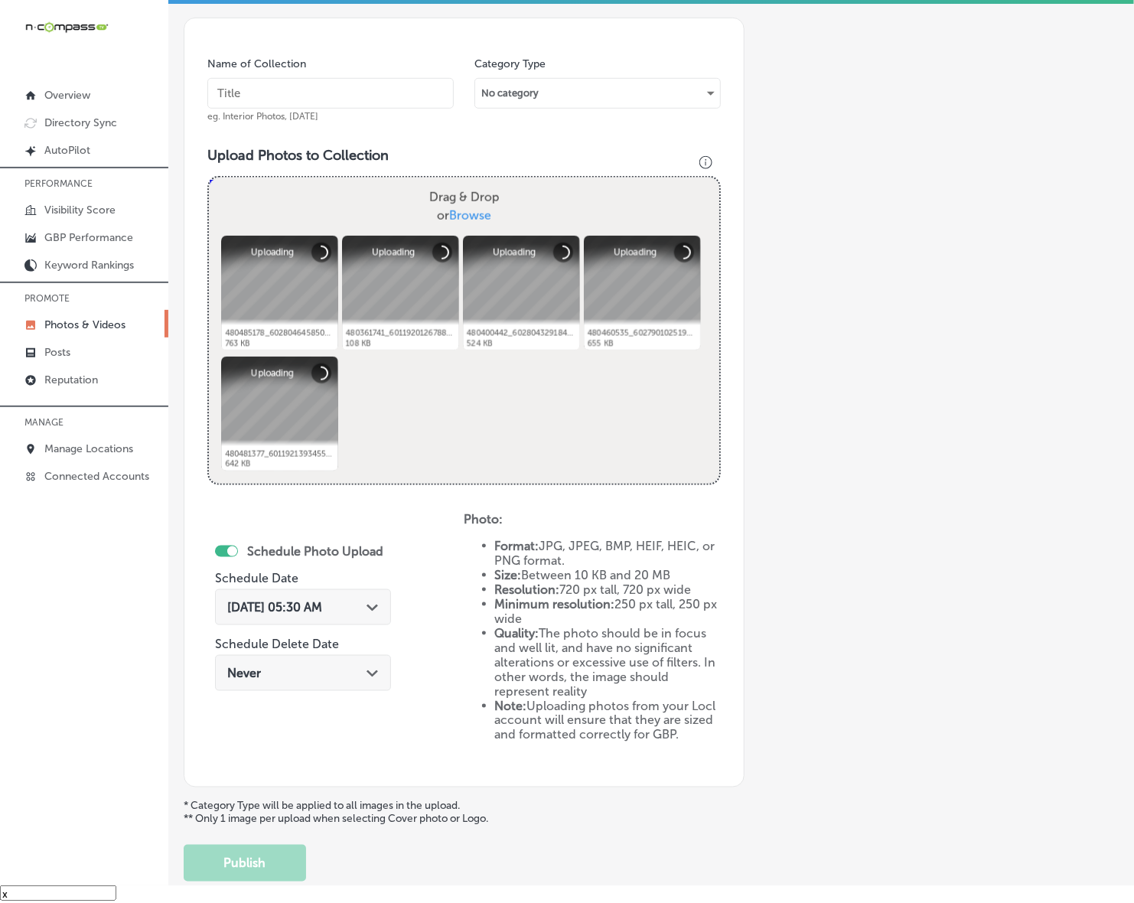
paste input "Western-States-Construction-Inc"
type input "Western-States-Construction-Inc"
click at [371, 591] on div "[DATE] 05:30 AM Path Created with Sketch." at bounding box center [303, 607] width 176 height 36
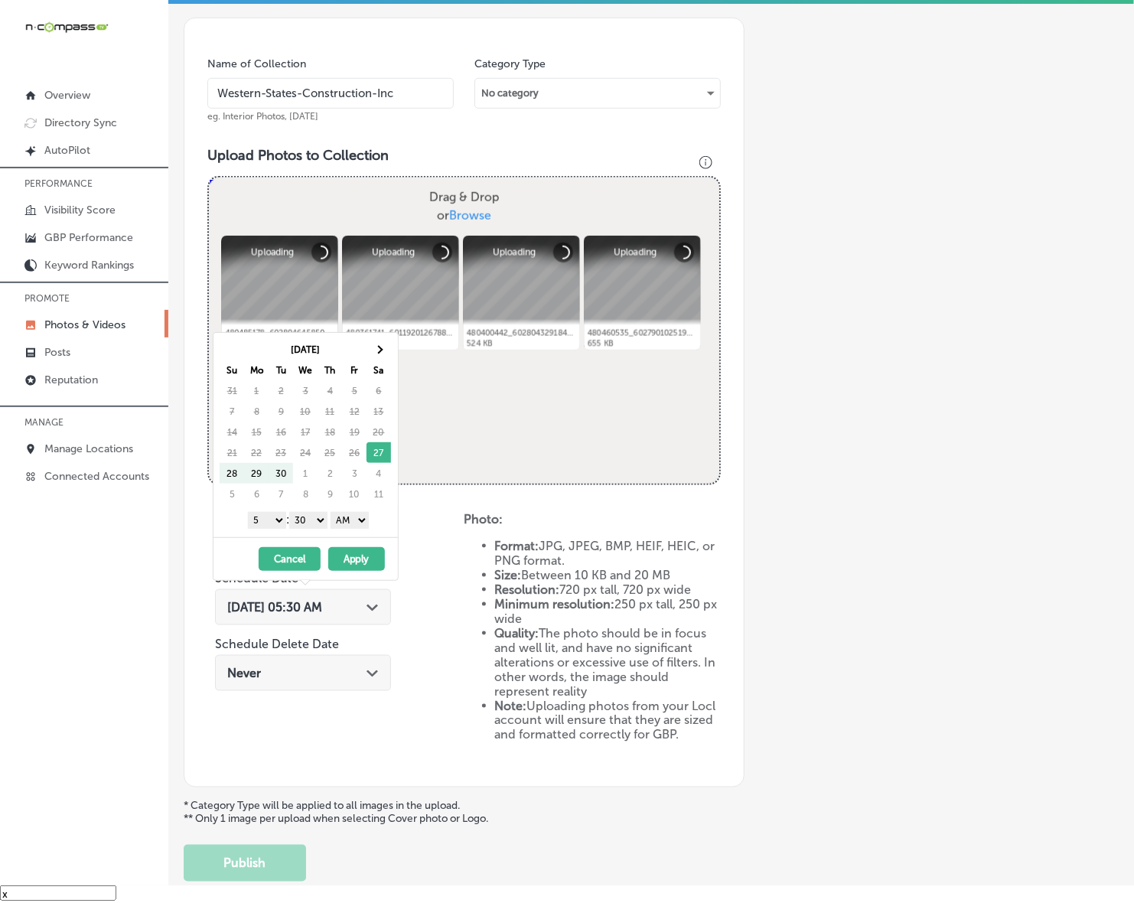
click at [371, 604] on icon "Path Created with Sketch." at bounding box center [371, 607] width 11 height 7
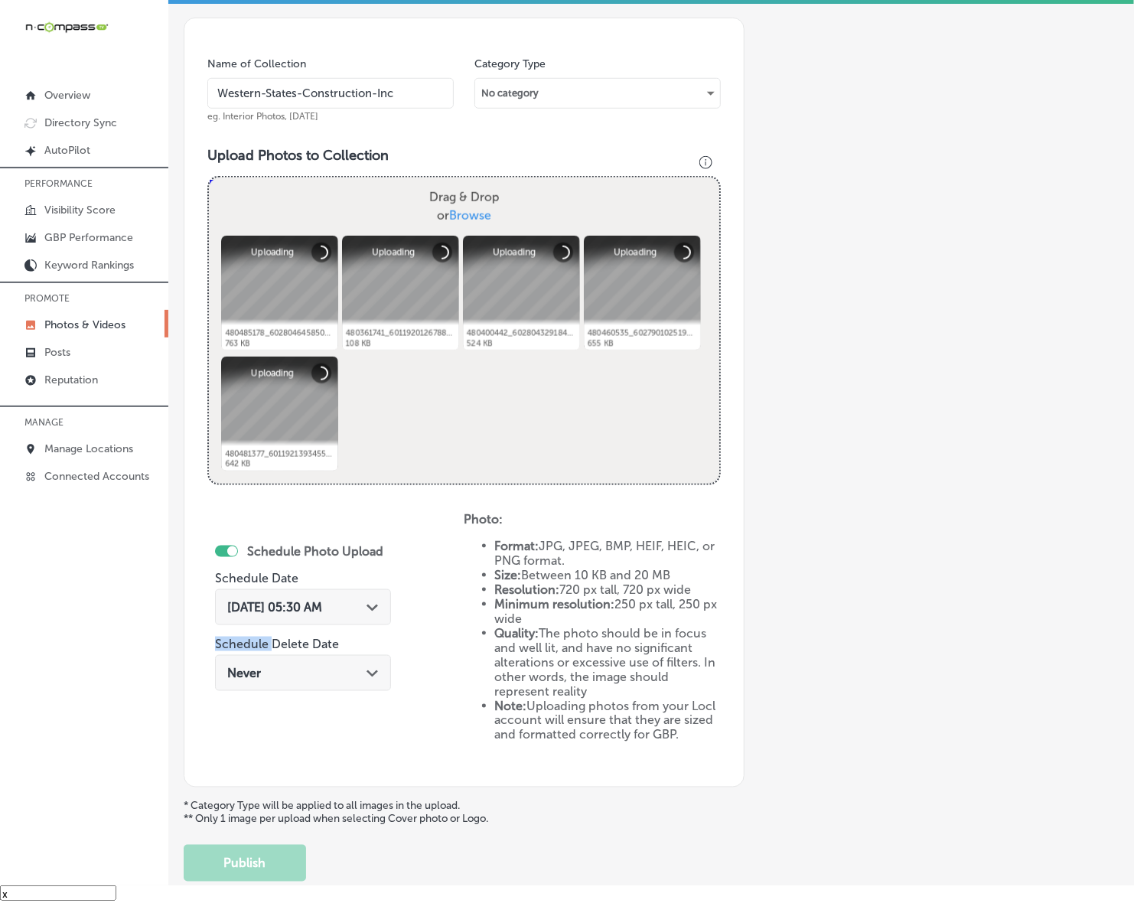
click at [369, 606] on div "[DATE] 05:30 AM Path Created with Sketch." at bounding box center [302, 607] width 151 height 15
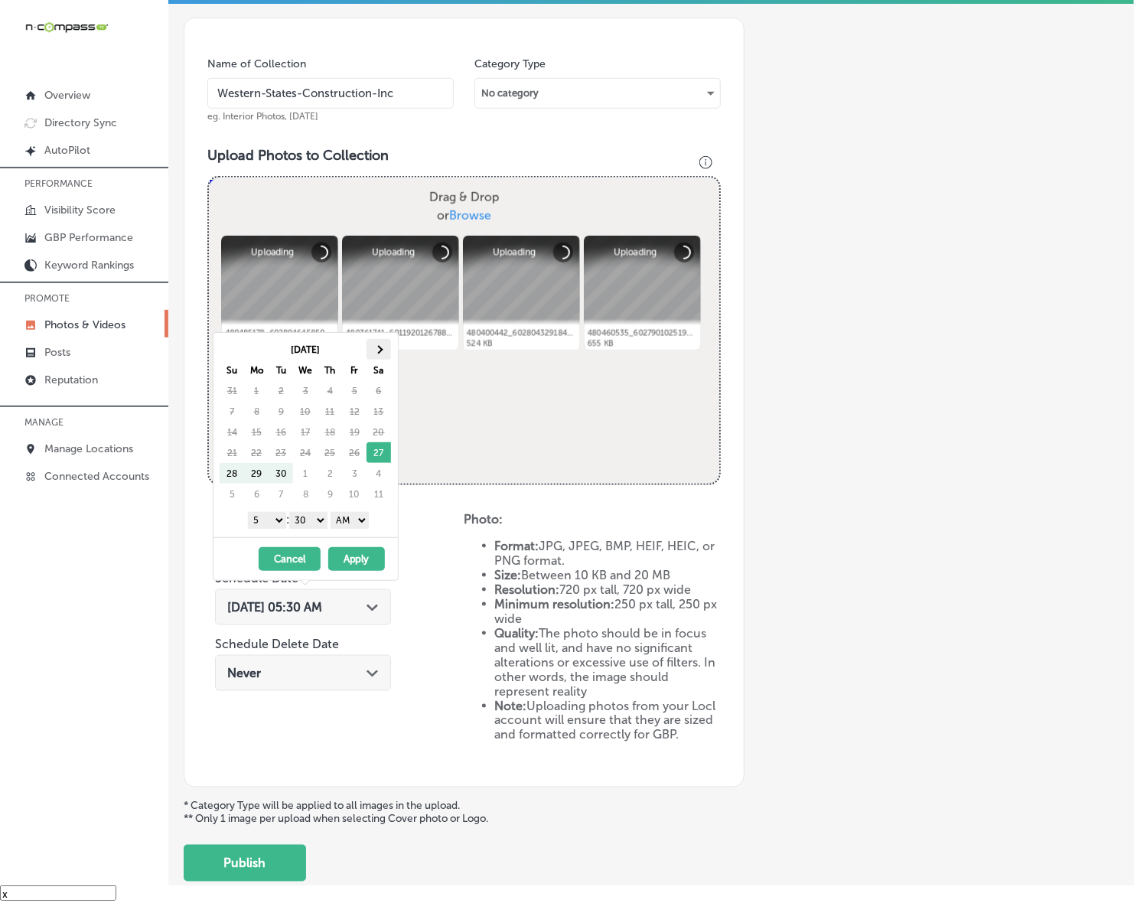
click at [374, 350] on span at bounding box center [378, 349] width 8 height 8
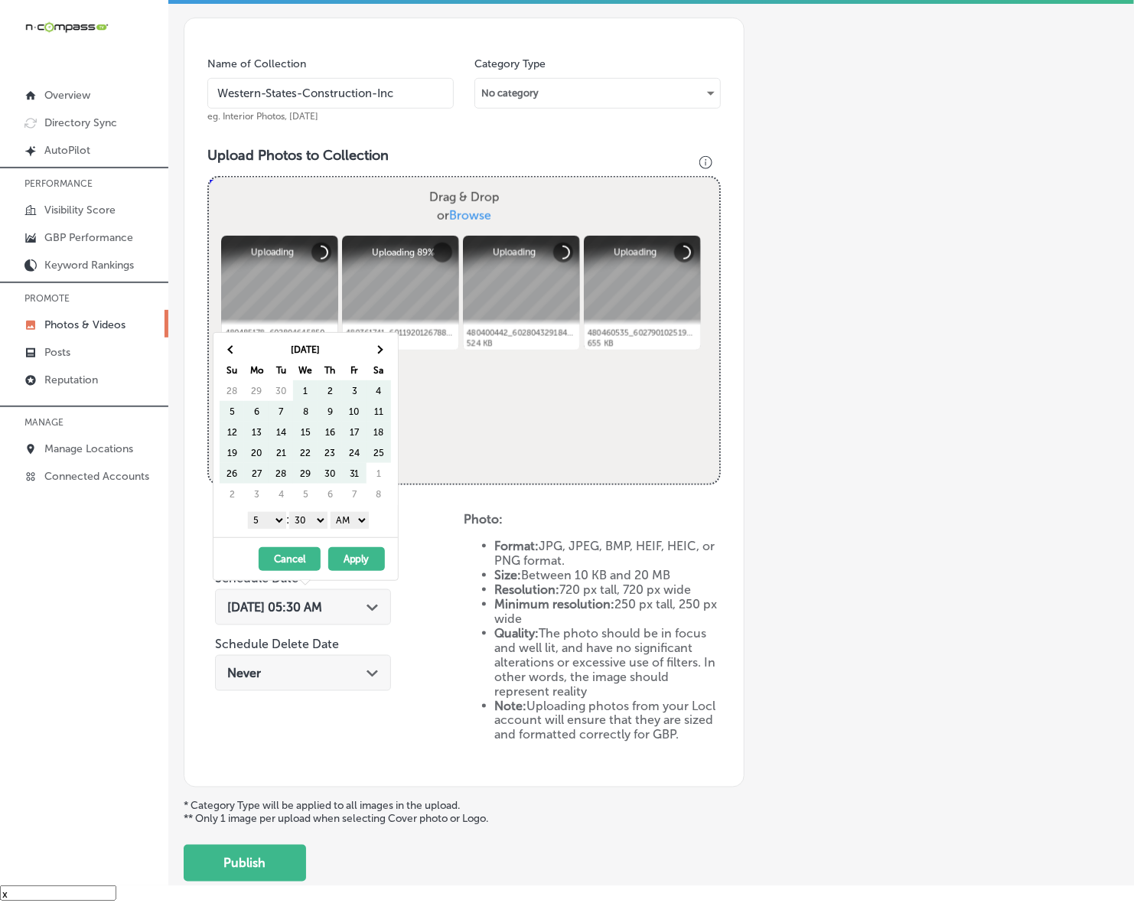
click at [374, 350] on span at bounding box center [378, 349] width 8 height 8
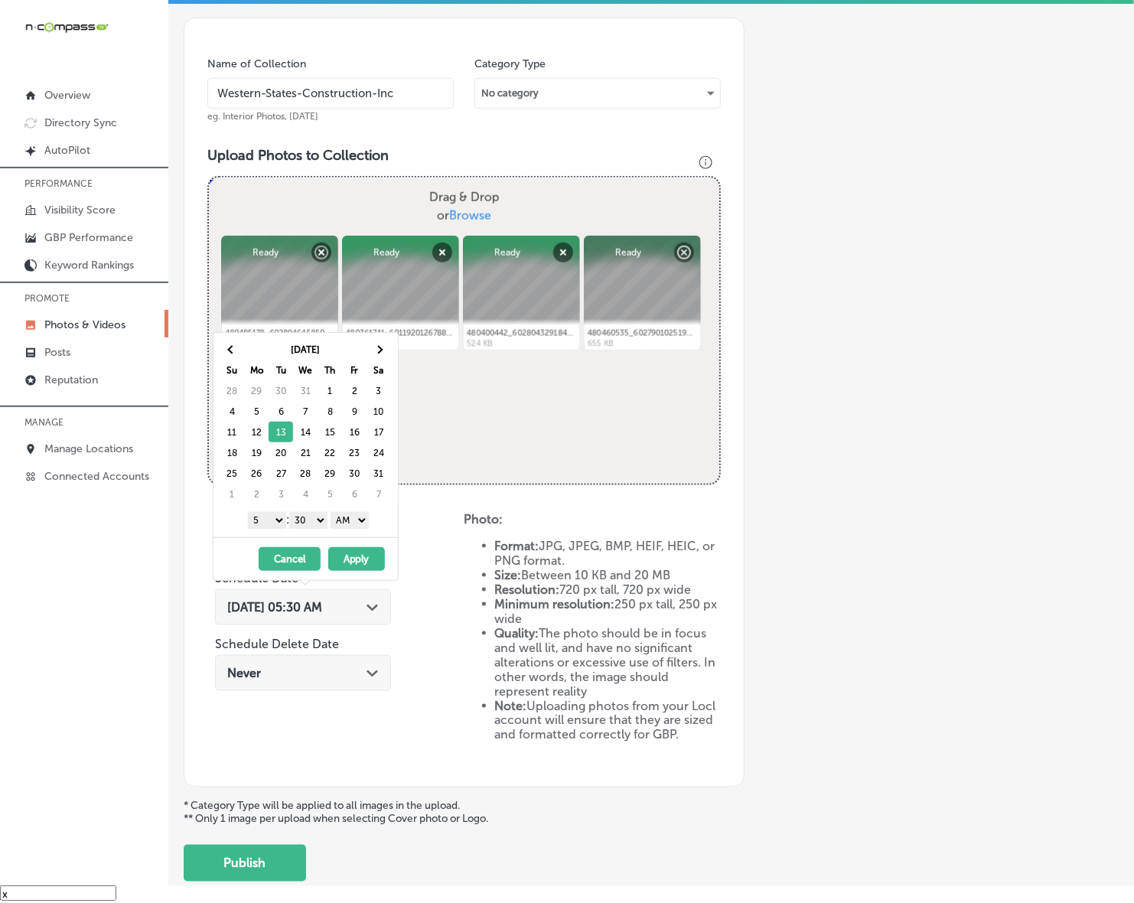
click at [277, 521] on select "1 2 3 4 5 6 7 8 9 10 11 12" at bounding box center [267, 520] width 38 height 17
click at [318, 522] on select "00 10 20 30 40 50" at bounding box center [308, 520] width 38 height 17
click at [353, 528] on select "AM PM" at bounding box center [349, 520] width 38 height 17
click at [353, 564] on button "Apply" at bounding box center [356, 559] width 57 height 24
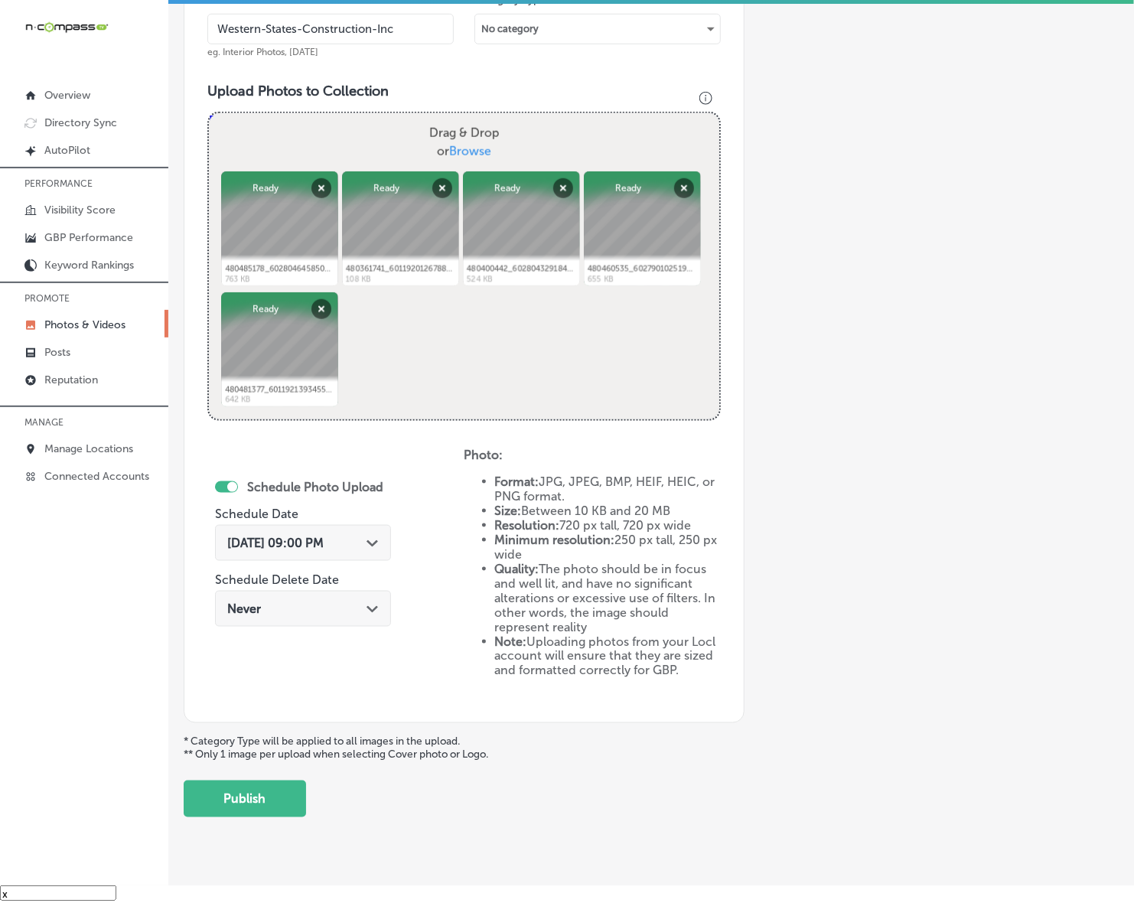
scroll to position [498, 0]
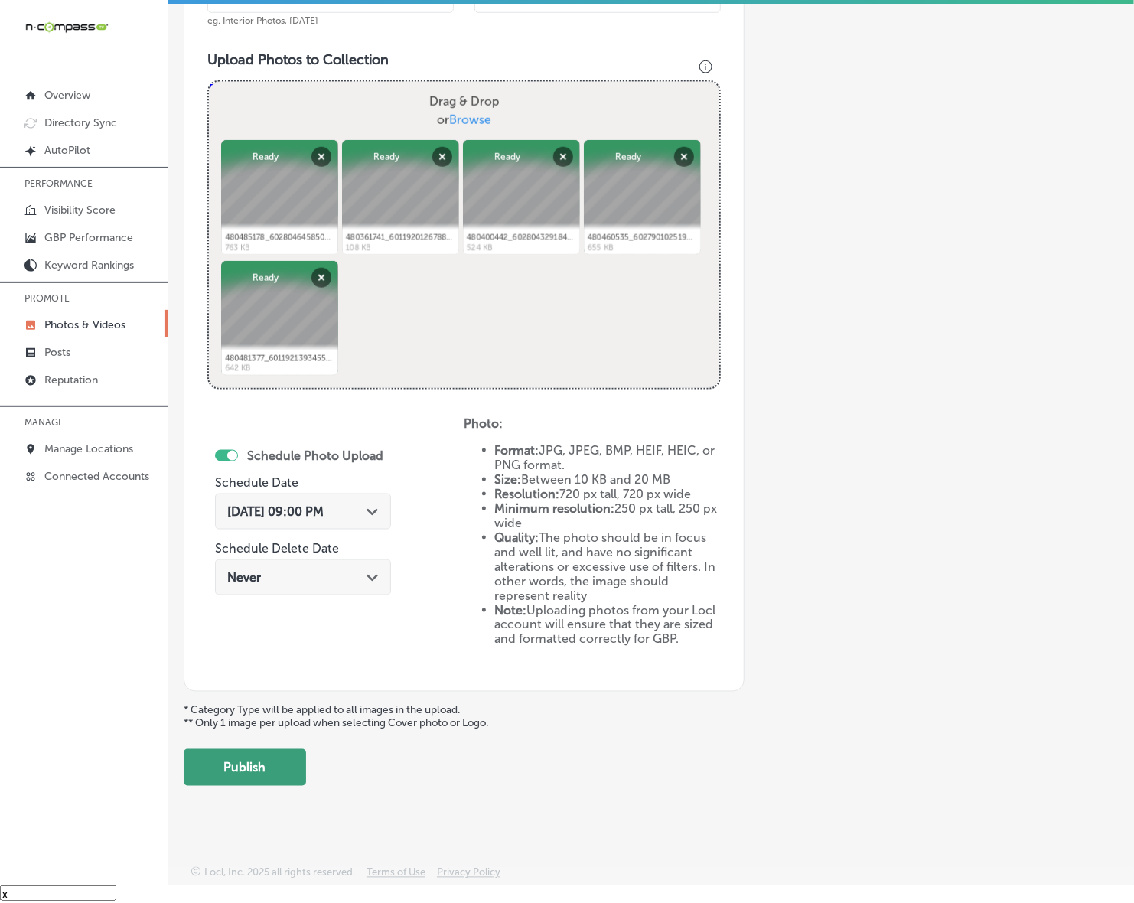
click at [279, 760] on button "Publish" at bounding box center [245, 767] width 122 height 37
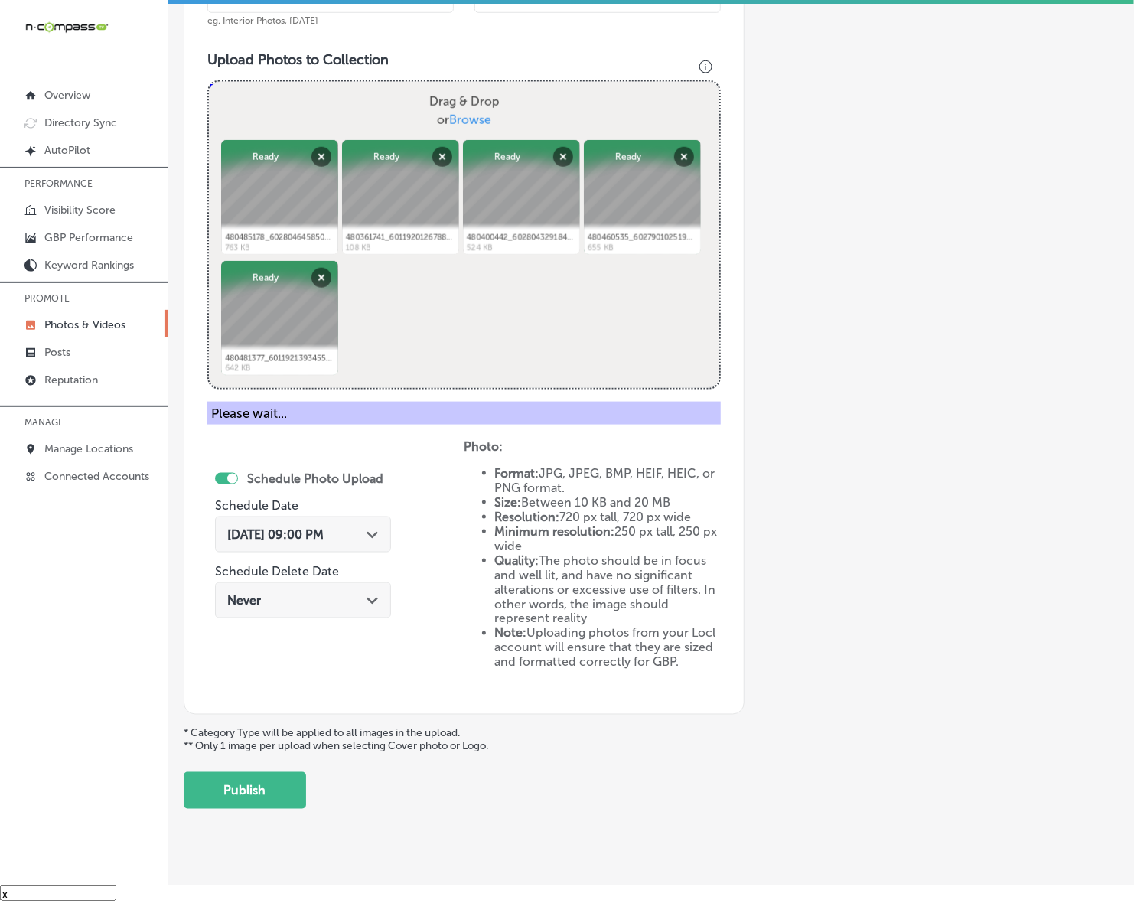
scroll to position [250, 0]
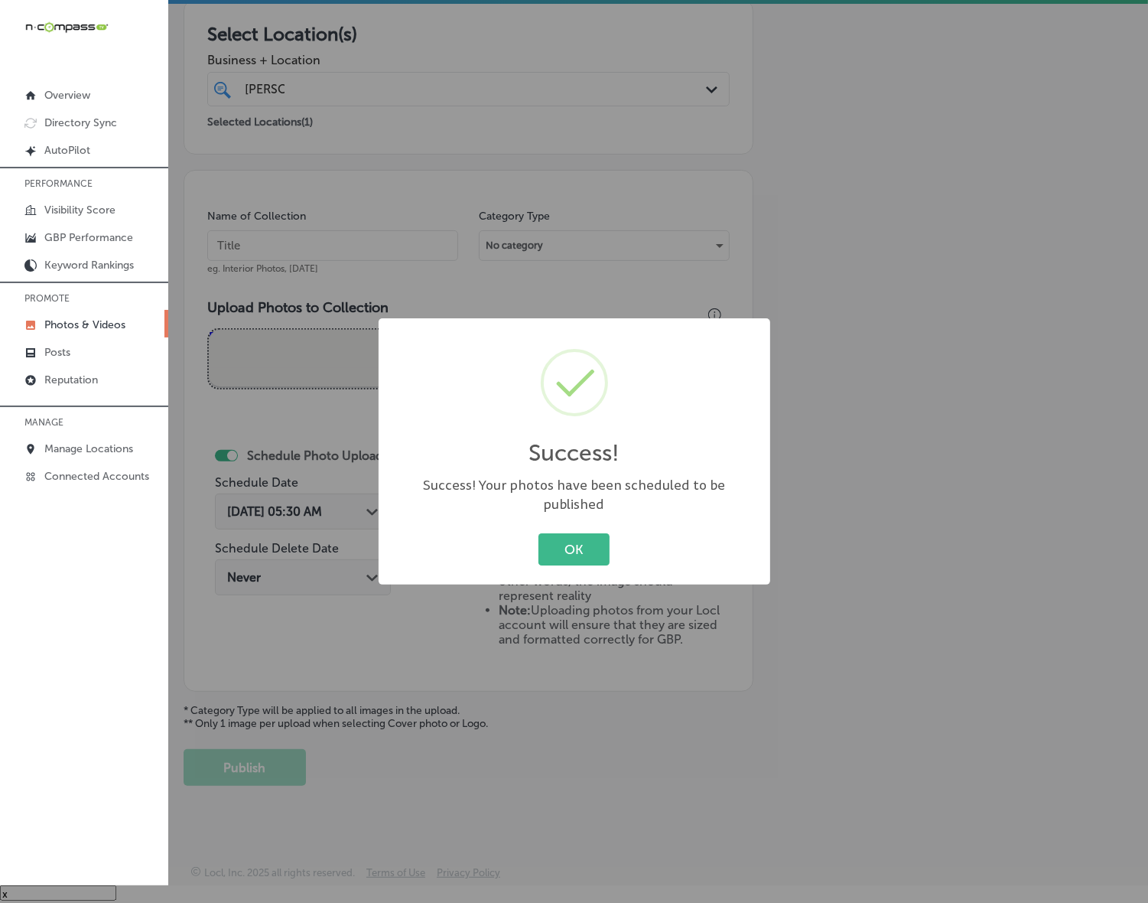
click at [538, 533] on button "OK" at bounding box center [573, 548] width 71 height 31
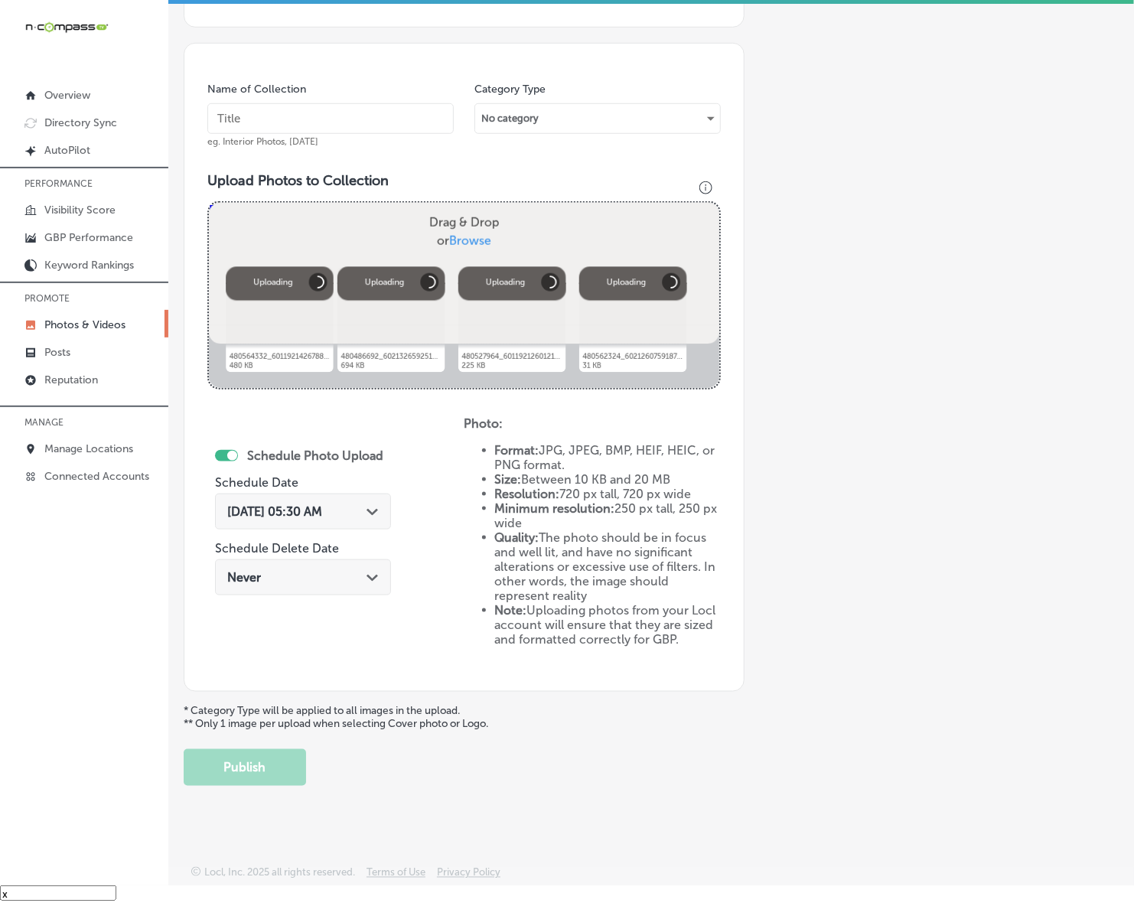
scroll to position [281, 0]
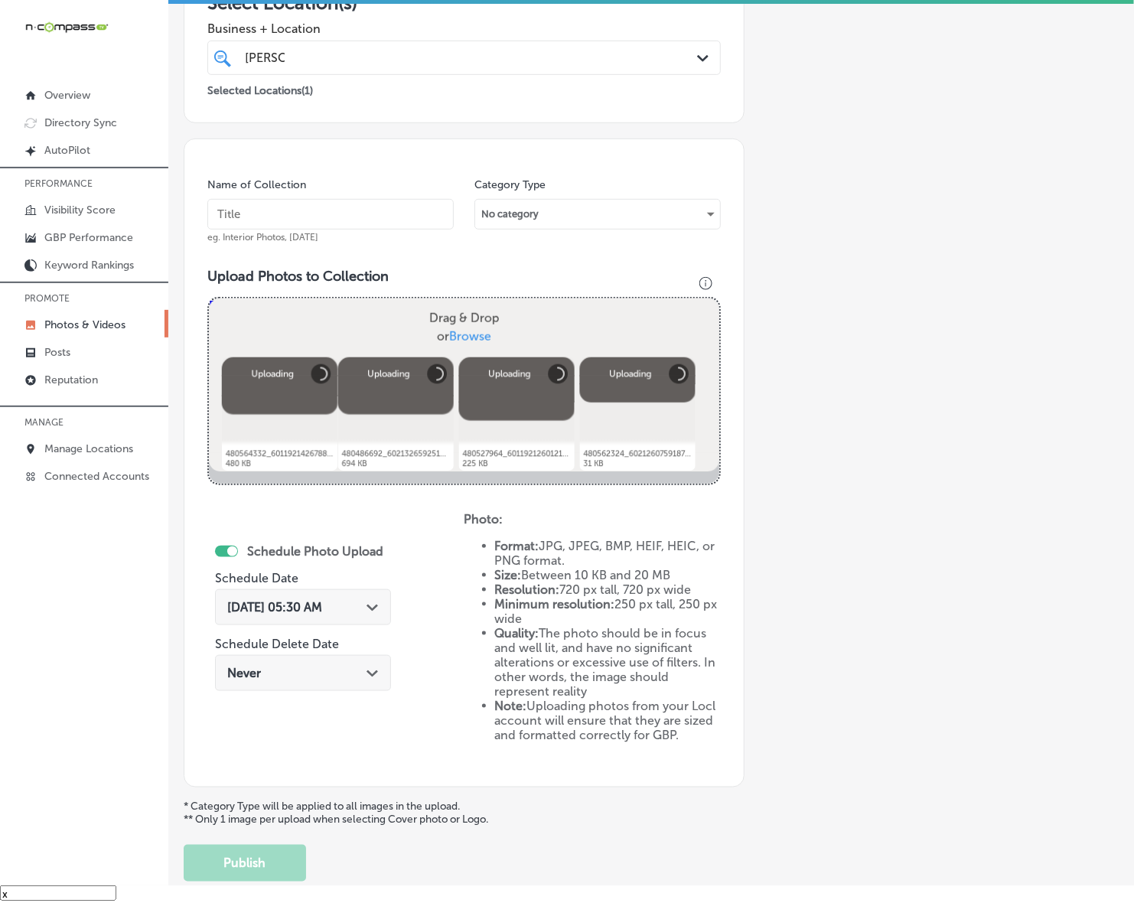
click at [423, 220] on input "text" at bounding box center [330, 214] width 246 height 31
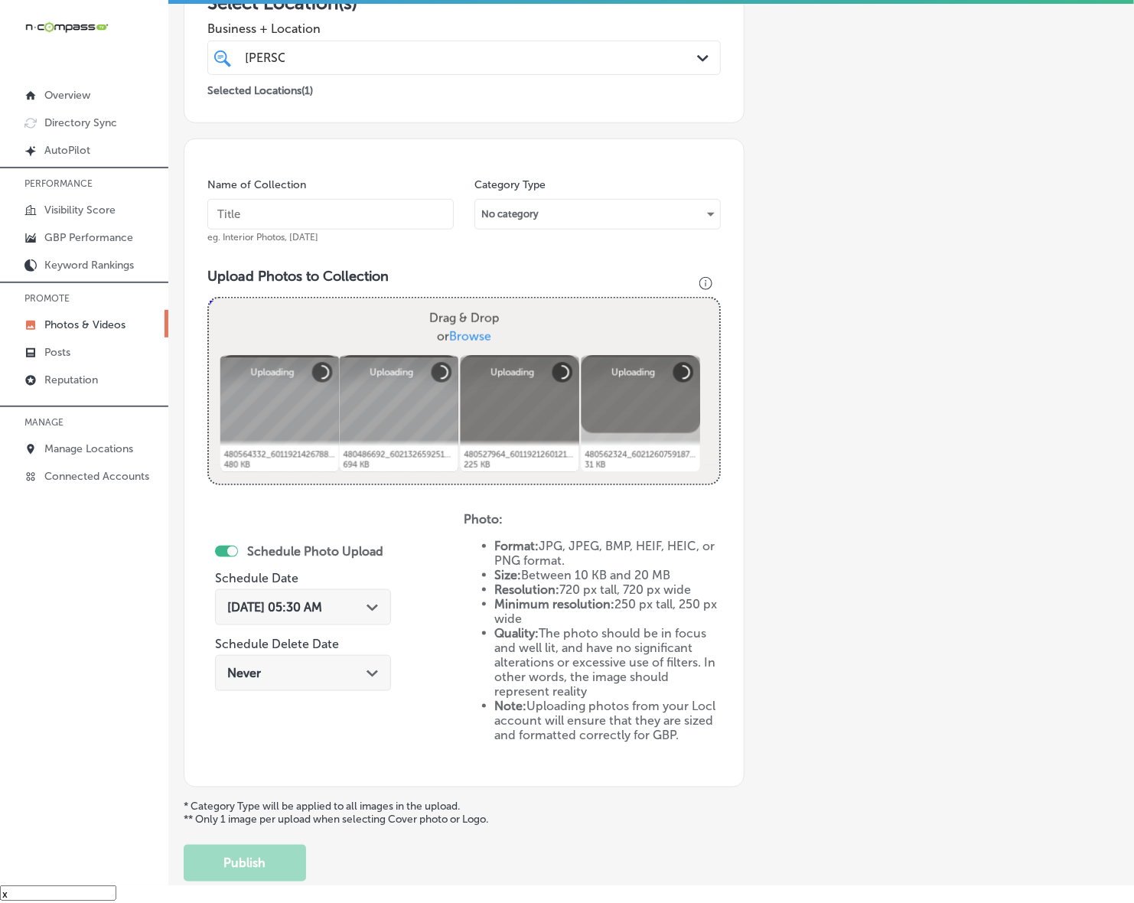
paste input "Western-States-Construction-Inc"
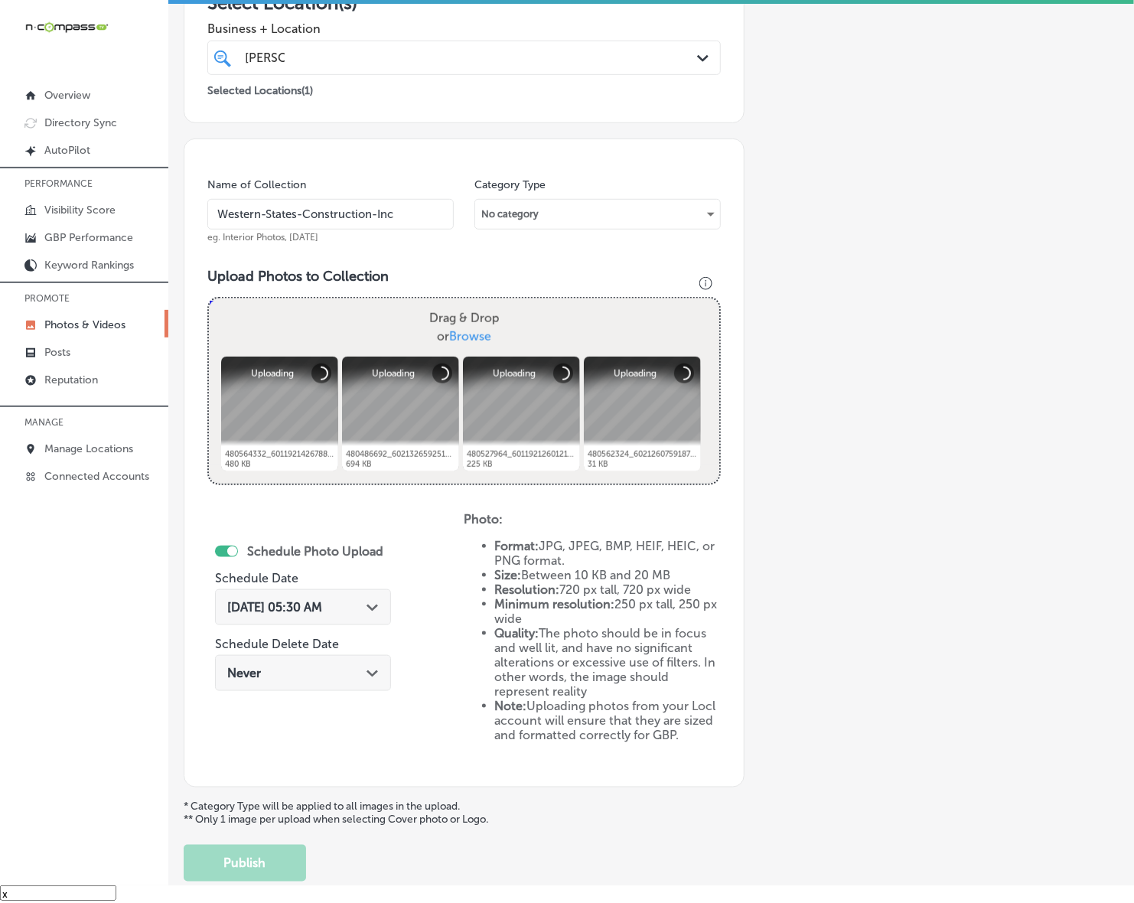
type input "Western-States-Construction-Inc"
click at [371, 605] on icon "Path Created with Sketch." at bounding box center [371, 607] width 11 height 7
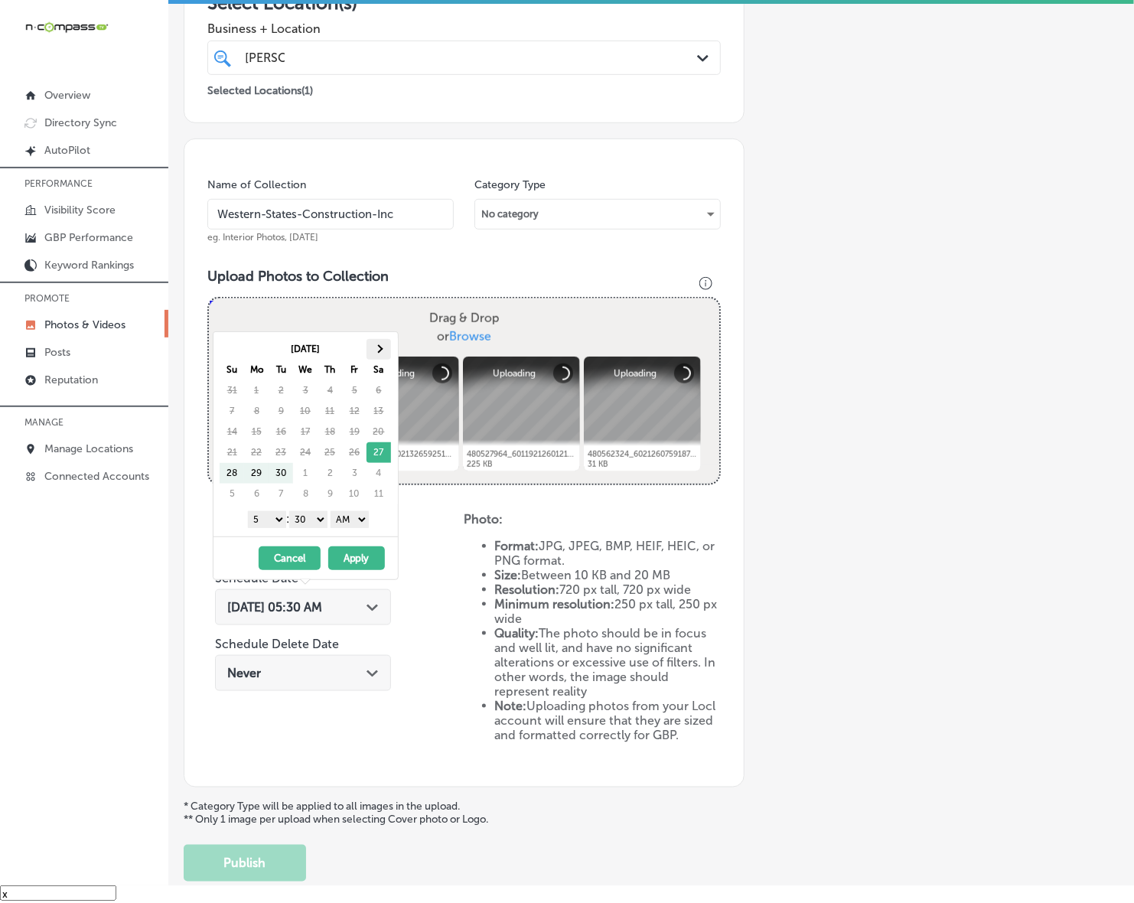
click at [382, 352] on th at bounding box center [378, 349] width 24 height 21
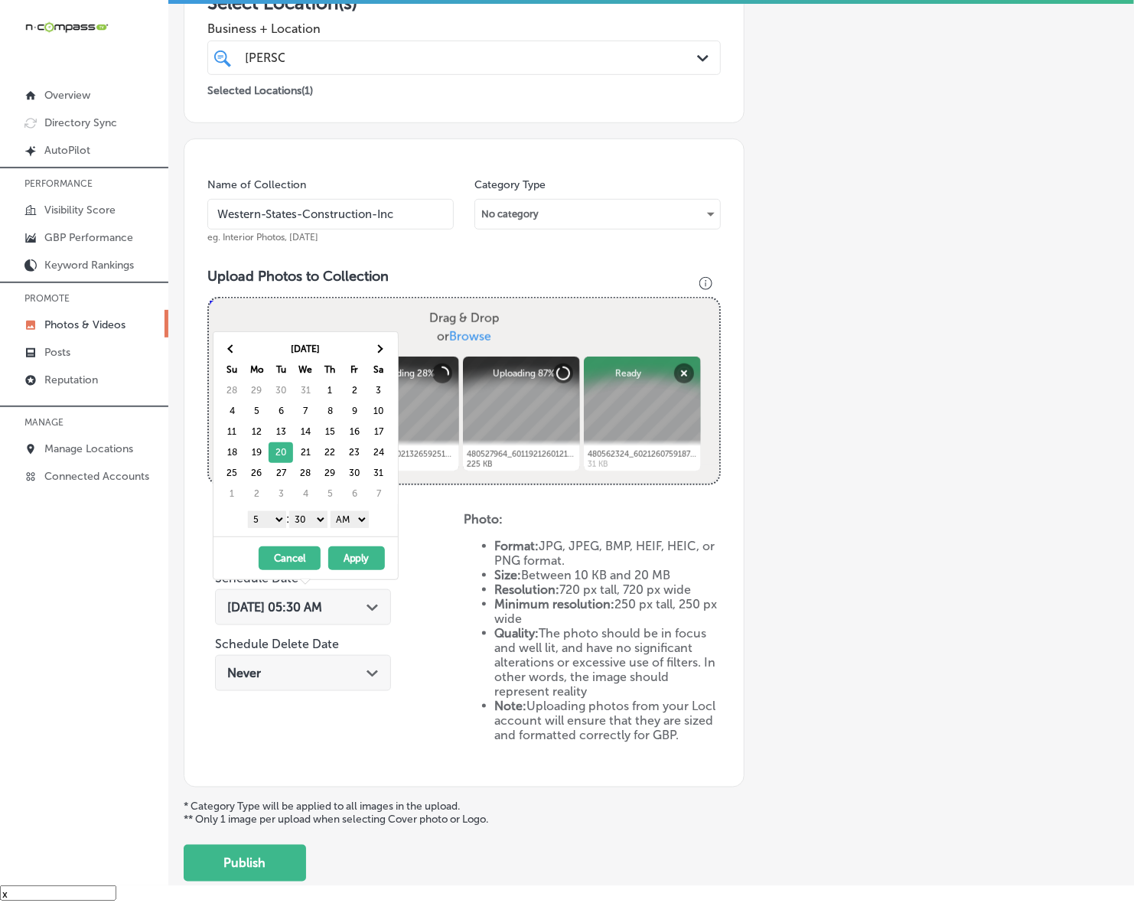
click at [274, 522] on select "1 2 3 4 5 6 7 8 9 10 11 12" at bounding box center [267, 519] width 38 height 17
drag, startPoint x: 319, startPoint y: 518, endPoint x: 320, endPoint y: 528, distance: 10.0
click at [319, 518] on select "00 10 20 30 40 50" at bounding box center [308, 519] width 38 height 17
click at [346, 525] on select "AM PM" at bounding box center [349, 519] width 38 height 17
click at [358, 559] on button "Apply" at bounding box center [356, 558] width 57 height 24
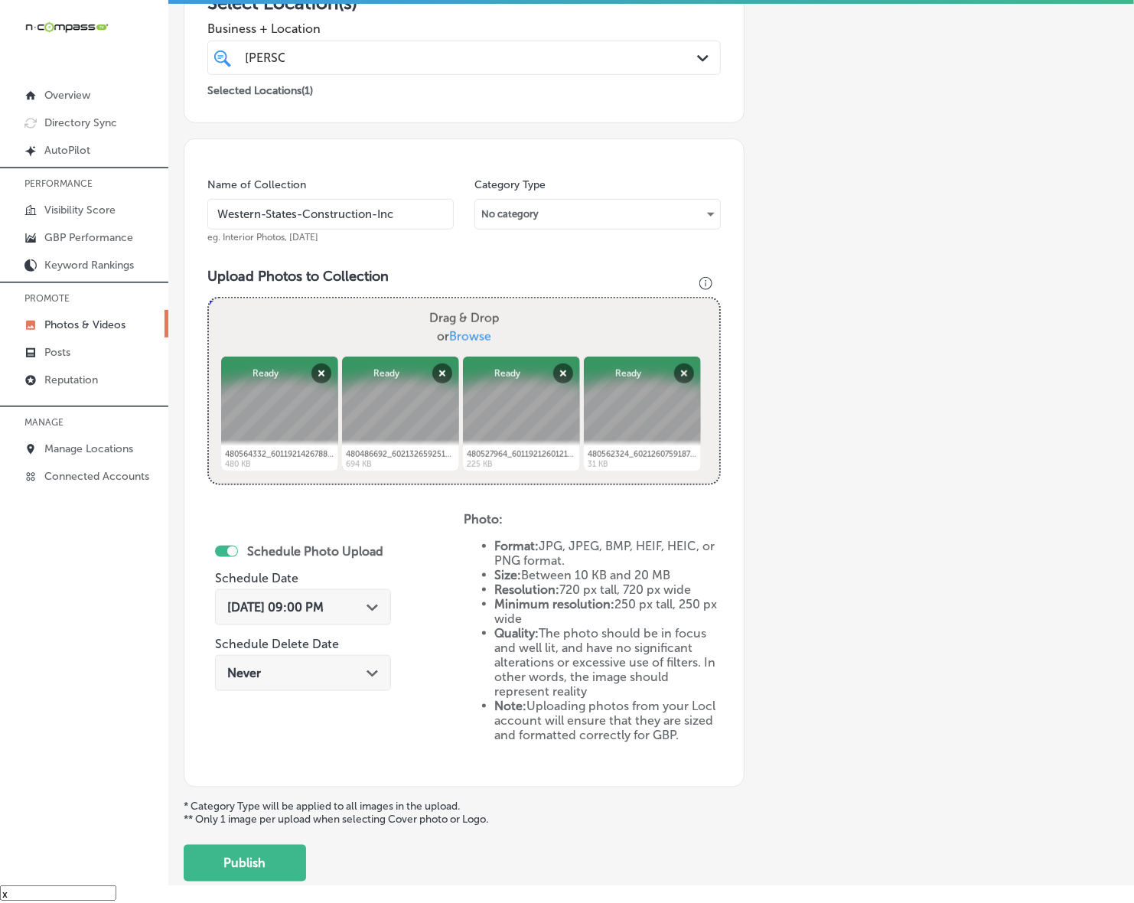
scroll to position [377, 0]
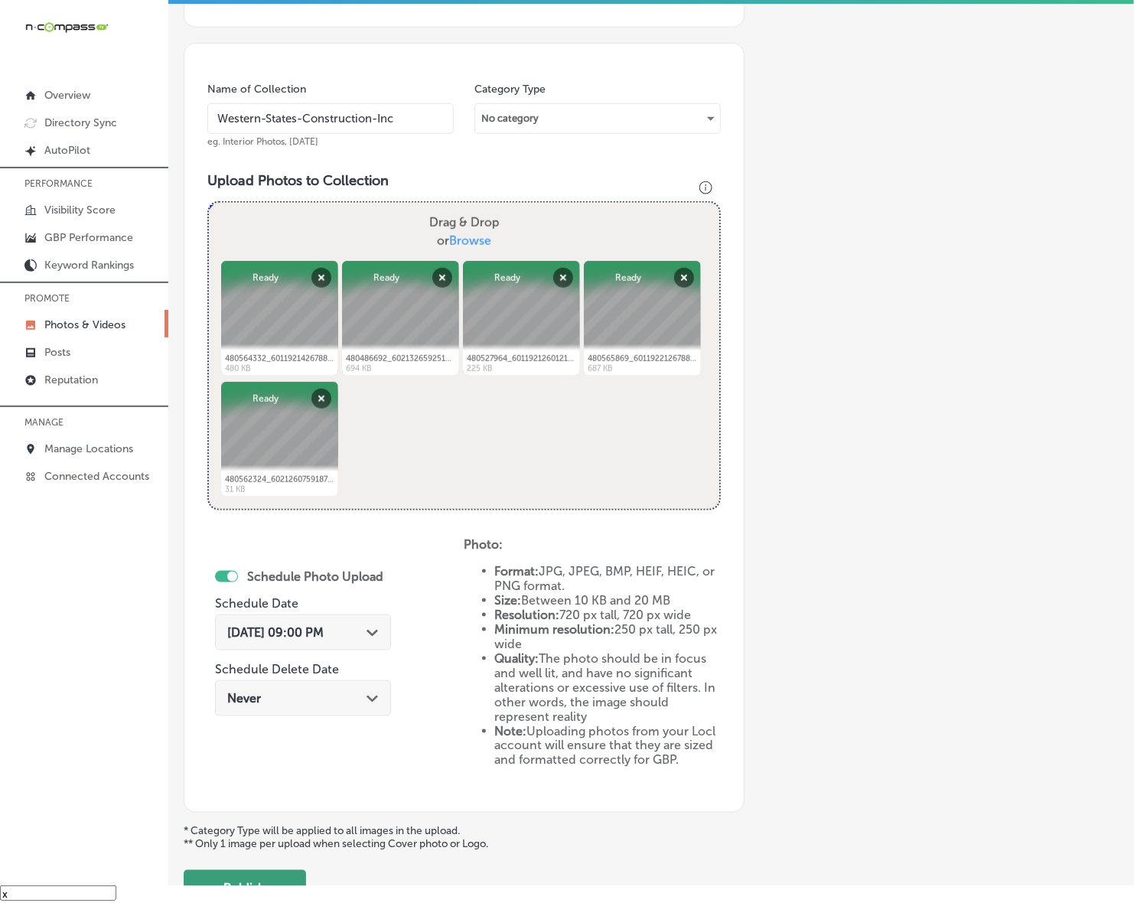
click at [268, 870] on button "Publish" at bounding box center [245, 888] width 122 height 37
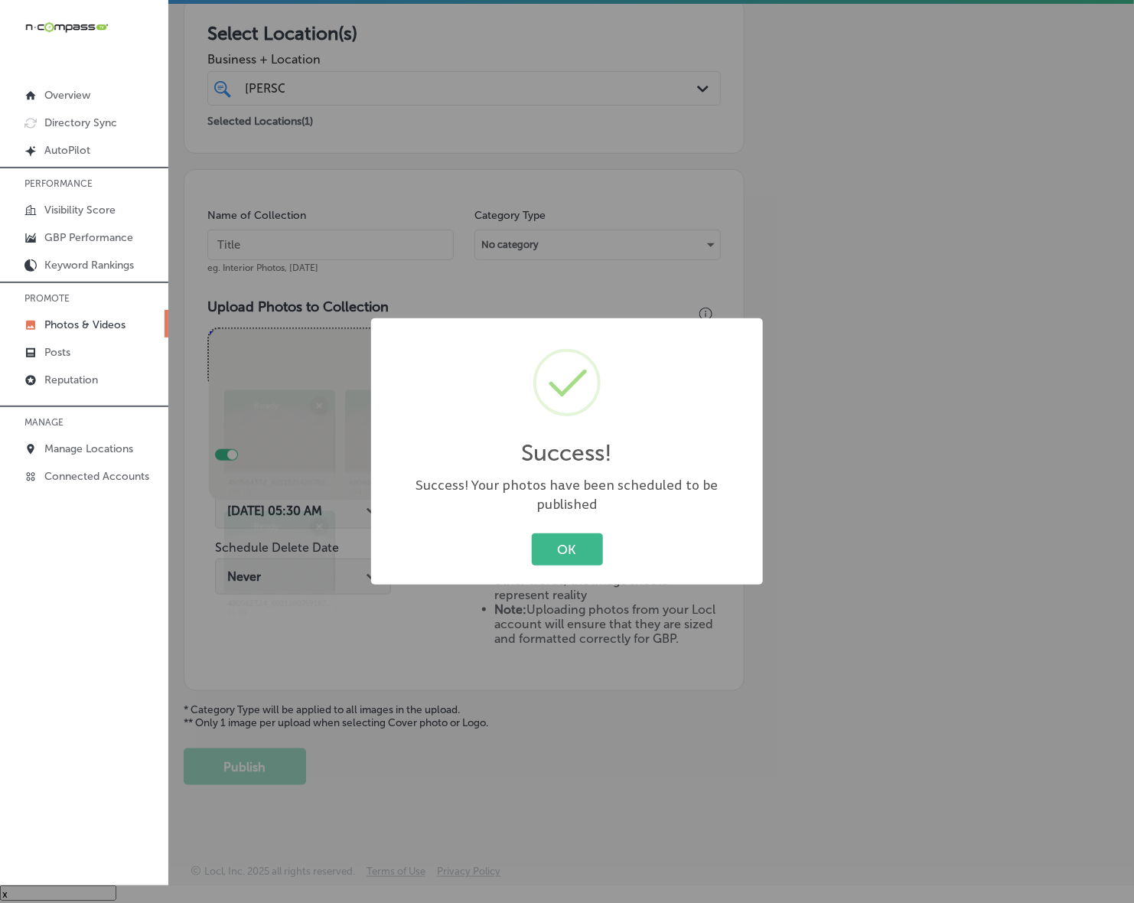
scroll to position [250, 0]
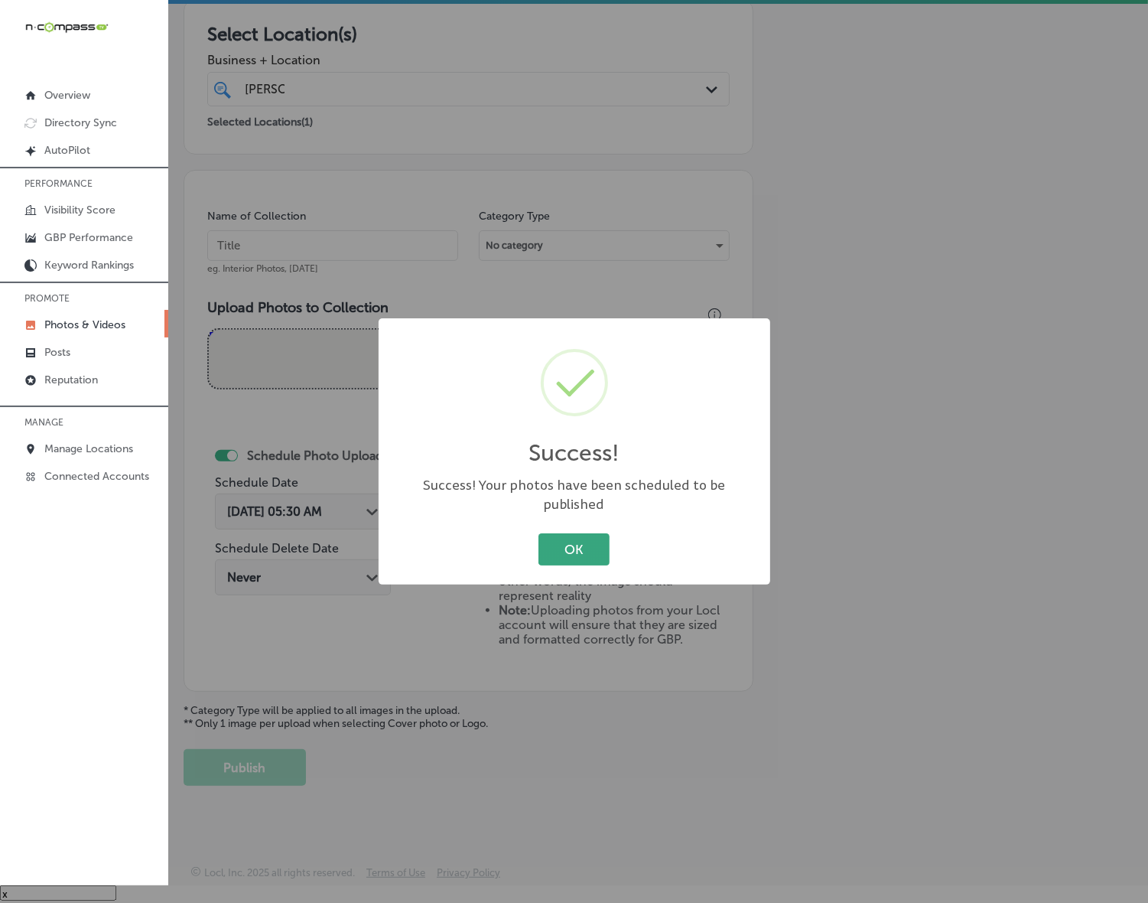
click at [572, 542] on button "OK" at bounding box center [573, 548] width 71 height 31
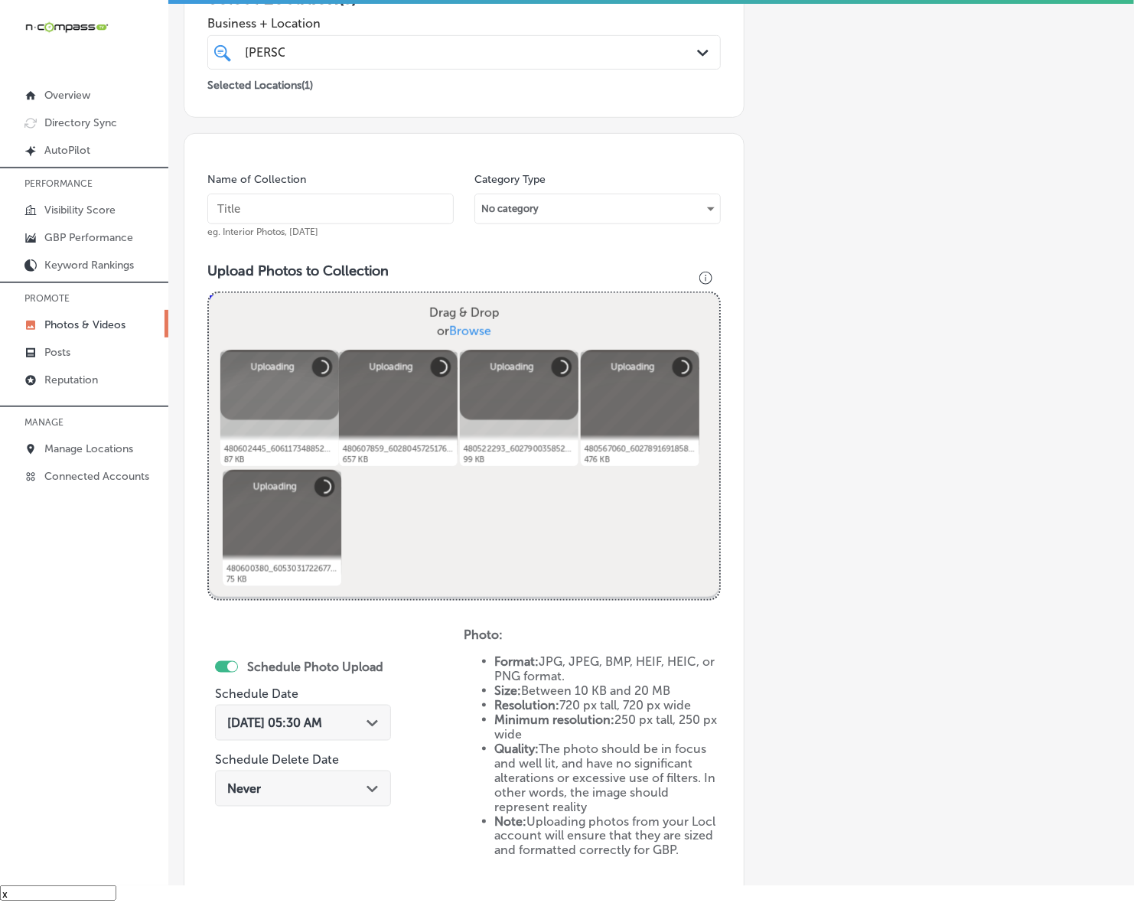
scroll to position [281, 0]
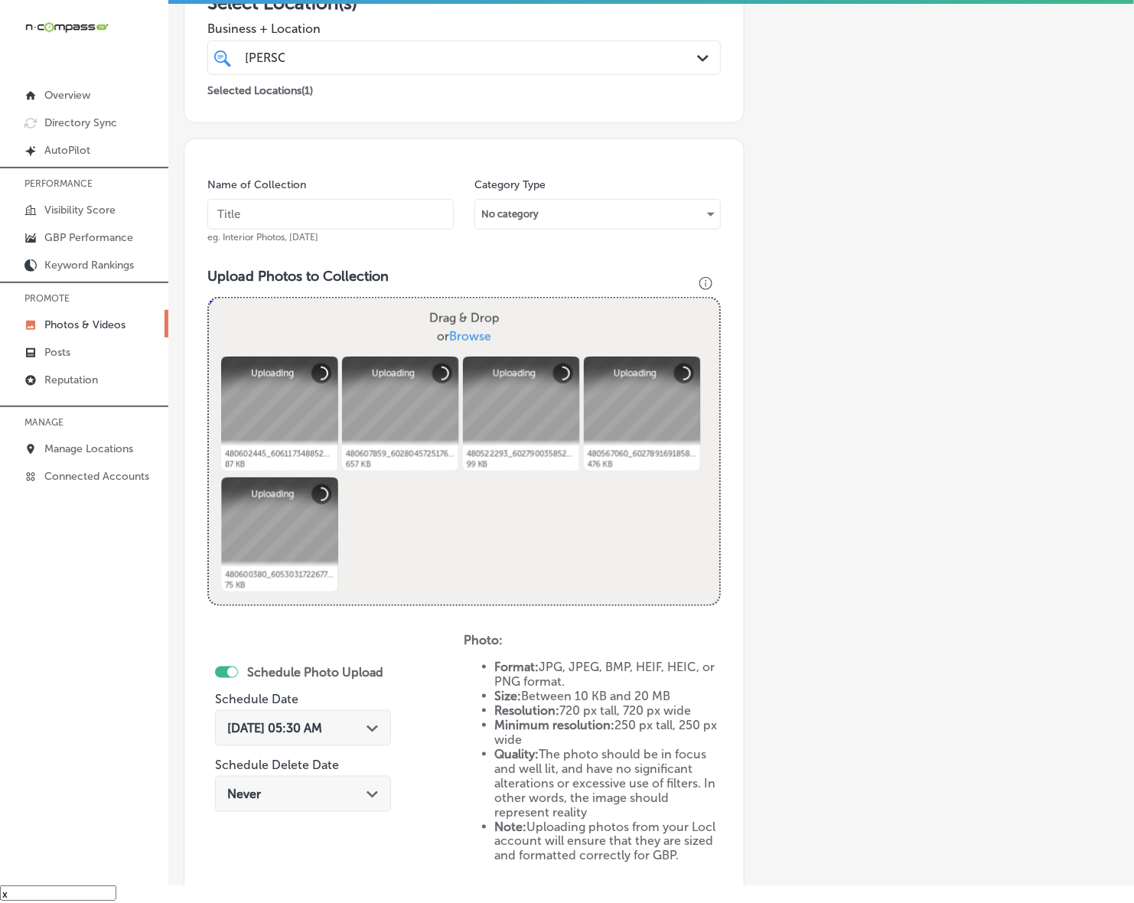
click at [413, 190] on div "Name of Collection eg. Interior Photos, [DATE]" at bounding box center [330, 210] width 246 height 66
click at [410, 208] on input "text" at bounding box center [330, 214] width 246 height 31
paste input "Western-States-Construction-Inc"
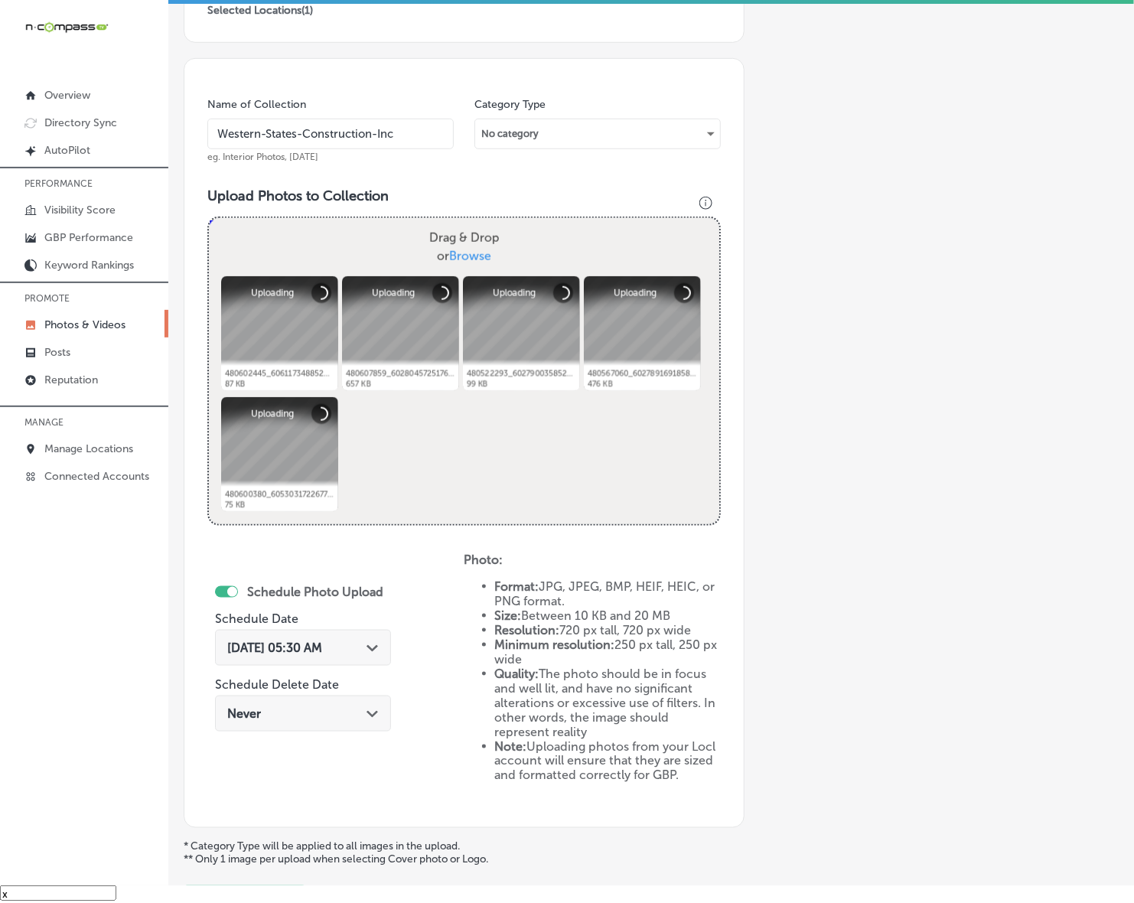
scroll to position [473, 0]
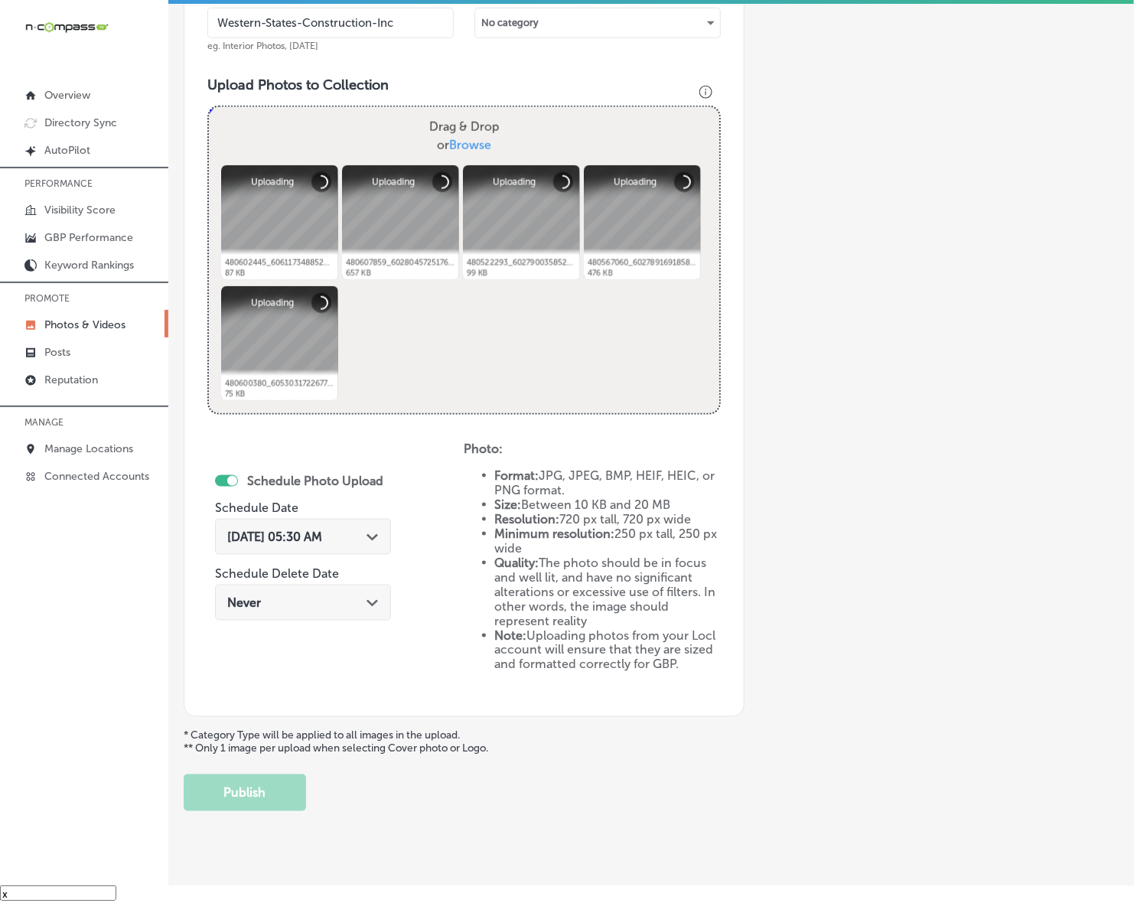
type input "Western-States-Construction-Inc"
click at [376, 535] on polygon at bounding box center [371, 537] width 11 height 7
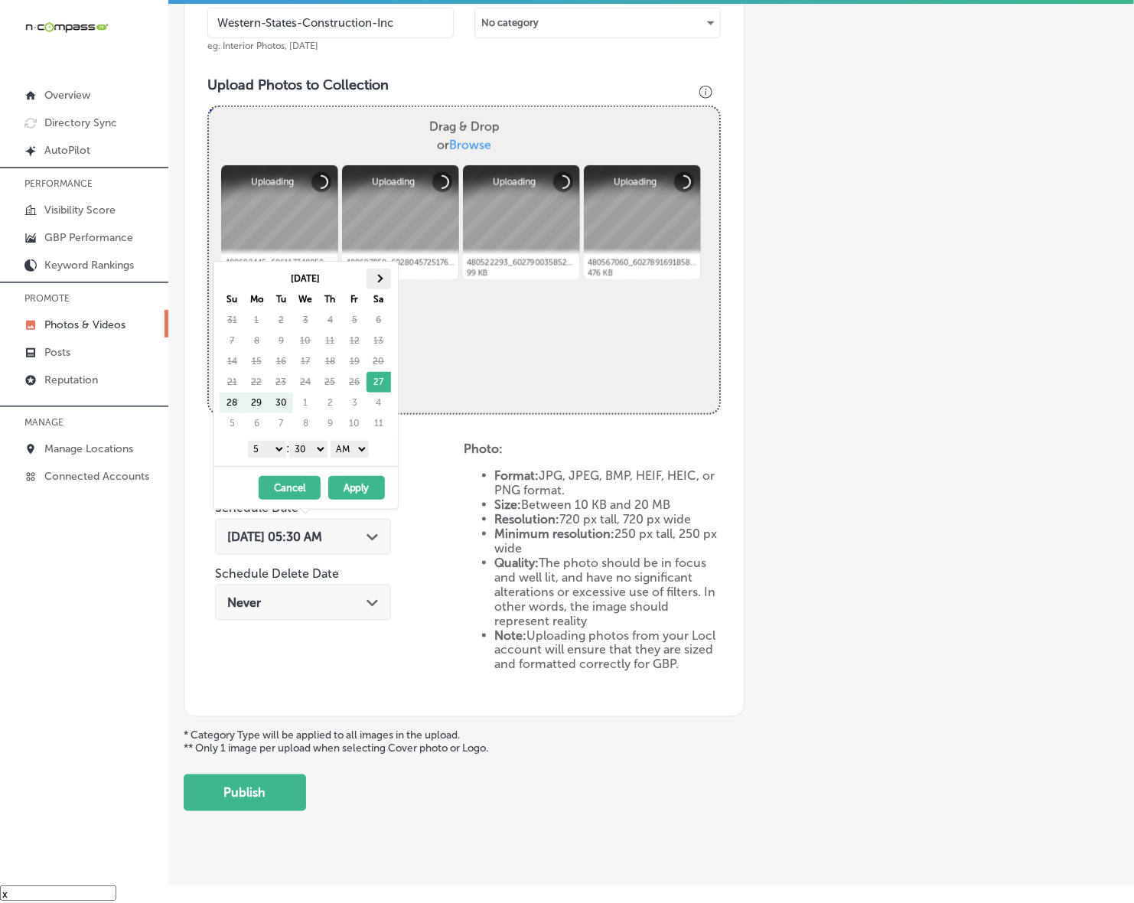
click at [384, 277] on th at bounding box center [378, 278] width 24 height 21
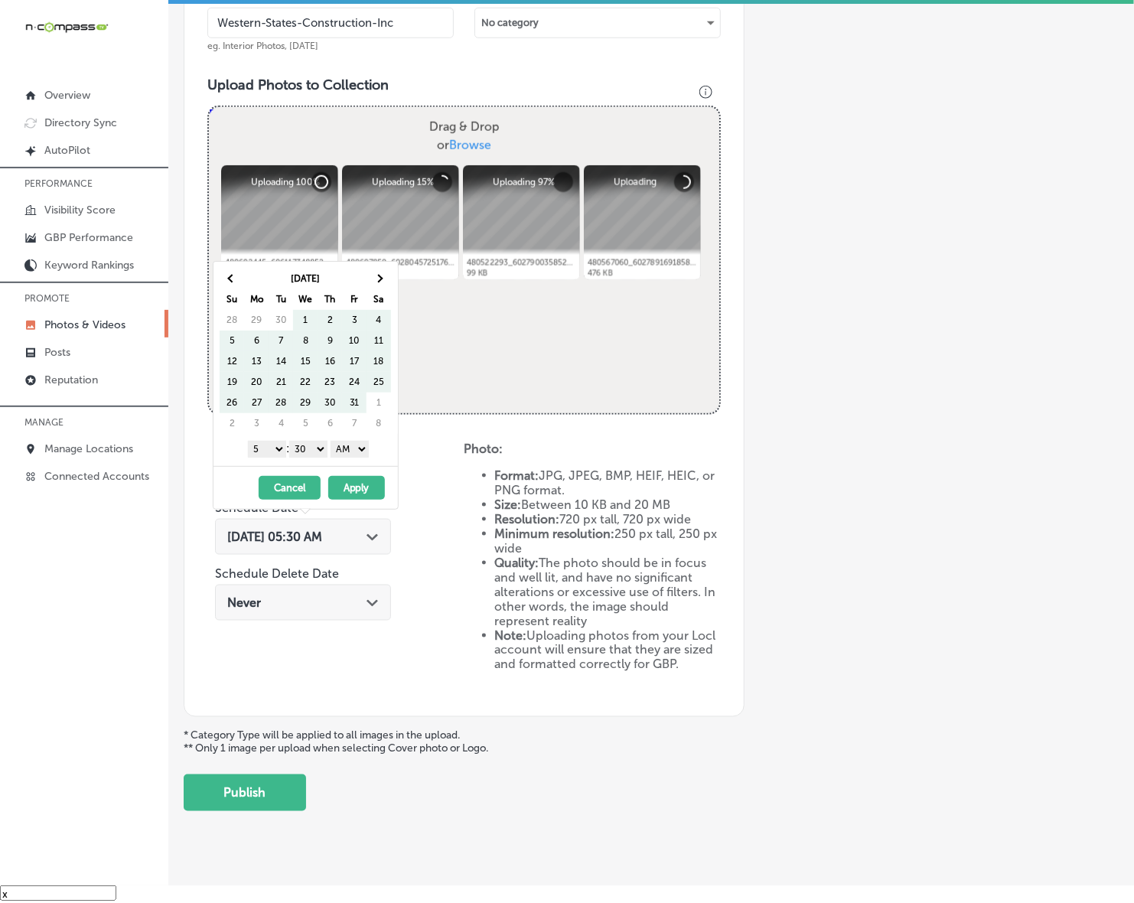
click at [383, 276] on th at bounding box center [378, 278] width 24 height 21
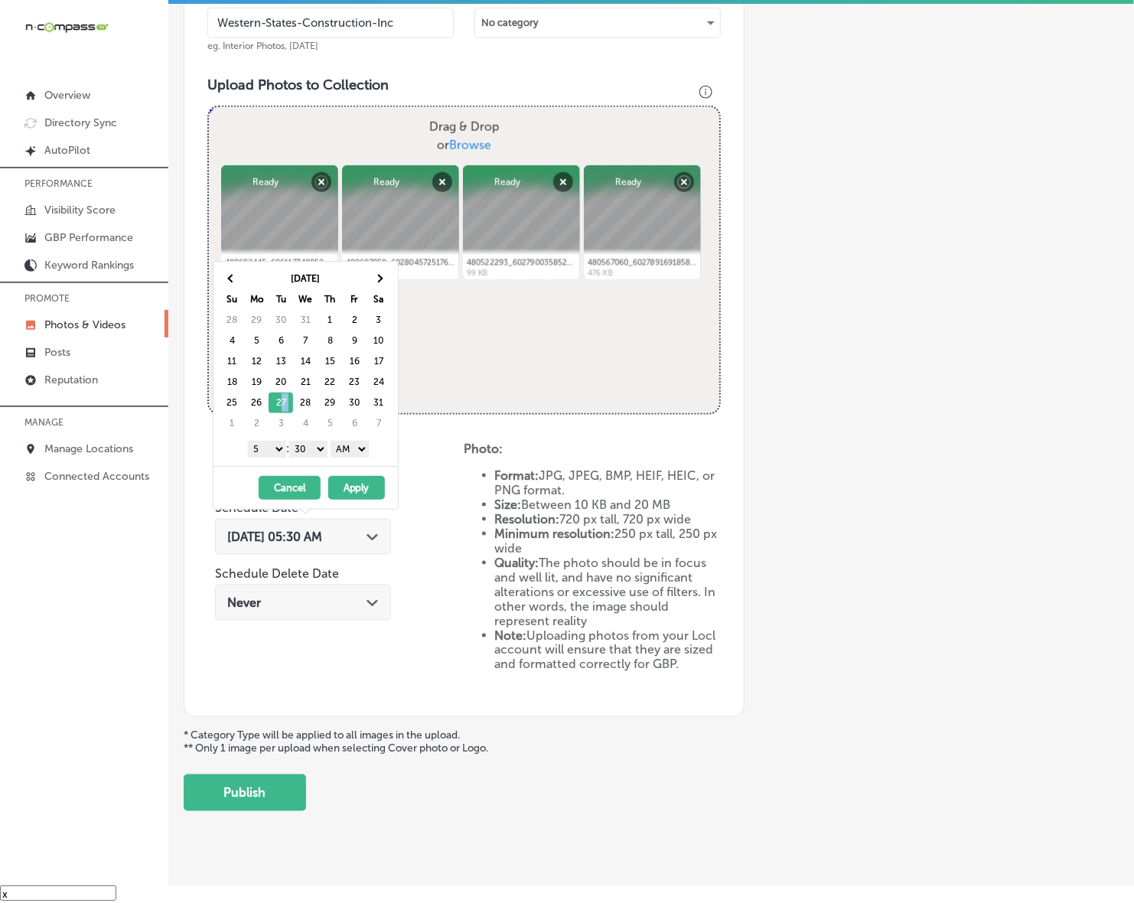
click at [272, 450] on select "1 2 3 4 5 6 7 8 9 10 11 12" at bounding box center [267, 449] width 38 height 17
click at [318, 452] on select "00 10 20 30 40 50" at bounding box center [308, 449] width 38 height 17
click at [349, 447] on select "AM PM" at bounding box center [349, 449] width 38 height 17
click at [357, 488] on button "Apply" at bounding box center [356, 488] width 57 height 24
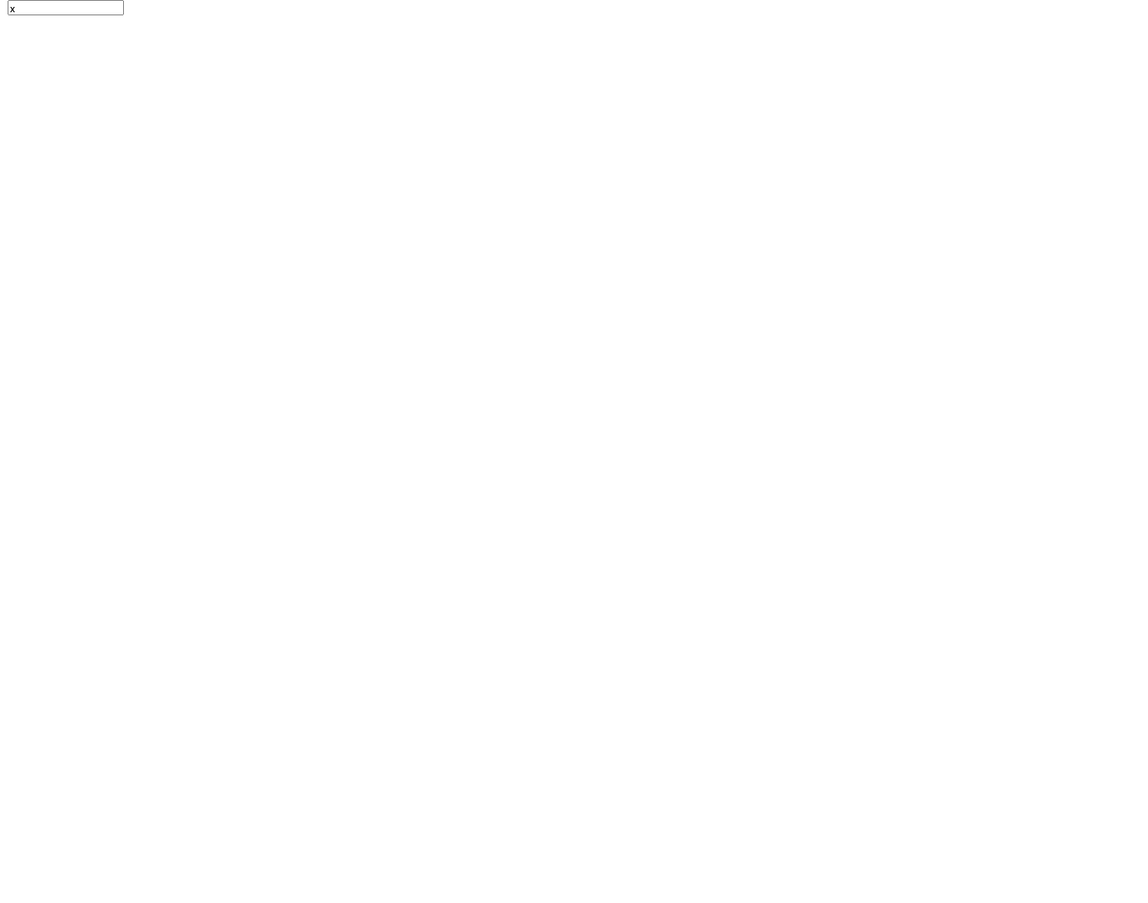
scroll to position [0, 0]
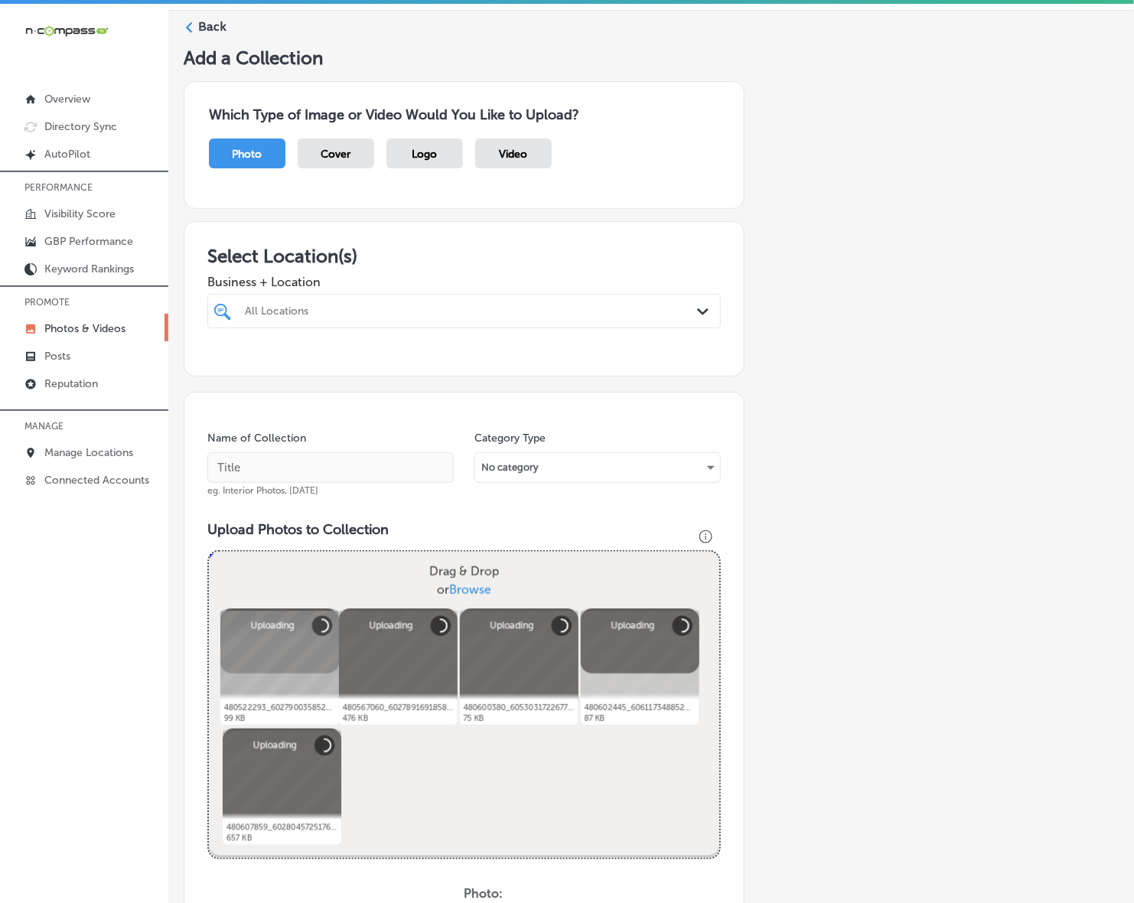
scroll to position [47, 0]
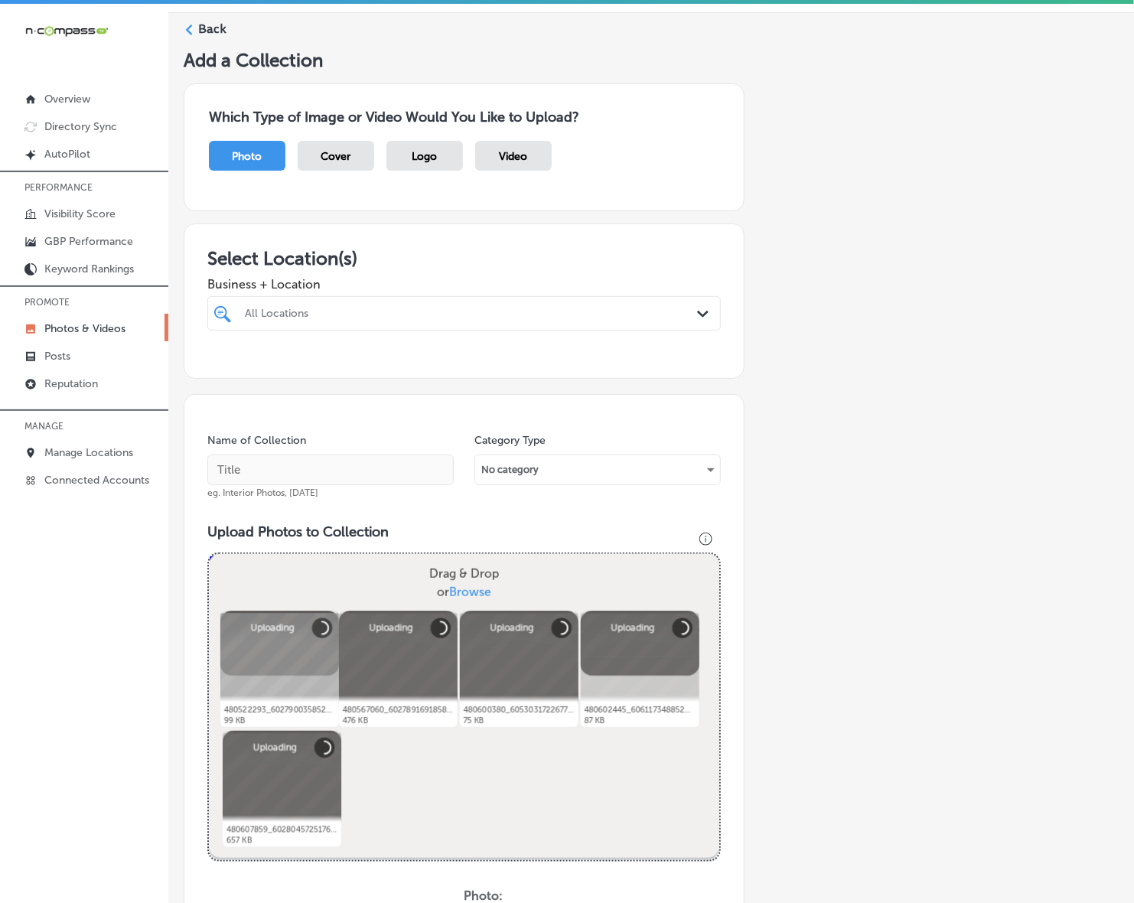
click at [516, 304] on div at bounding box center [441, 313] width 397 height 21
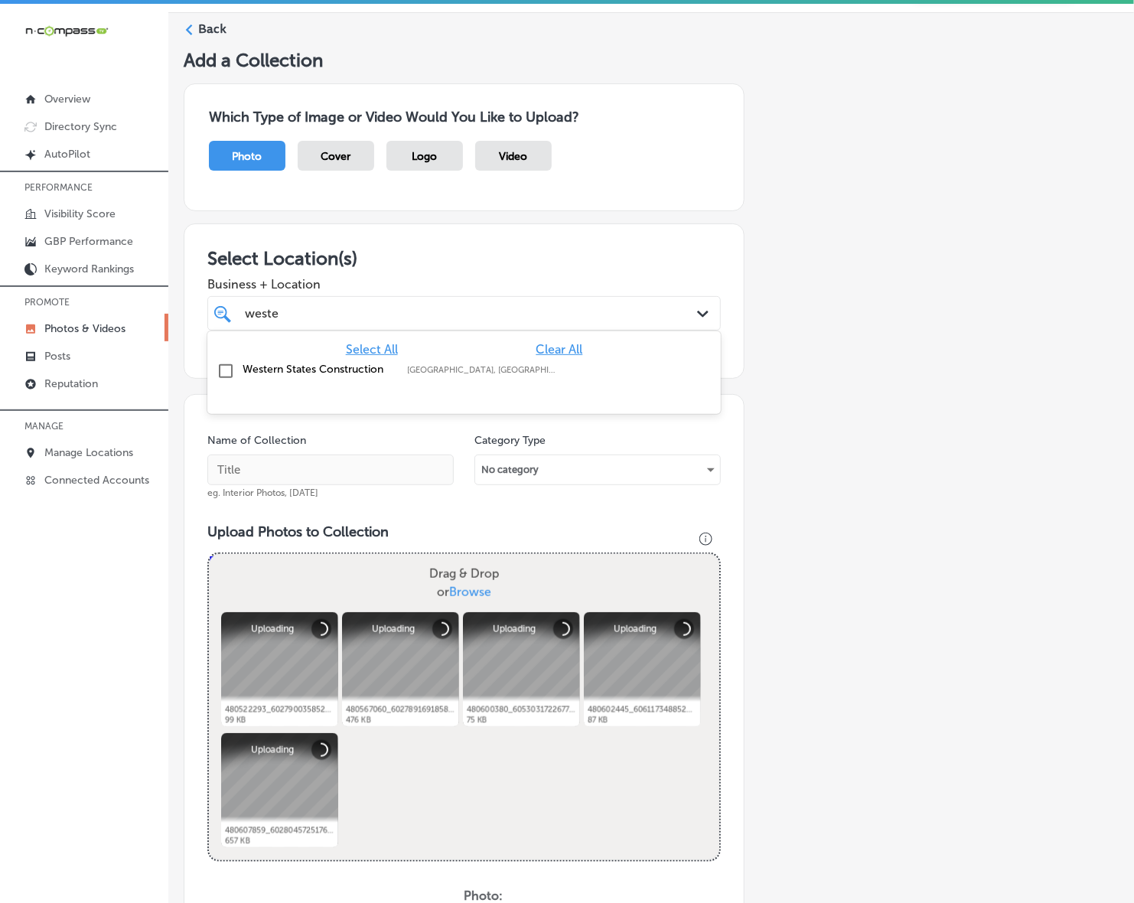
click at [460, 373] on label "Aurora, IL, USA | Joliet, IL, USA | Moke ..." at bounding box center [481, 370] width 149 height 10
type input "weste"
click at [832, 415] on div "Add a Collection Which Type of Image or Video Would You Like to Upload? Photo C…" at bounding box center [651, 648] width 935 height 1199
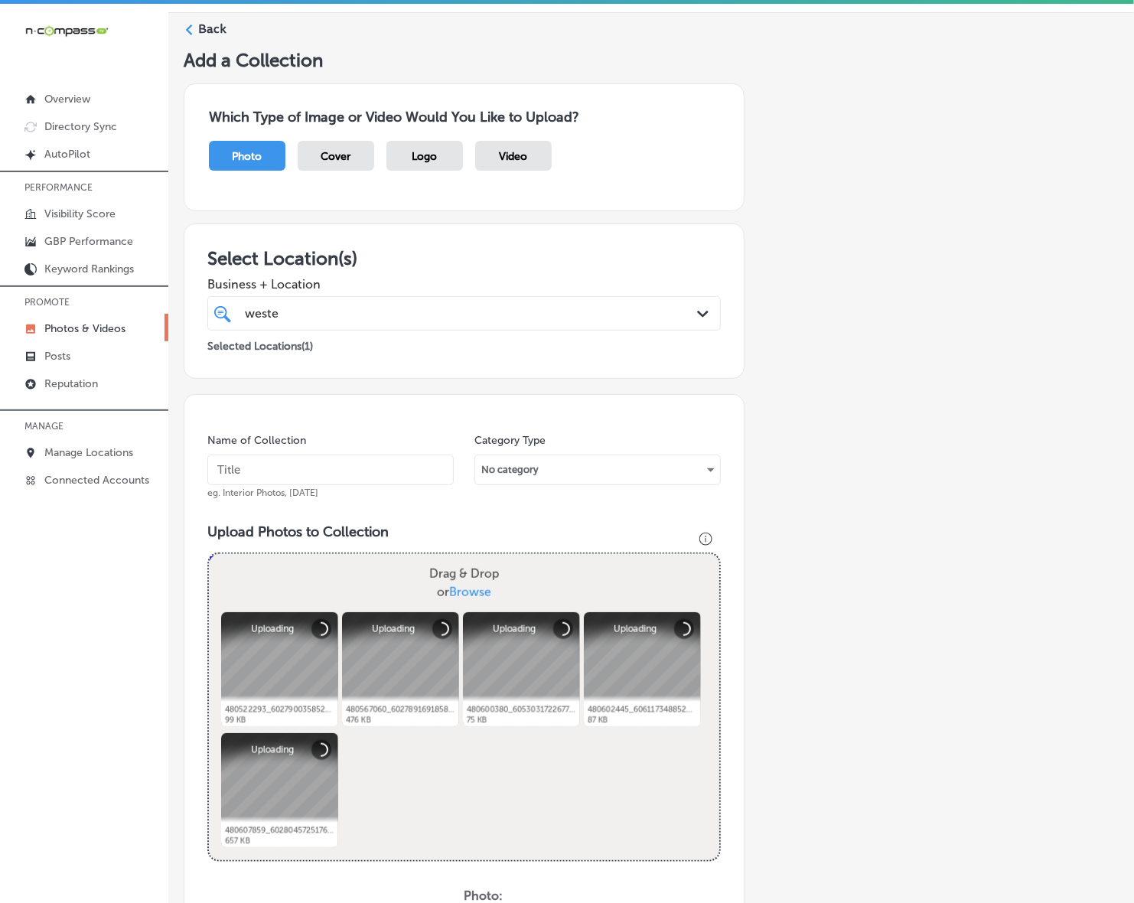
click at [360, 467] on input "text" at bounding box center [330, 469] width 246 height 31
paste input "Western-States-Construction-Inc"
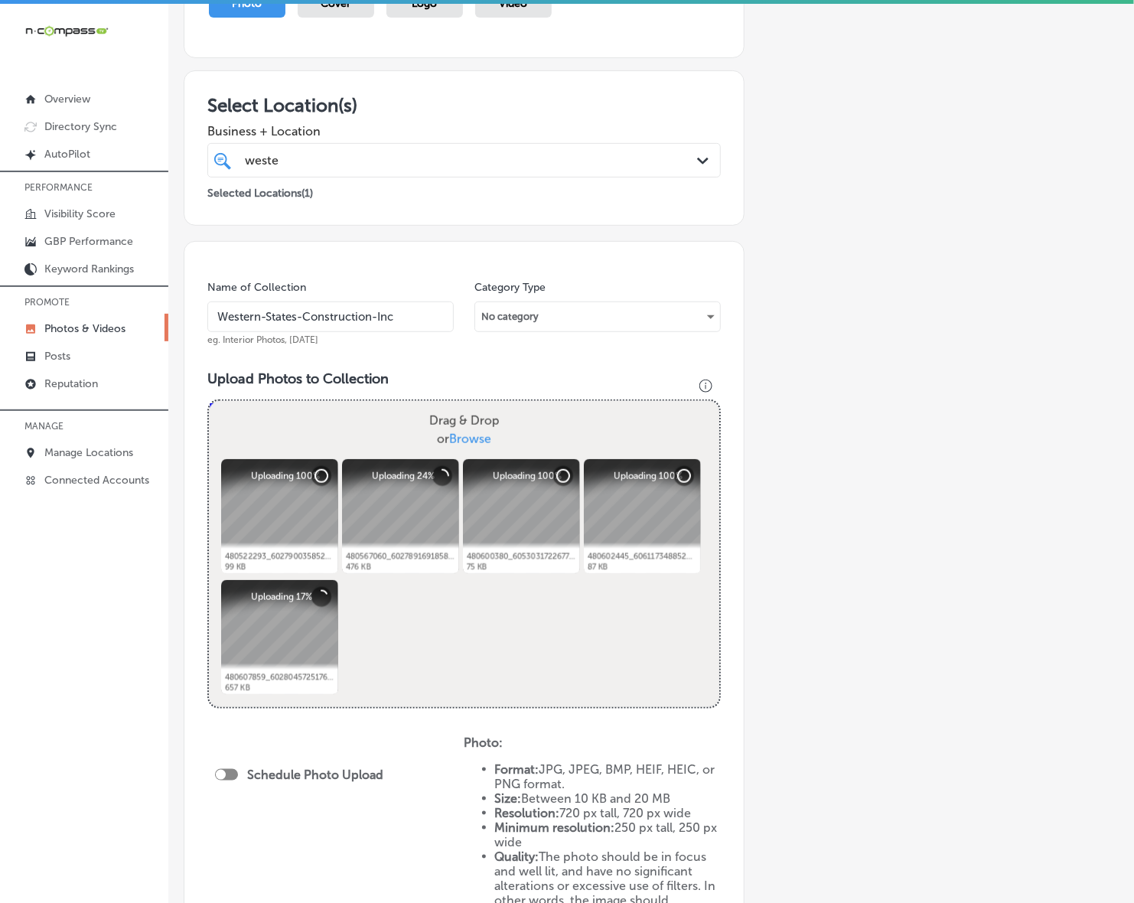
scroll to position [334, 0]
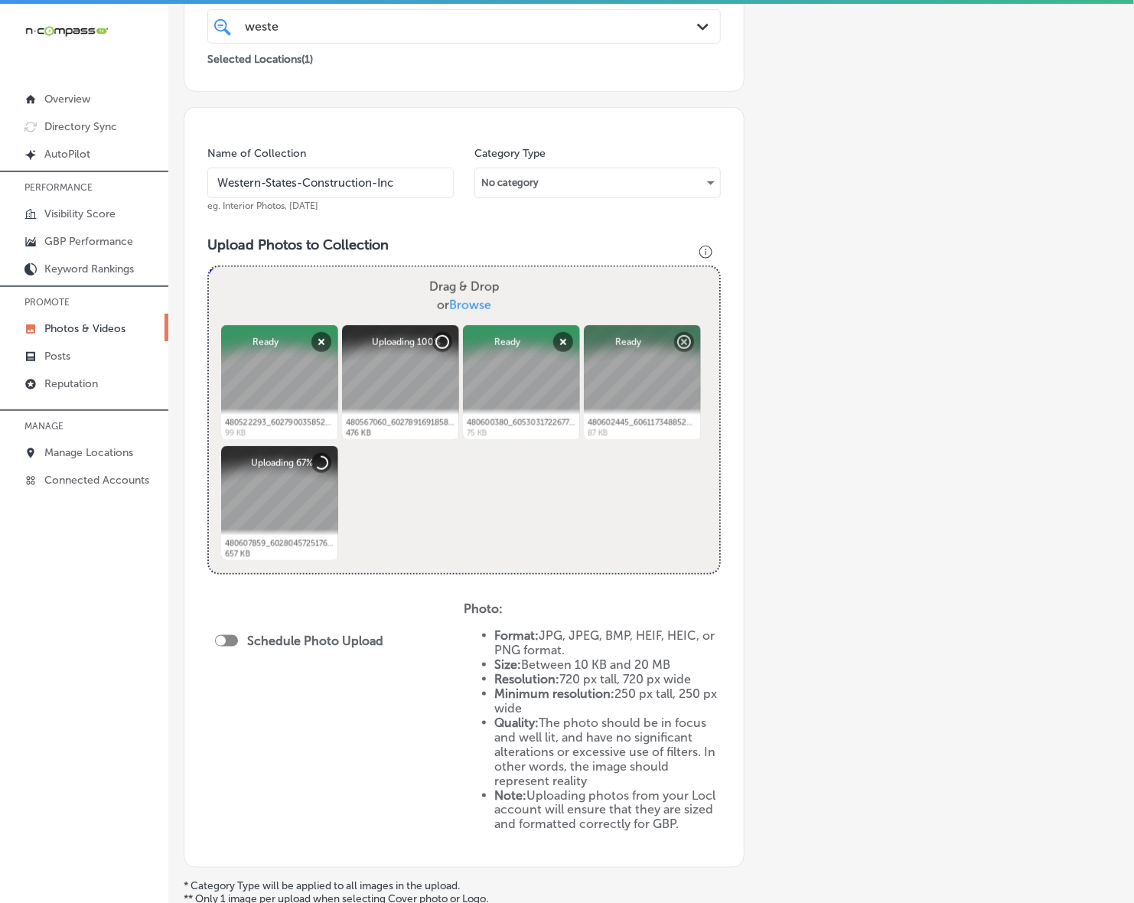
click at [237, 636] on div at bounding box center [226, 640] width 23 height 11
type input "Western-States-Construction-Inc"
checkbox input "true"
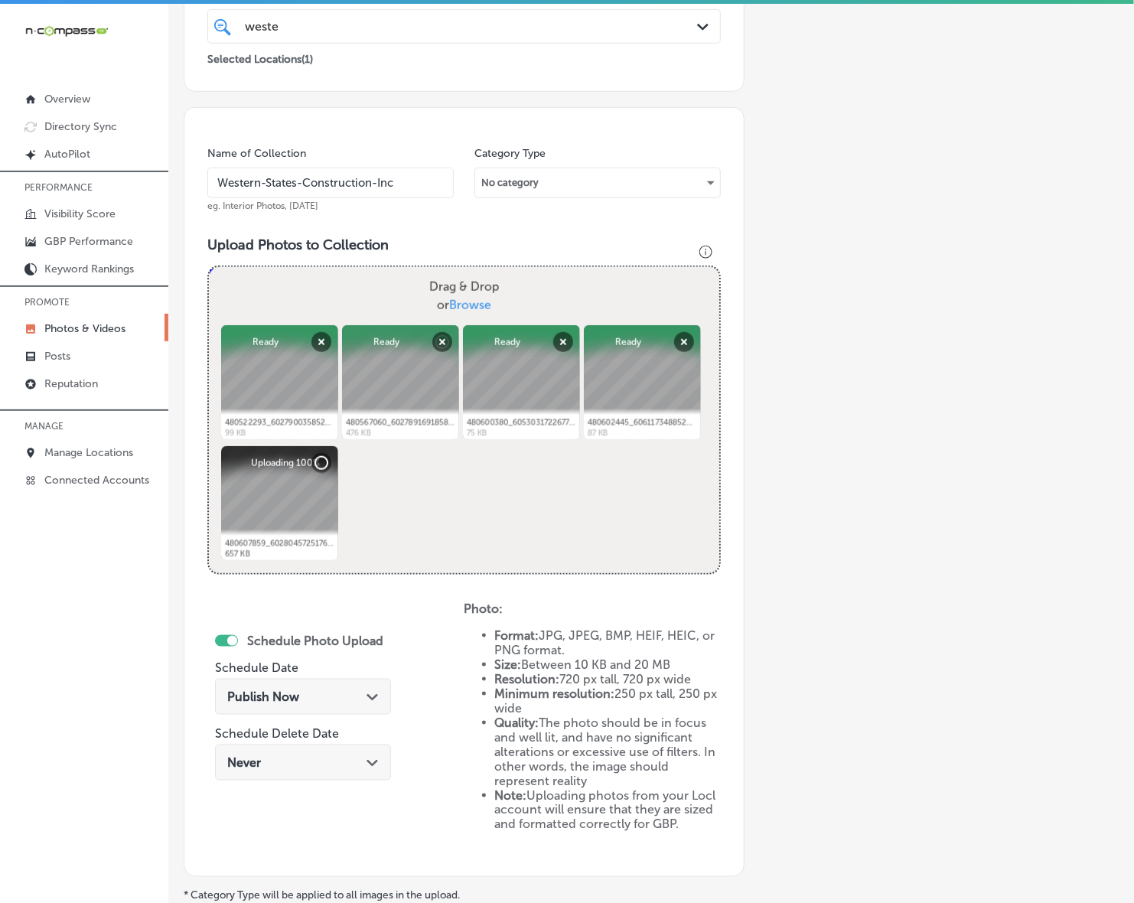
click at [349, 693] on div "Publish Now Path Created with Sketch." at bounding box center [302, 696] width 151 height 15
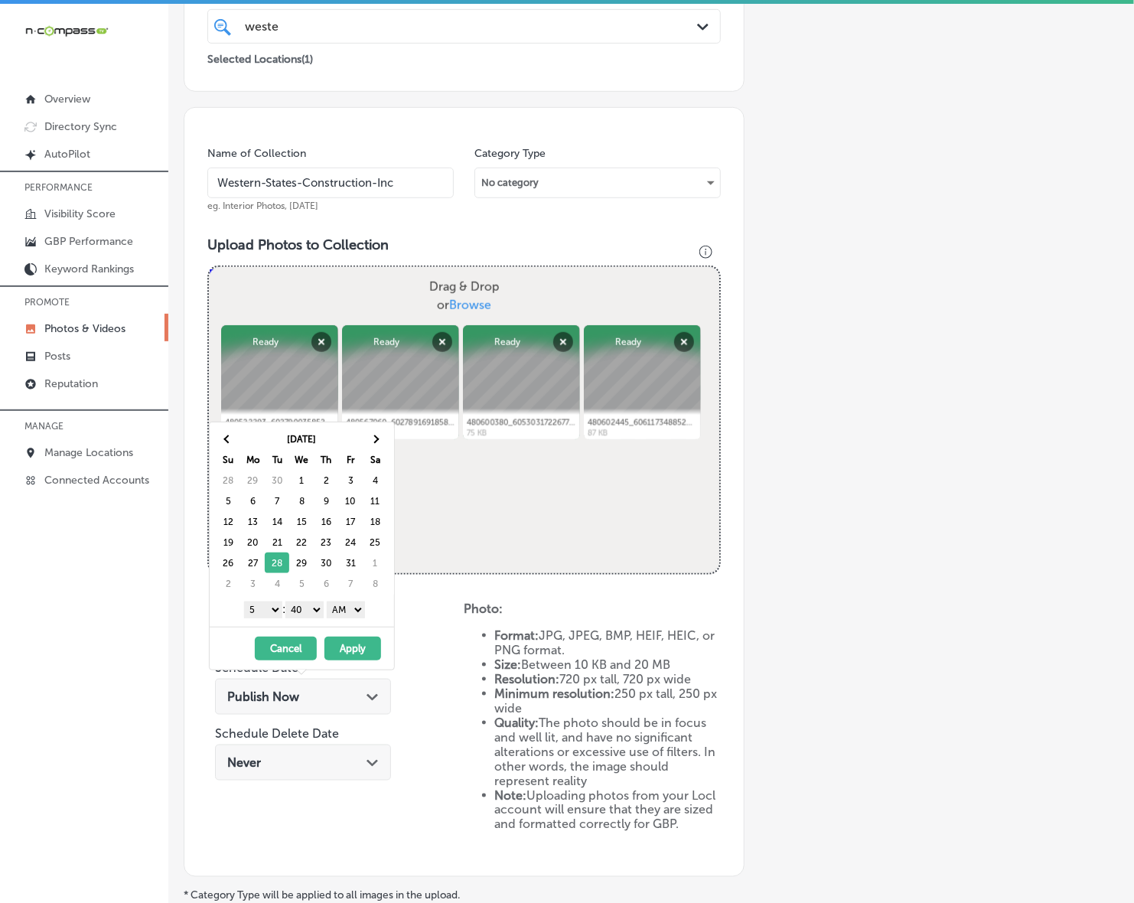
click at [272, 607] on select "1 2 3 4 5 6 7 8 9 10 11 12" at bounding box center [263, 609] width 38 height 17
click at [377, 438] on span at bounding box center [375, 438] width 8 height 8
click at [272, 616] on select "1 2 3 4 5 6 7 8 9 10 11 12" at bounding box center [263, 609] width 38 height 17
click at [304, 610] on select "00 10 20 30 40 50" at bounding box center [304, 609] width 38 height 17
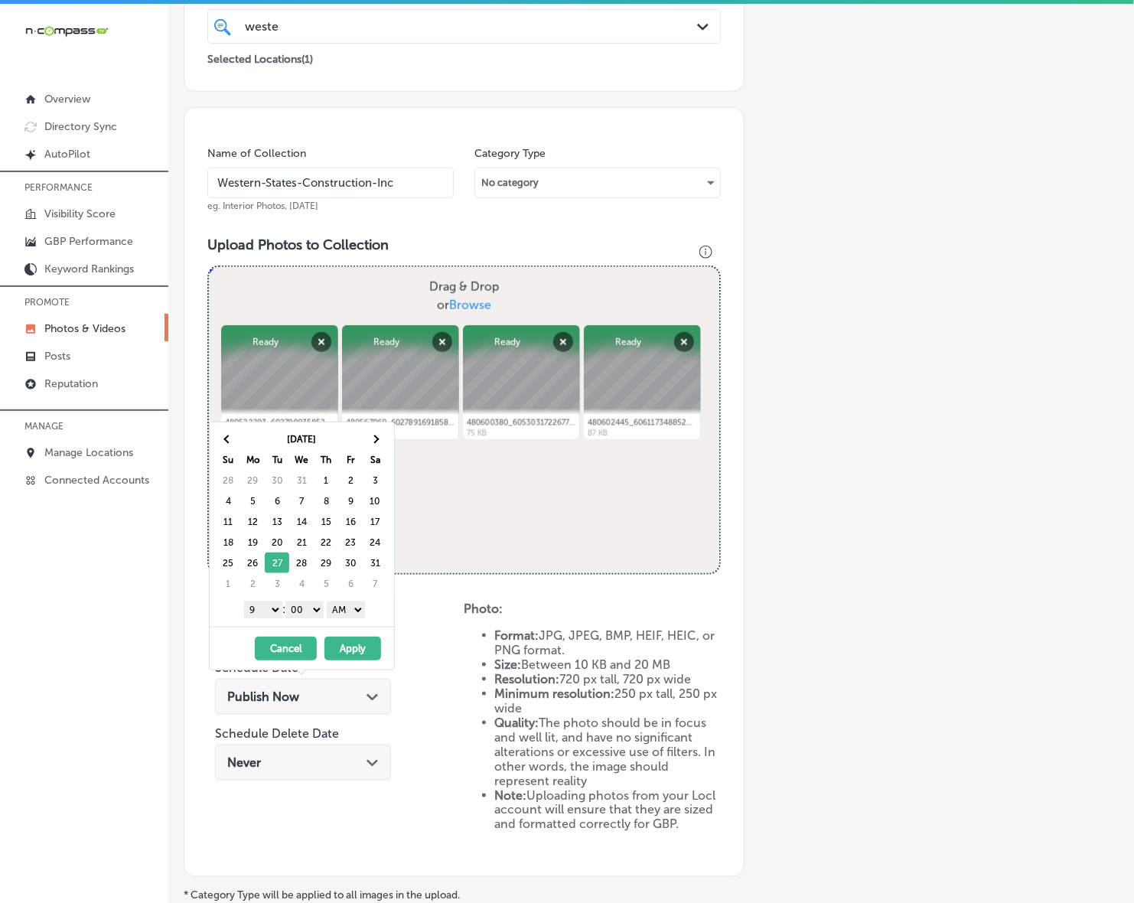
drag, startPoint x: 331, startPoint y: 622, endPoint x: 361, endPoint y: 616, distance: 30.5
click at [361, 613] on select "AM PM" at bounding box center [346, 609] width 38 height 17
drag, startPoint x: 353, startPoint y: 652, endPoint x: 383, endPoint y: 658, distance: 30.5
click at [354, 652] on button "Apply" at bounding box center [352, 648] width 57 height 24
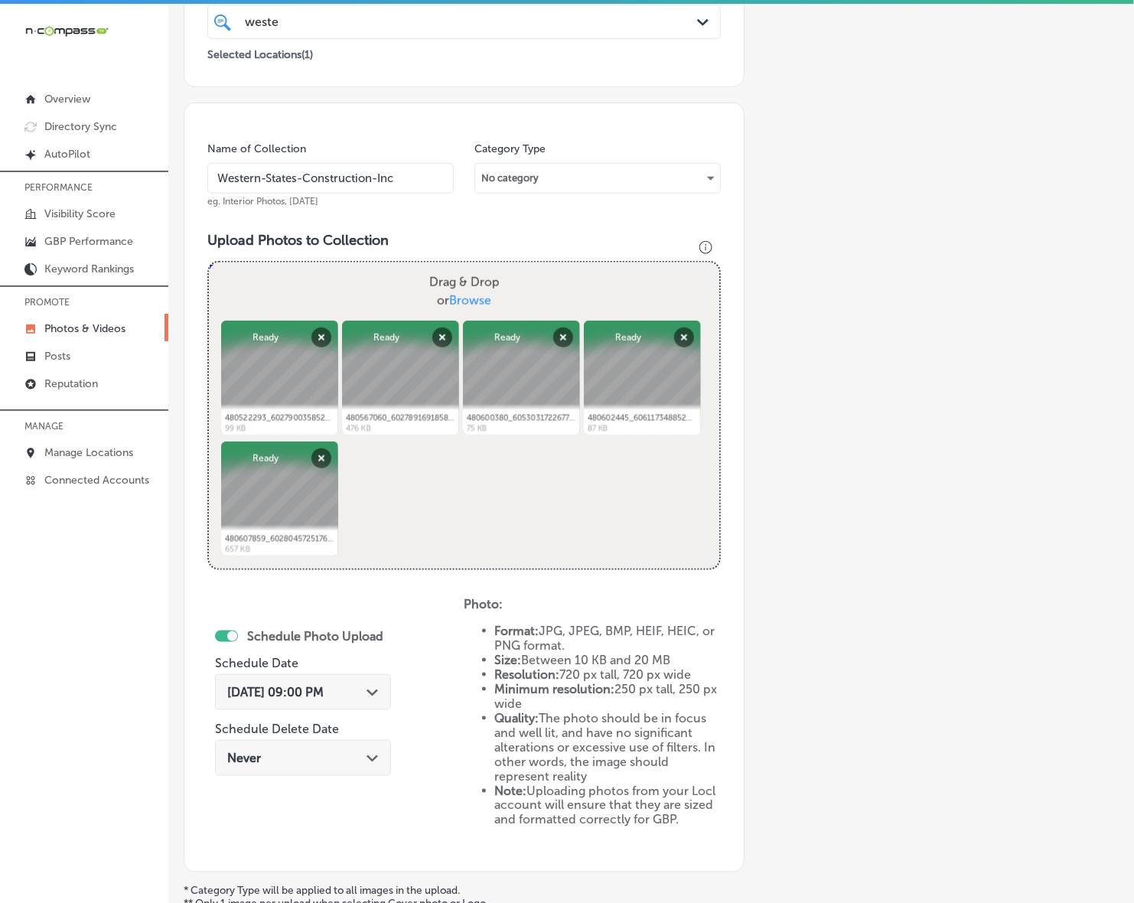
scroll to position [498, 0]
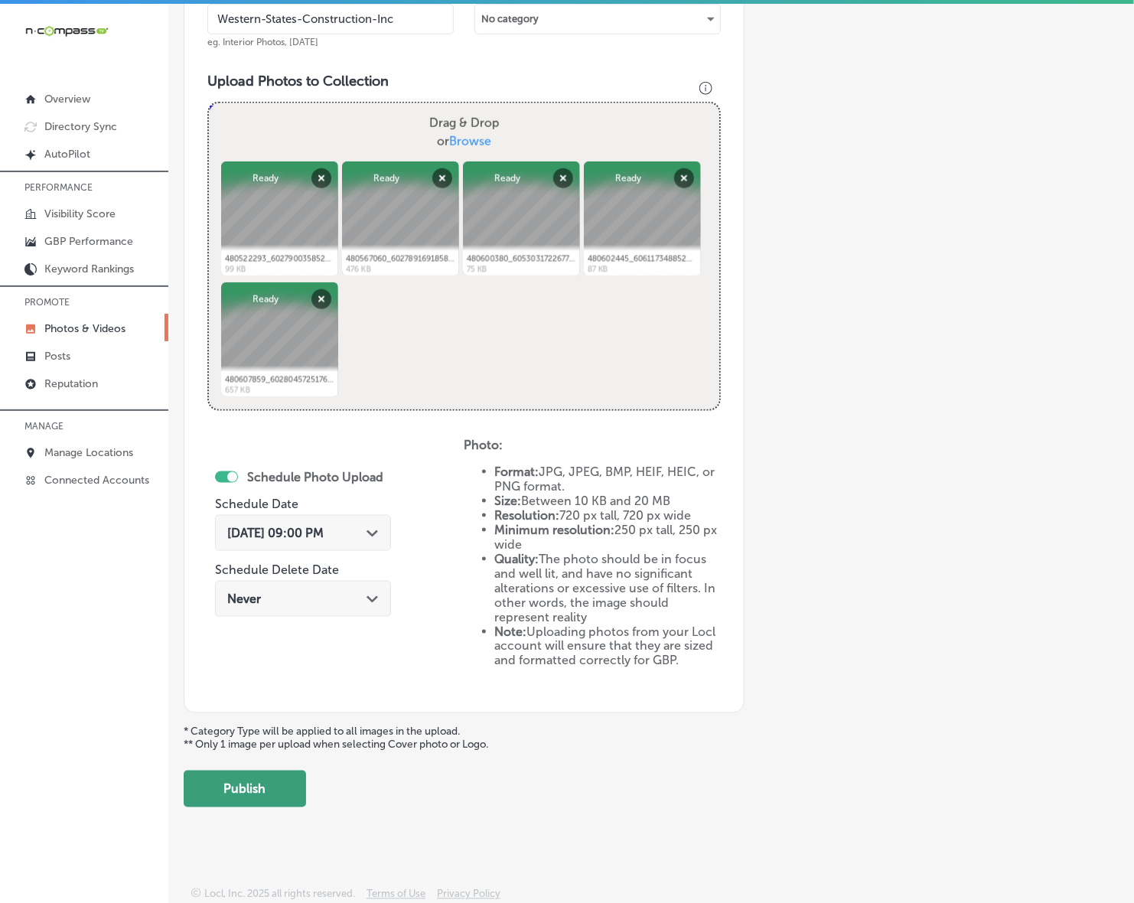
click at [285, 790] on button "Publish" at bounding box center [245, 788] width 122 height 37
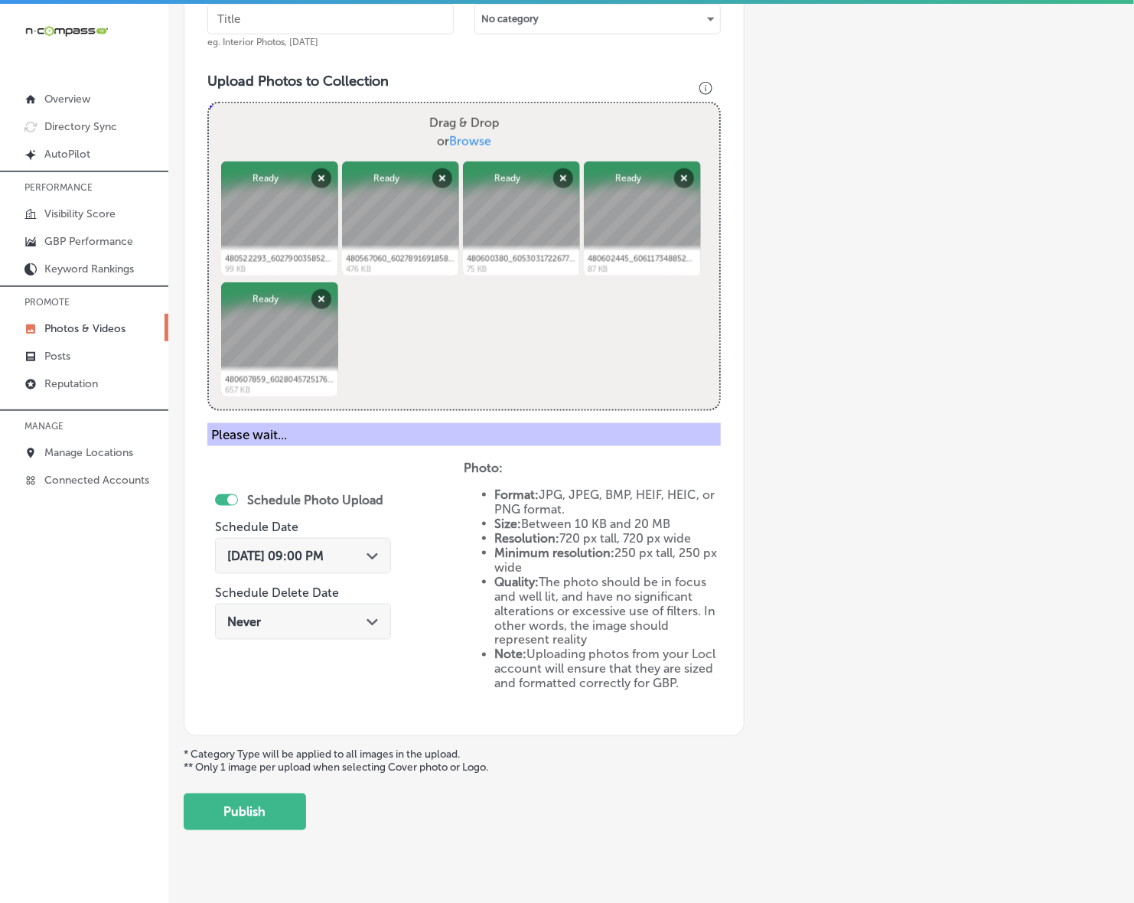
scroll to position [250, 0]
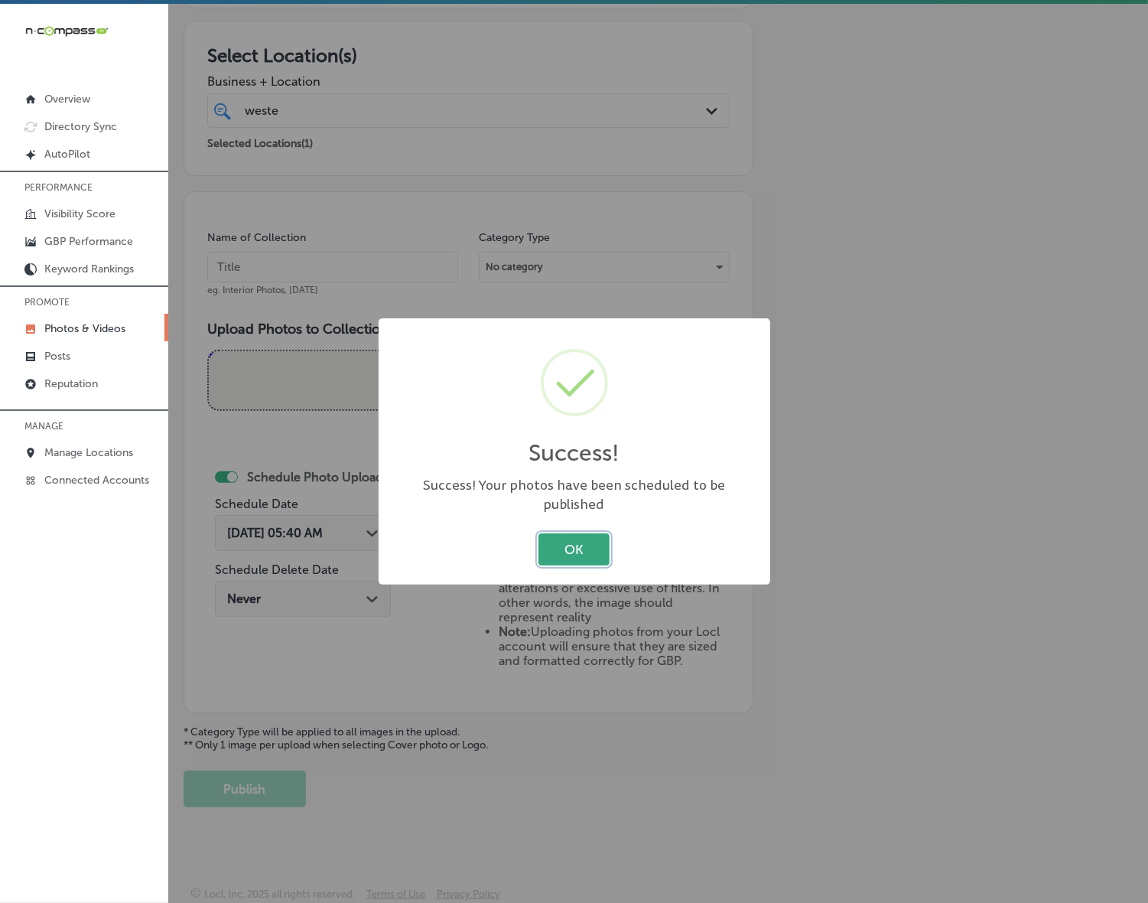
click at [587, 535] on button "OK" at bounding box center [573, 548] width 71 height 31
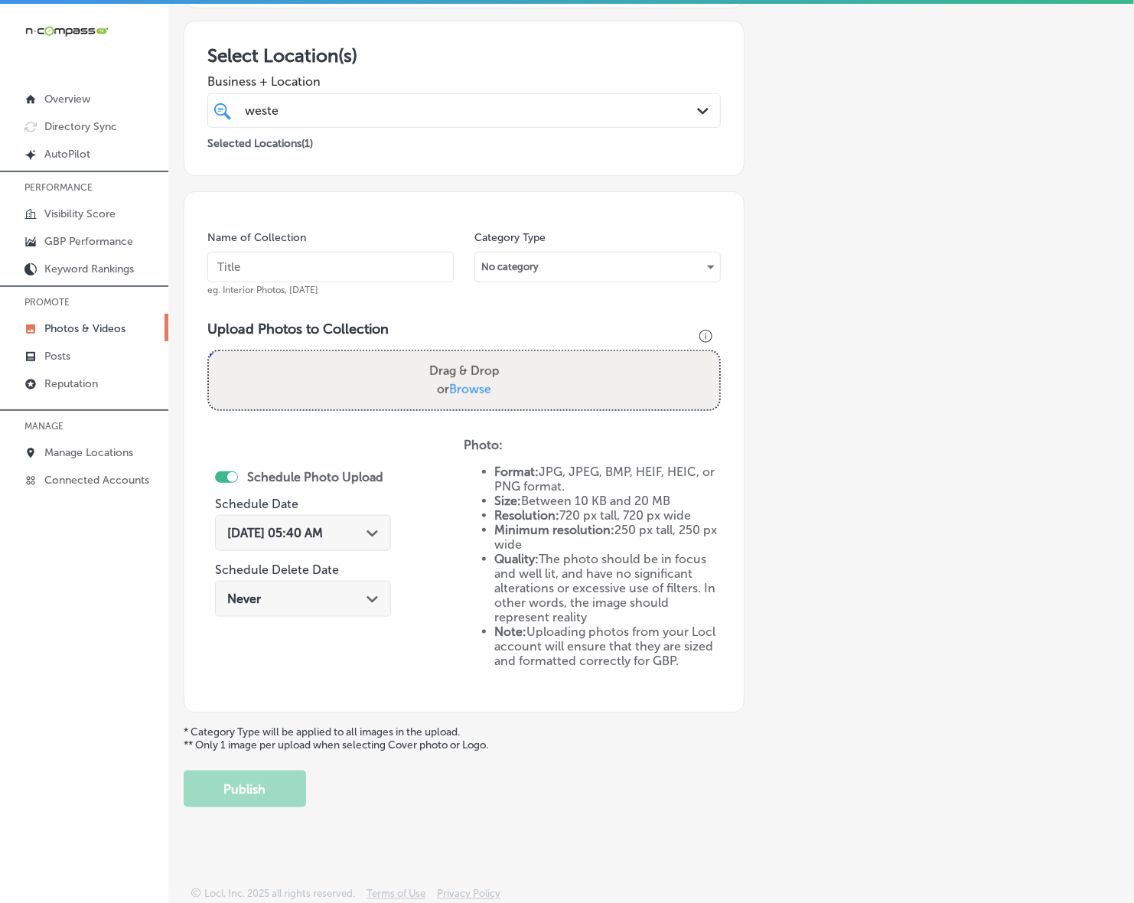
click at [89, 333] on p "Photos & Videos" at bounding box center [84, 328] width 81 height 13
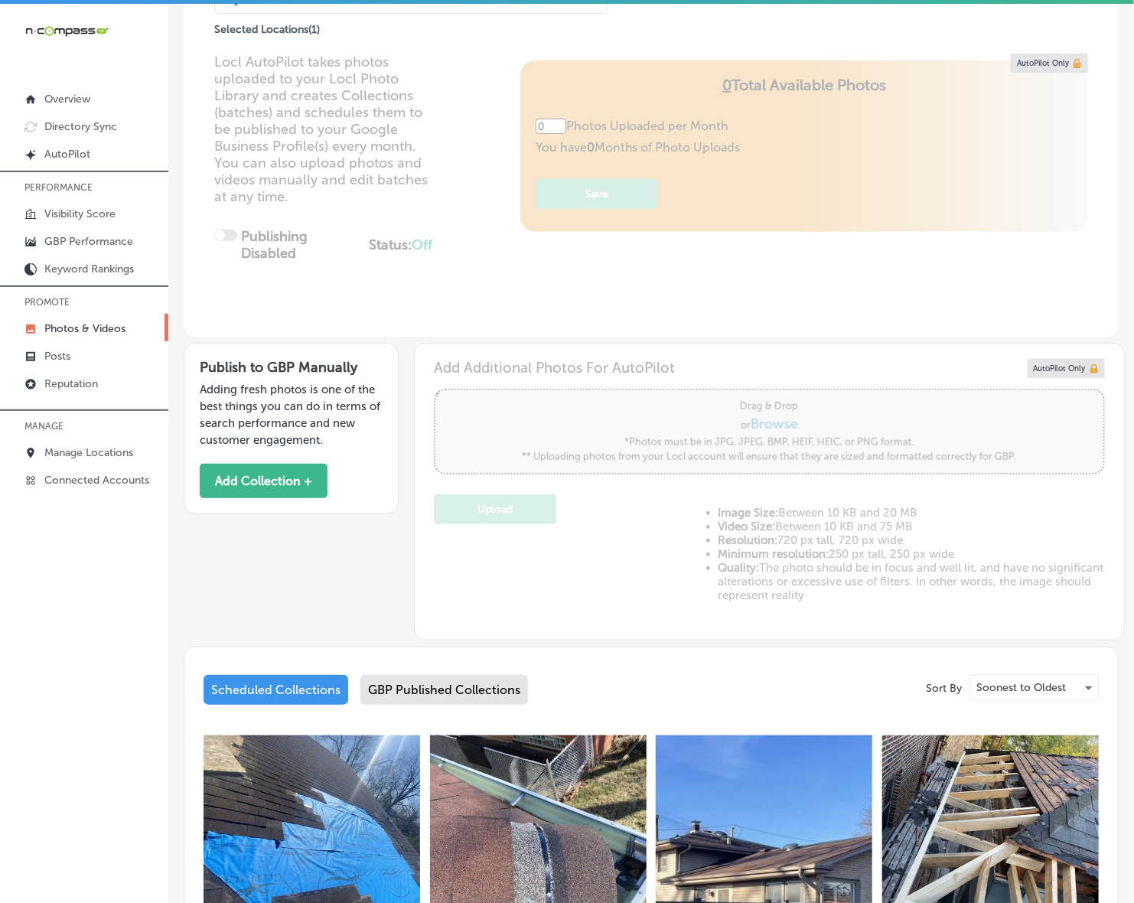
type input "5"
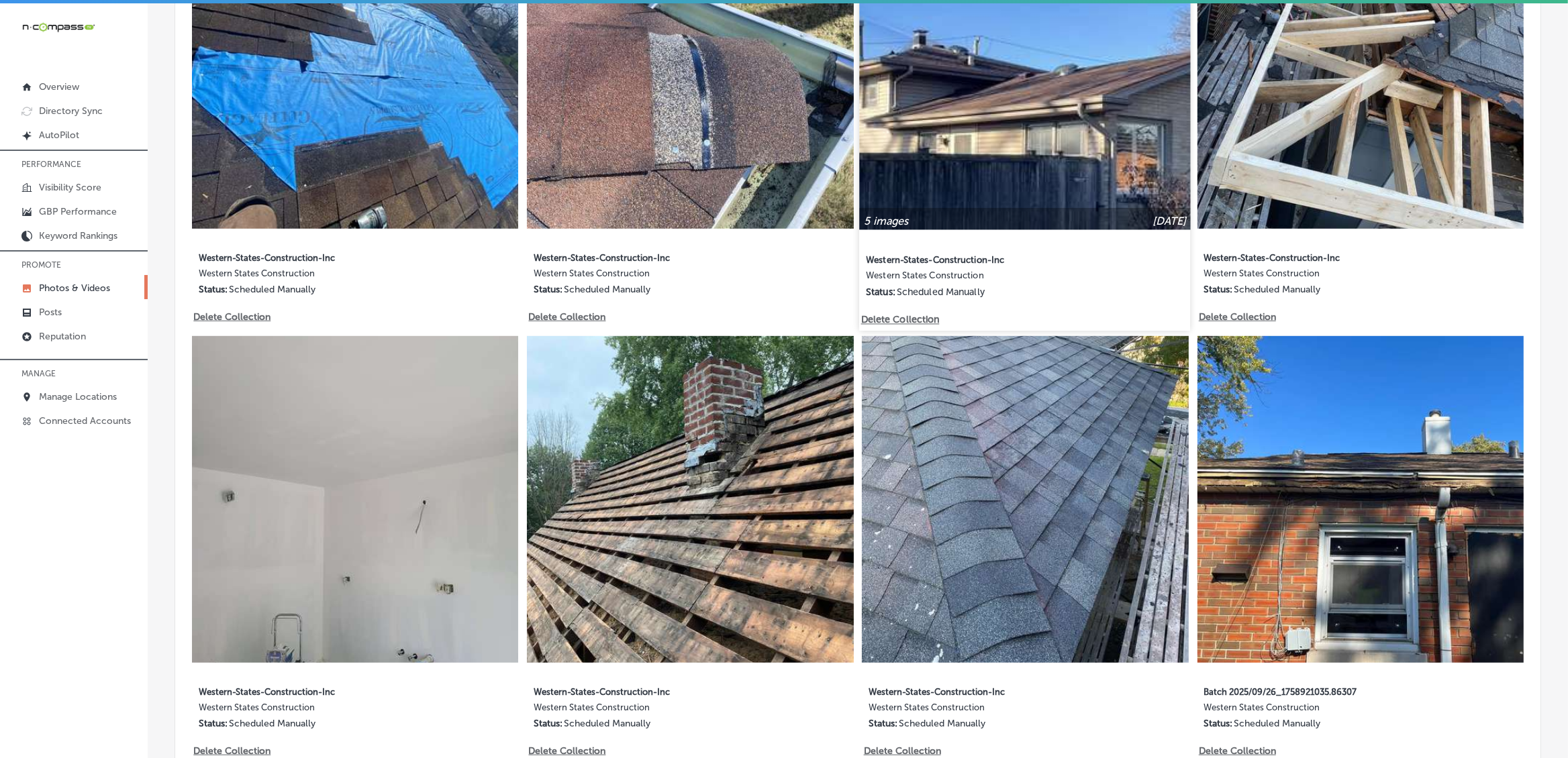
scroll to position [923, 0]
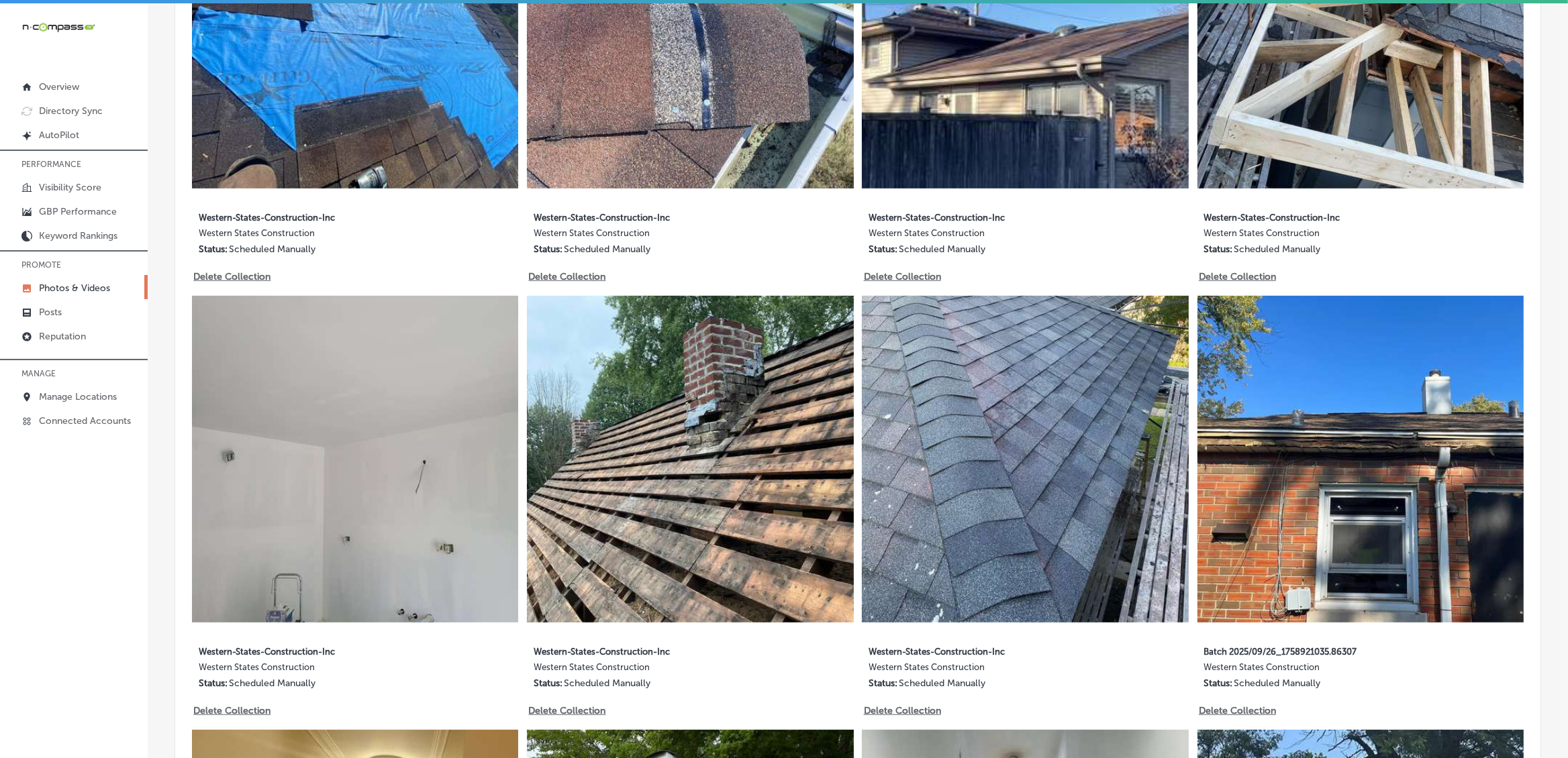
click at [1006, 672] on label "Western States Construction" at bounding box center [1321, 670] width 235 height 16
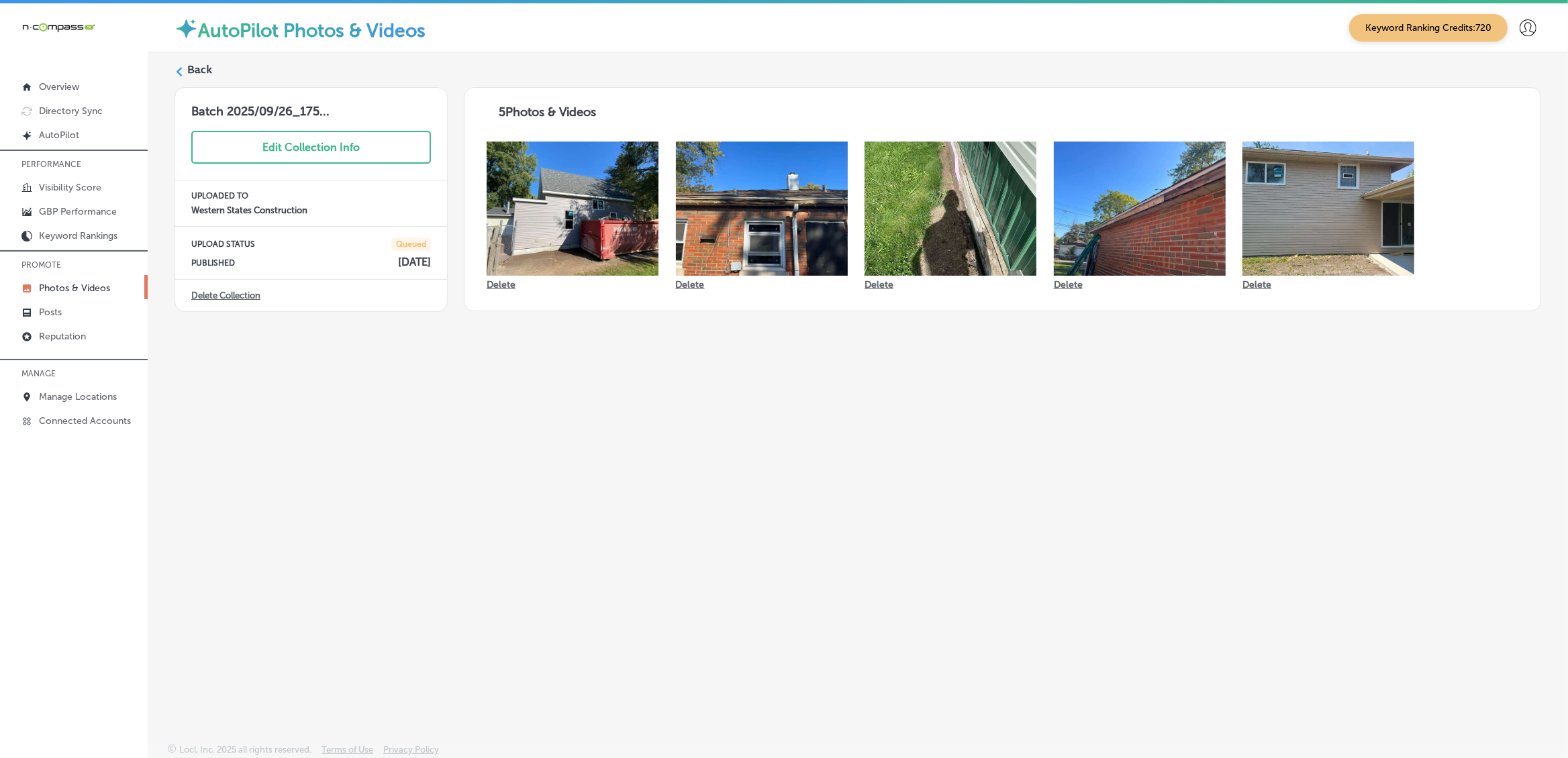
click at [283, 109] on h3 "Batch 2025/09/26_175..." at bounding box center [311, 103] width 272 height 31
click at [305, 110] on h3 "Batch 2025/09/26_175..." at bounding box center [311, 103] width 272 height 31
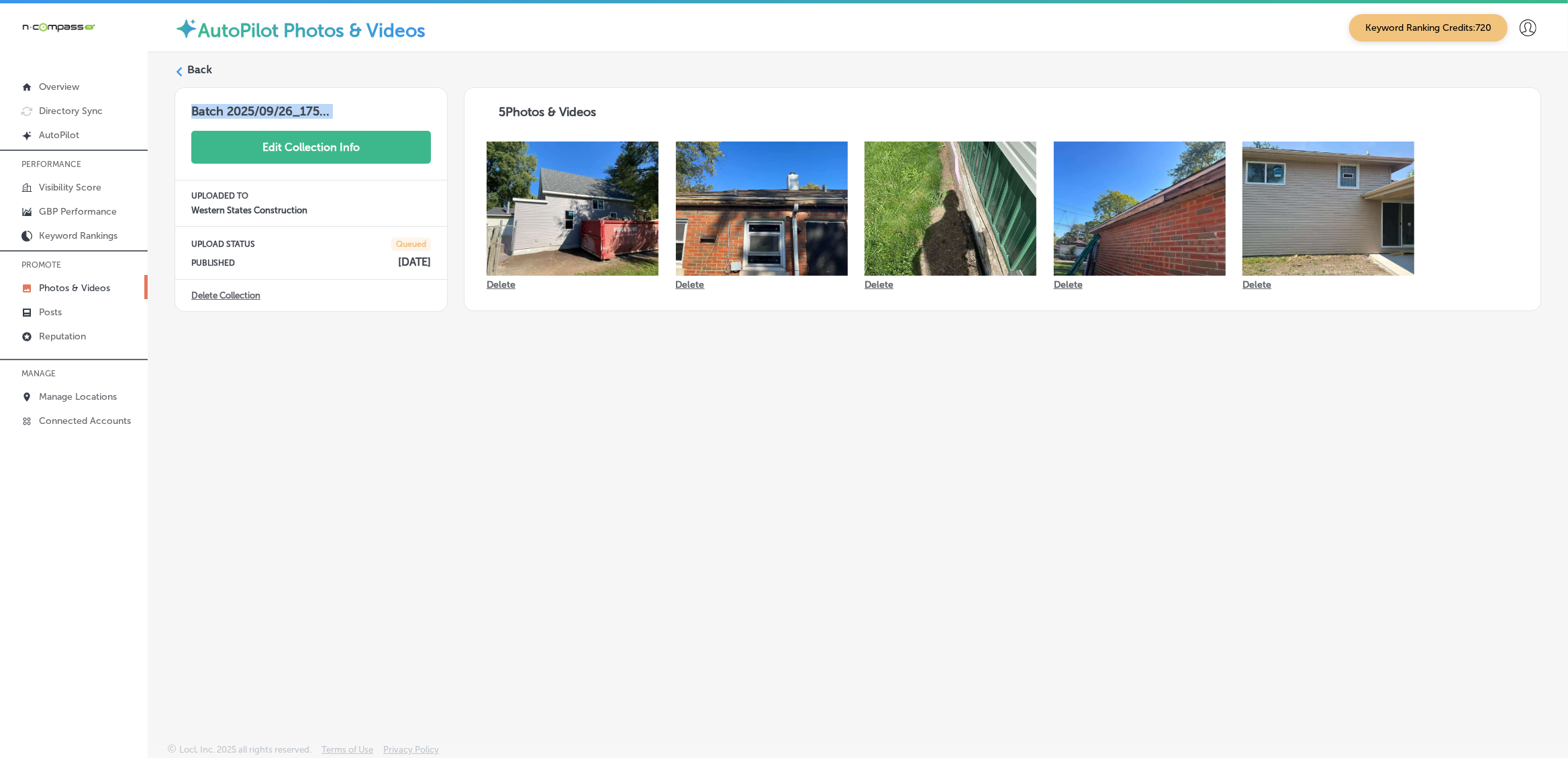
click at [309, 145] on button "Edit Collection Info" at bounding box center [311, 147] width 240 height 32
click at [302, 111] on input "Batch 2025/09/26_1758921035.86307" at bounding box center [254, 115] width 126 height 21
click at [296, 111] on input "Batch 2025/09/26_1758921035.86307" at bounding box center [254, 115] width 126 height 21
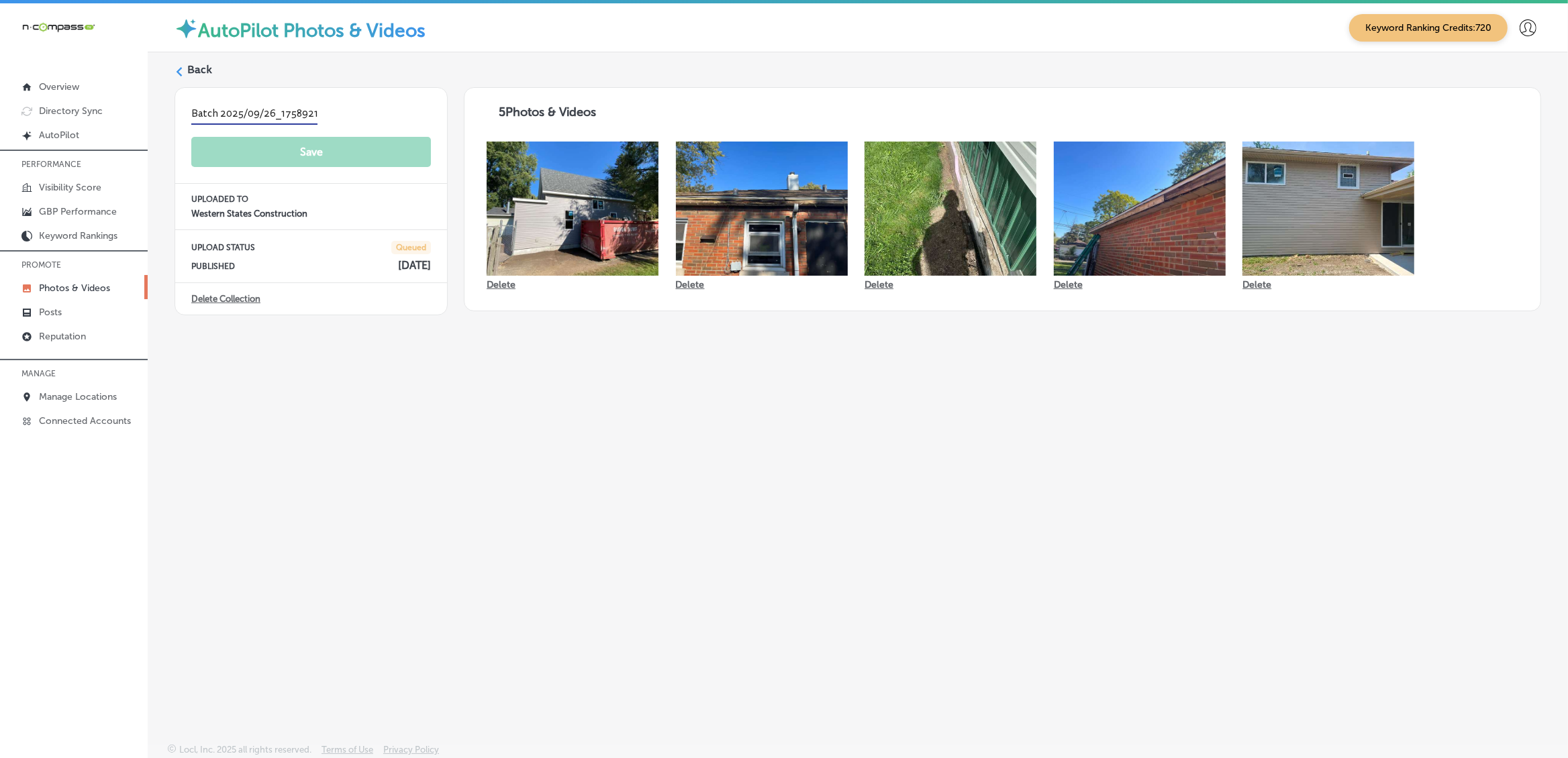
paste input "text"
click at [269, 114] on input "text" at bounding box center [254, 115] width 126 height 21
type input "Western-States-Construction-Inc"
click at [330, 165] on button "Save" at bounding box center [311, 153] width 240 height 32
click at [178, 75] on polygon at bounding box center [179, 71] width 6 height 10
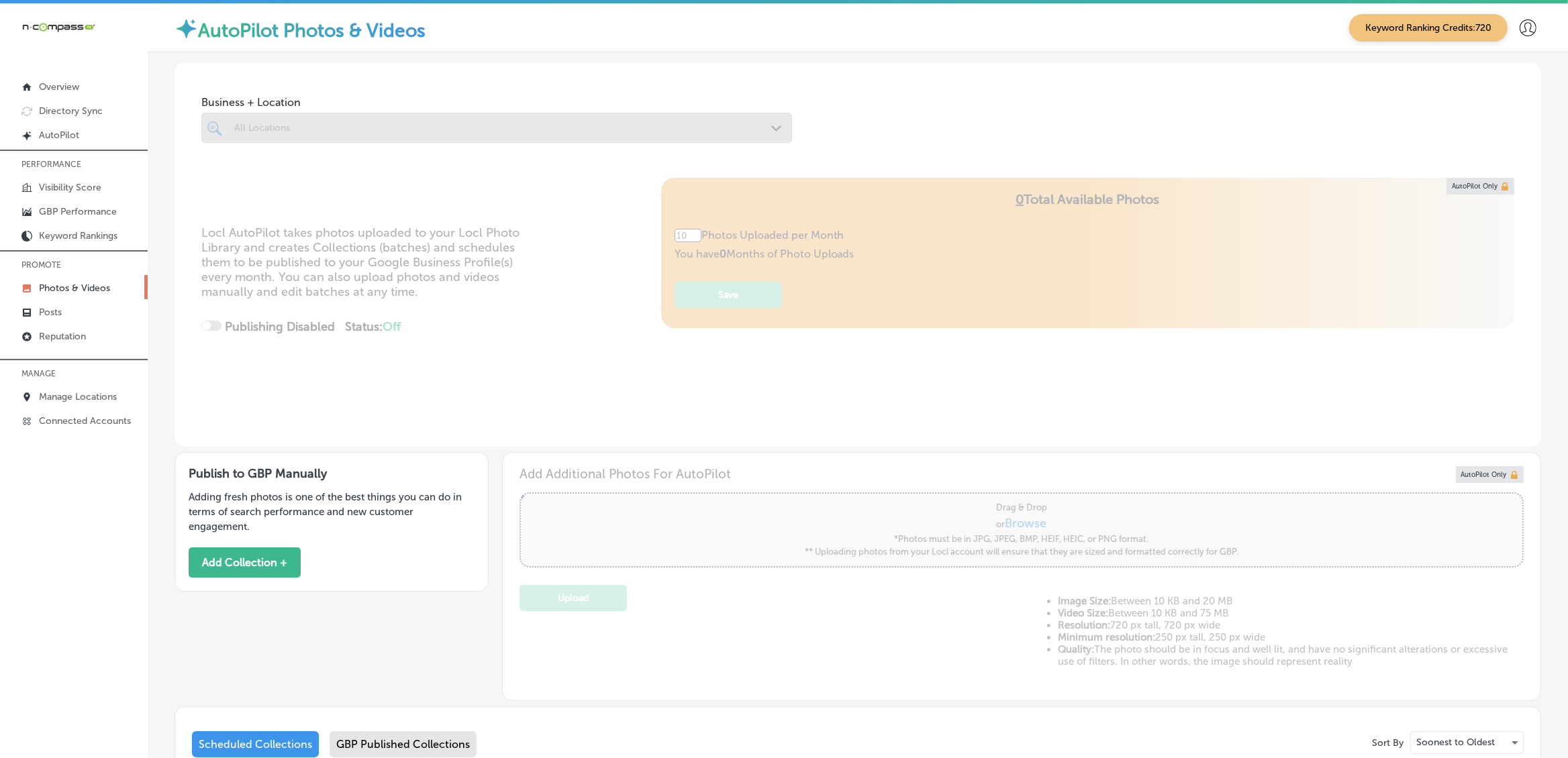
type input "5"
